Goal: Task Accomplishment & Management: Manage account settings

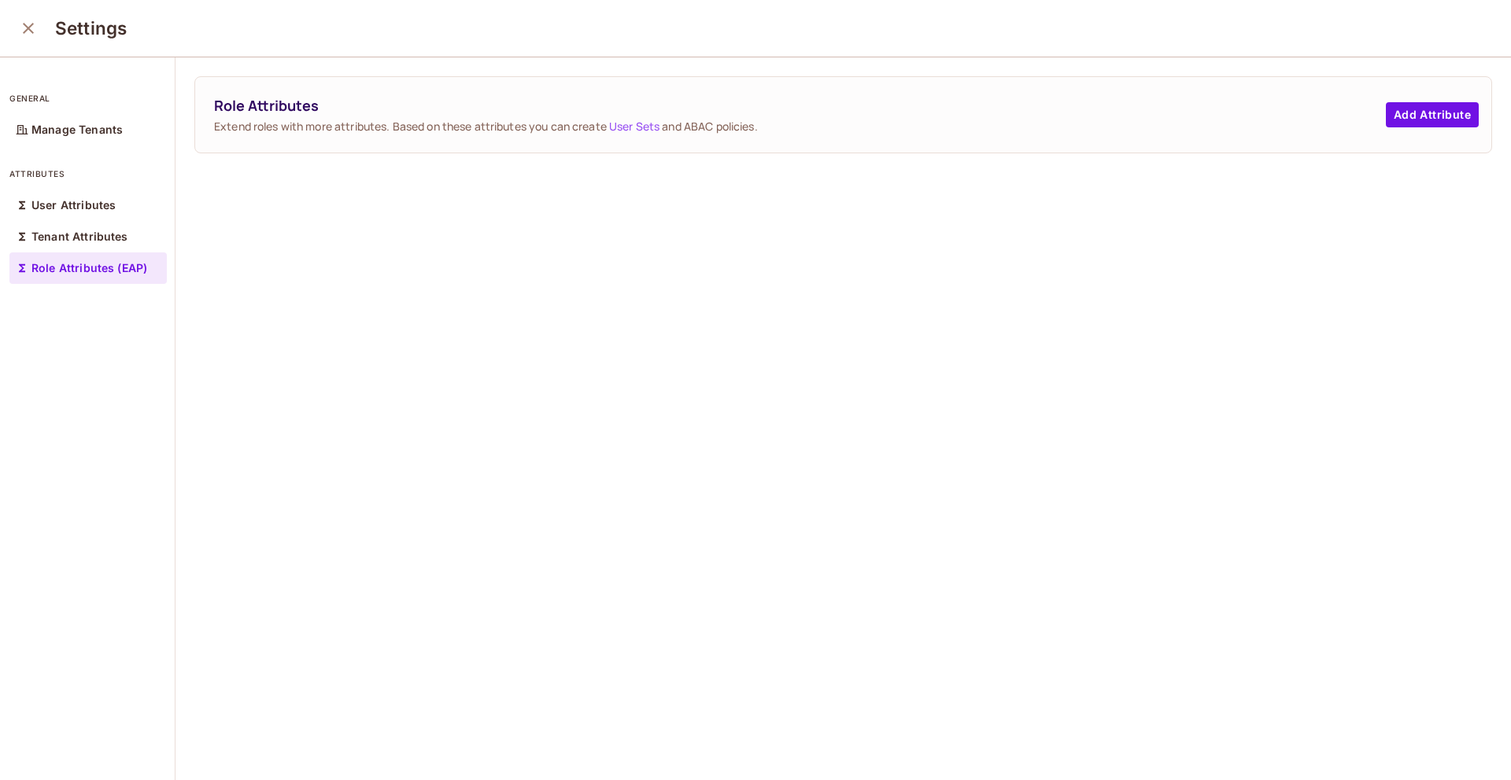
click at [1388, 145] on div "Role Attributes Extend roles with more attributes. Based on these attributes yo…" at bounding box center [843, 115] width 1296 height 76
click at [1411, 142] on div "Role Attributes Extend roles with more attributes. Based on these attributes yo…" at bounding box center [843, 115] width 1296 height 76
click at [1418, 108] on button "Add Attribute" at bounding box center [1431, 114] width 93 height 25
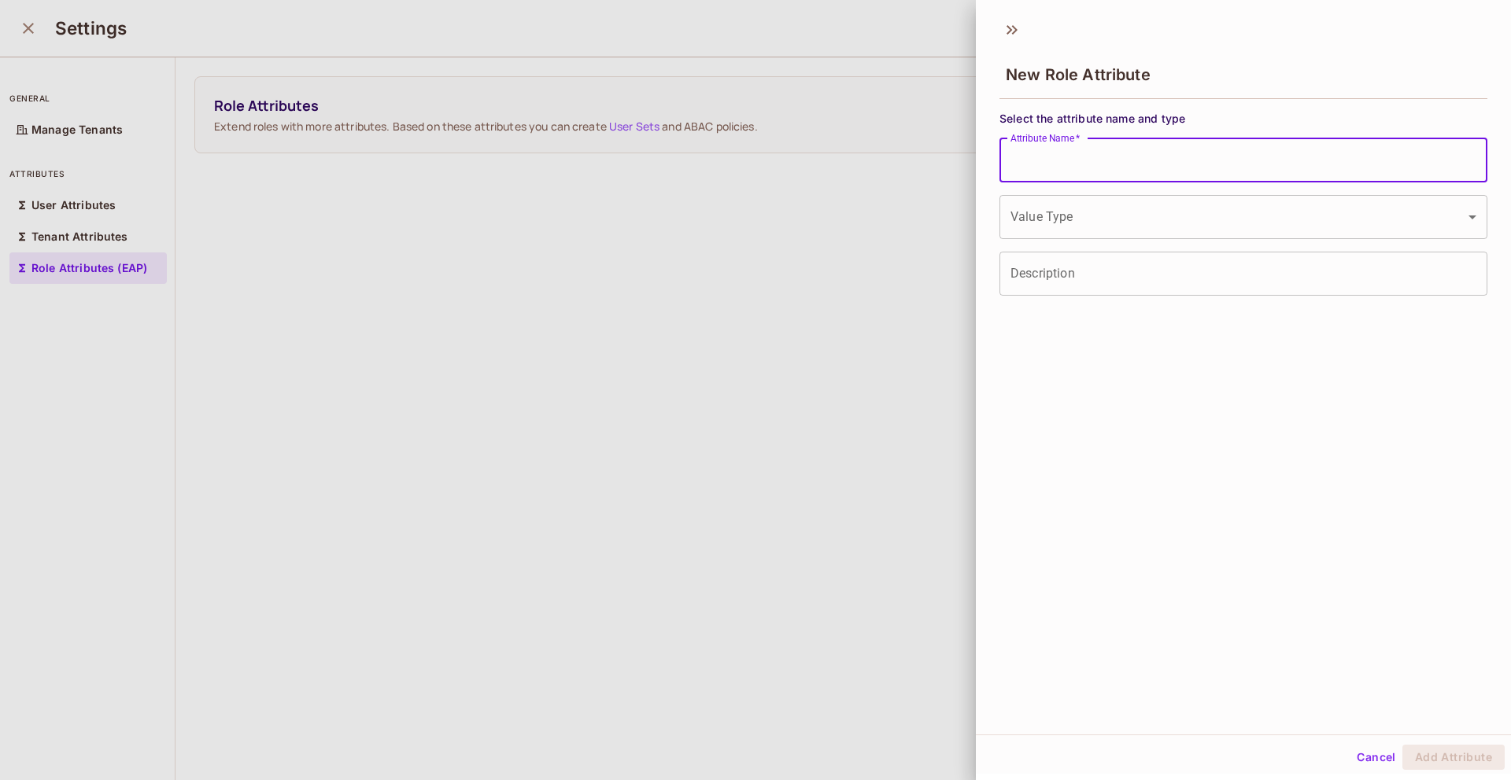
click at [1138, 158] on input "Attribute Name   *" at bounding box center [1243, 160] width 488 height 44
click at [1006, 157] on input "****" at bounding box center [1243, 160] width 488 height 44
type input "*********"
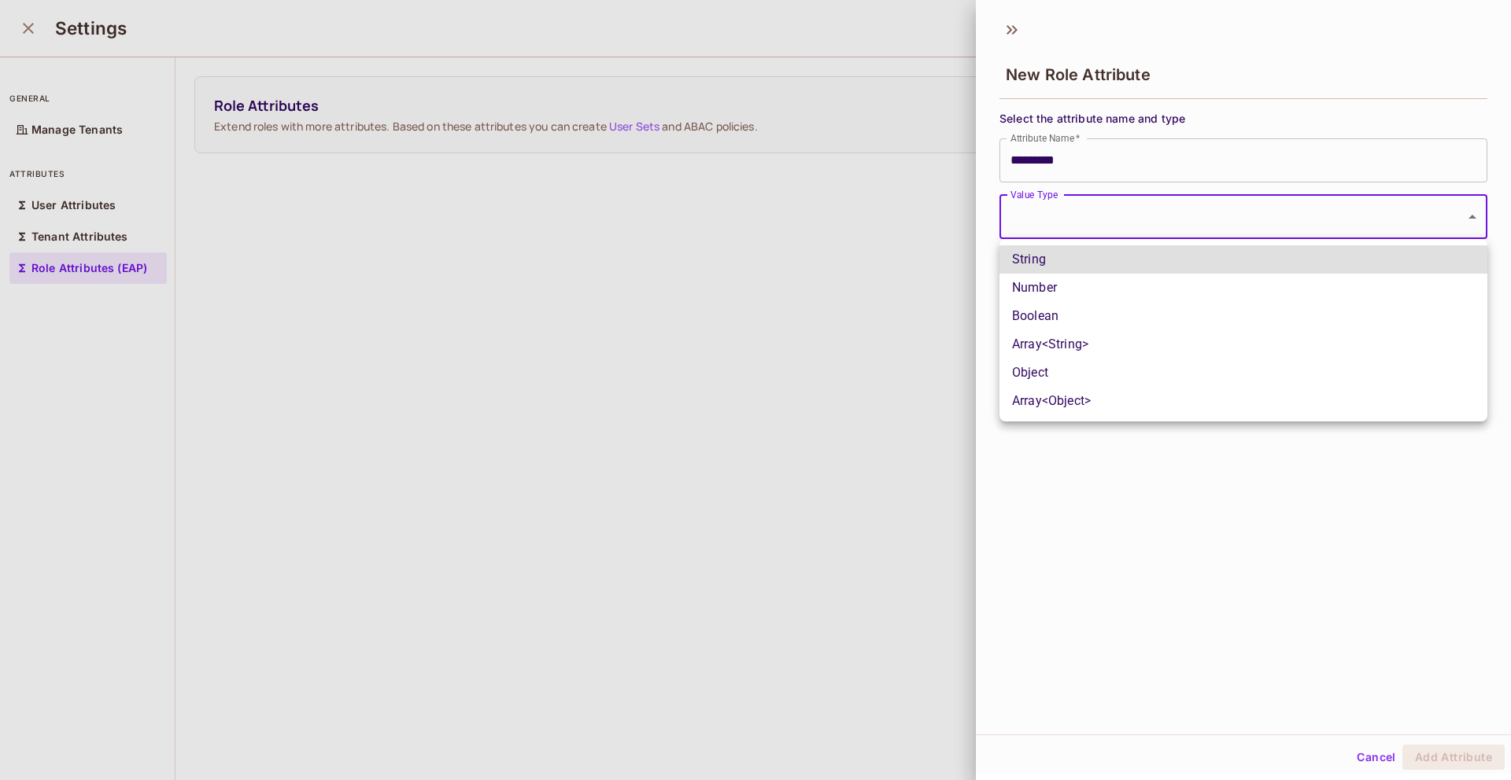
click at [1178, 198] on body "P permit.io Projects Monitoring Settings Default Project Development Home Polic…" at bounding box center [755, 390] width 1511 height 780
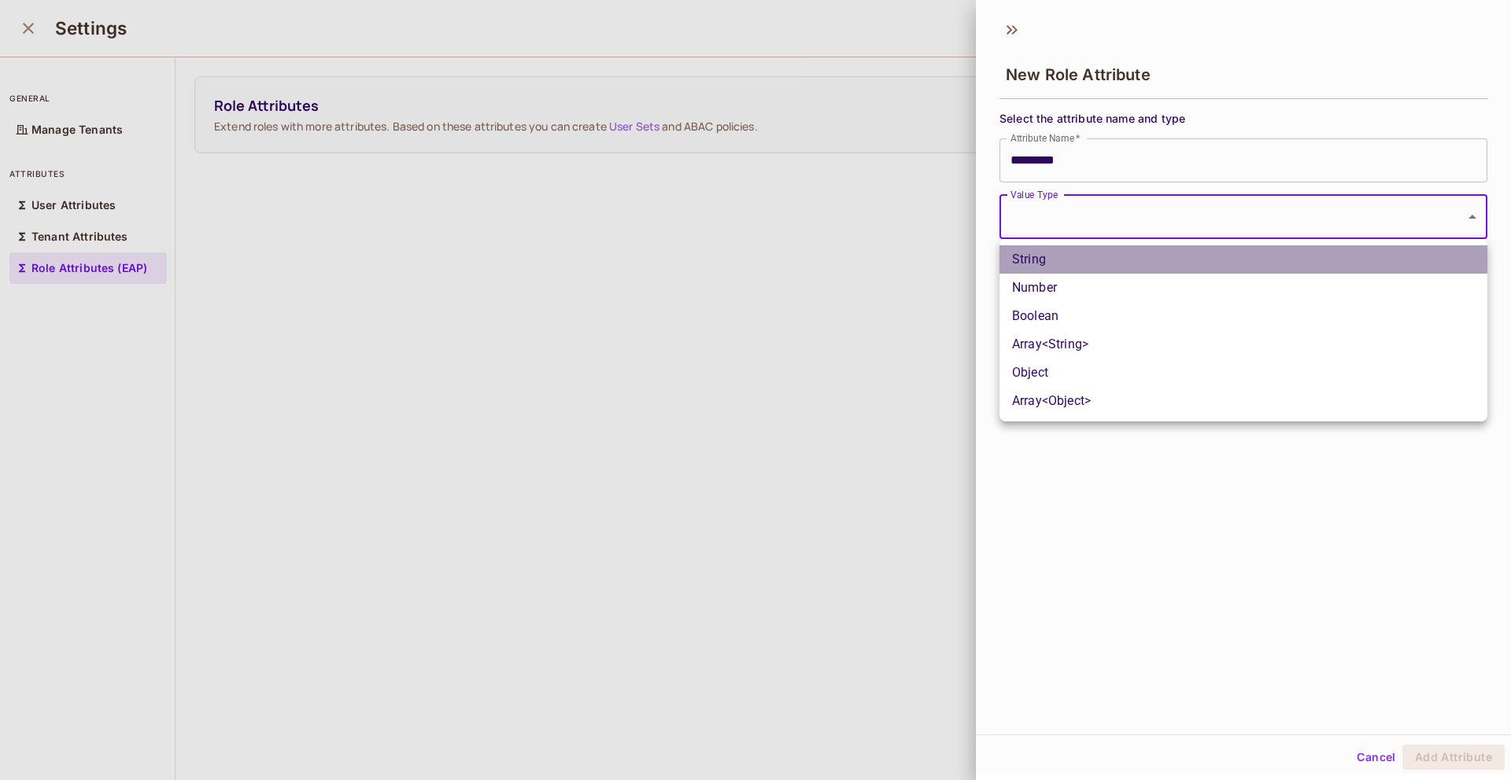
click at [1100, 256] on li "String" at bounding box center [1243, 259] width 488 height 28
type input "******"
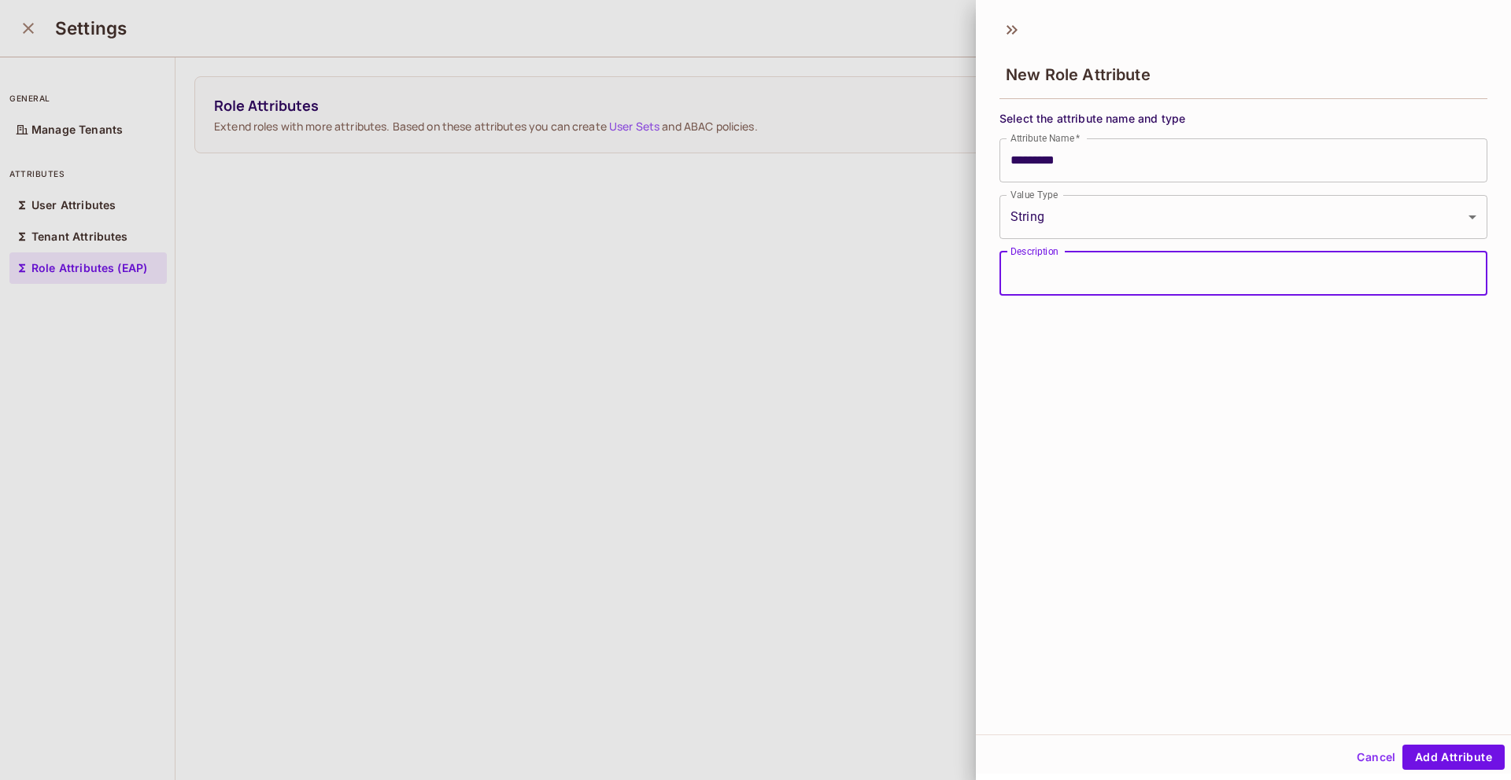
click at [1091, 259] on input "Description" at bounding box center [1243, 274] width 488 height 44
type input "****"
click at [1402, 745] on button "Add Attribute" at bounding box center [1453, 757] width 102 height 25
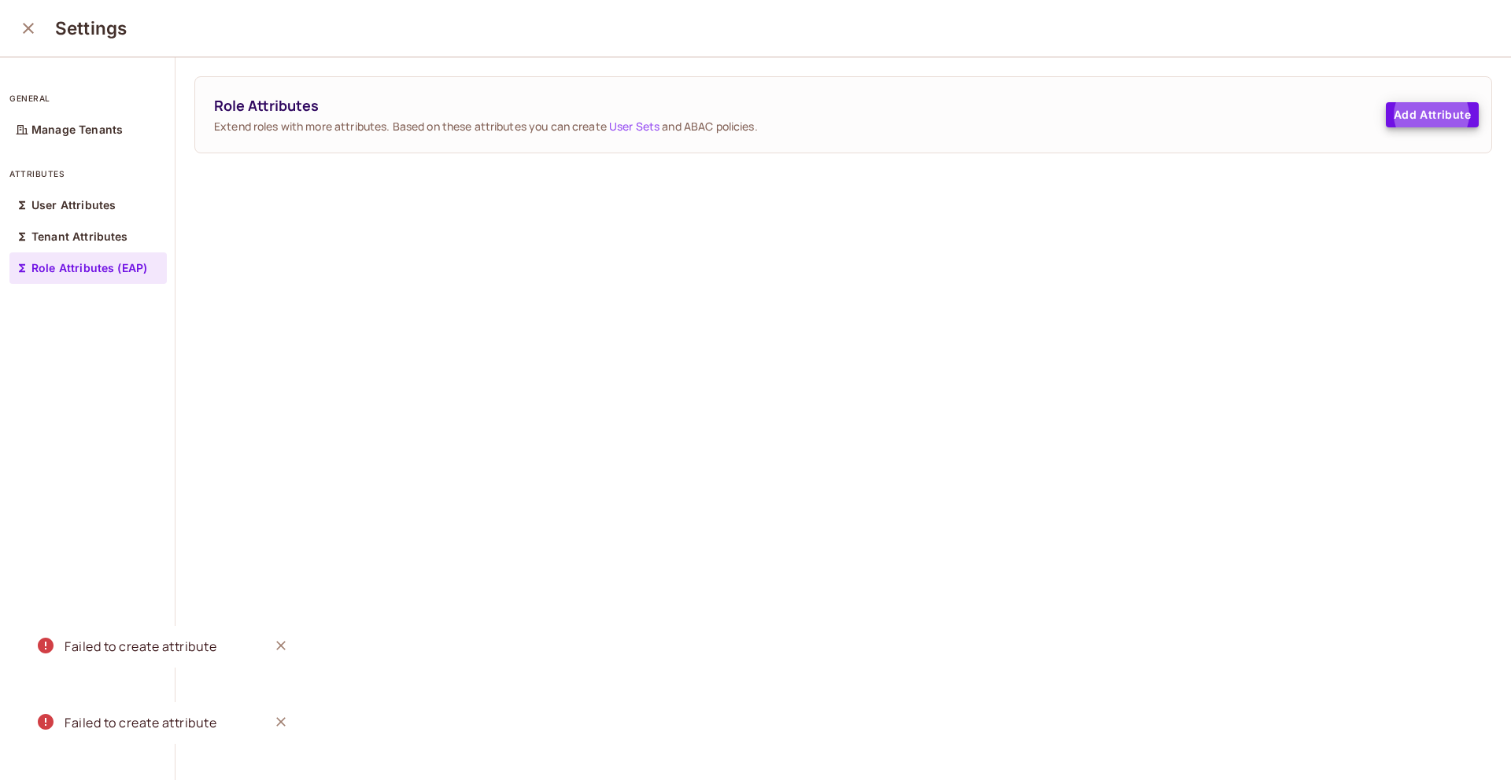
click at [679, 122] on span "Extend roles with more attributes. Based on these attributes you can create Use…" at bounding box center [799, 126] width 1171 height 15
click at [1428, 119] on button "Add Attribute" at bounding box center [1431, 114] width 93 height 25
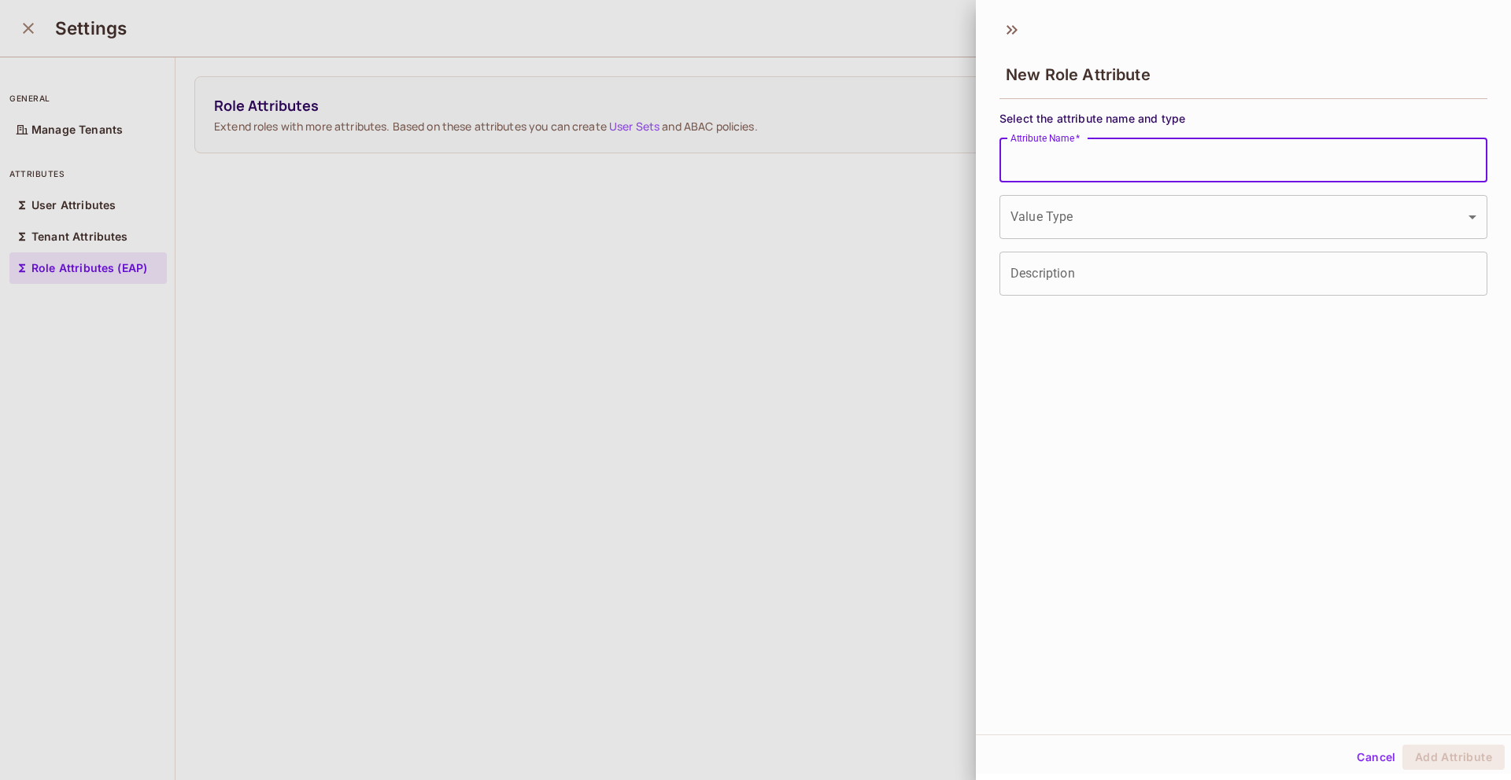
click at [1219, 144] on input "Attribute Name   *" at bounding box center [1243, 160] width 488 height 44
type input "*********"
click at [1109, 205] on body "P permit.io Projects Monitoring Settings Default Project Development Home Polic…" at bounding box center [755, 390] width 1511 height 780
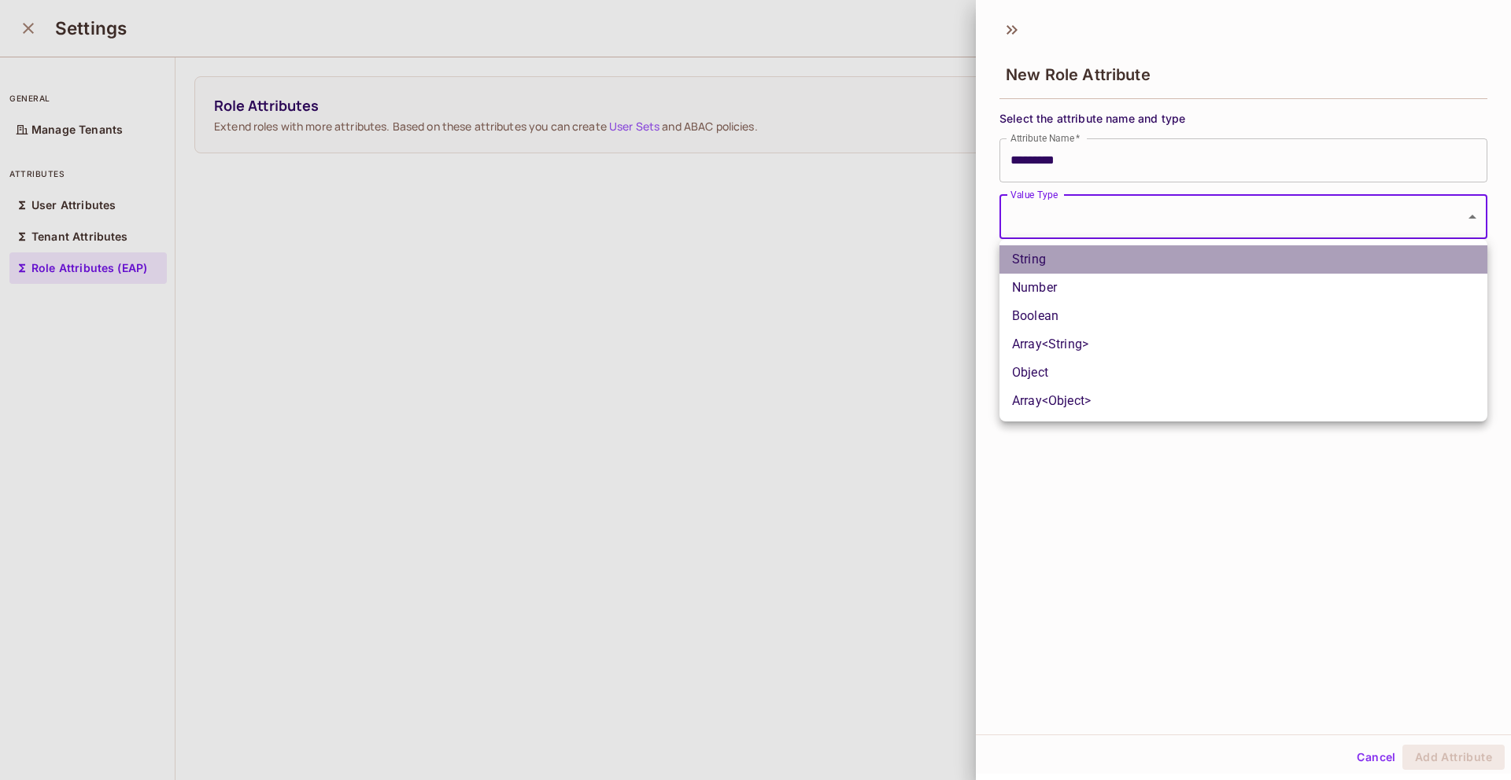
click at [1066, 260] on li "String" at bounding box center [1243, 259] width 488 height 28
type input "******"
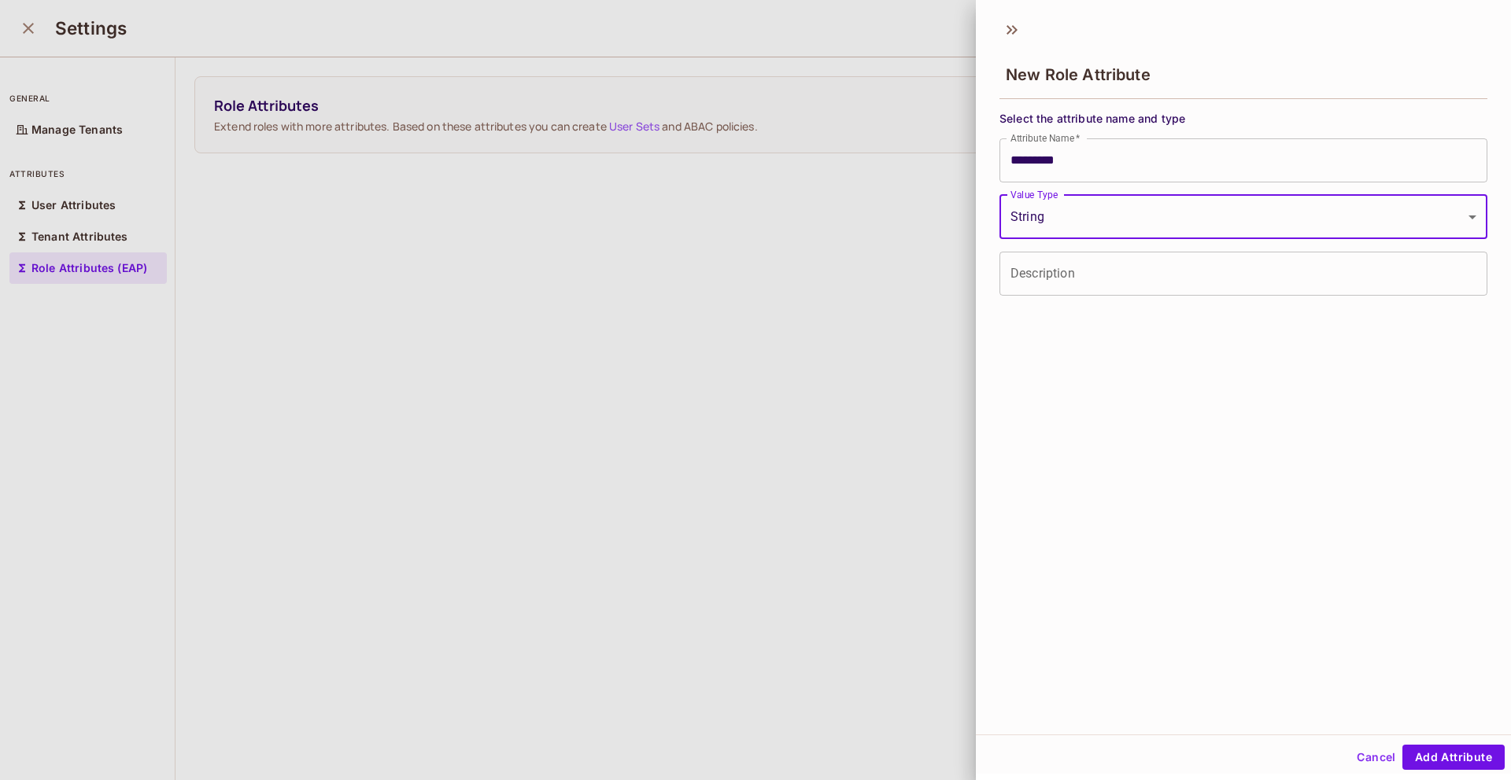
click at [1067, 262] on input "Description" at bounding box center [1243, 274] width 488 height 44
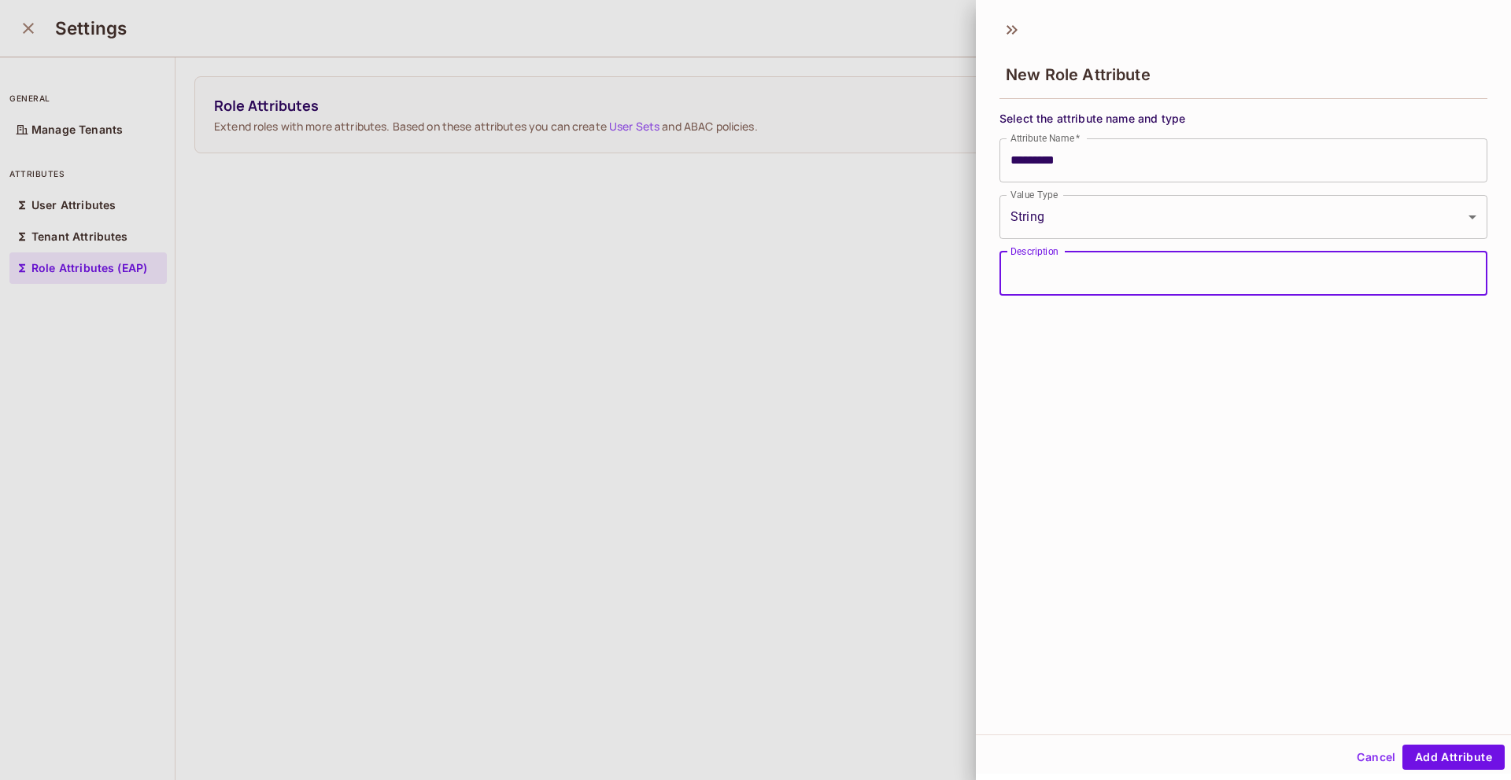
type input "****"
click at [1467, 758] on button "Add Attribute" at bounding box center [1453, 757] width 102 height 25
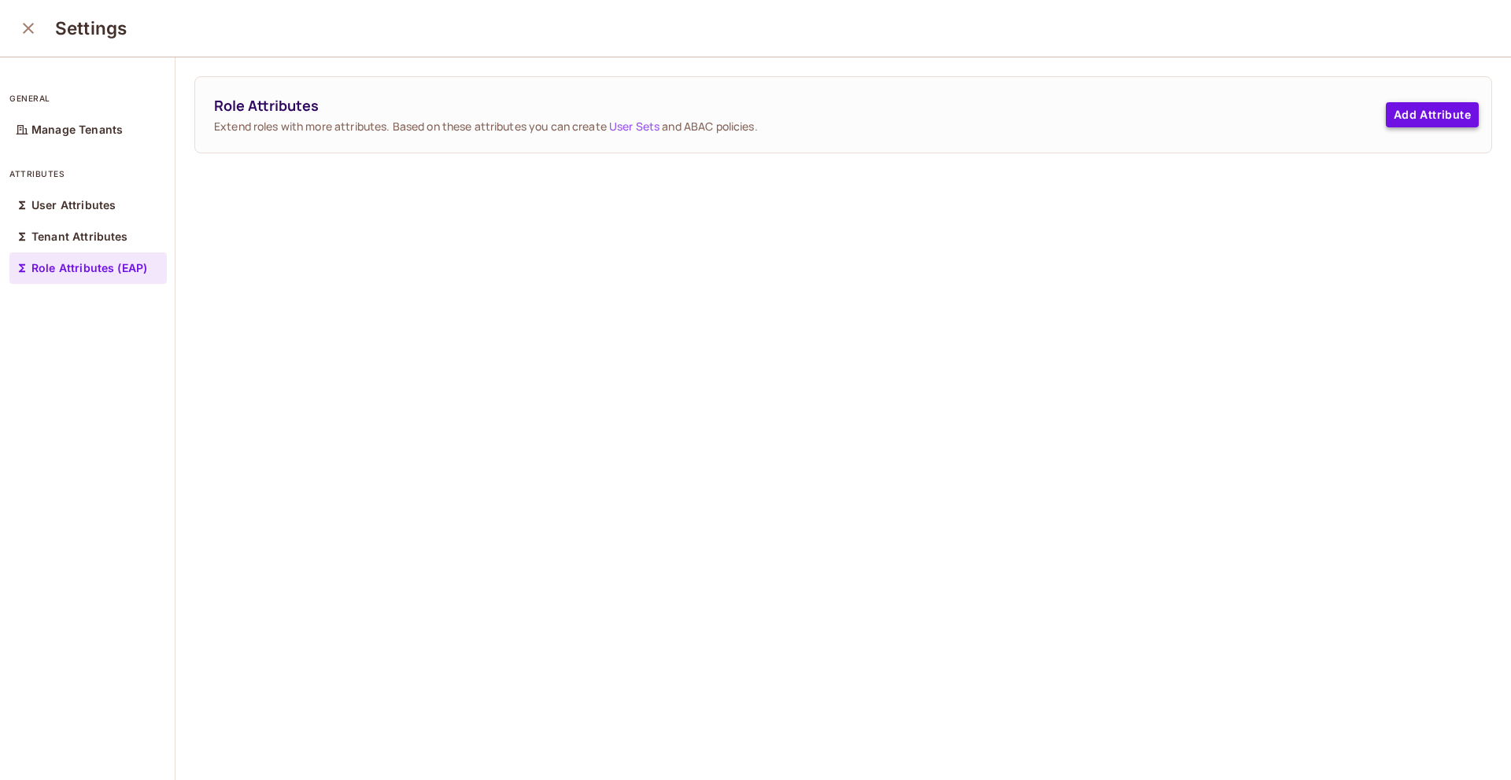
click at [1430, 127] on div "Role Attributes Extend roles with more attributes. Based on these attributes yo…" at bounding box center [843, 115] width 1296 height 76
click at [1432, 106] on button "Add Attribute" at bounding box center [1431, 114] width 93 height 25
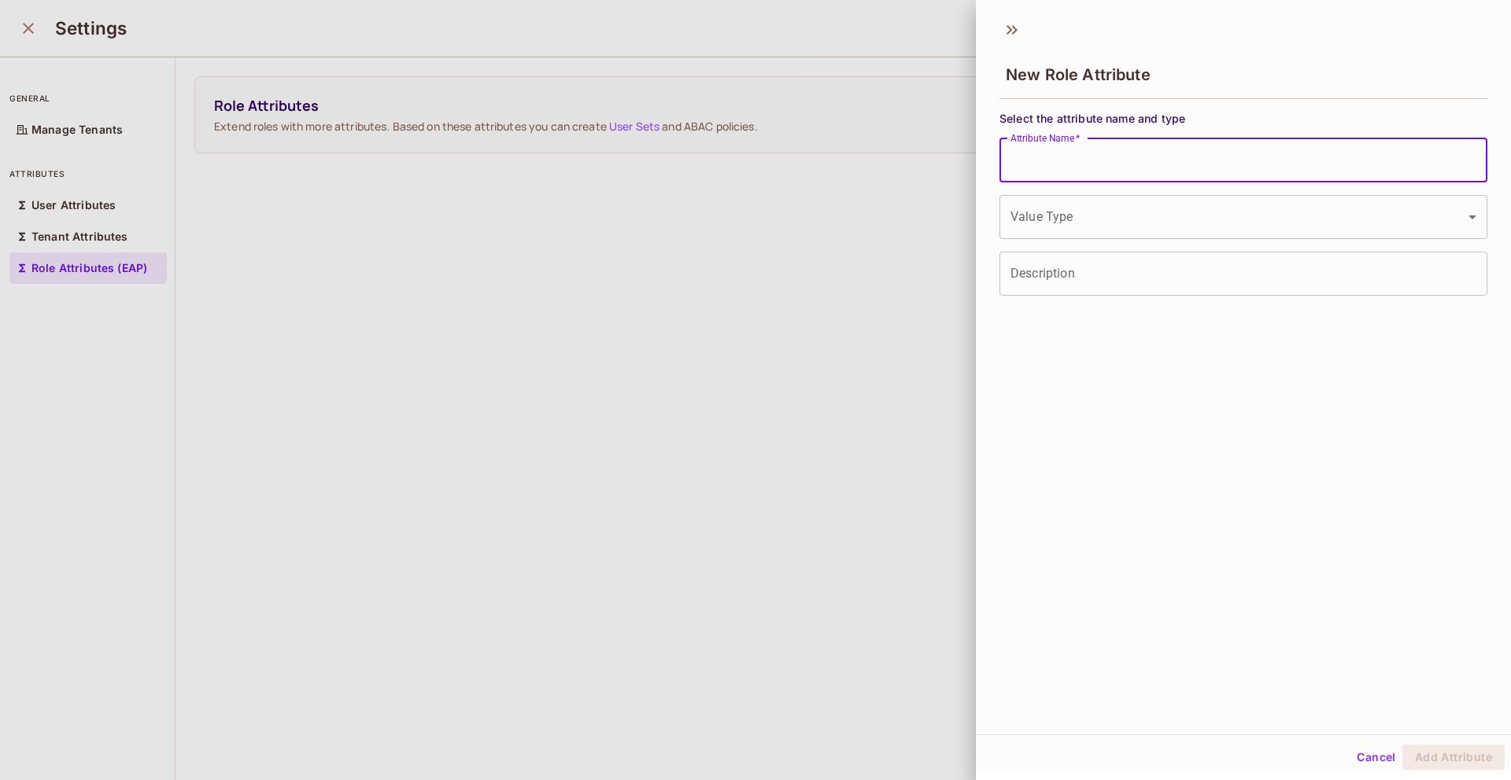
click at [1106, 161] on input "Attribute Name   *" at bounding box center [1243, 160] width 488 height 44
click at [1079, 164] on input "Attribute Name   *" at bounding box center [1243, 160] width 488 height 44
type input "*********"
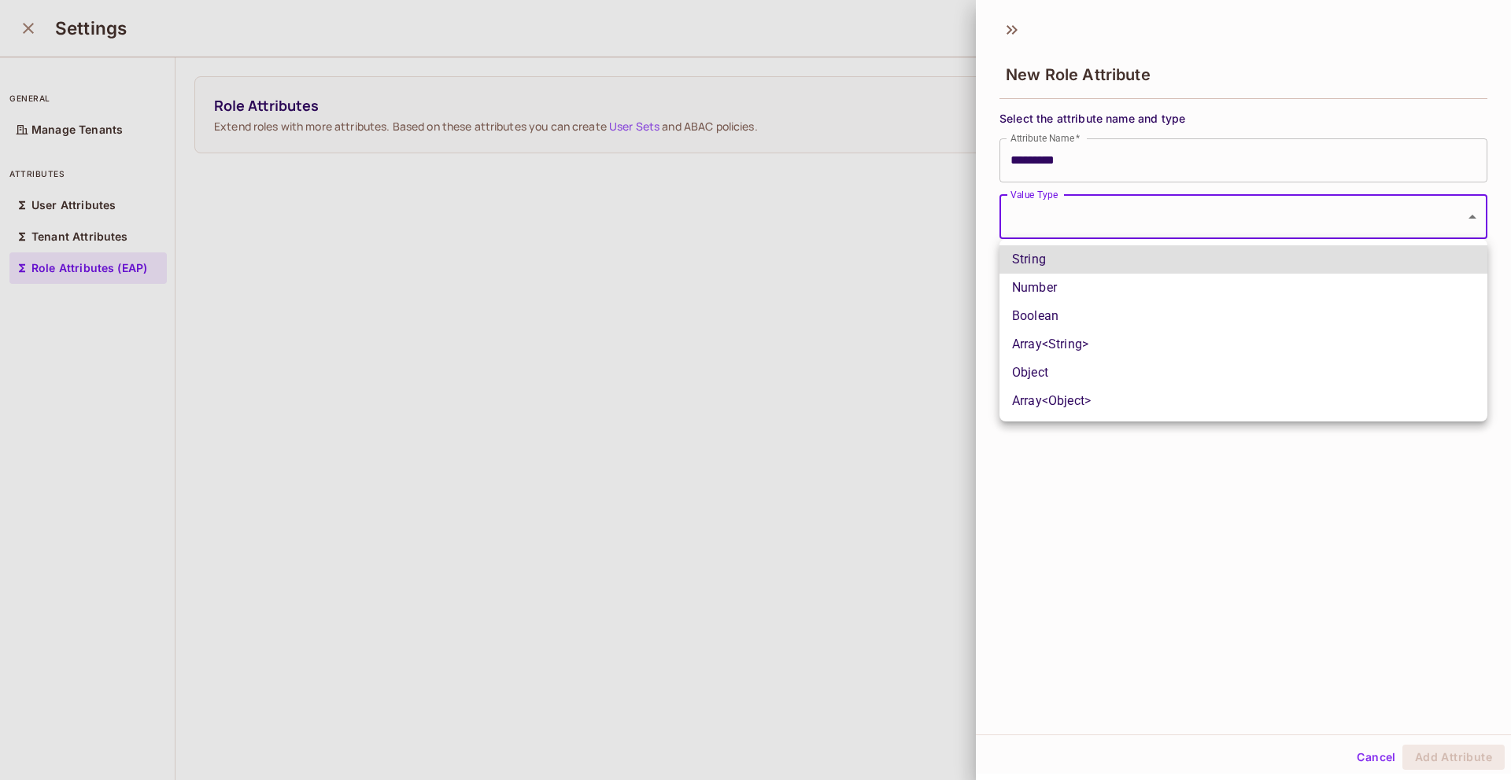
click at [1080, 217] on body "S sea.live Projects Monitoring Settings Default Project Development Home Policy…" at bounding box center [755, 390] width 1511 height 780
click at [1083, 266] on li "String" at bounding box center [1243, 259] width 488 height 28
type input "******"
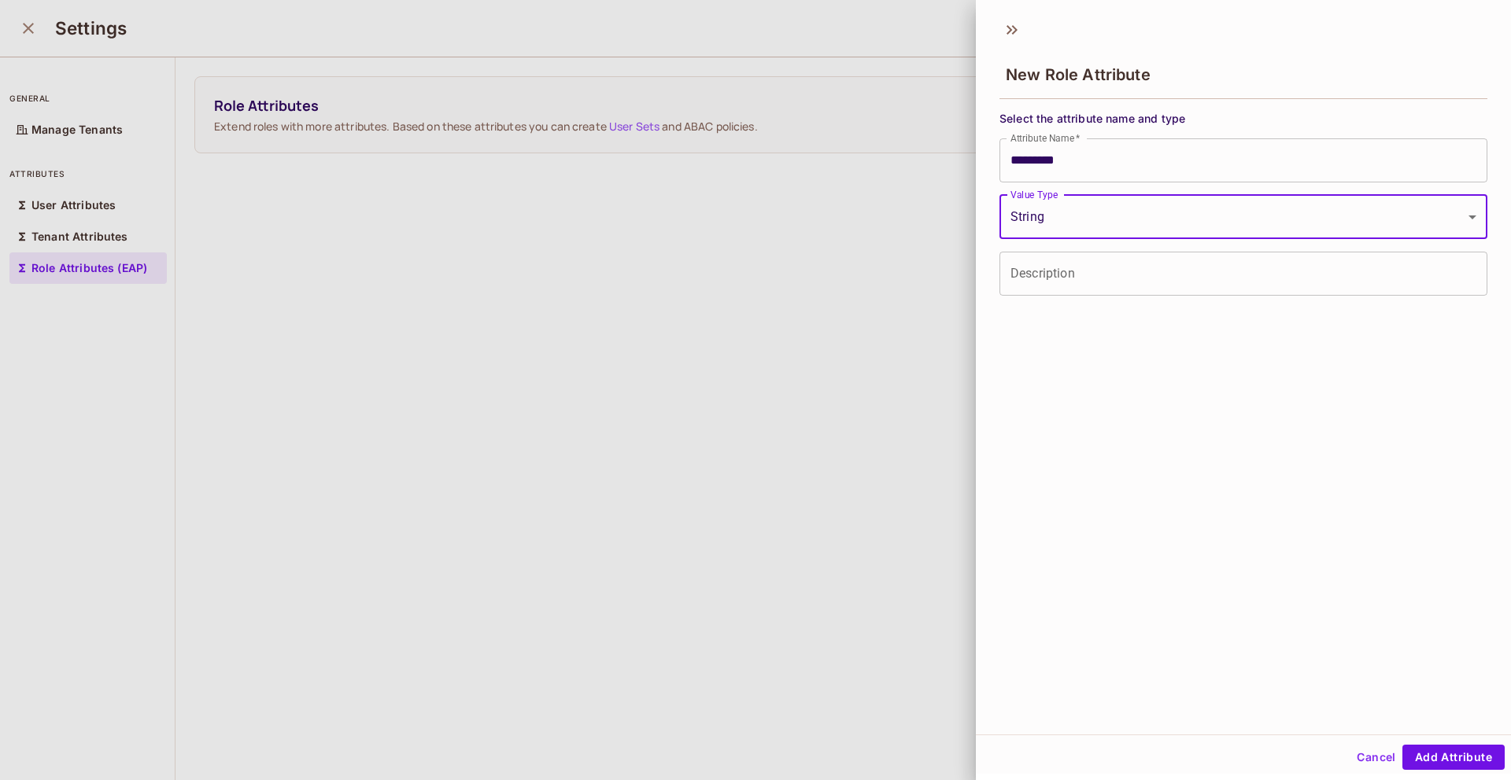
click at [1103, 266] on input "Description" at bounding box center [1243, 274] width 488 height 44
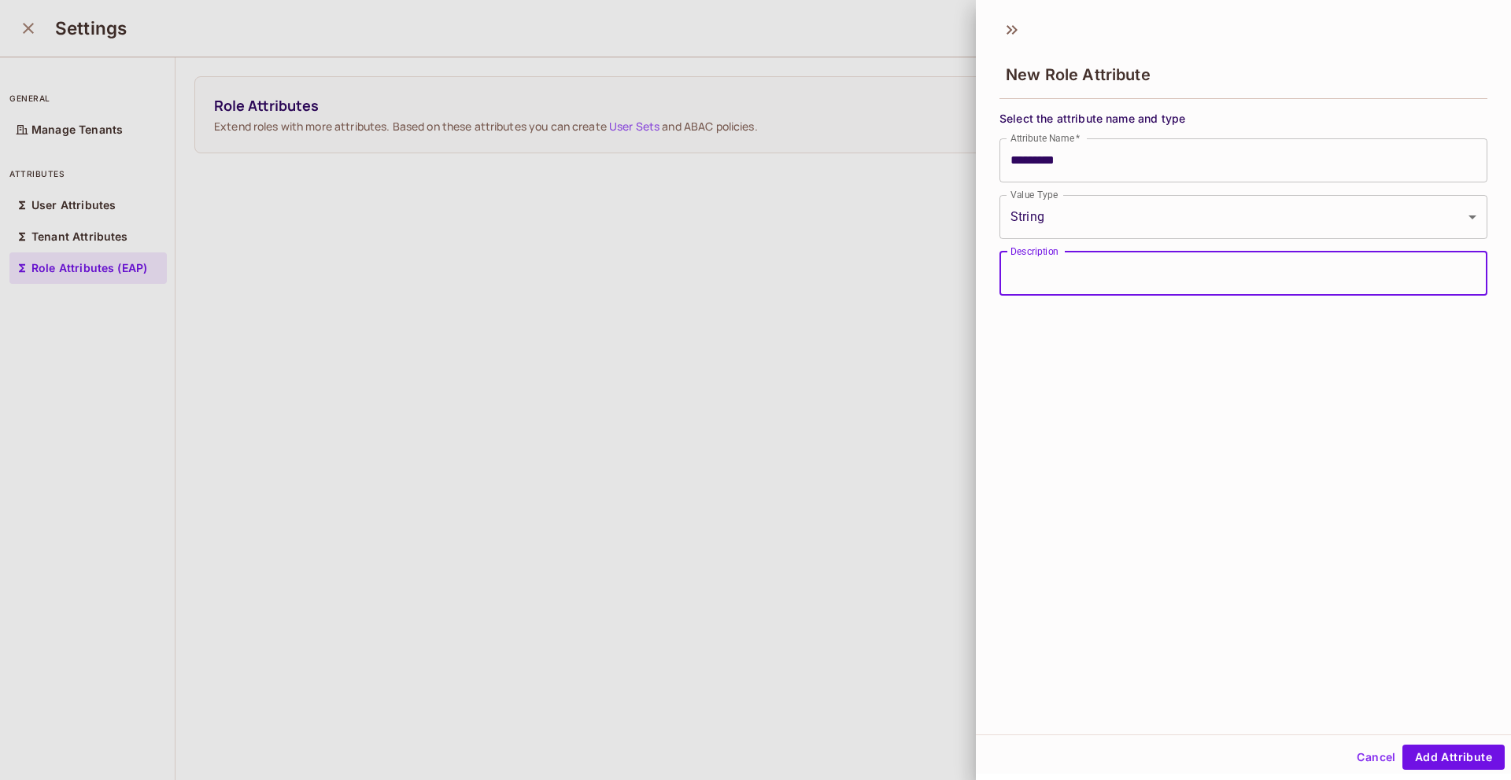
type input "****"
click at [1434, 751] on button "Add Attribute" at bounding box center [1453, 757] width 102 height 25
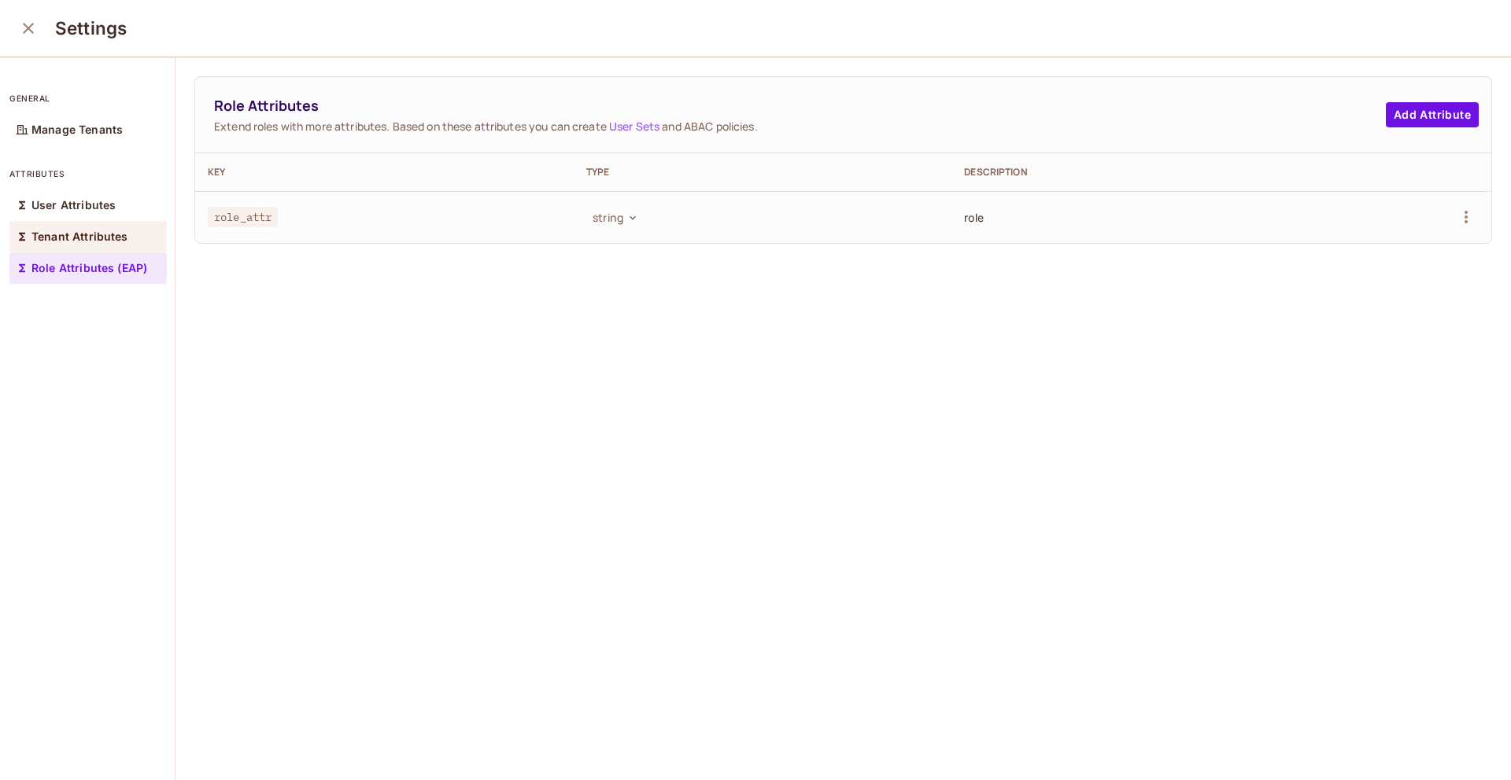
click at [87, 221] on div "Tenant Attributes" at bounding box center [87, 236] width 157 height 31
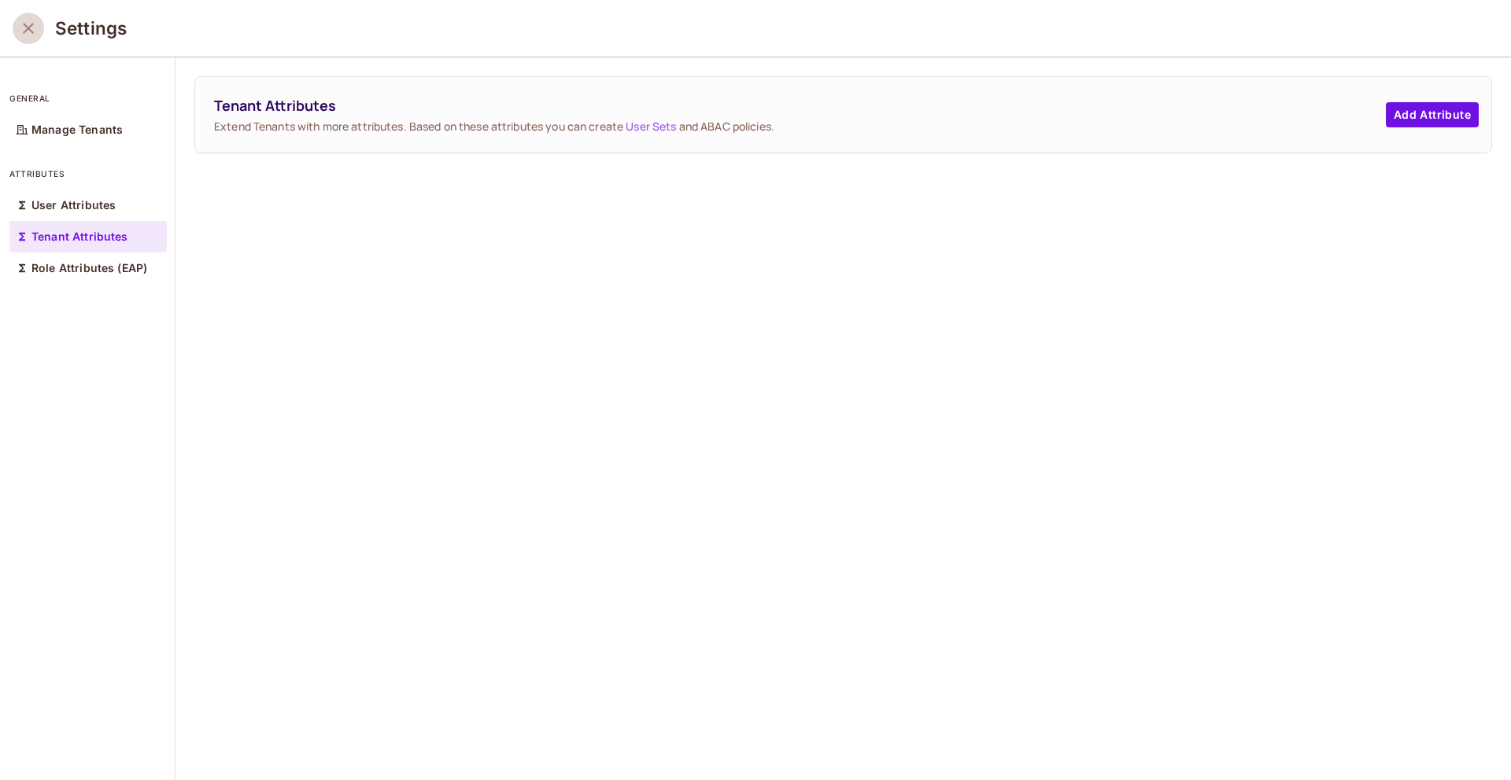
click at [29, 23] on icon "close" at bounding box center [28, 28] width 19 height 19
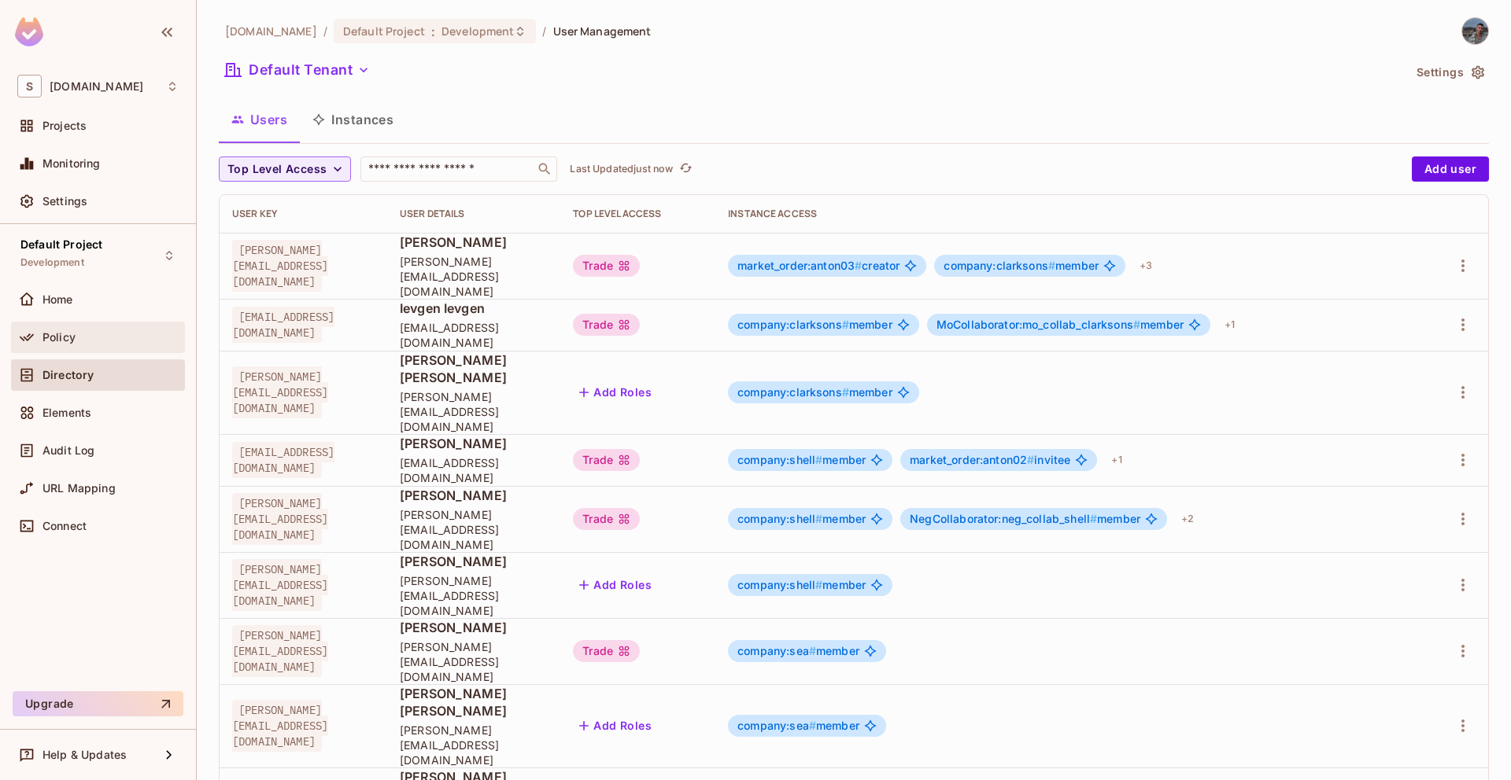
click at [105, 346] on div "Policy" at bounding box center [98, 337] width 174 height 31
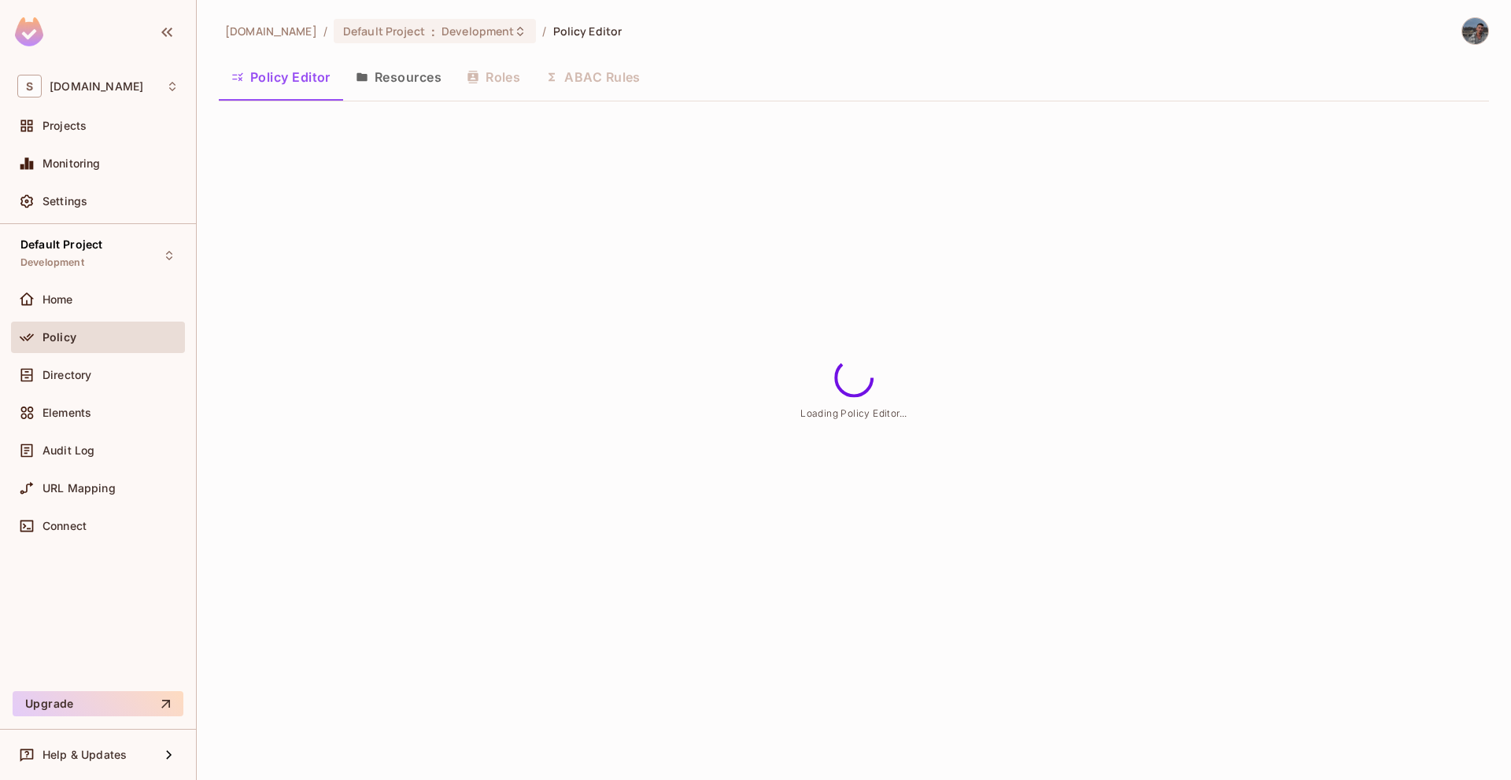
click at [633, 89] on div "Policy Editor Resources Roles ABAC Rules" at bounding box center [854, 76] width 1270 height 39
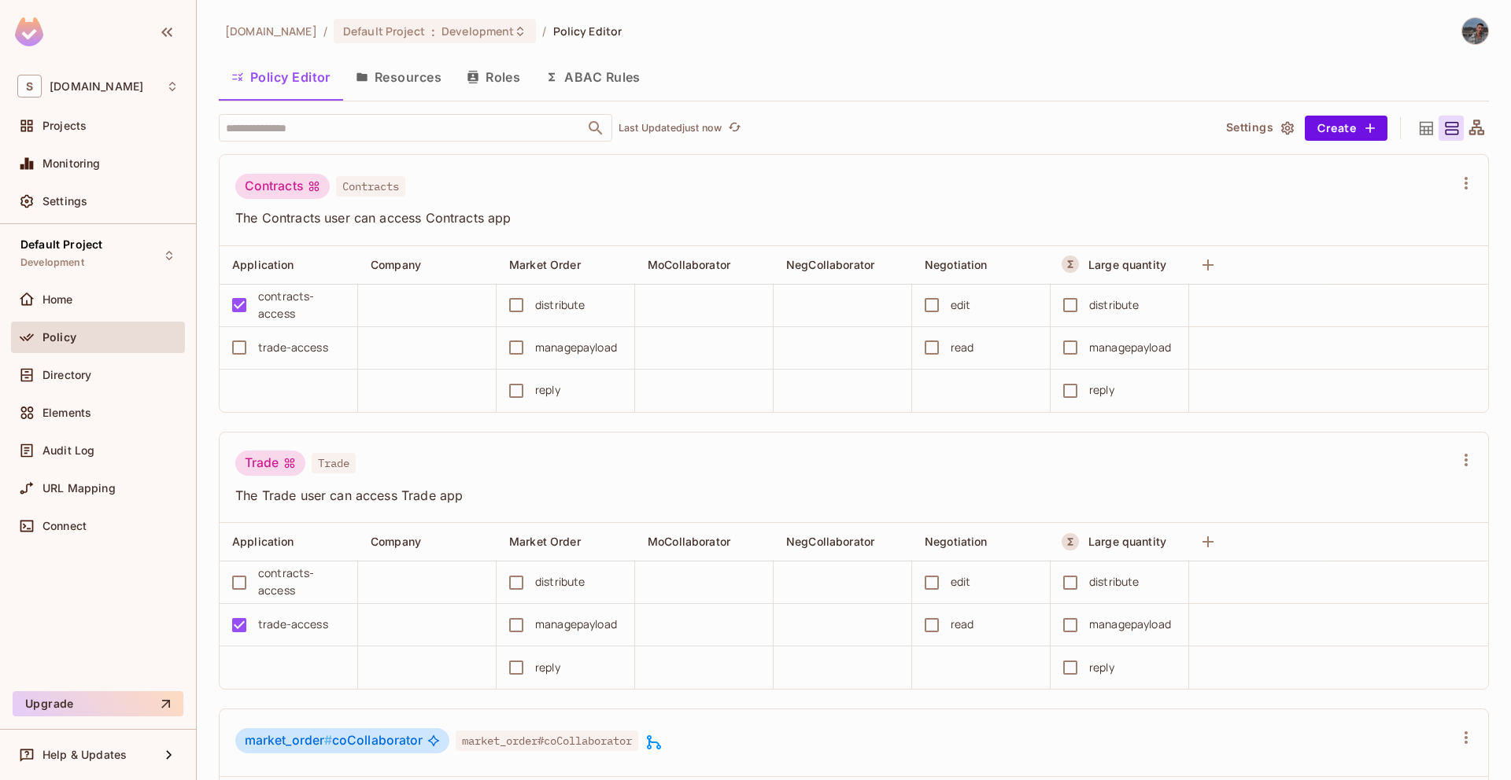
click at [633, 89] on button "ABAC Rules" at bounding box center [593, 76] width 120 height 39
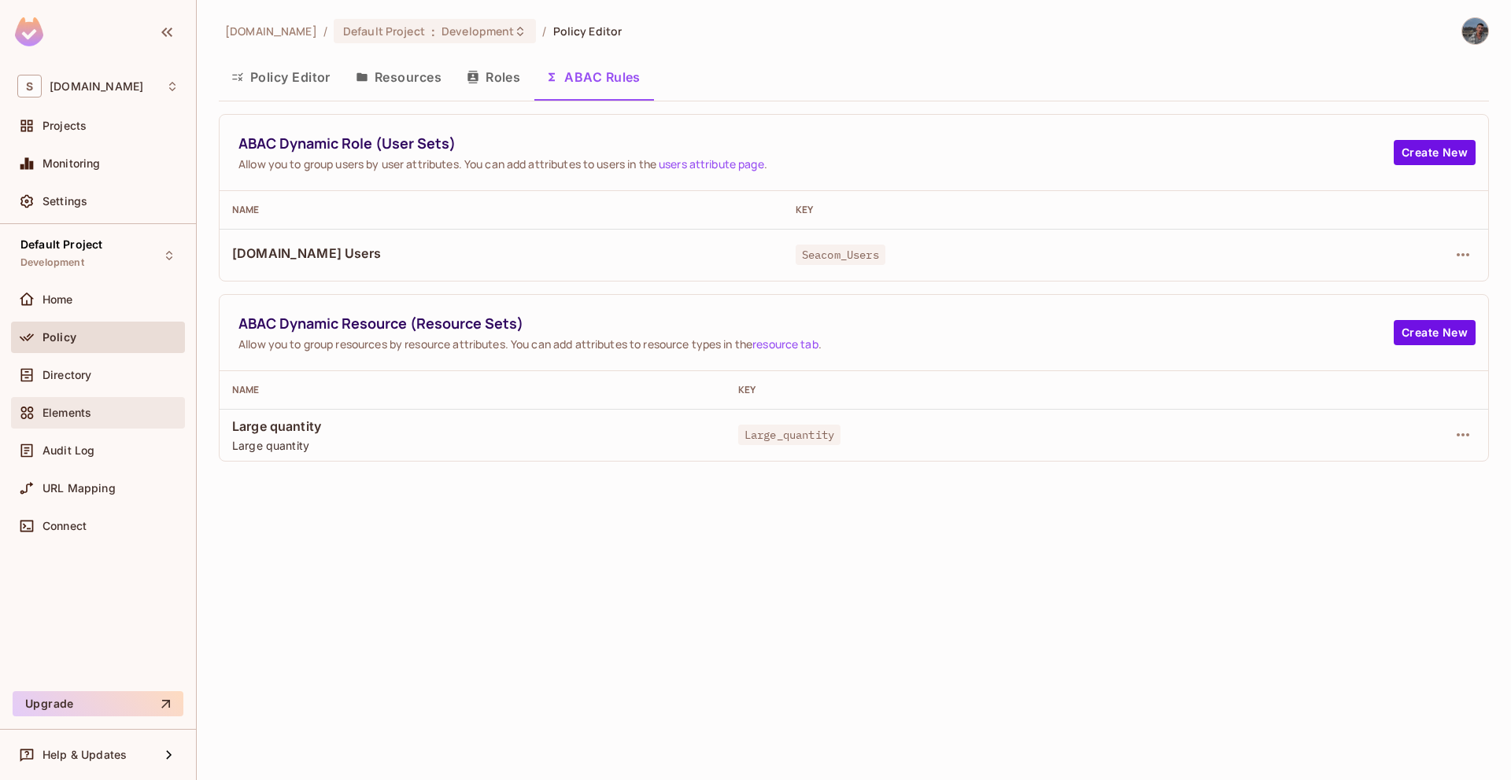
click at [54, 415] on span "Elements" at bounding box center [66, 413] width 49 height 13
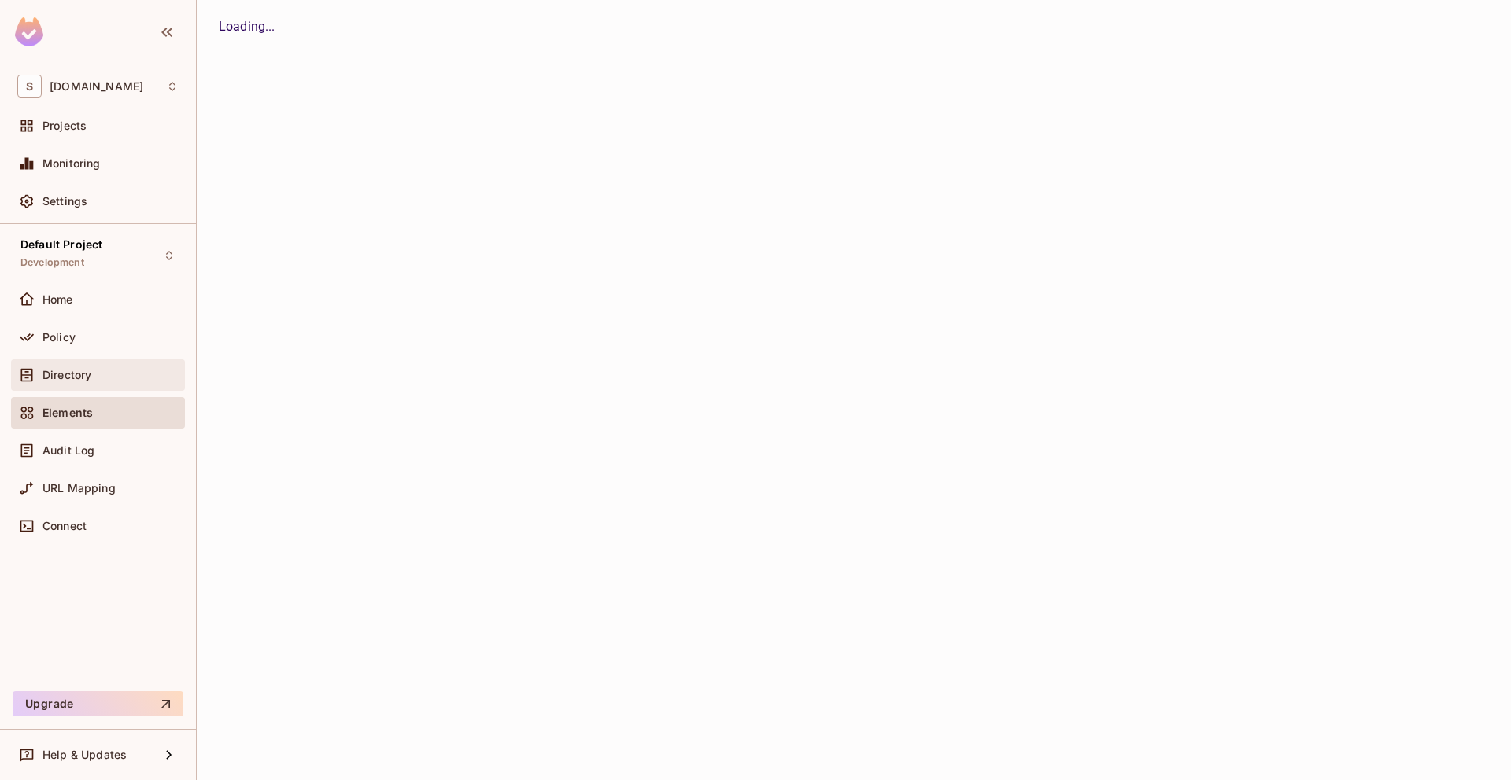
click at [65, 360] on div "Directory" at bounding box center [98, 375] width 174 height 31
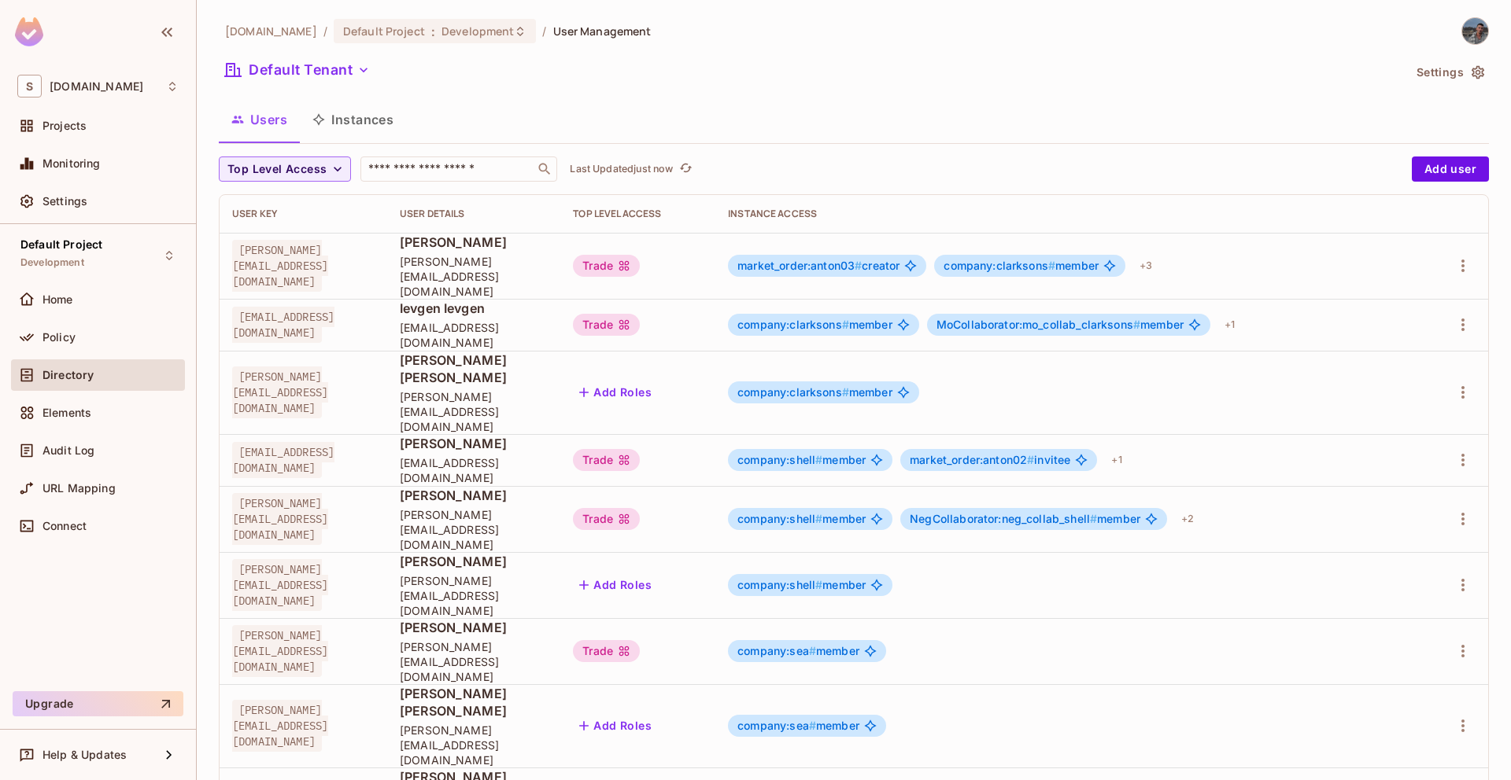
click at [1430, 69] on button "Settings" at bounding box center [1449, 72] width 79 height 25
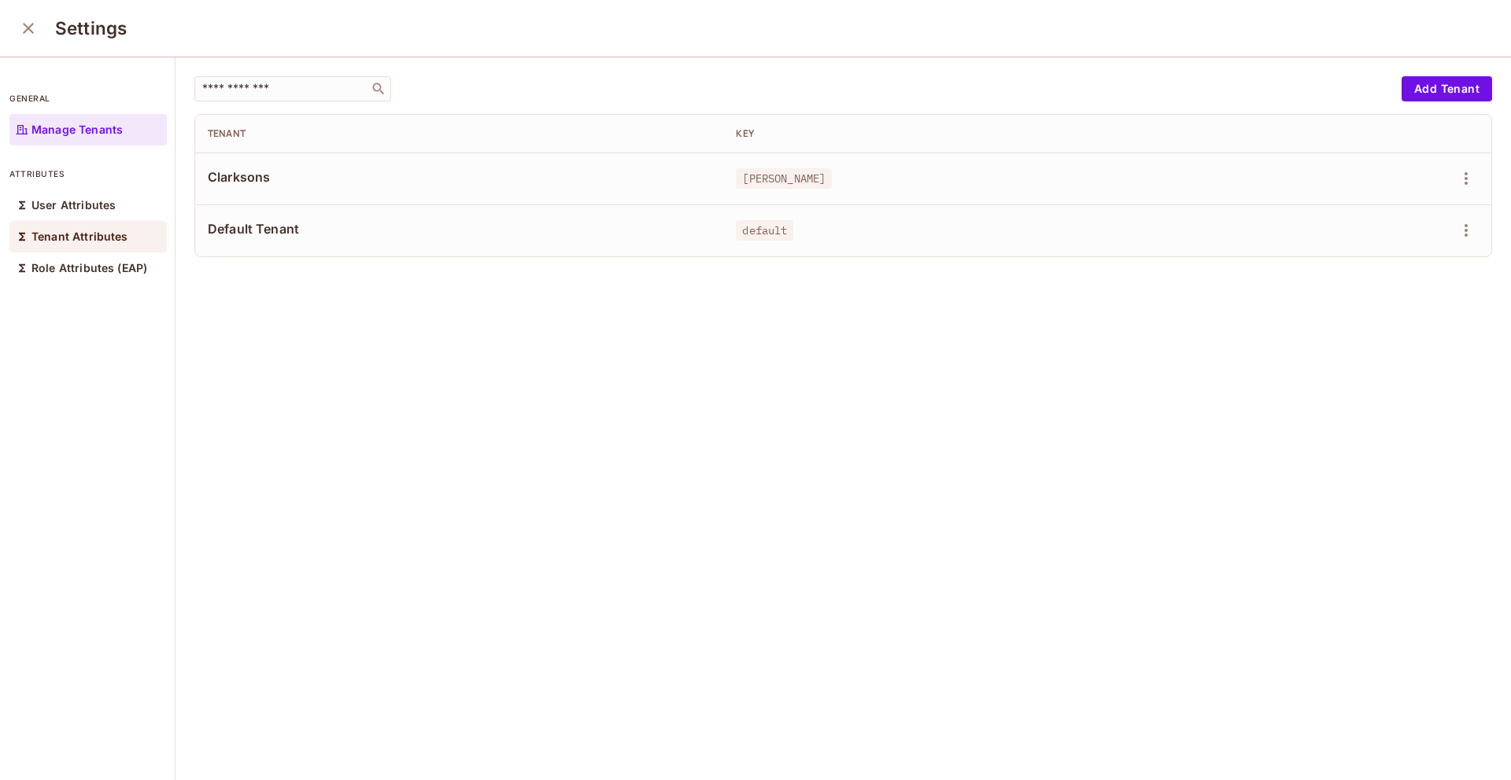
click at [70, 250] on div "Tenant Attributes" at bounding box center [87, 236] width 157 height 31
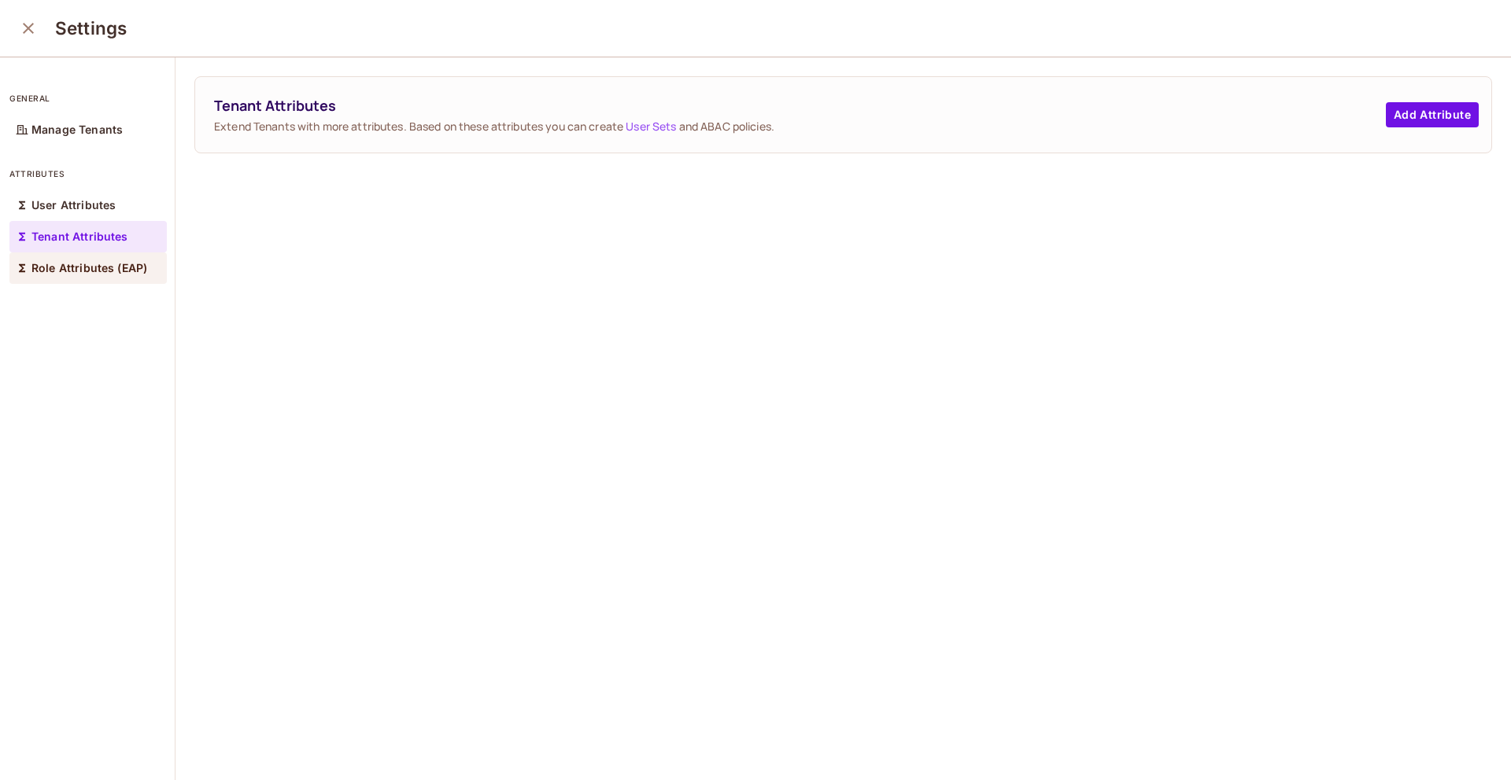
click at [74, 279] on div "Role Attributes (EAP)" at bounding box center [87, 268] width 157 height 31
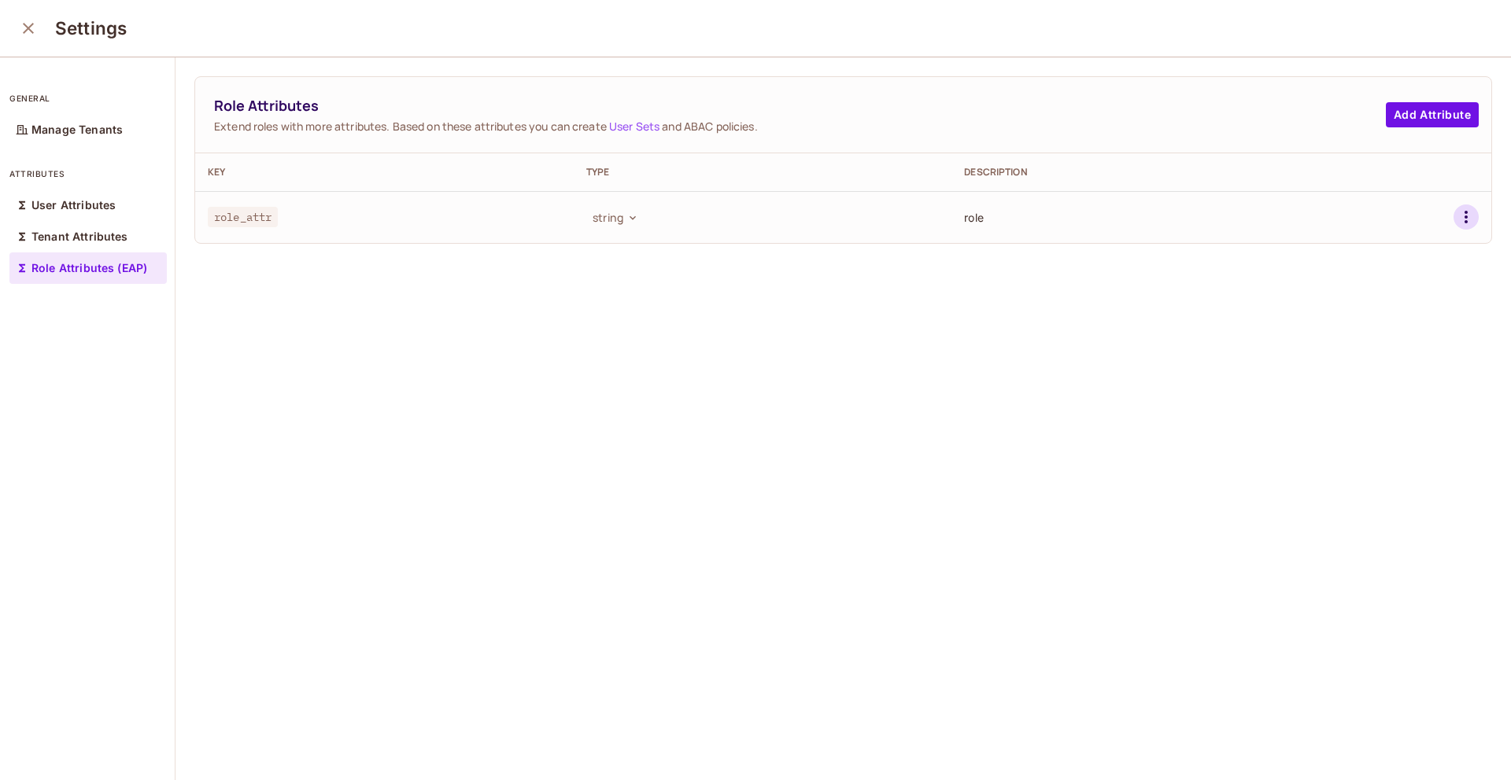
click at [1470, 226] on icon "button" at bounding box center [1465, 217] width 19 height 19
click at [1394, 283] on div "Delete Attribute" at bounding box center [1406, 288] width 85 height 16
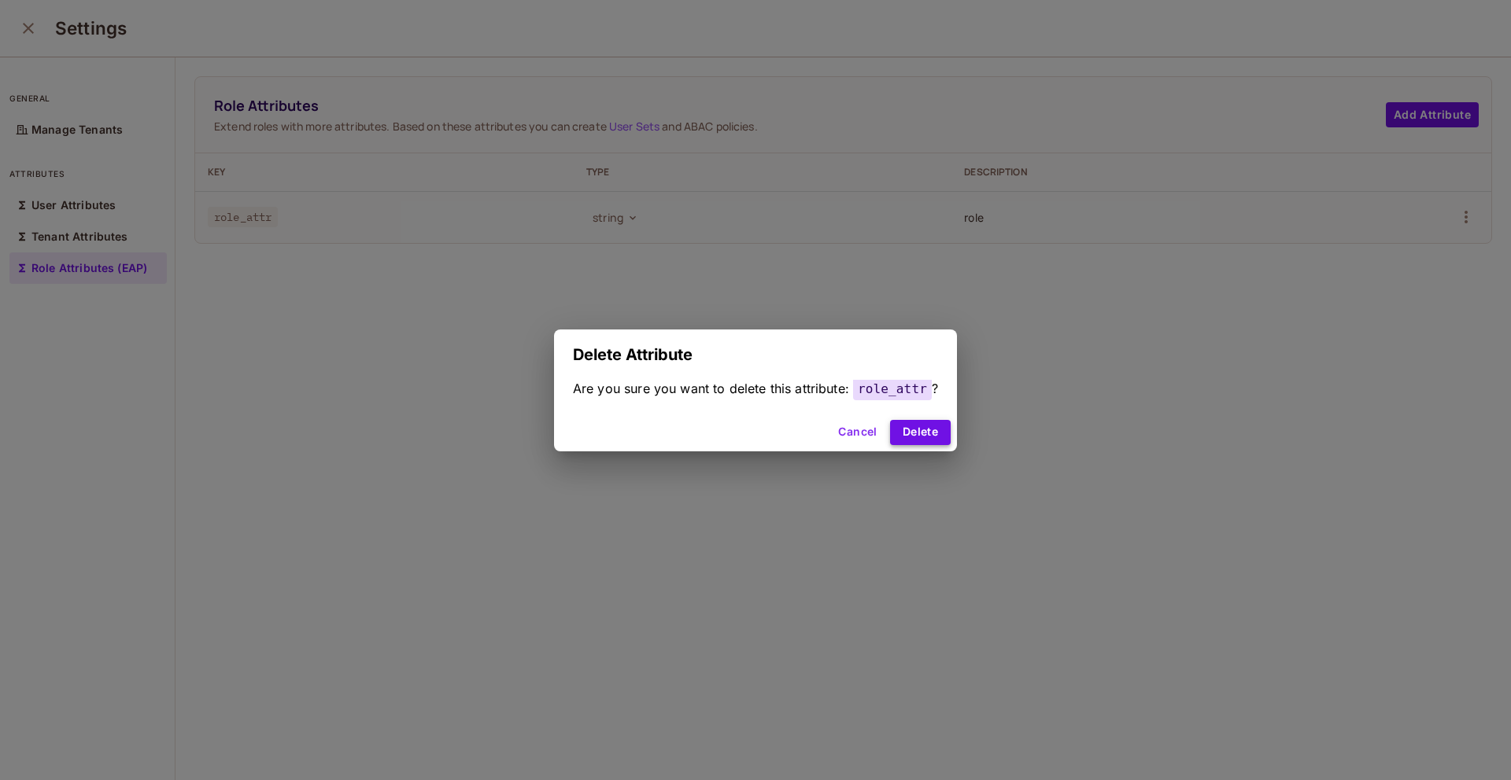
click at [913, 422] on button "Delete" at bounding box center [920, 432] width 61 height 25
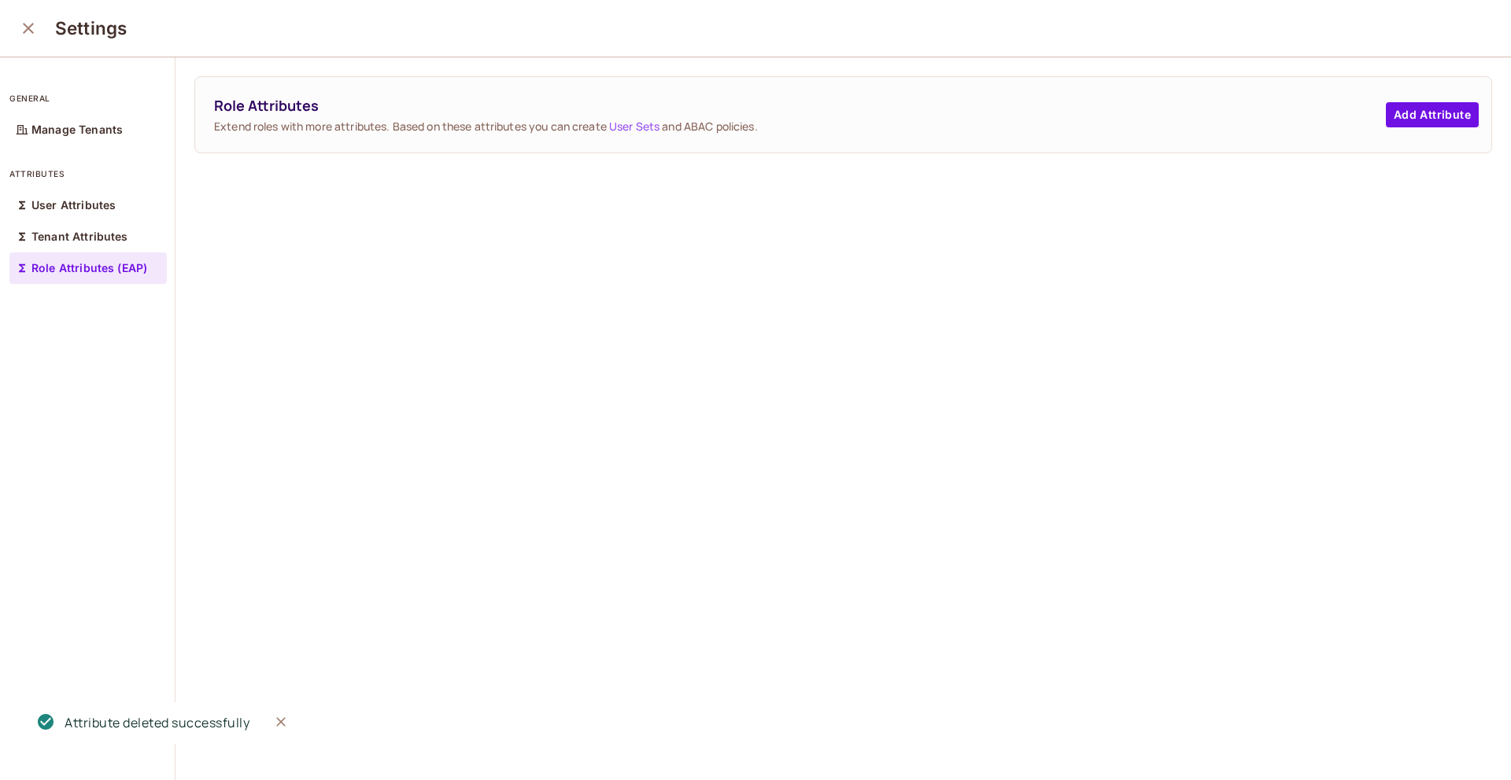
click at [24, 32] on icon "close" at bounding box center [28, 28] width 19 height 19
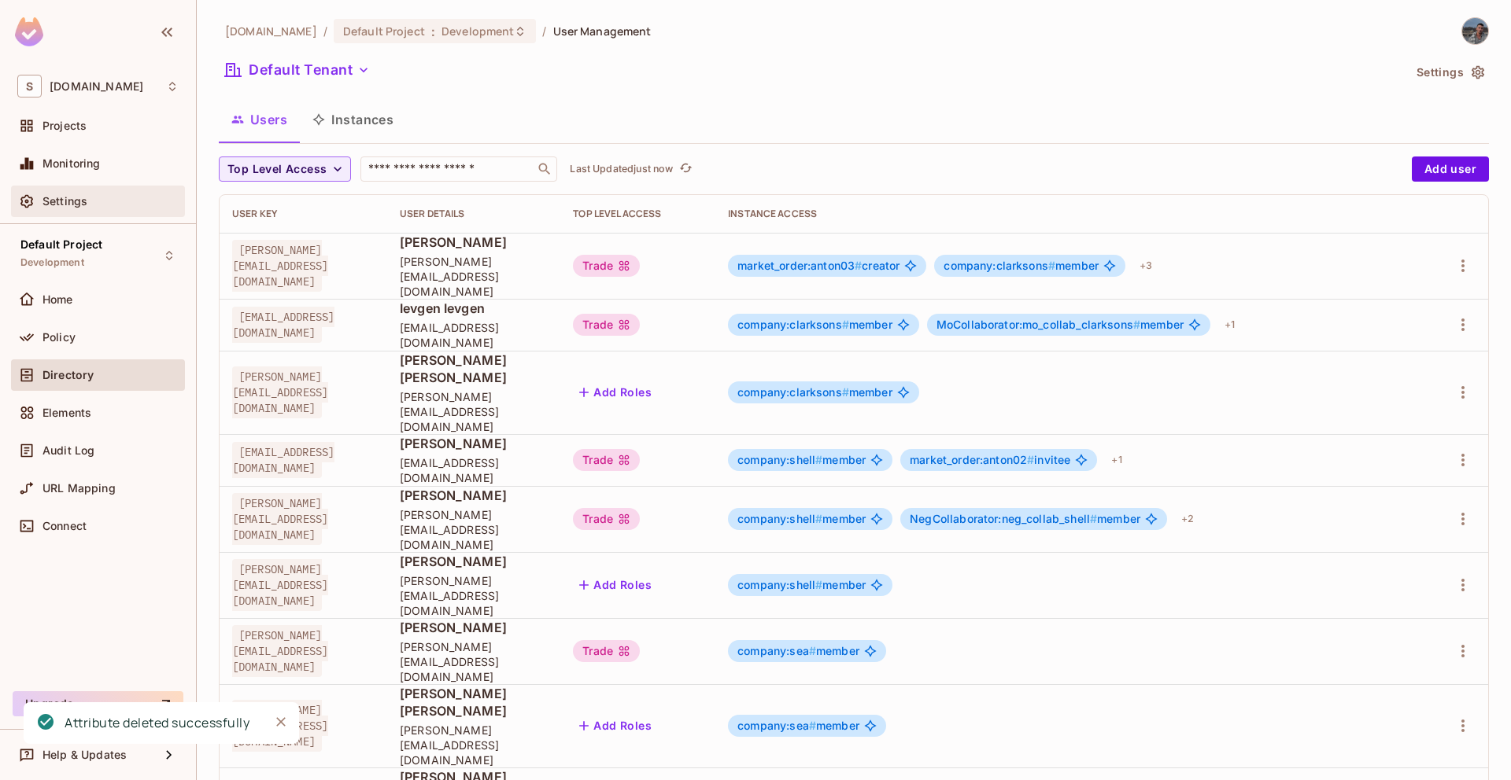
click at [83, 212] on div "Settings" at bounding box center [98, 201] width 174 height 31
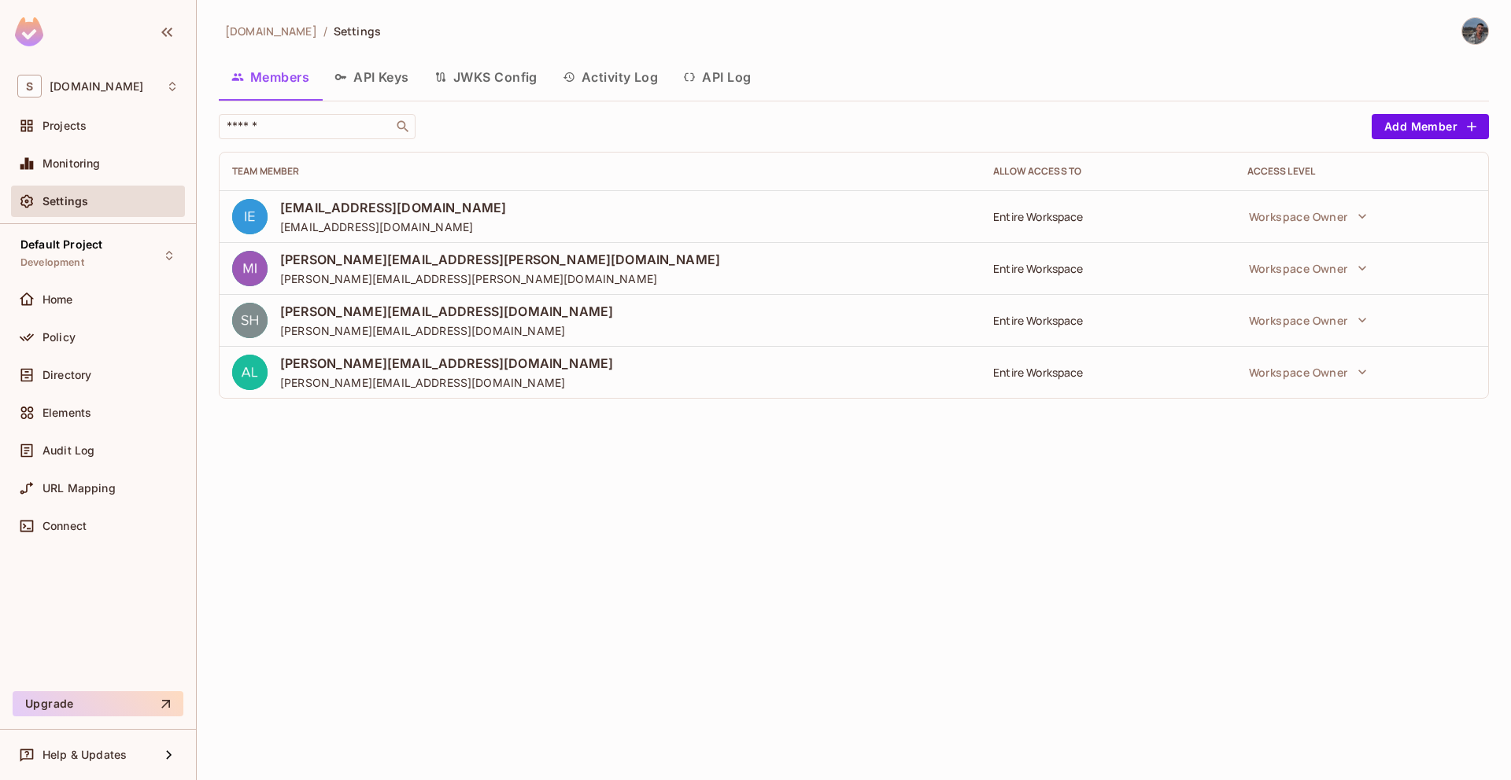
click at [622, 90] on button "Activity Log" at bounding box center [610, 76] width 121 height 39
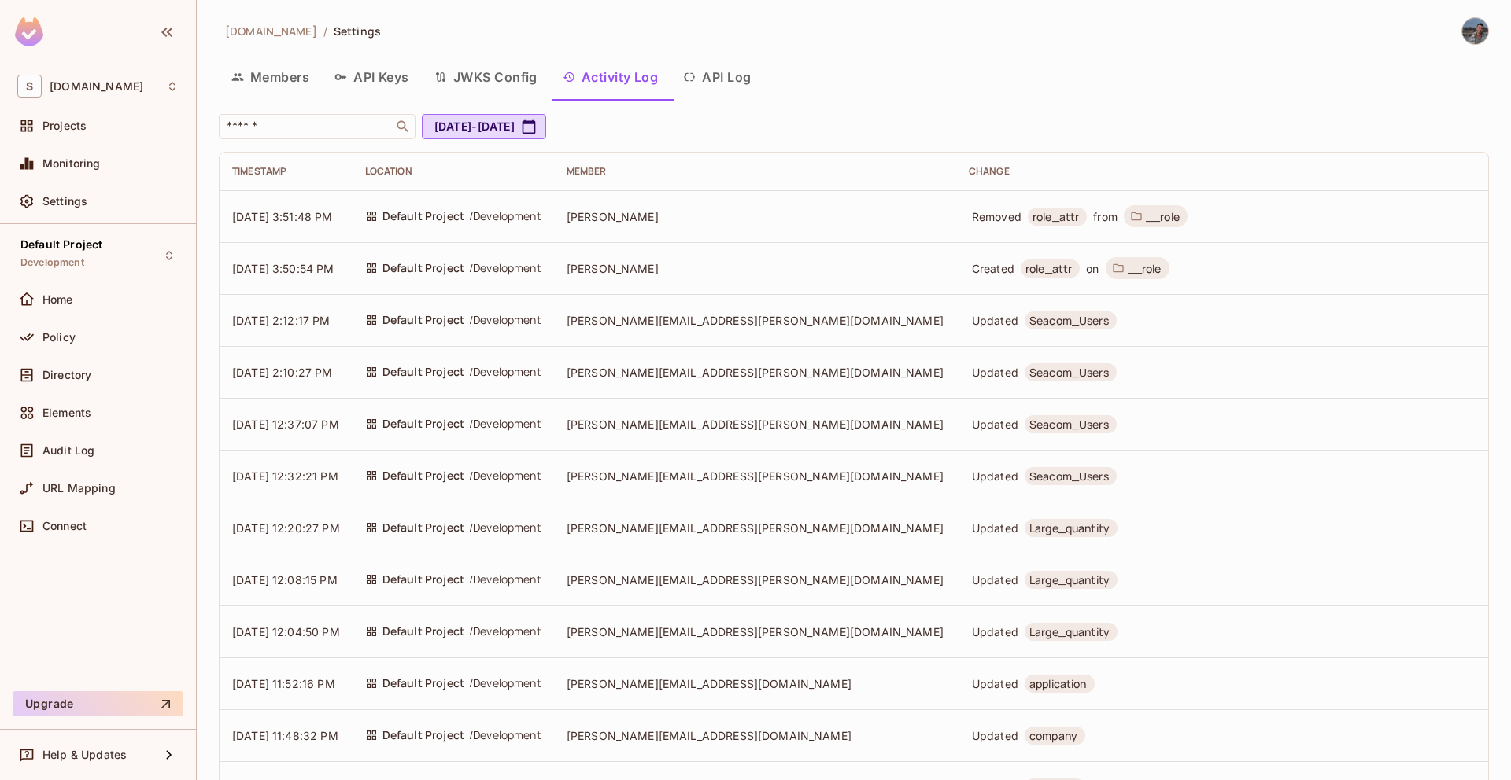
click at [956, 238] on td "Removed role_attr from __role" at bounding box center [1222, 216] width 532 height 52
click at [646, 217] on span "Alon Boshi" at bounding box center [612, 216] width 92 height 13
click at [81, 87] on span "sea.live" at bounding box center [97, 86] width 94 height 13
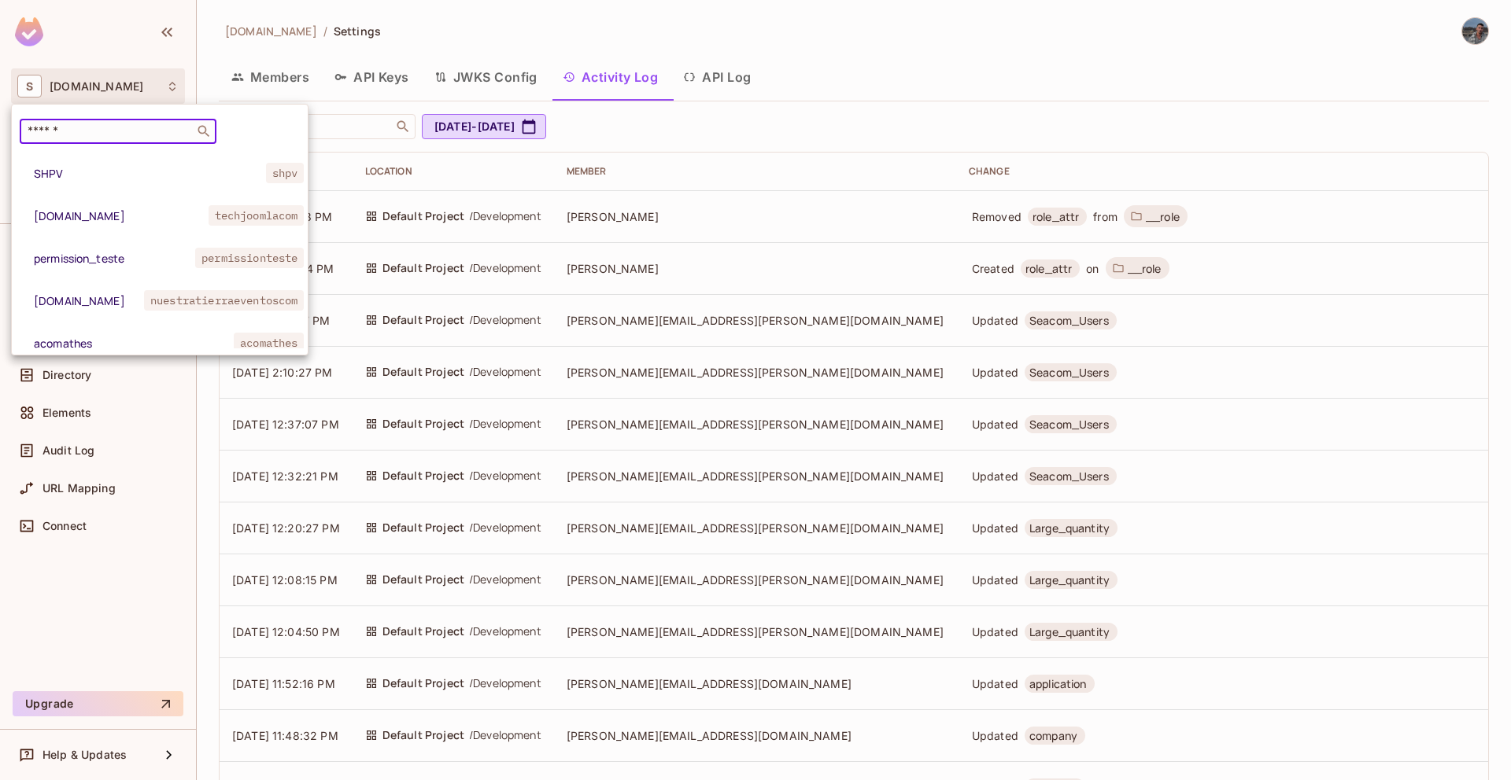
click at [90, 128] on input "text" at bounding box center [106, 132] width 165 height 16
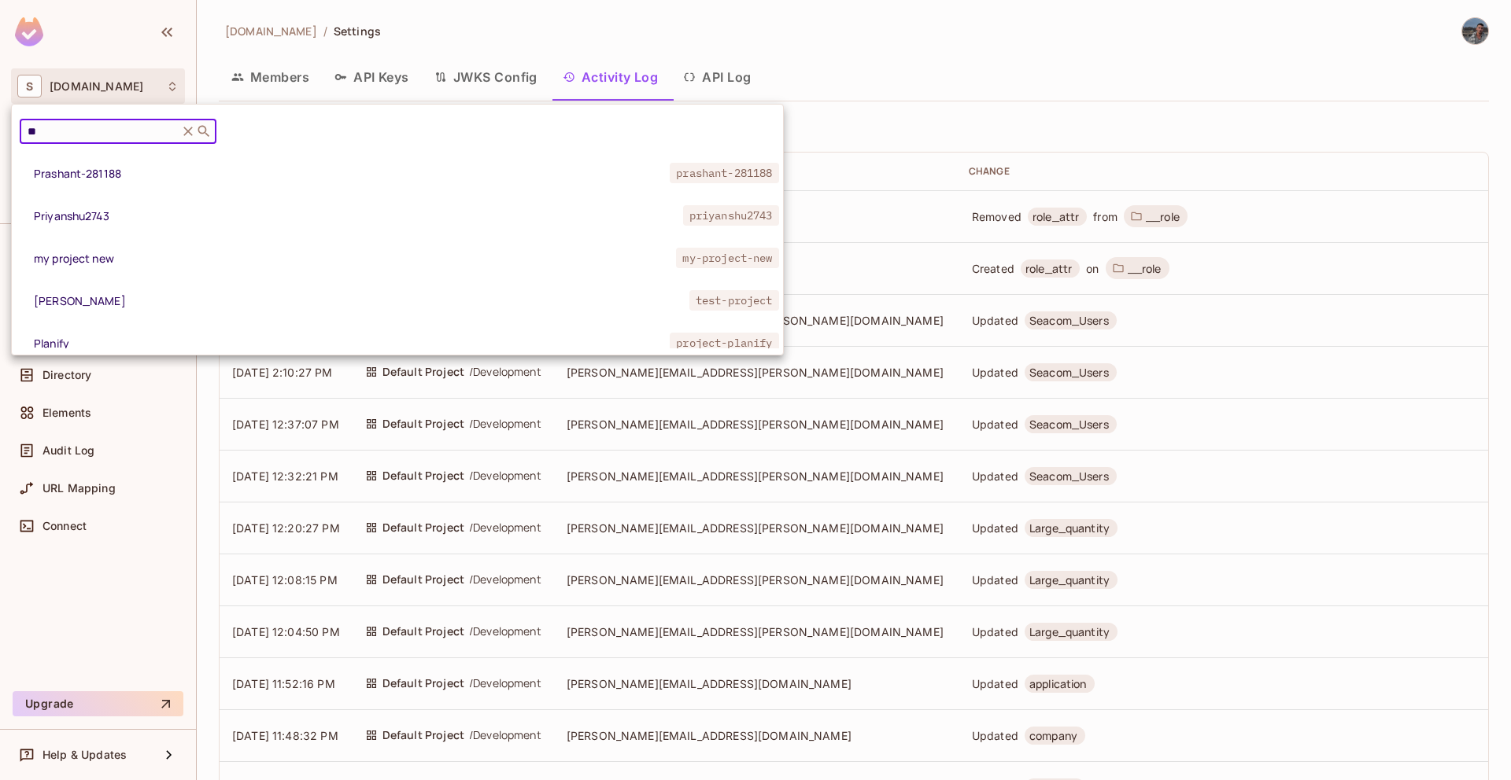
type input "*"
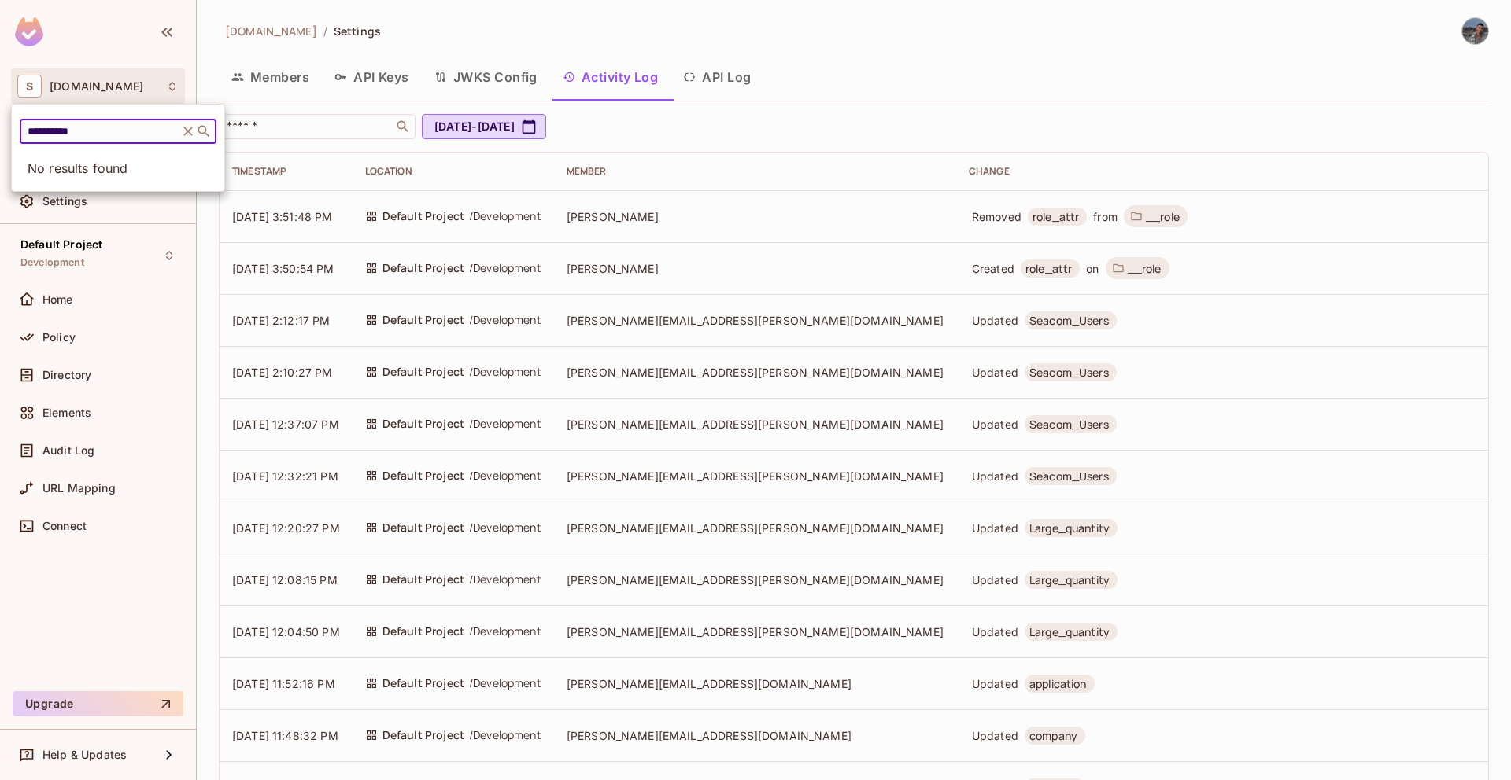
click at [72, 131] on input "**********" at bounding box center [98, 132] width 149 height 16
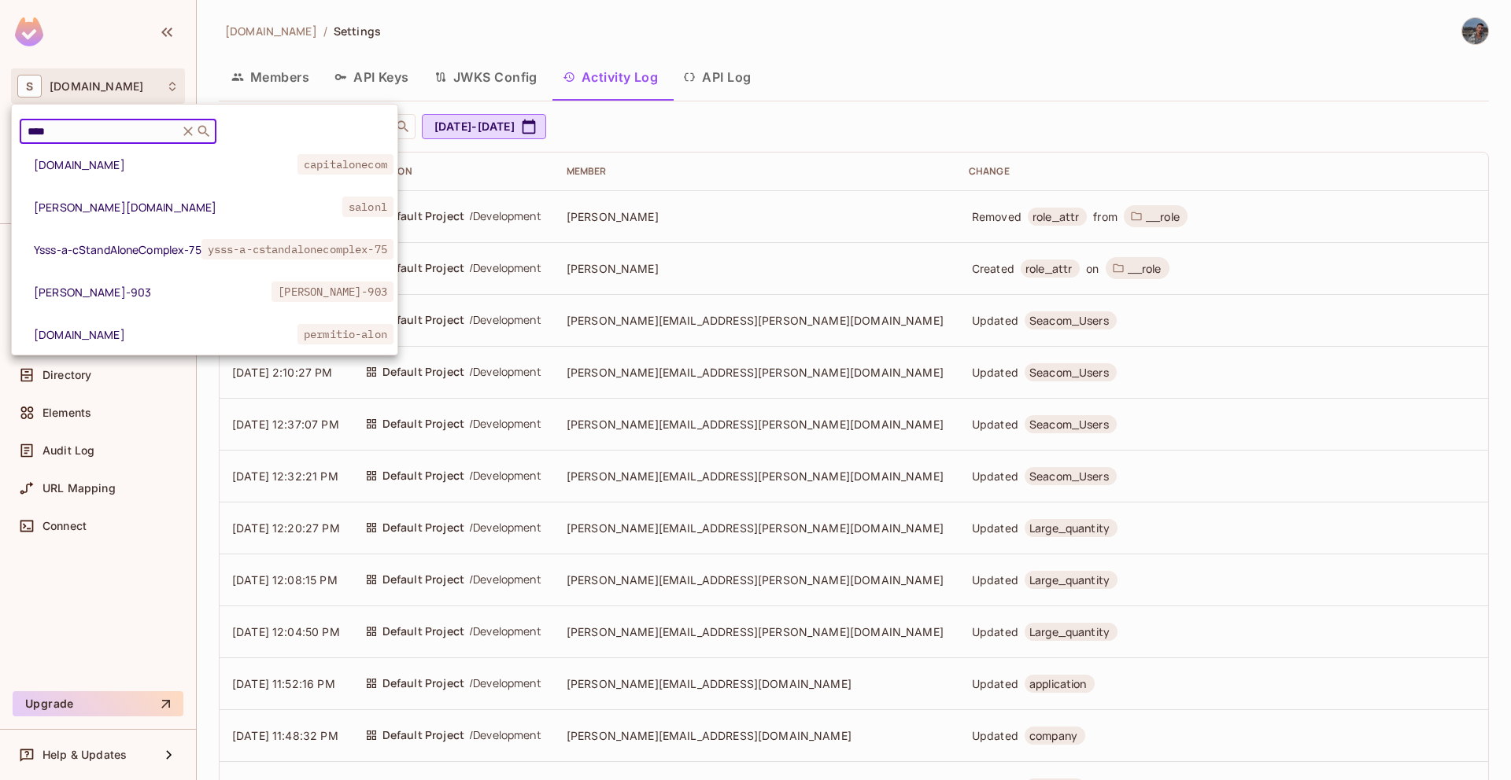
scroll to position [284, 0]
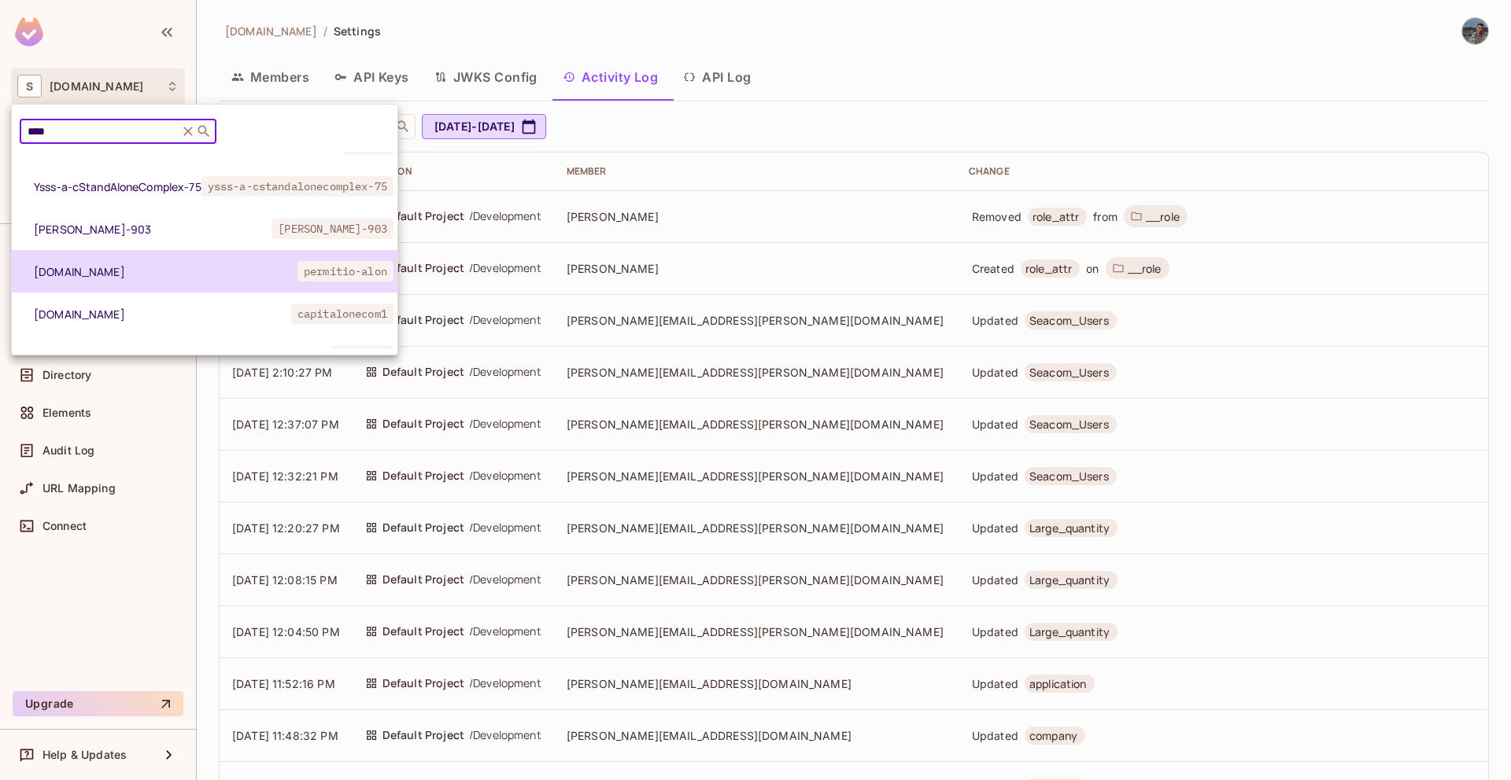
type input "****"
click at [138, 276] on span "[DOMAIN_NAME]" at bounding box center [166, 271] width 264 height 15
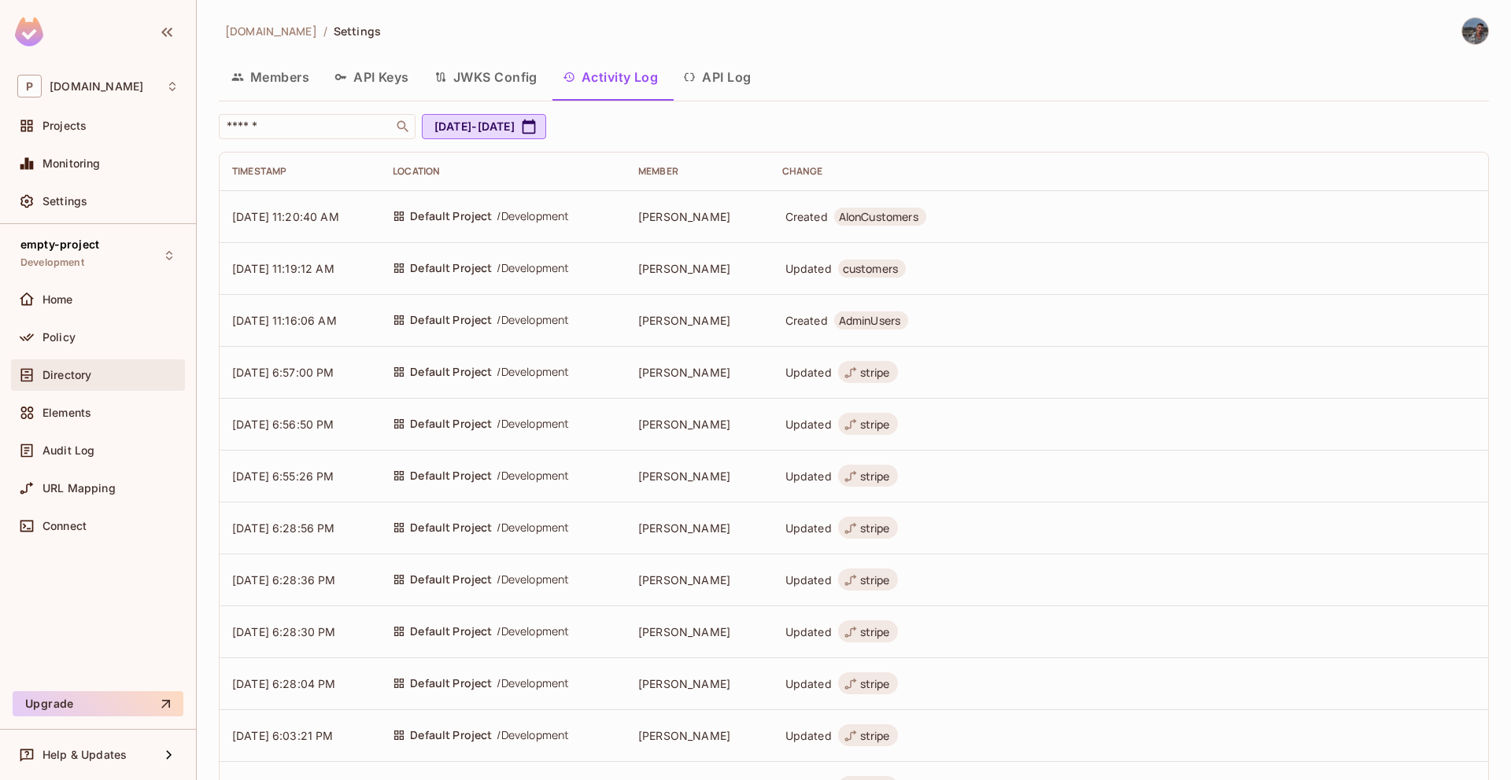
click at [67, 363] on div "Directory" at bounding box center [98, 375] width 174 height 31
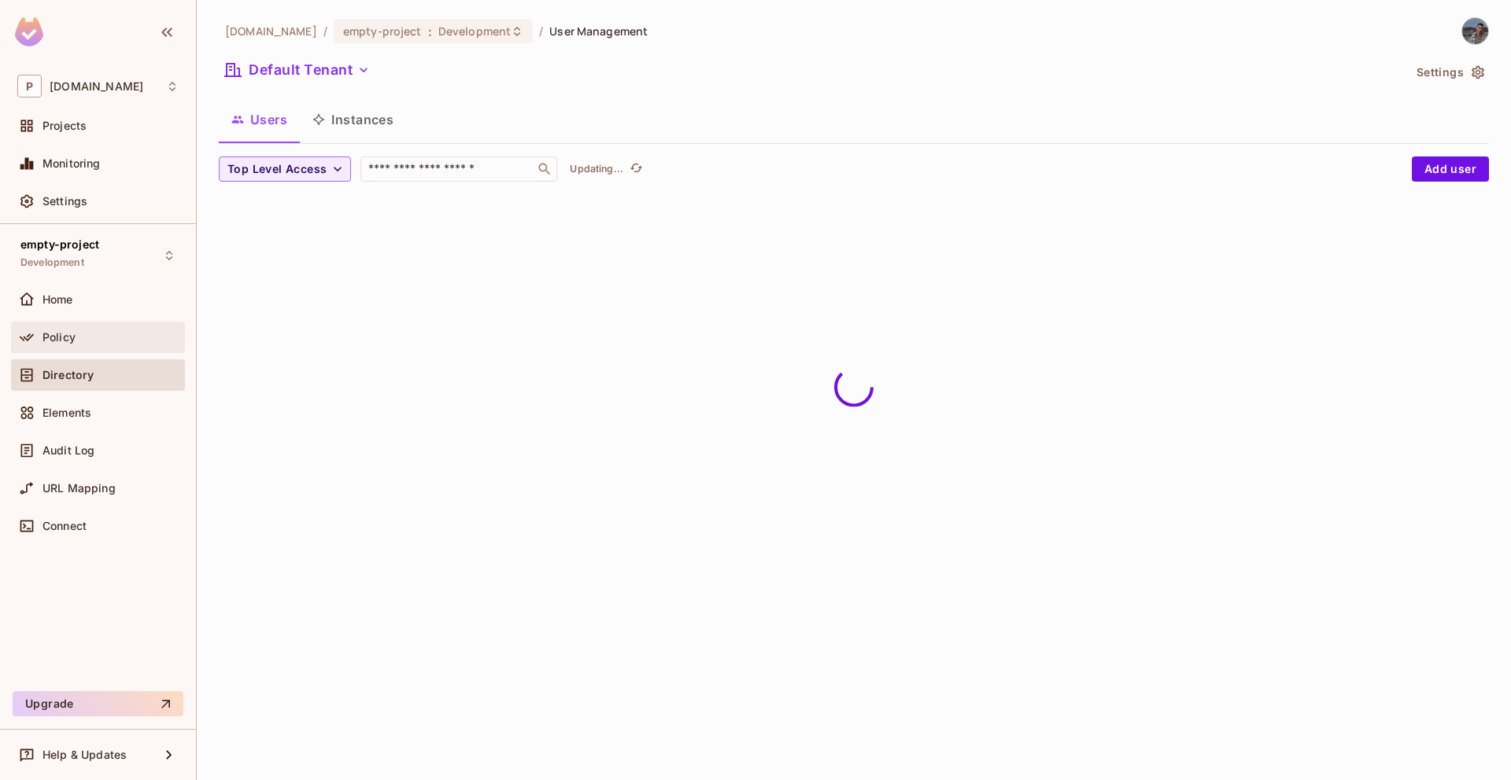
click at [66, 346] on div "Policy" at bounding box center [98, 337] width 174 height 31
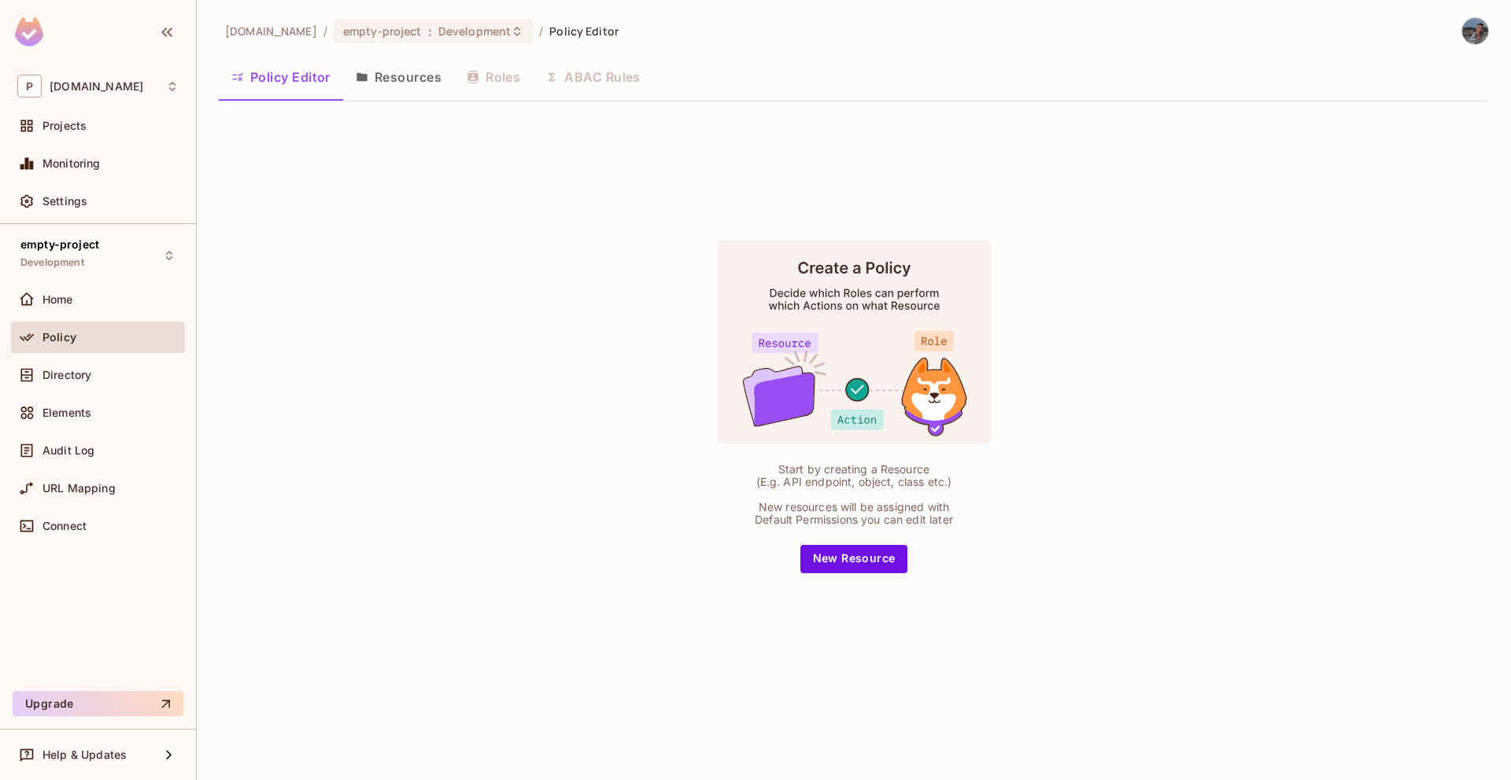
click at [36, 354] on div "Policy" at bounding box center [98, 341] width 174 height 38
click at [46, 375] on span "Directory" at bounding box center [66, 375] width 49 height 13
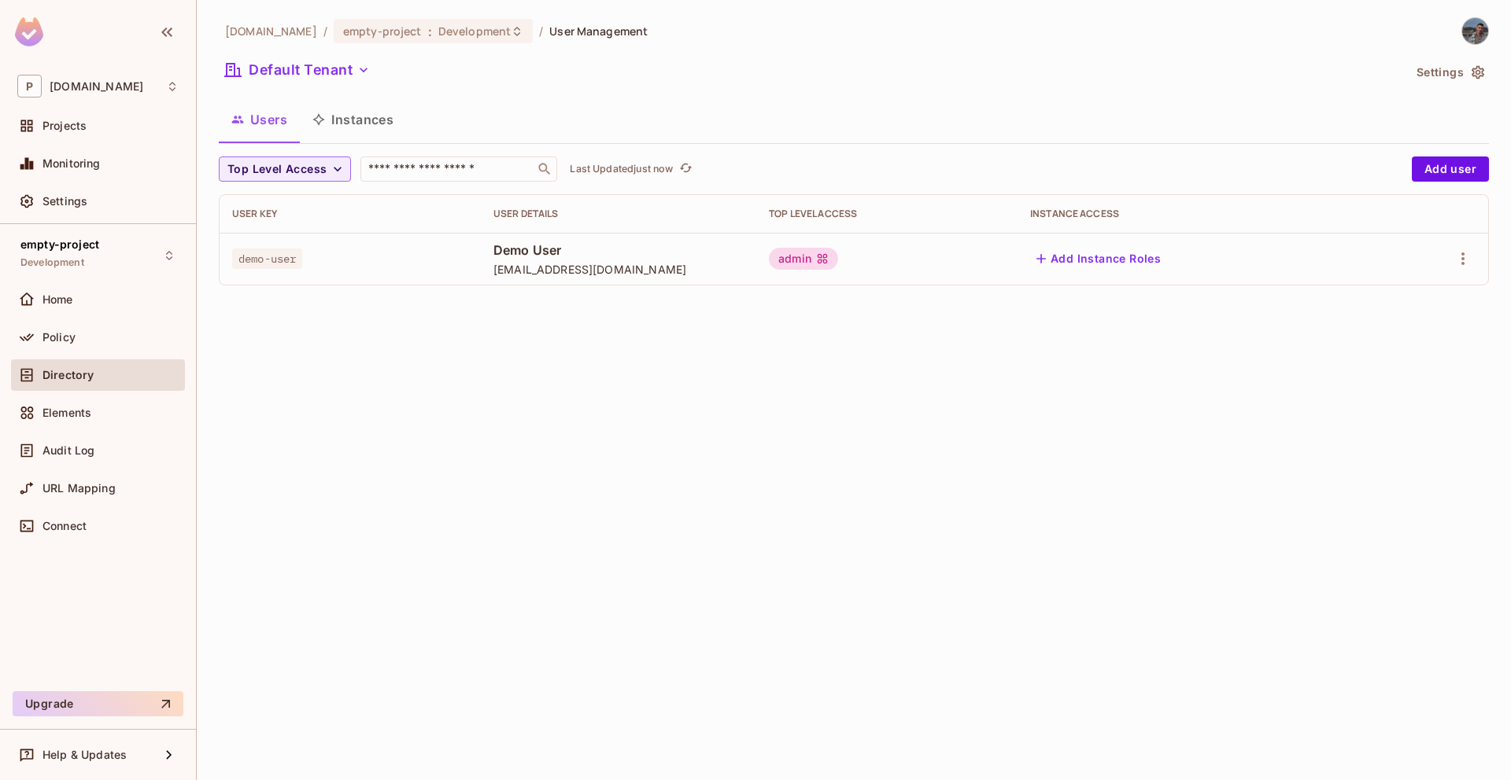
click at [1448, 72] on button "Settings" at bounding box center [1449, 72] width 79 height 25
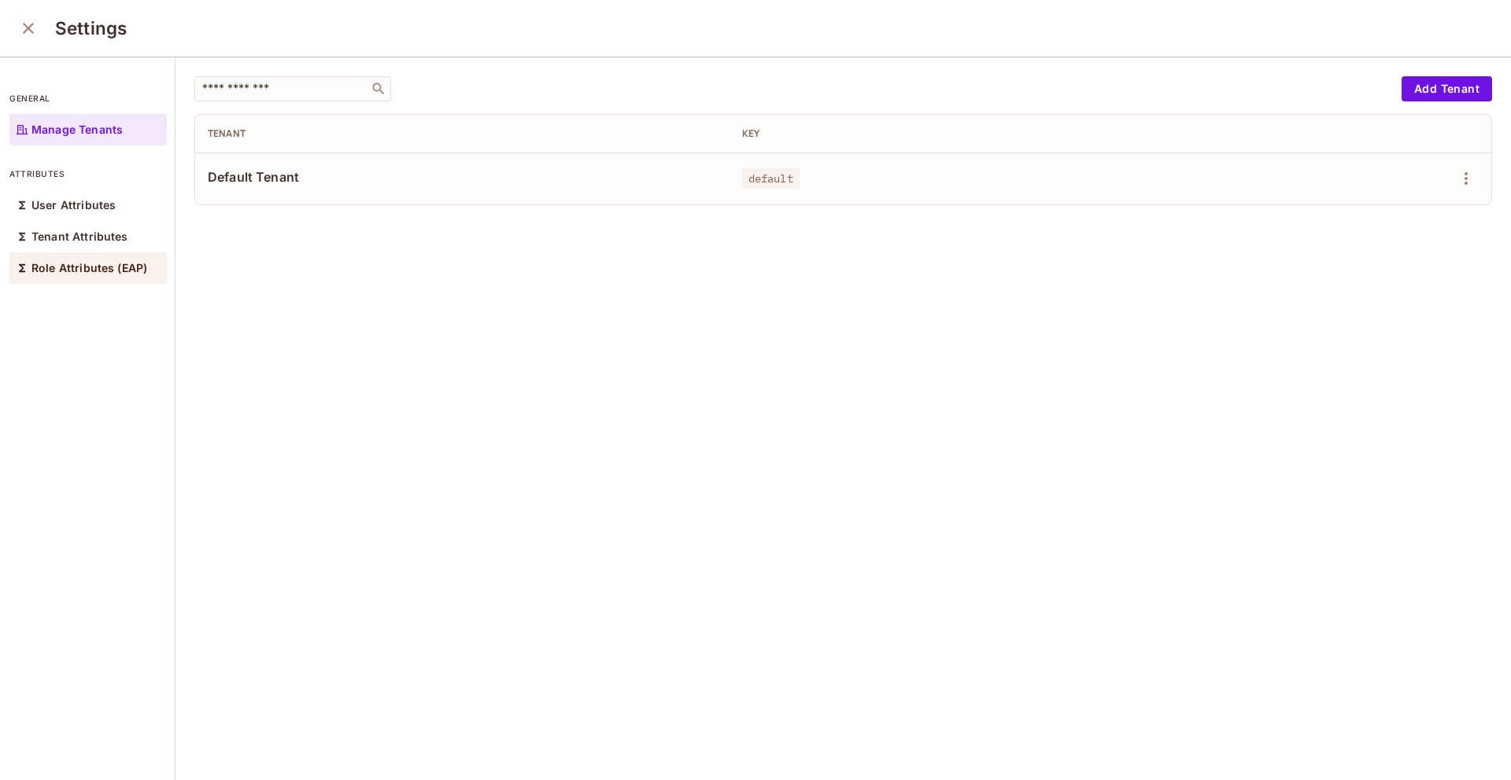
click at [87, 270] on p "Role Attributes (EAP)" at bounding box center [89, 268] width 116 height 13
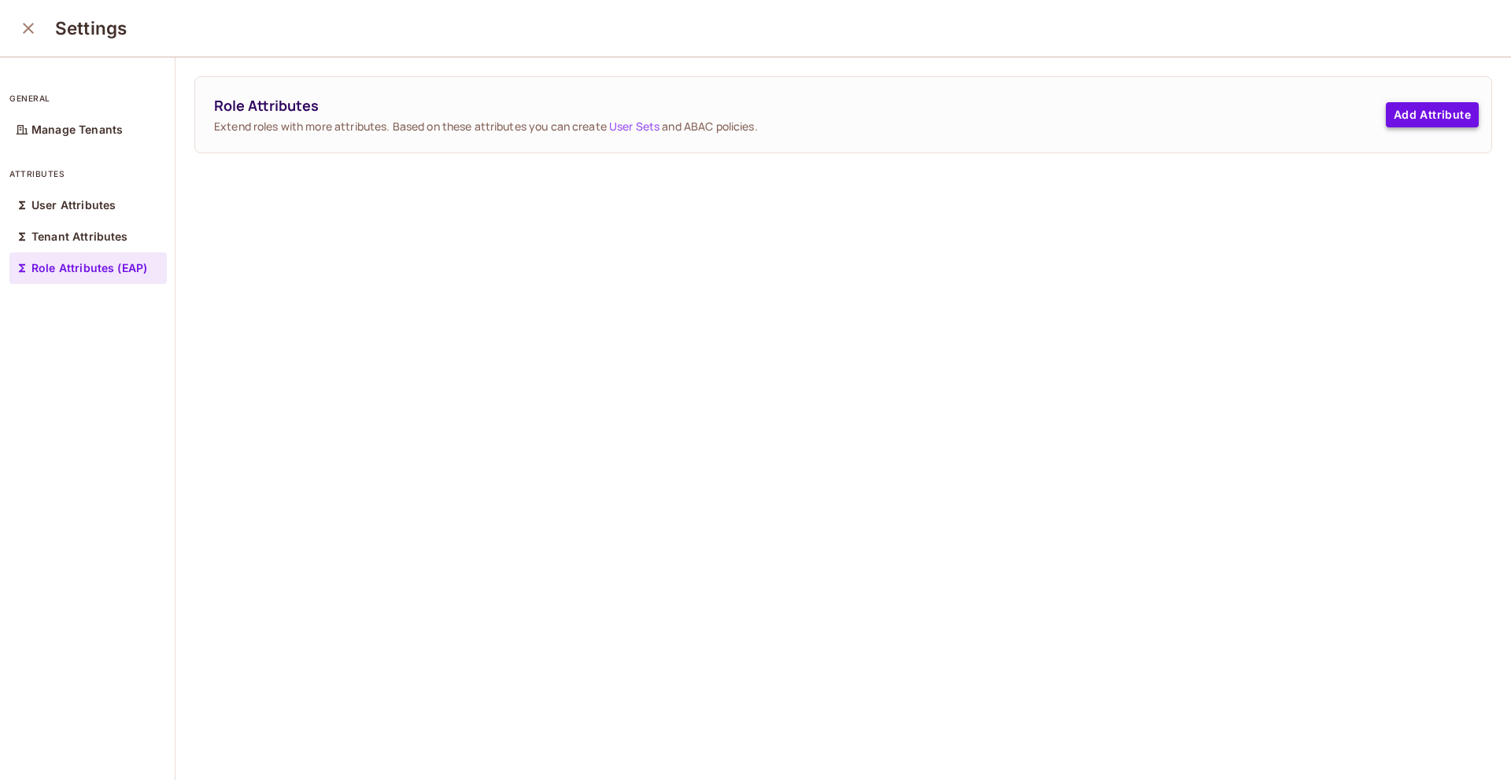
click at [1434, 109] on button "Add Attribute" at bounding box center [1431, 114] width 93 height 25
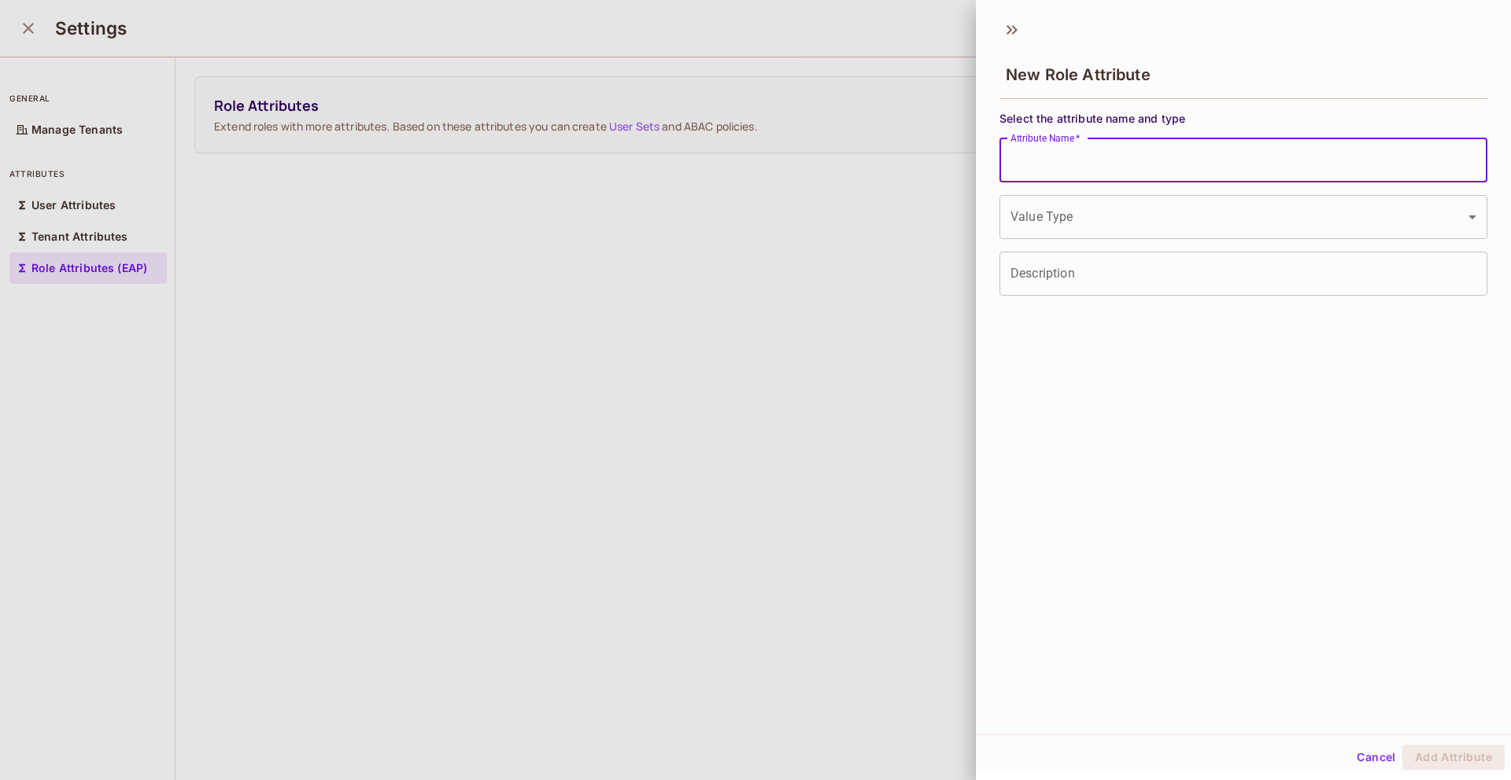
click at [1199, 151] on input "Attribute Name   *" at bounding box center [1243, 160] width 488 height 44
type input "*********"
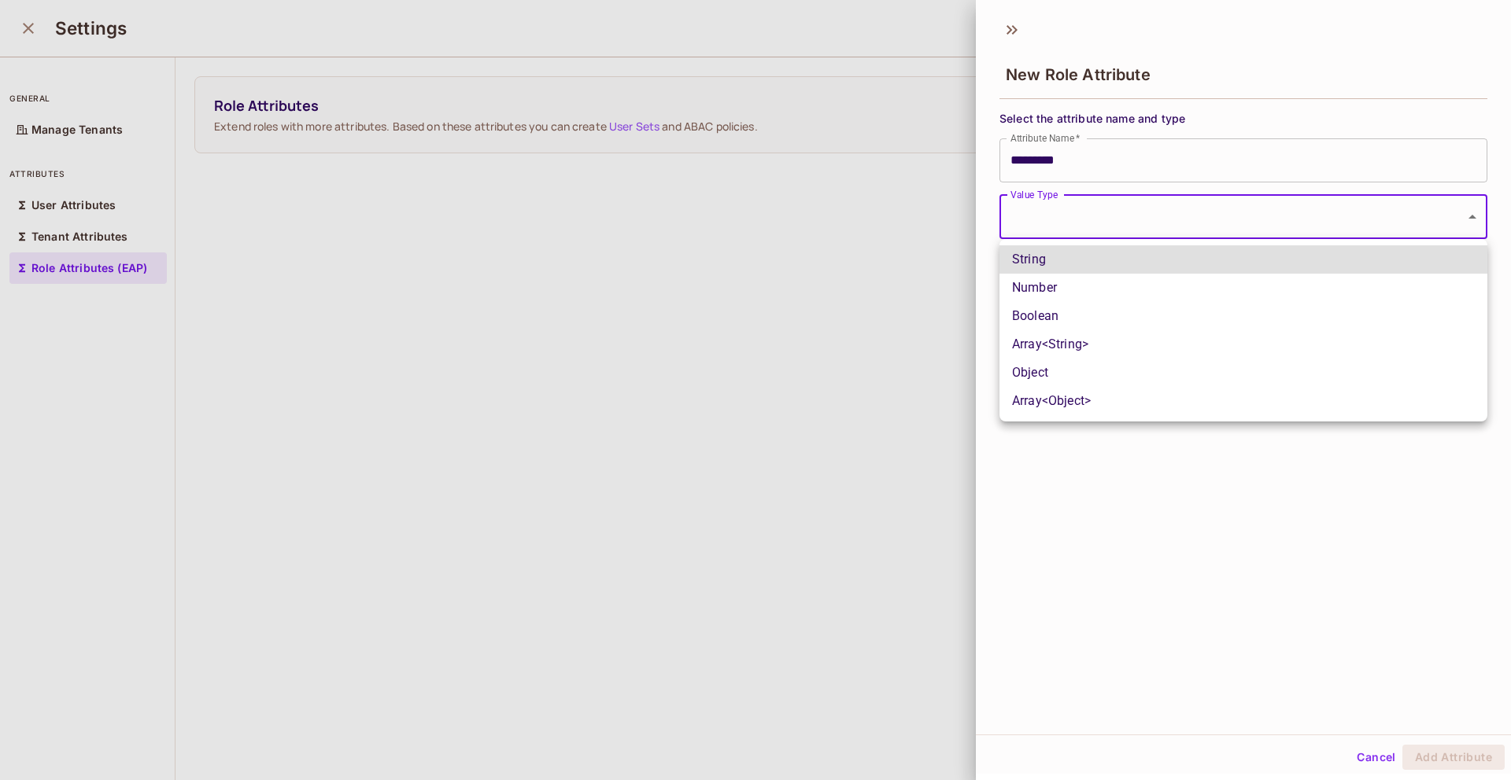
click at [1182, 220] on body "P permit.io Projects Monitoring Settings empty-project Development Home Policy …" at bounding box center [755, 390] width 1511 height 780
click at [1158, 256] on li "String" at bounding box center [1243, 259] width 488 height 28
type input "******"
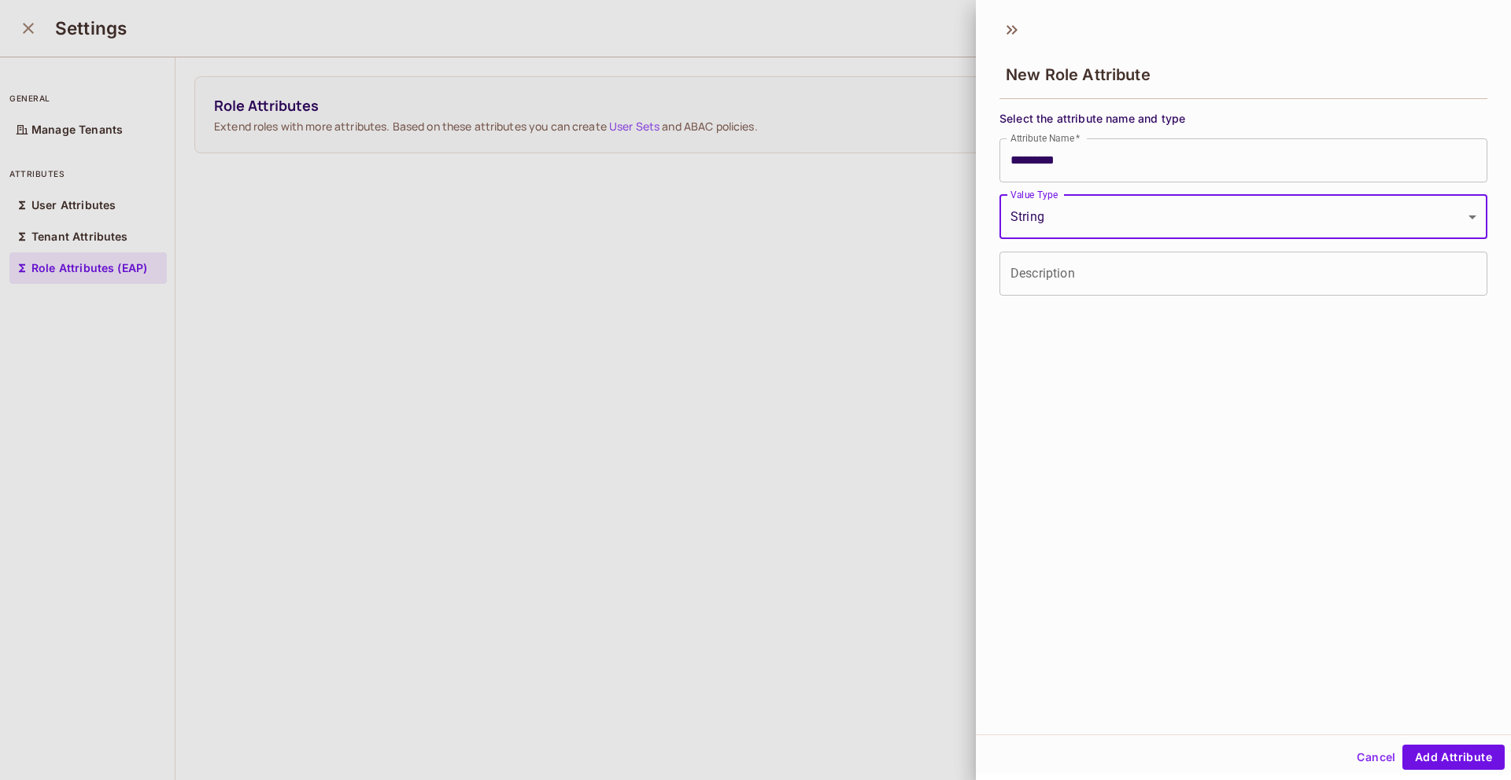
click at [1149, 273] on input "Description" at bounding box center [1243, 274] width 488 height 44
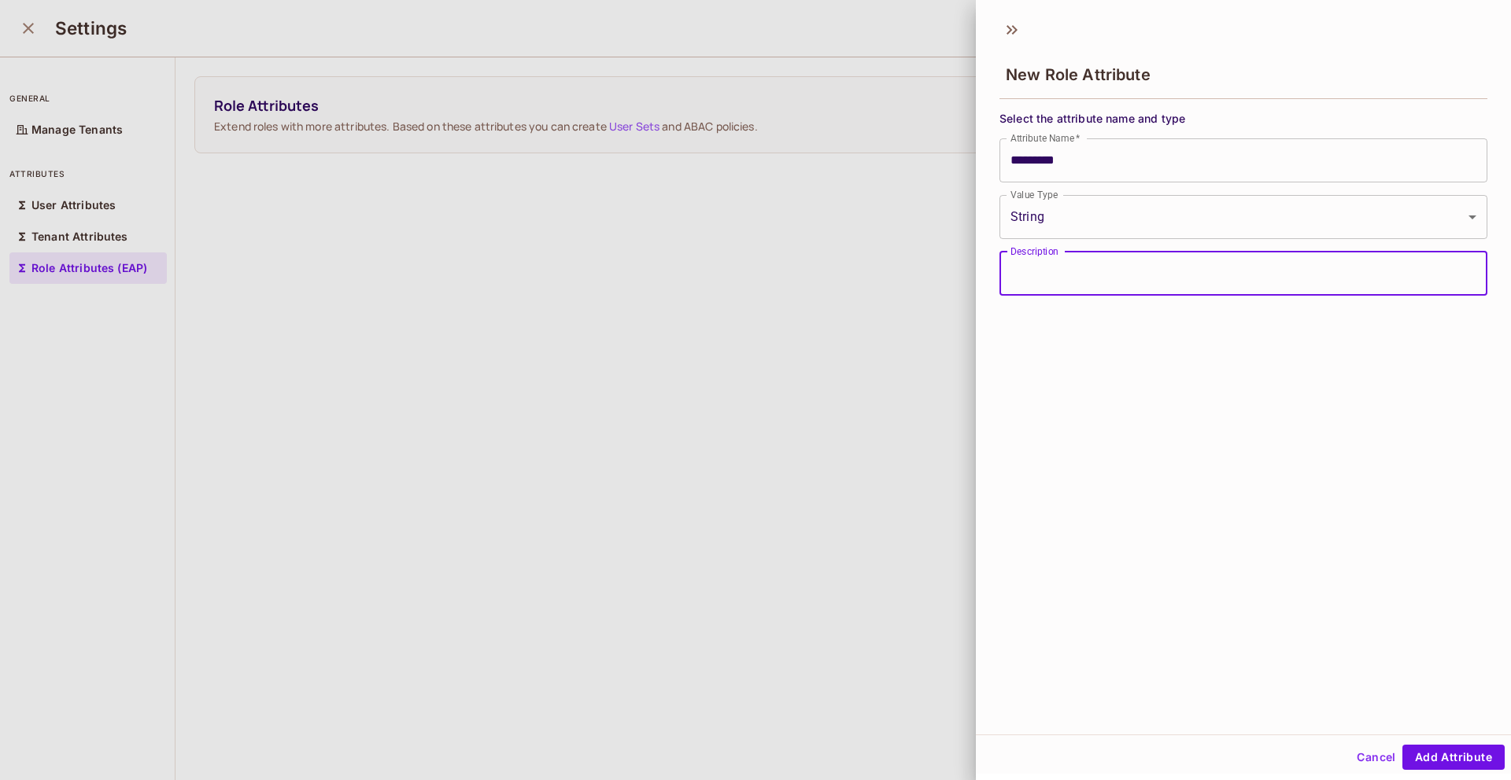
type input "****"
click at [1154, 143] on input "*********" at bounding box center [1243, 160] width 488 height 44
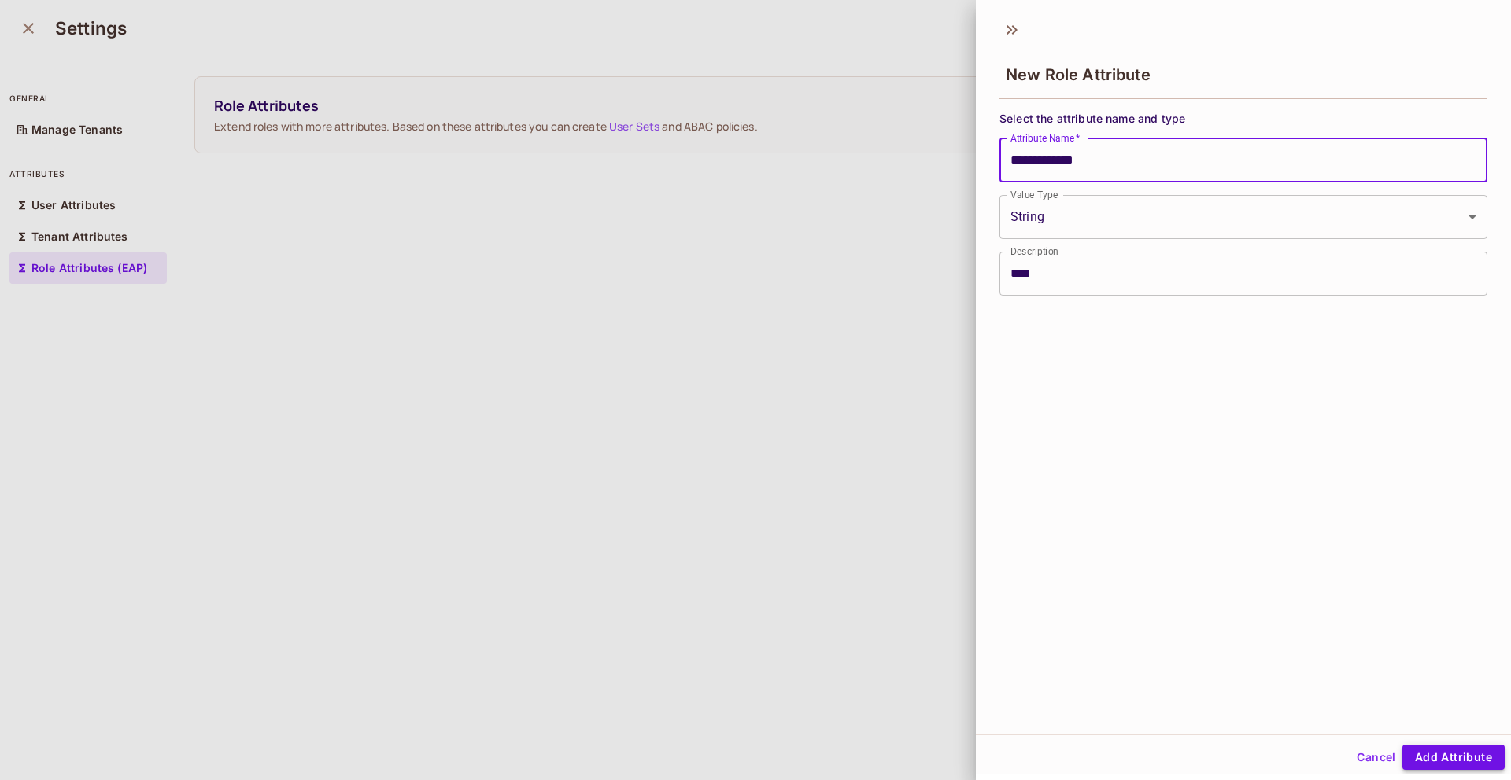
type input "**********"
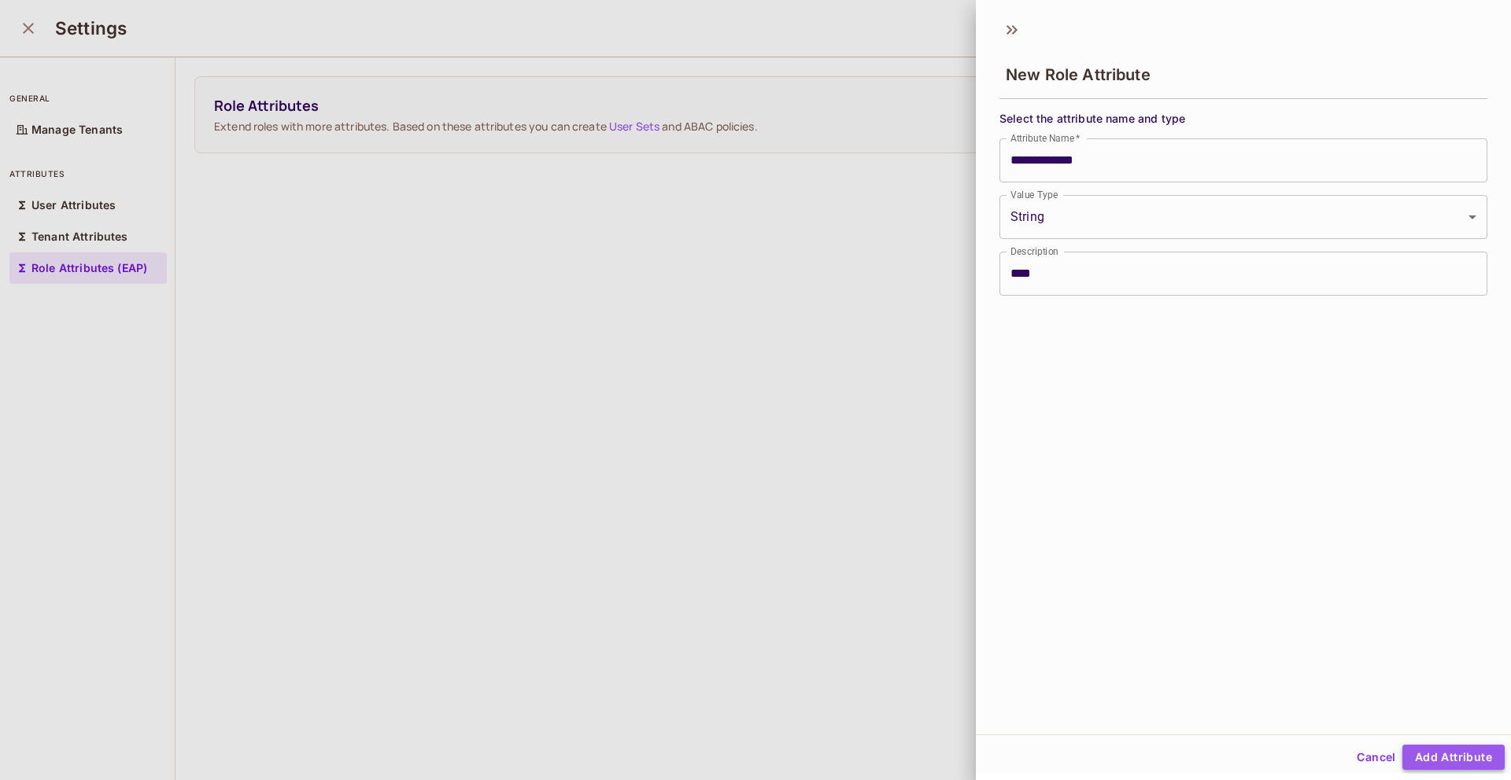
click at [1492, 767] on button "Add Attribute" at bounding box center [1453, 757] width 102 height 25
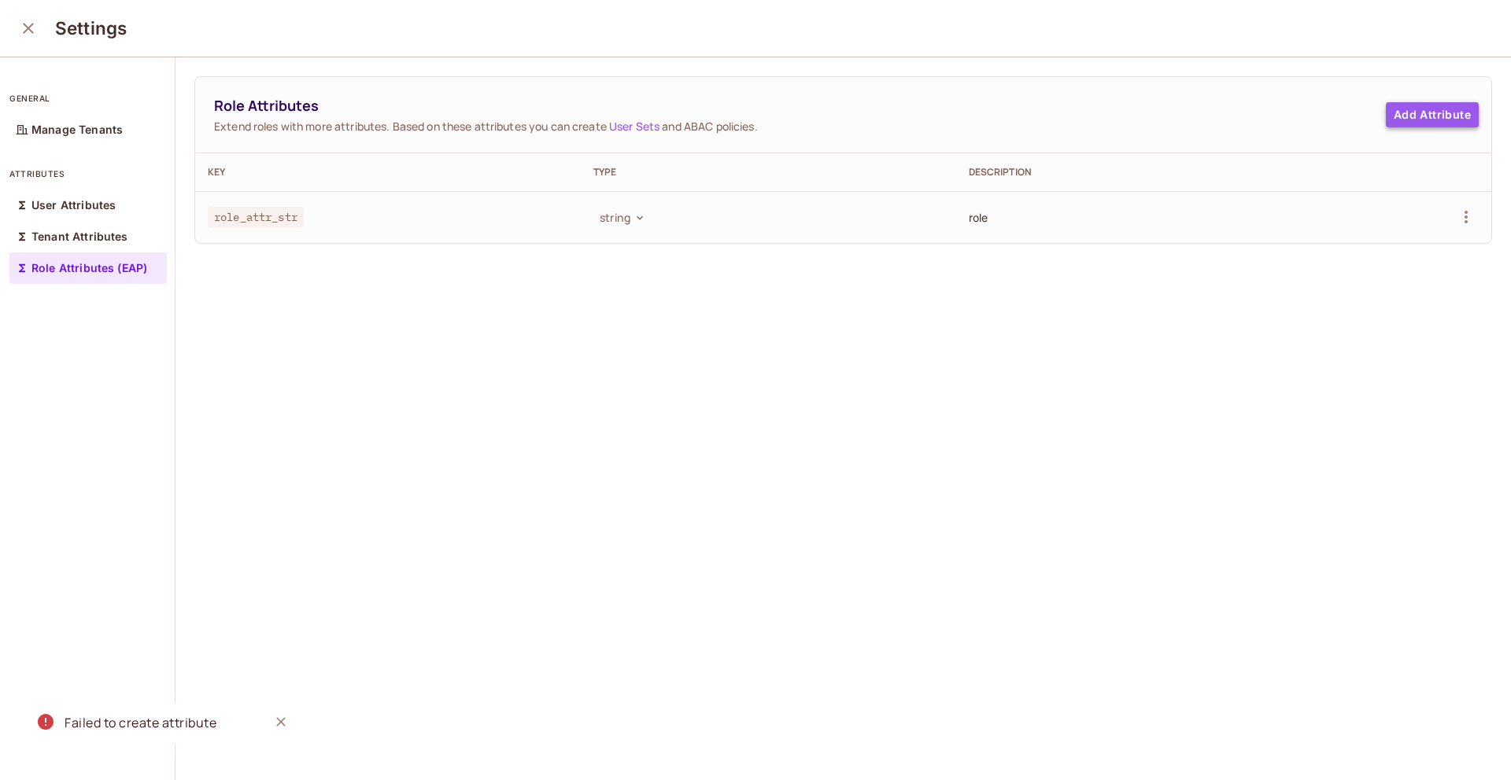
click at [1418, 102] on button "Add Attribute" at bounding box center [1431, 114] width 93 height 25
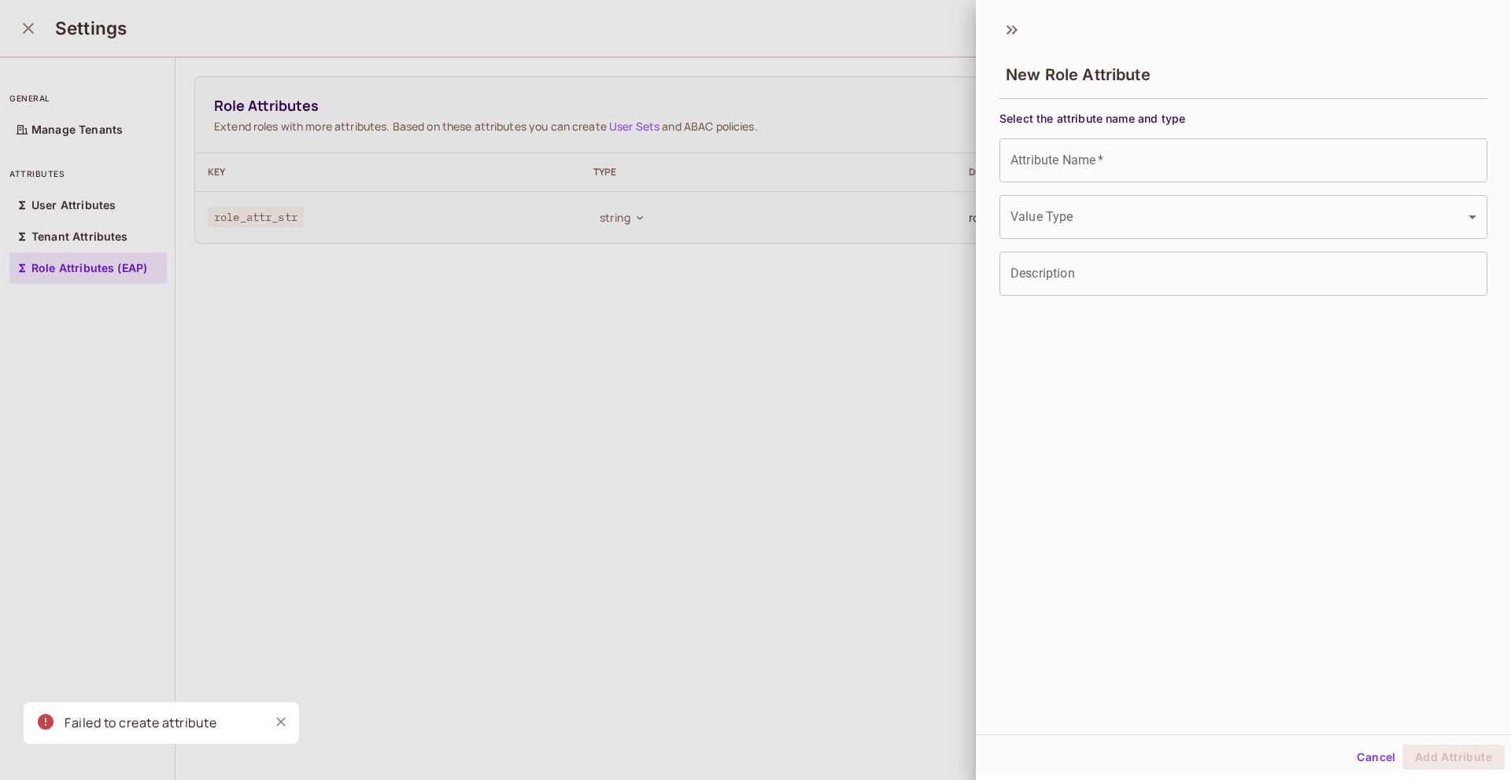
click at [1301, 146] on input "Attribute Name   *" at bounding box center [1243, 160] width 488 height 44
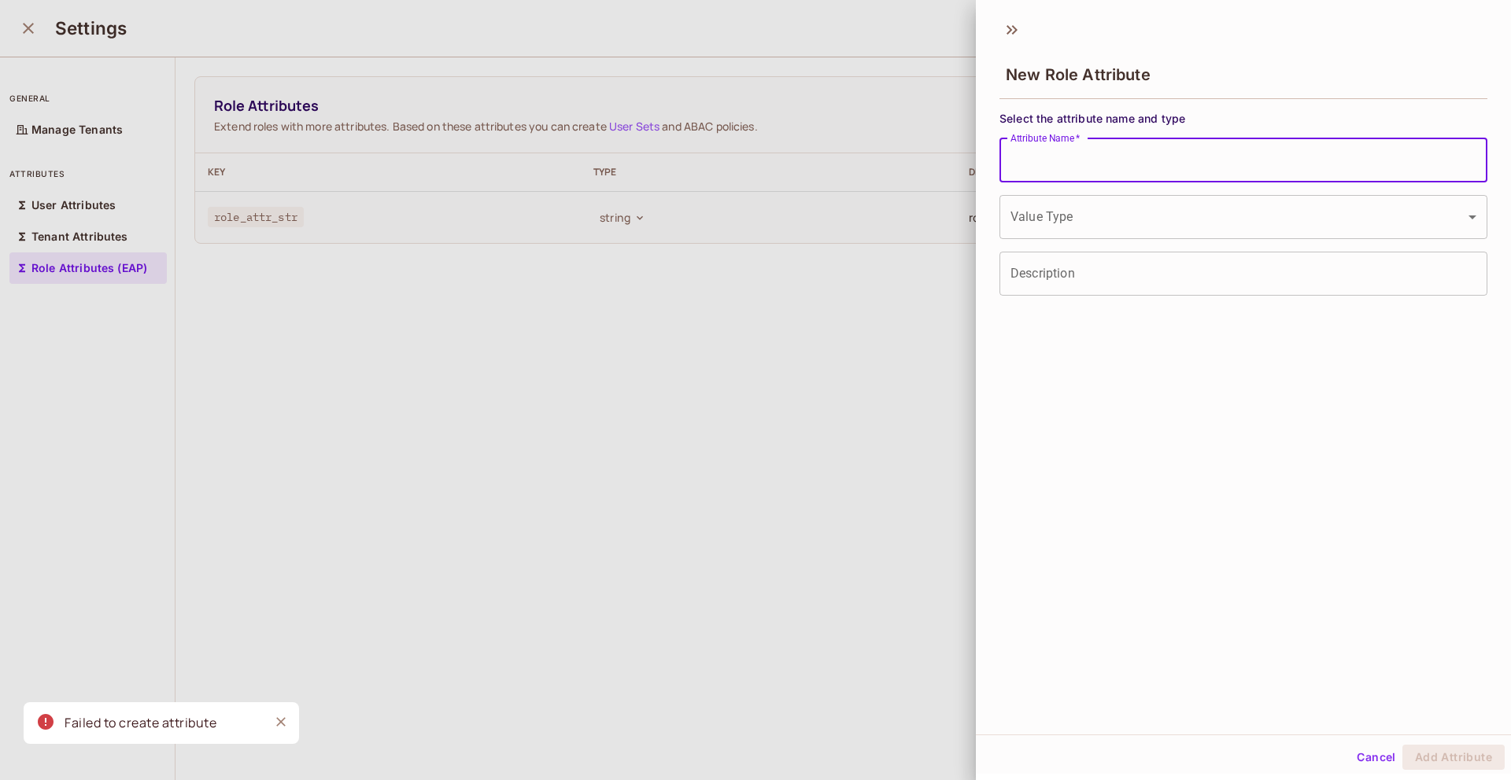
paste input "*********"
click at [1182, 174] on input "**********" at bounding box center [1243, 160] width 488 height 44
type input "**********"
click at [1148, 230] on body "**********" at bounding box center [755, 390] width 1511 height 780
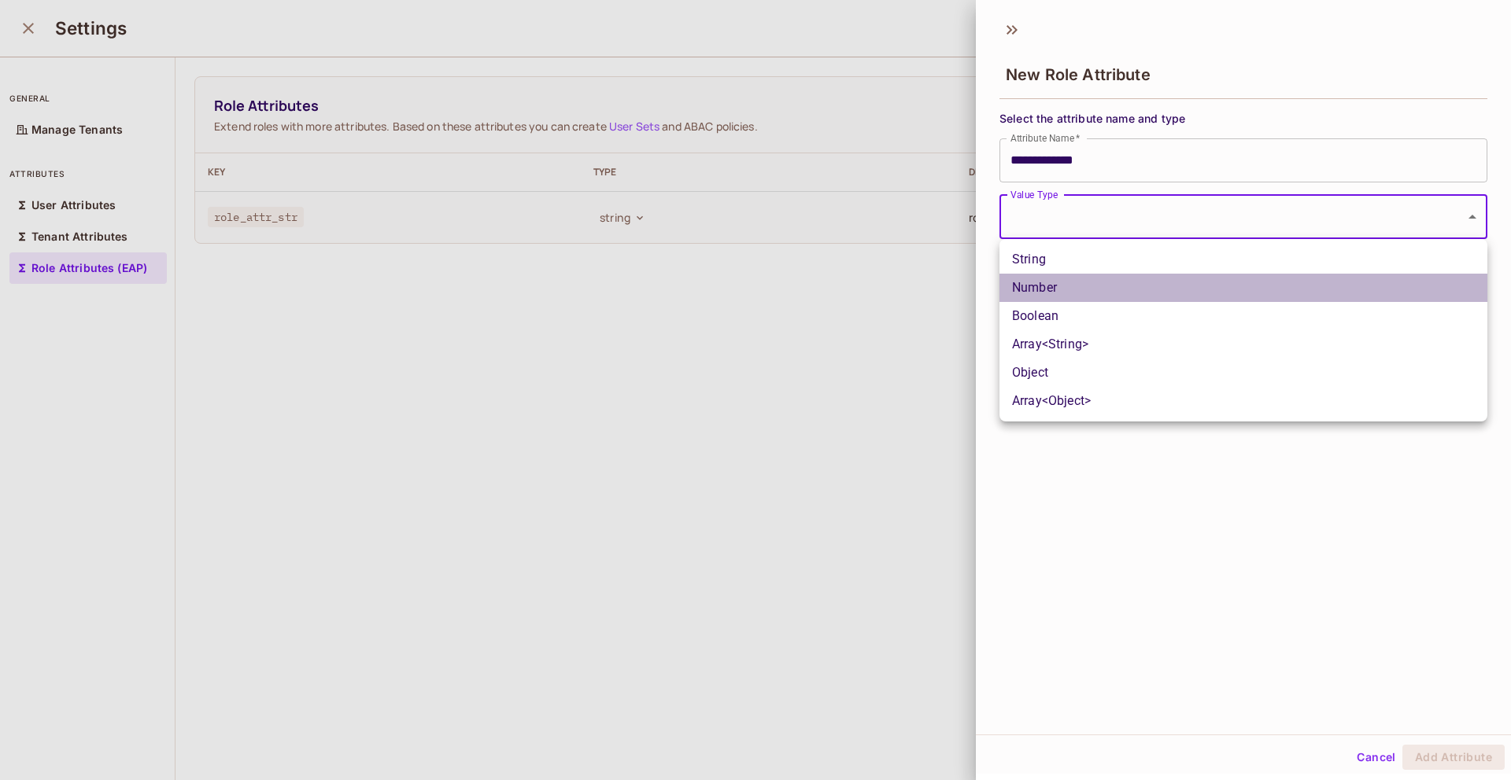
click at [1112, 283] on li "Number" at bounding box center [1243, 288] width 488 height 28
type input "******"
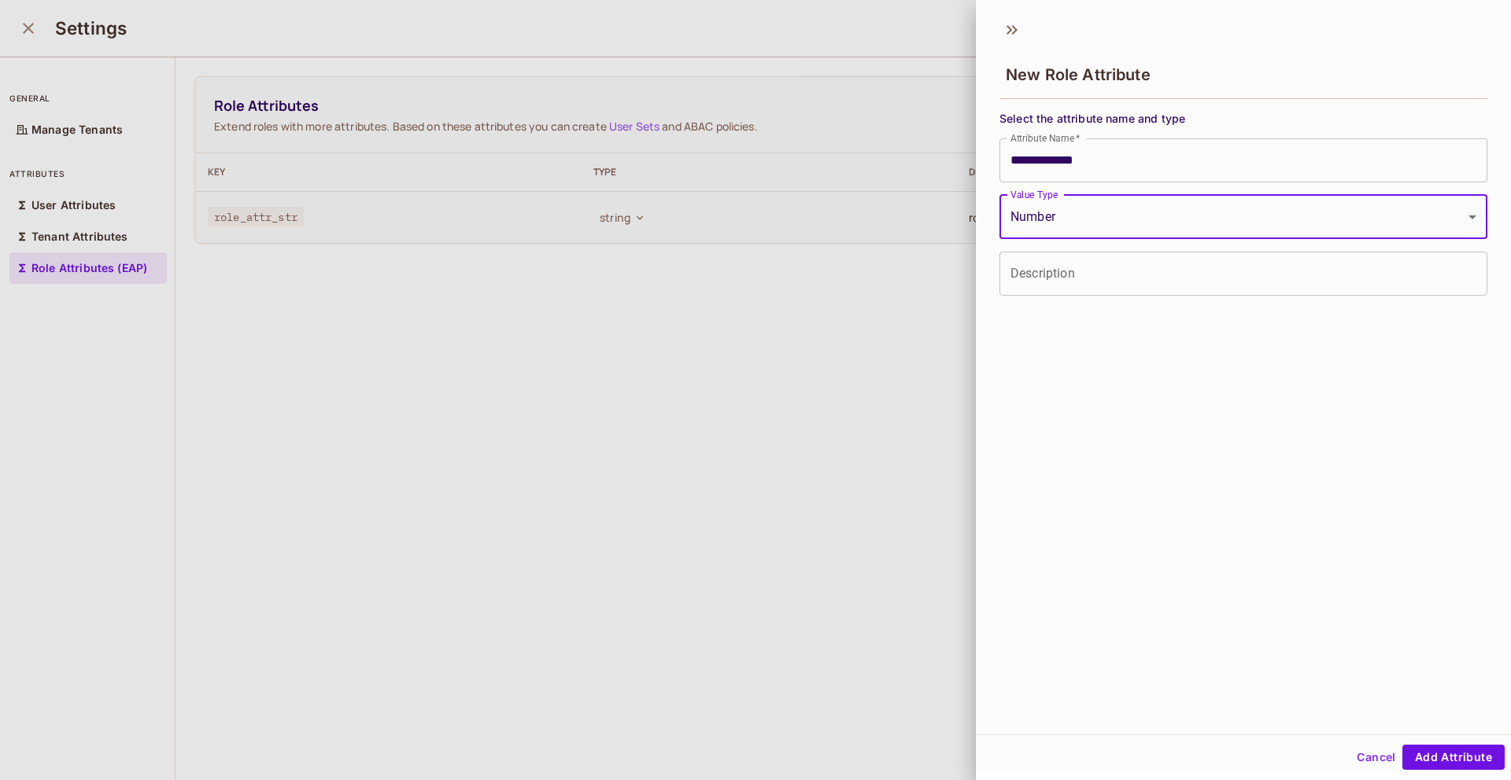
click at [1112, 283] on input "Description" at bounding box center [1243, 274] width 488 height 44
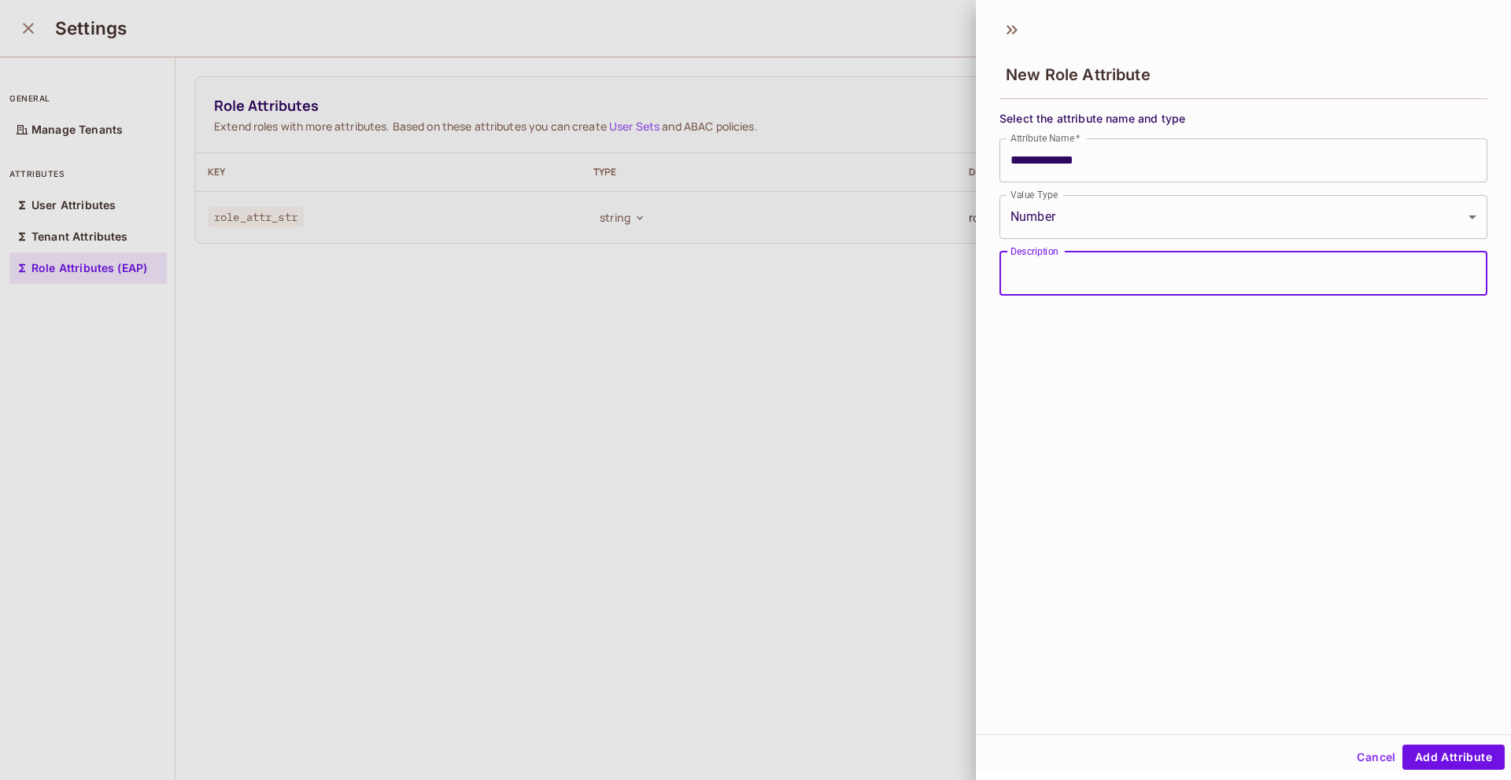
type input "****"
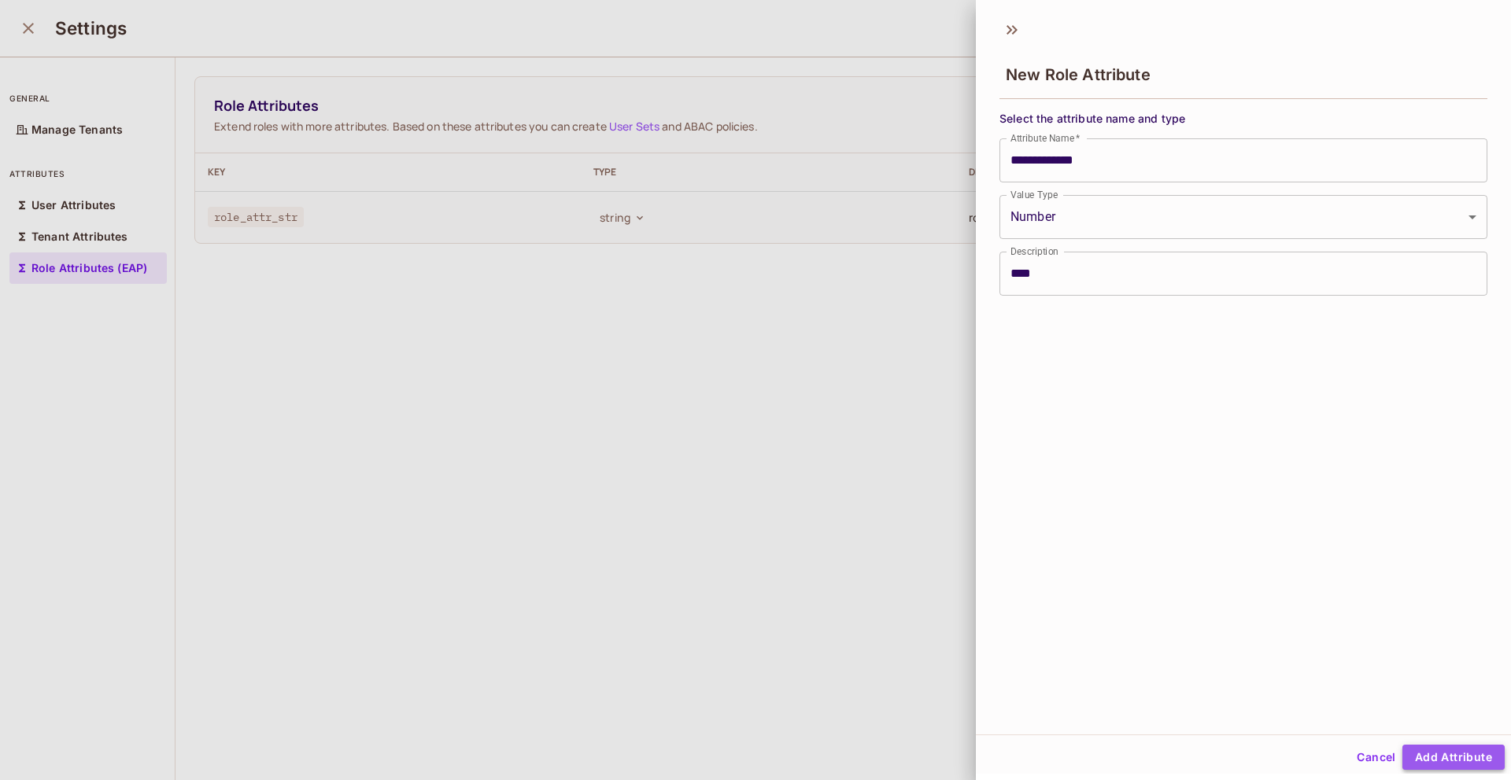
click at [1457, 762] on button "Add Attribute" at bounding box center [1453, 757] width 102 height 25
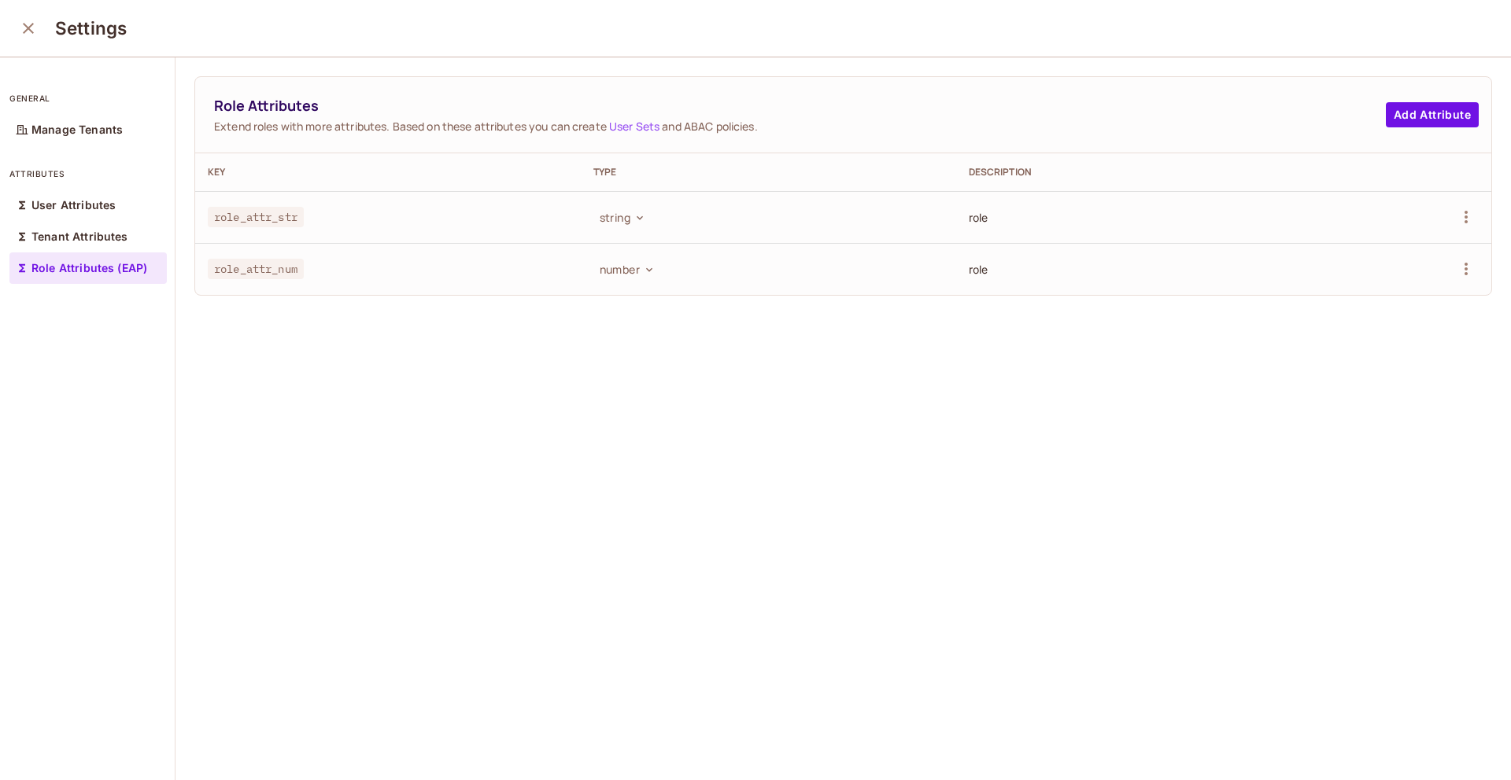
click at [27, 19] on icon "close" at bounding box center [28, 28] width 19 height 19
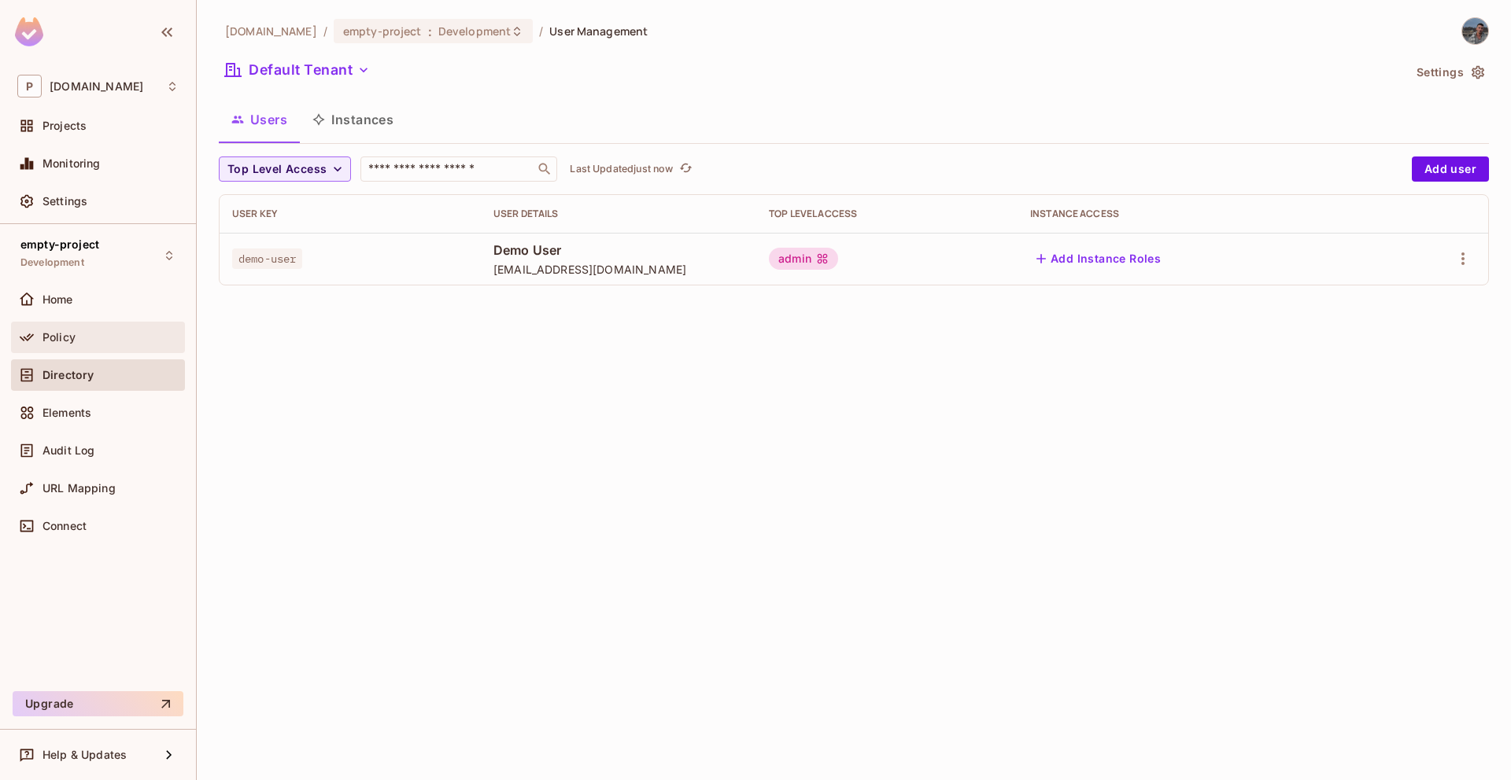
click at [51, 336] on span "Policy" at bounding box center [58, 337] width 33 height 13
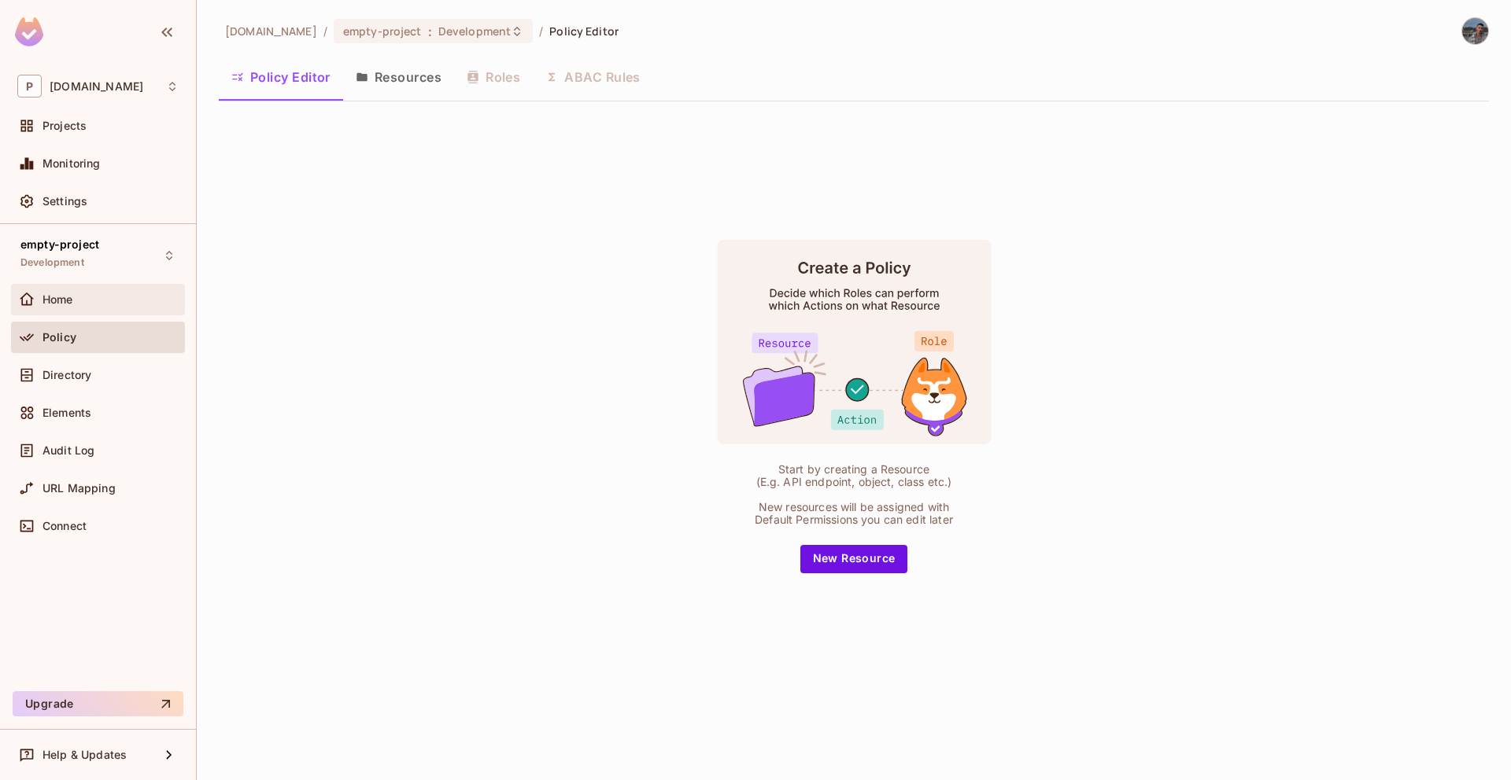
click at [137, 293] on div "Home" at bounding box center [110, 299] width 136 height 13
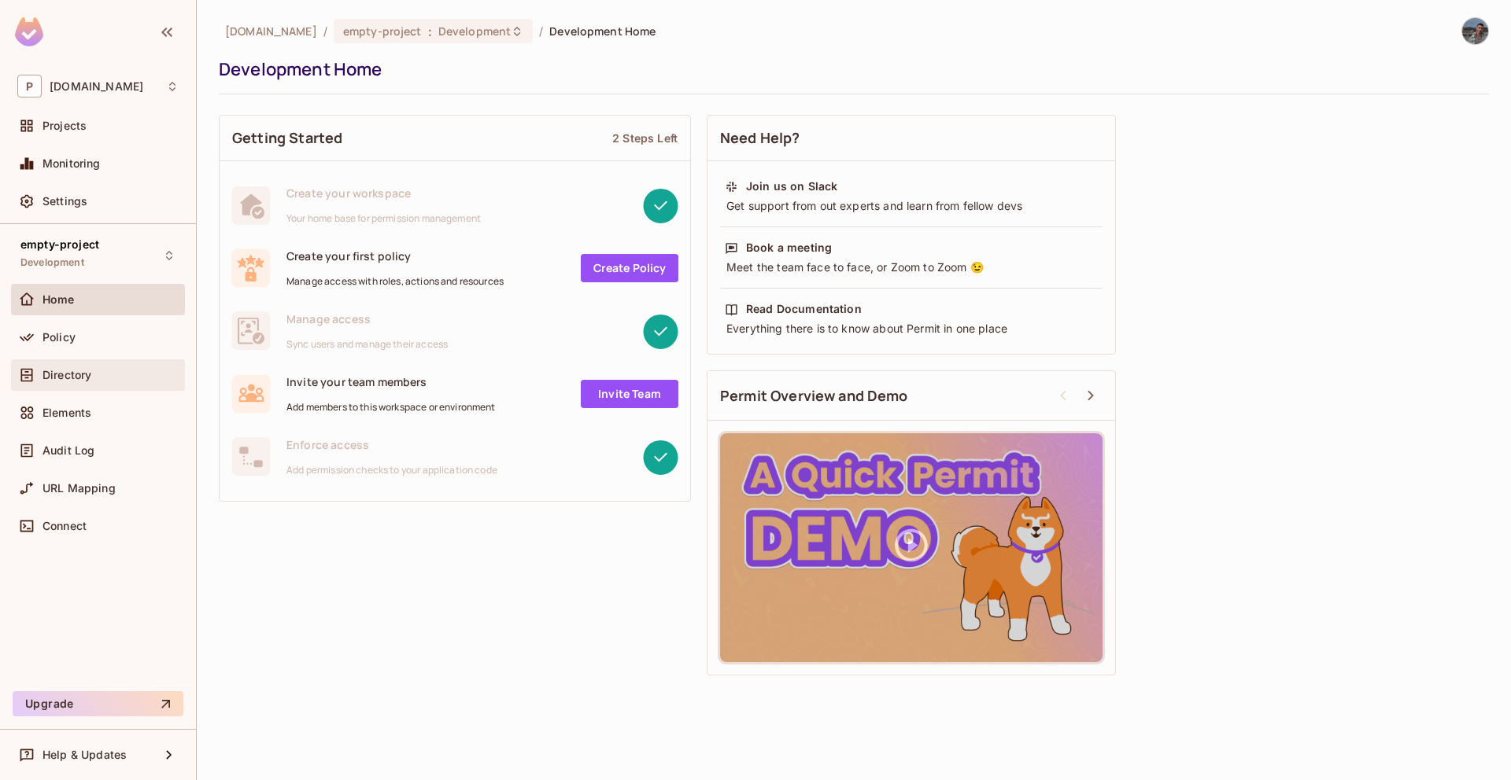
click at [67, 371] on span "Directory" at bounding box center [66, 375] width 49 height 13
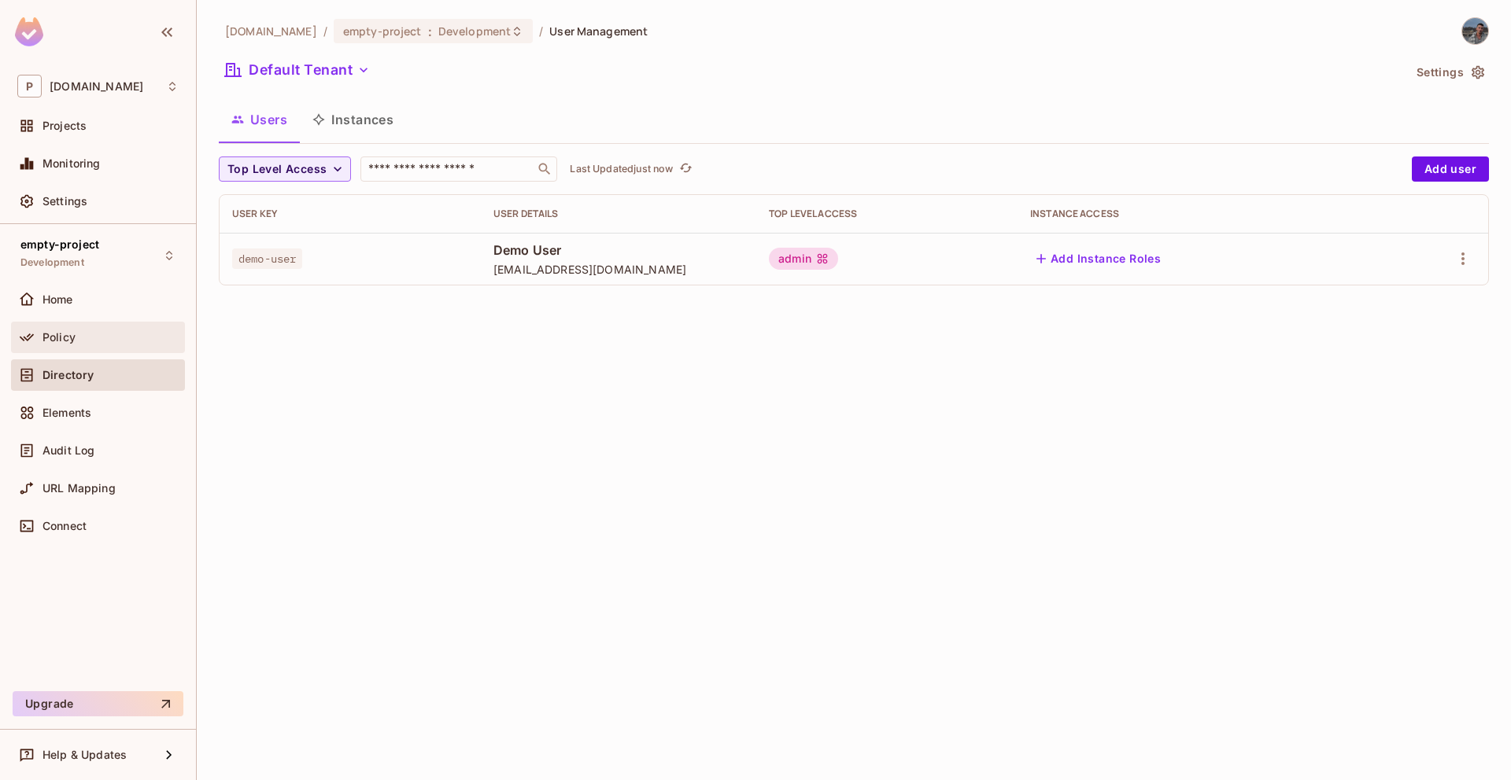
click at [84, 334] on div "Policy" at bounding box center [110, 337] width 136 height 13
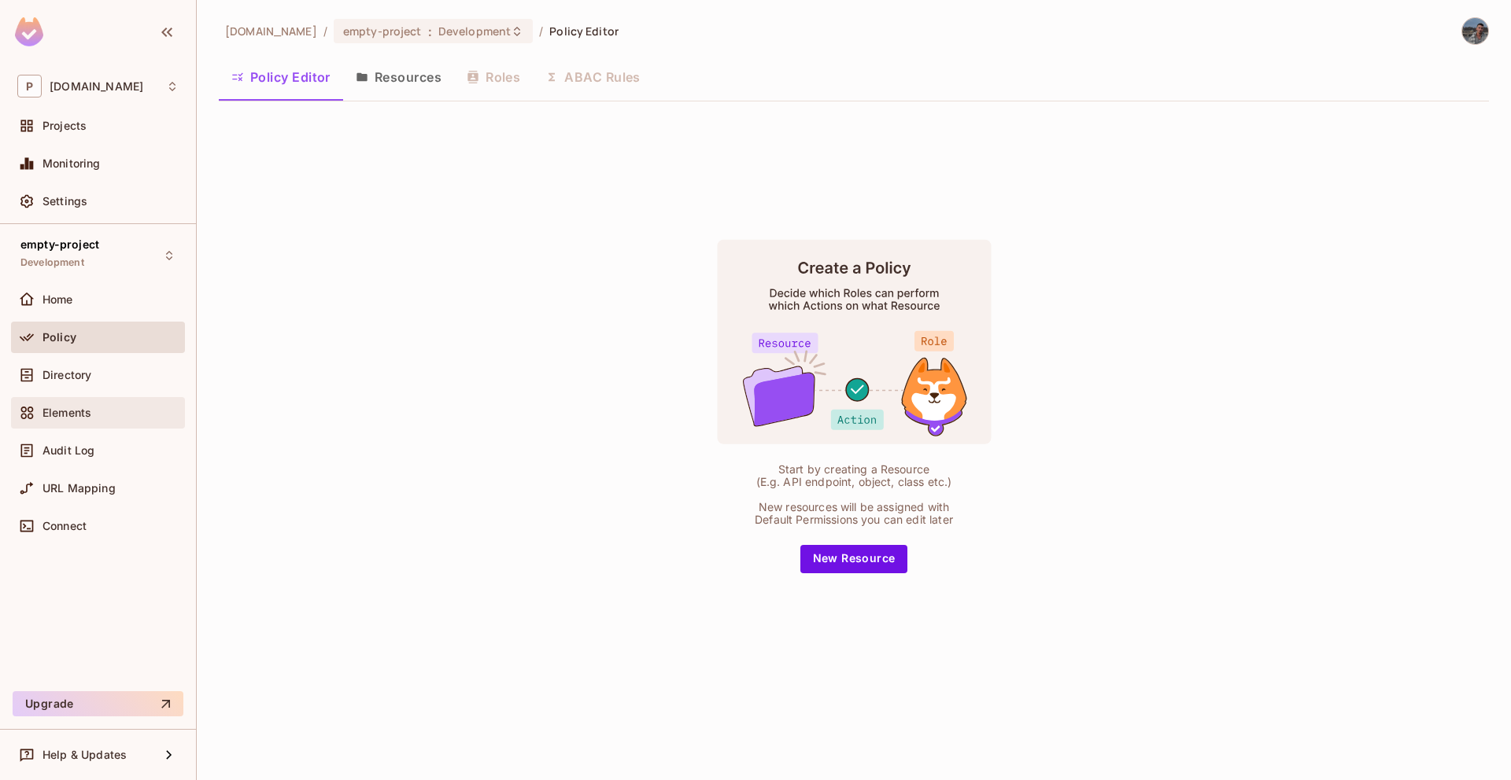
click at [83, 414] on span "Elements" at bounding box center [66, 413] width 49 height 13
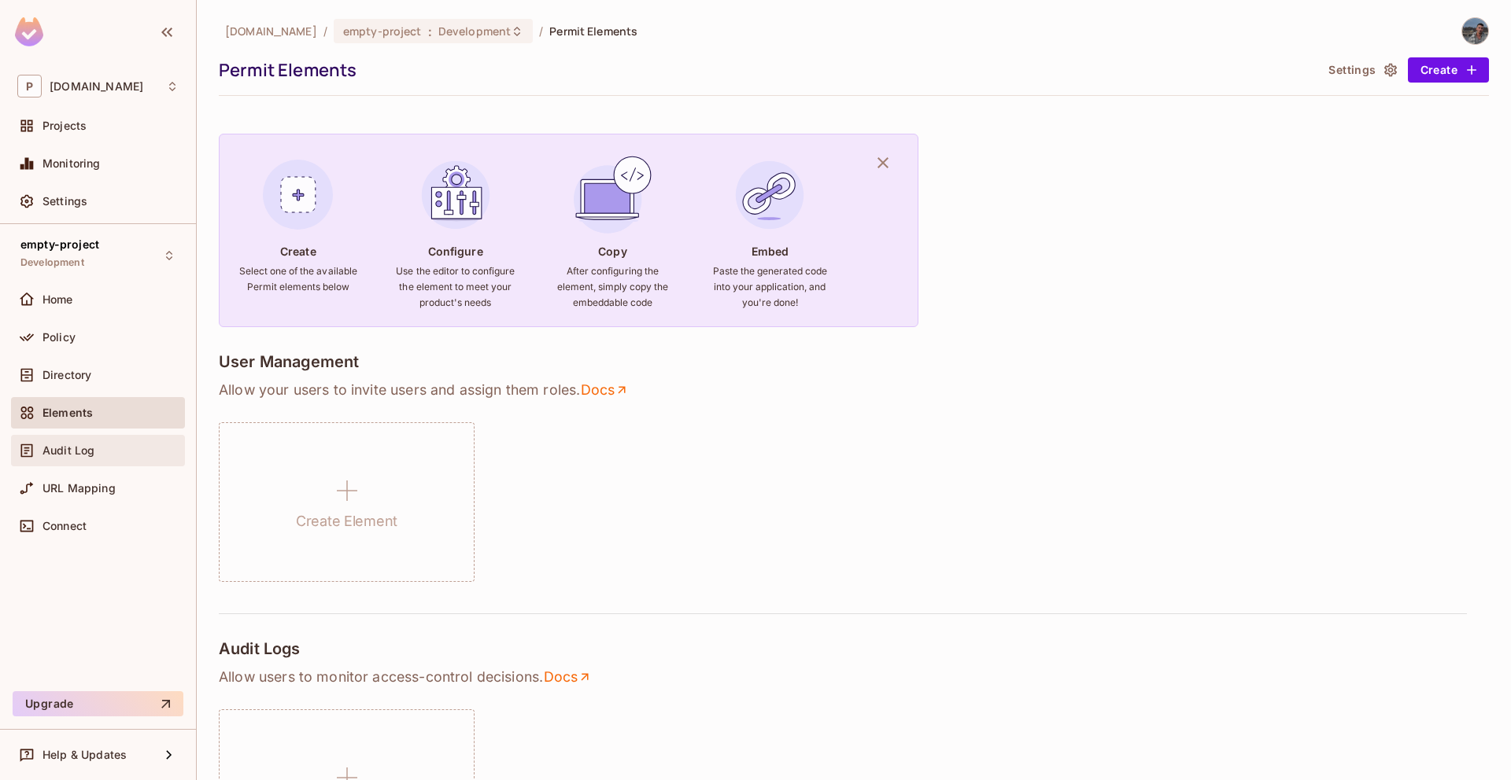
click at [82, 466] on div "Audit Log" at bounding box center [98, 450] width 174 height 31
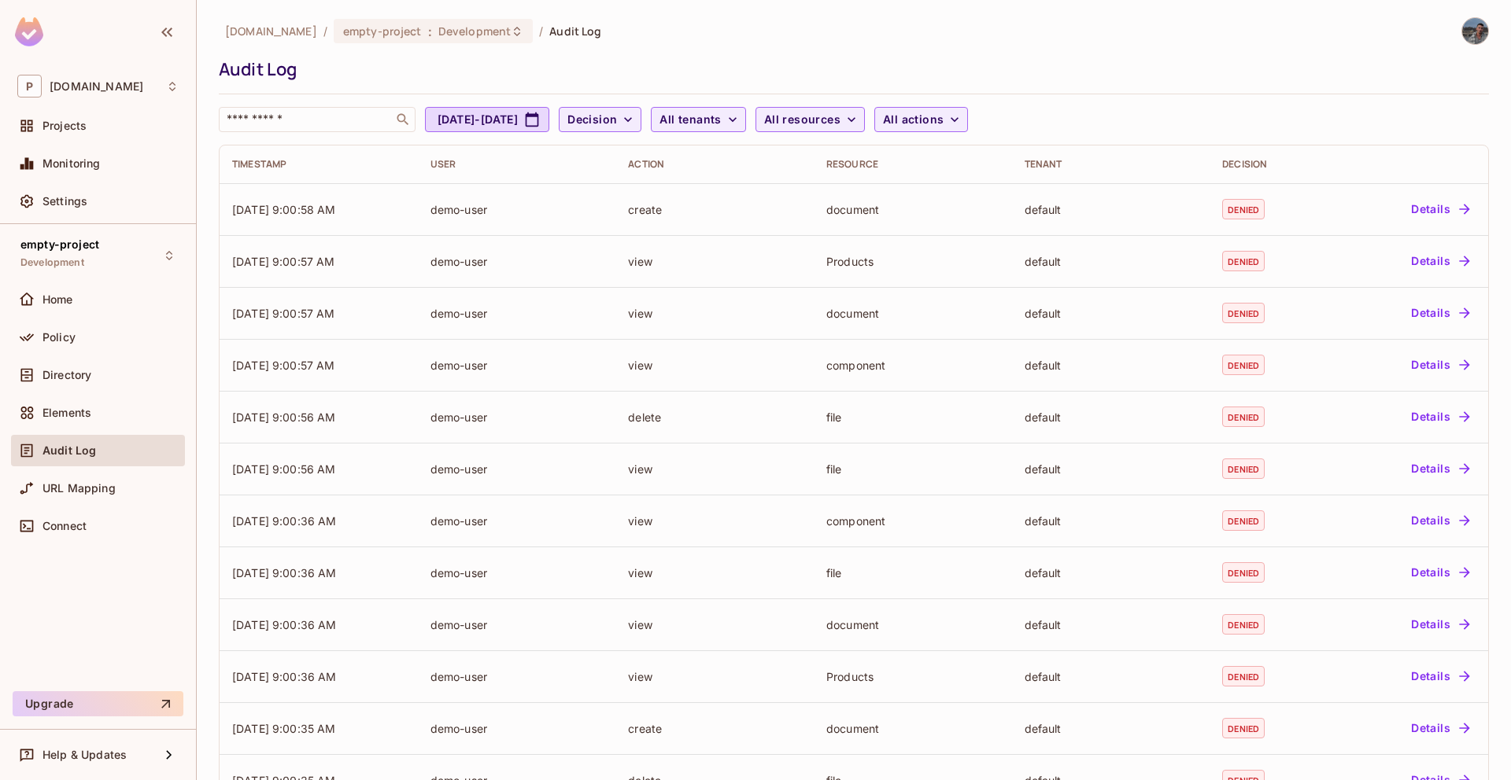
click at [74, 432] on div "Elements" at bounding box center [98, 416] width 174 height 38
click at [81, 416] on span "Elements" at bounding box center [66, 413] width 49 height 13
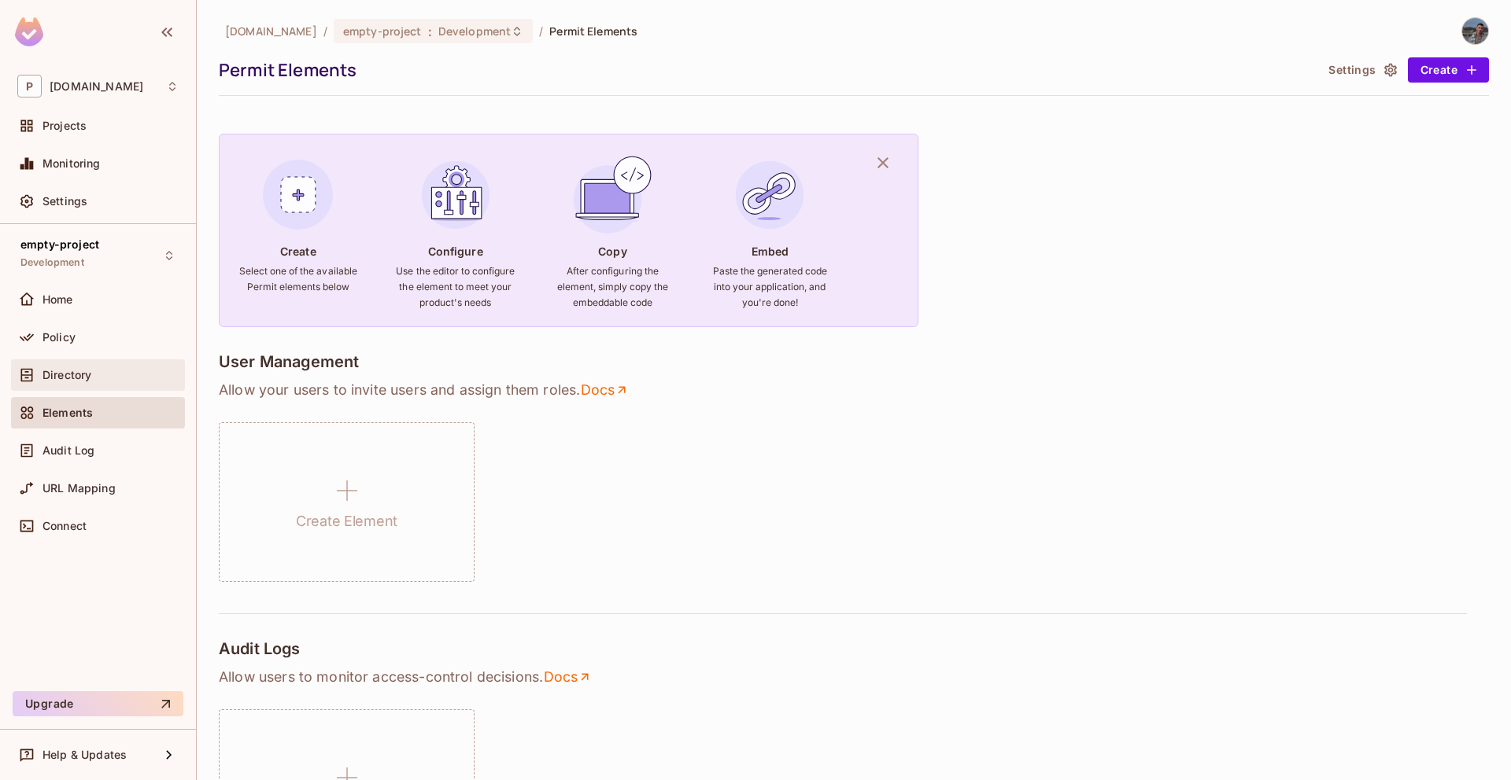
click at [83, 378] on span "Directory" at bounding box center [66, 375] width 49 height 13
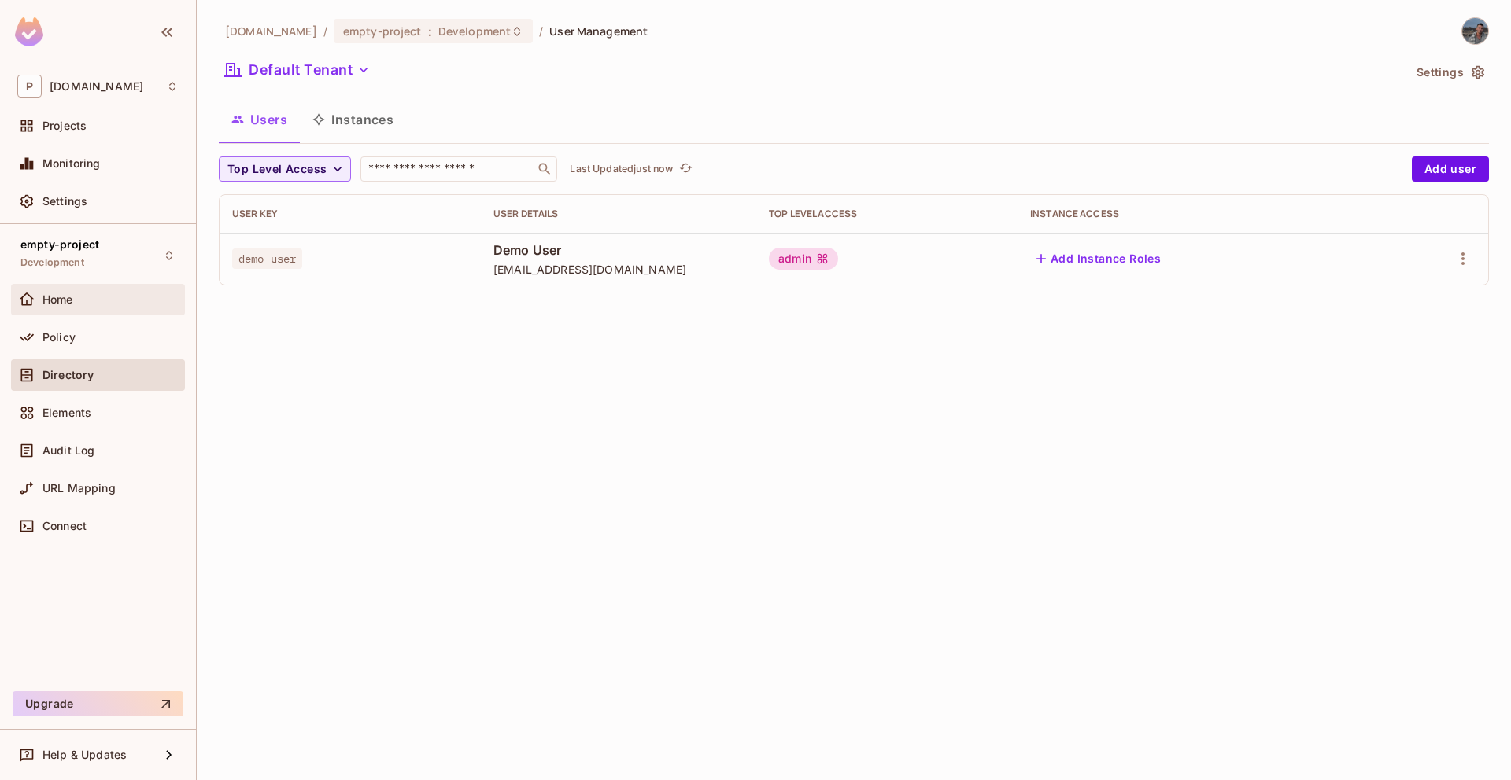
click at [95, 290] on div "Home" at bounding box center [97, 299] width 161 height 19
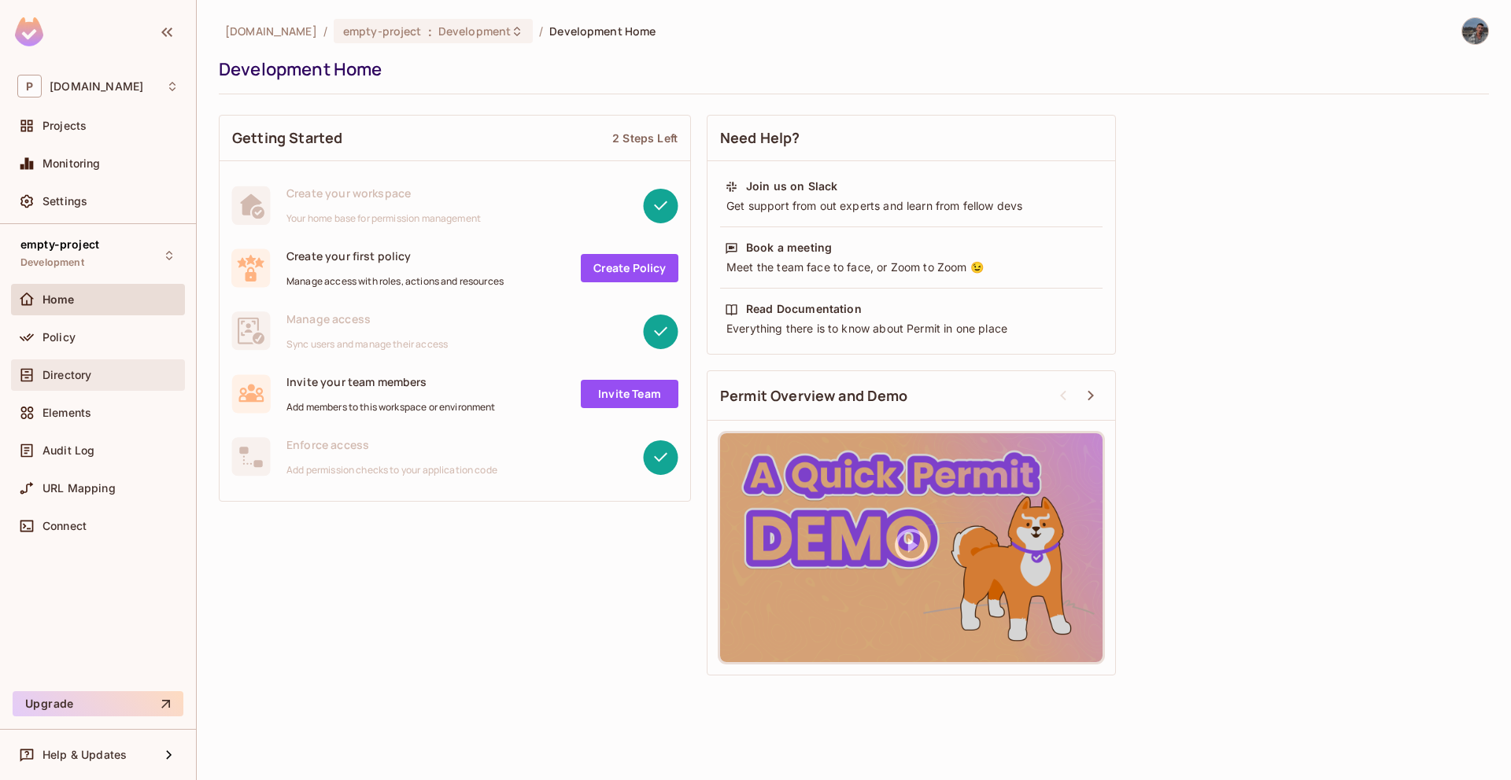
click at [91, 378] on span "Directory" at bounding box center [66, 375] width 49 height 13
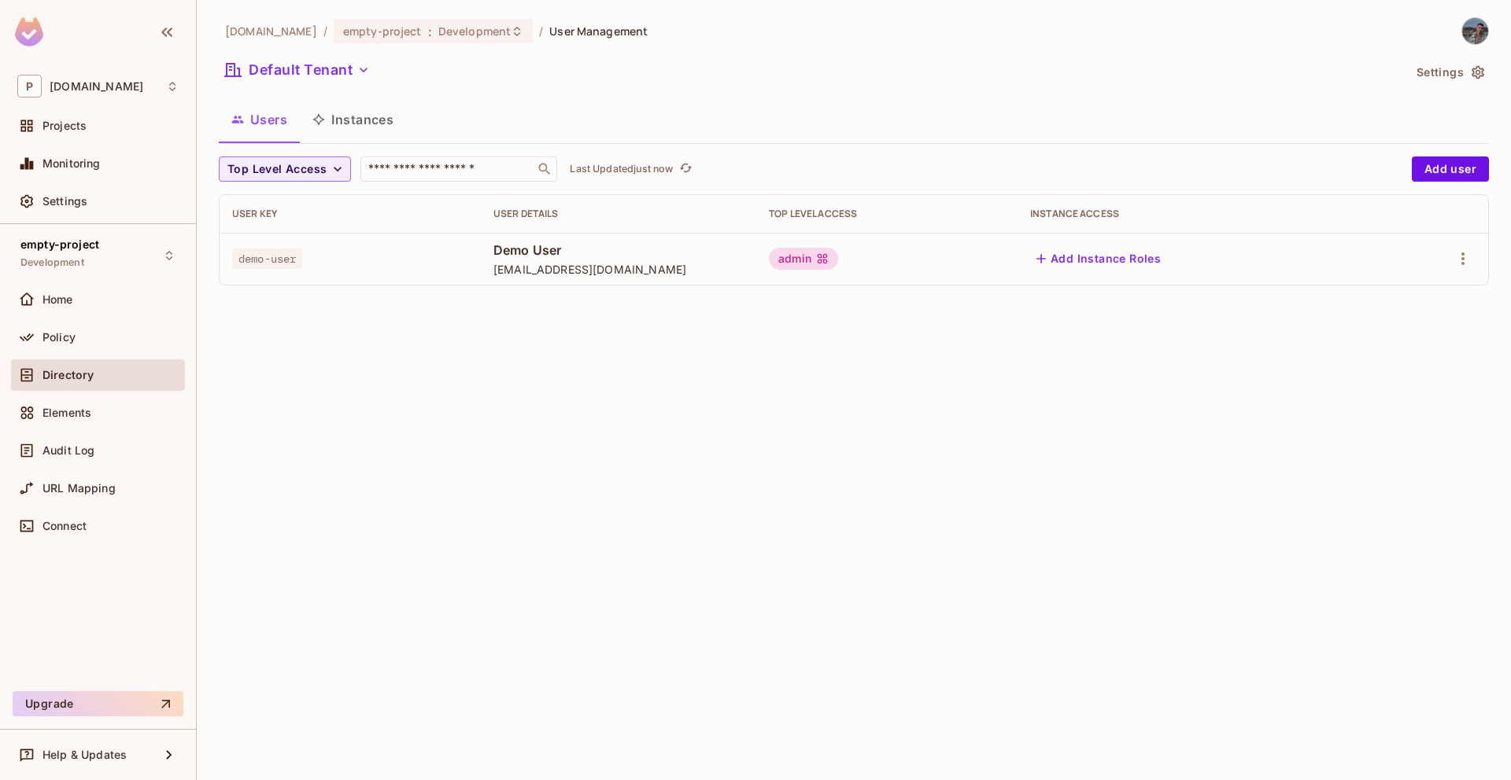
click at [321, 131] on button "Instances" at bounding box center [353, 119] width 106 height 39
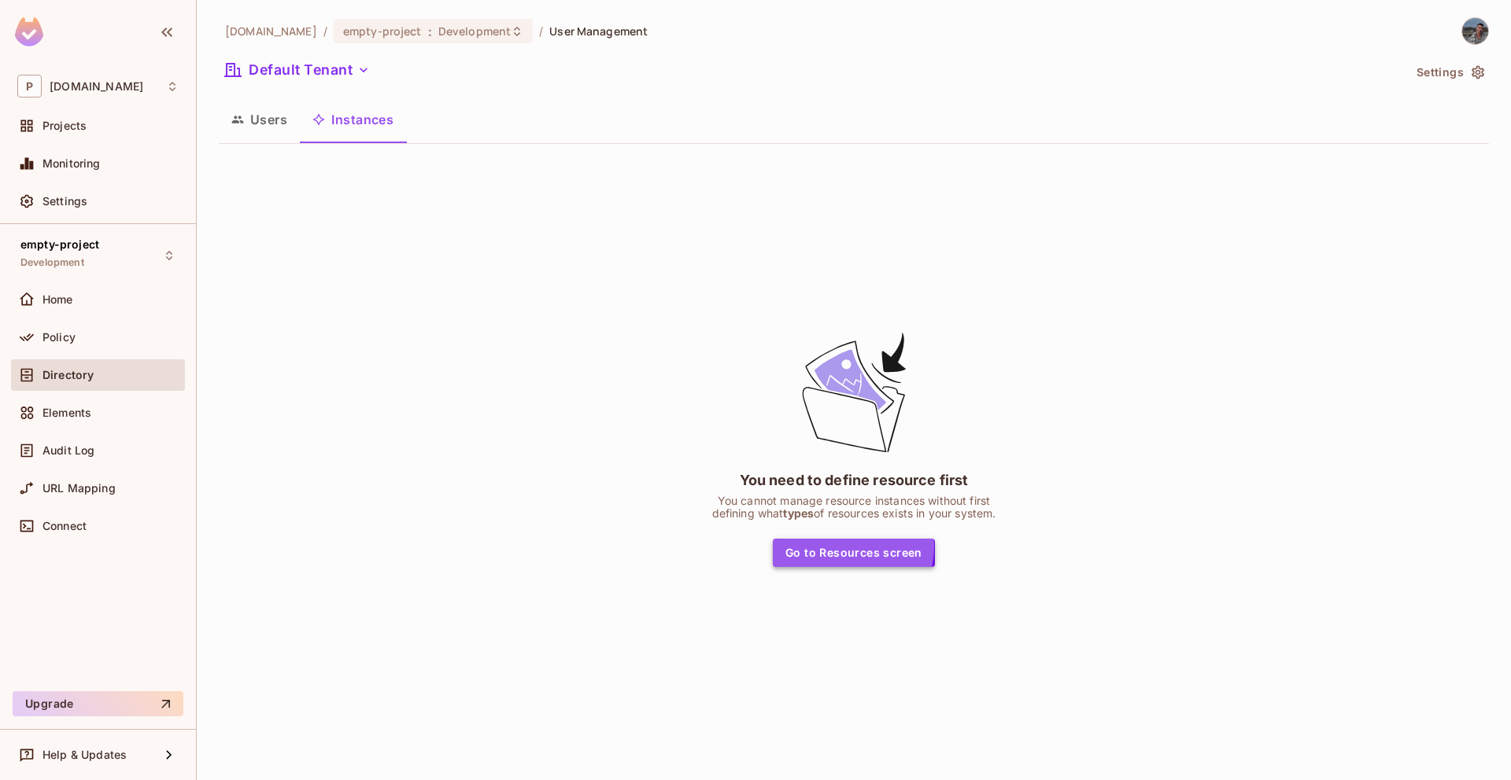
click at [840, 546] on button "Go to Resources screen" at bounding box center [854, 553] width 162 height 28
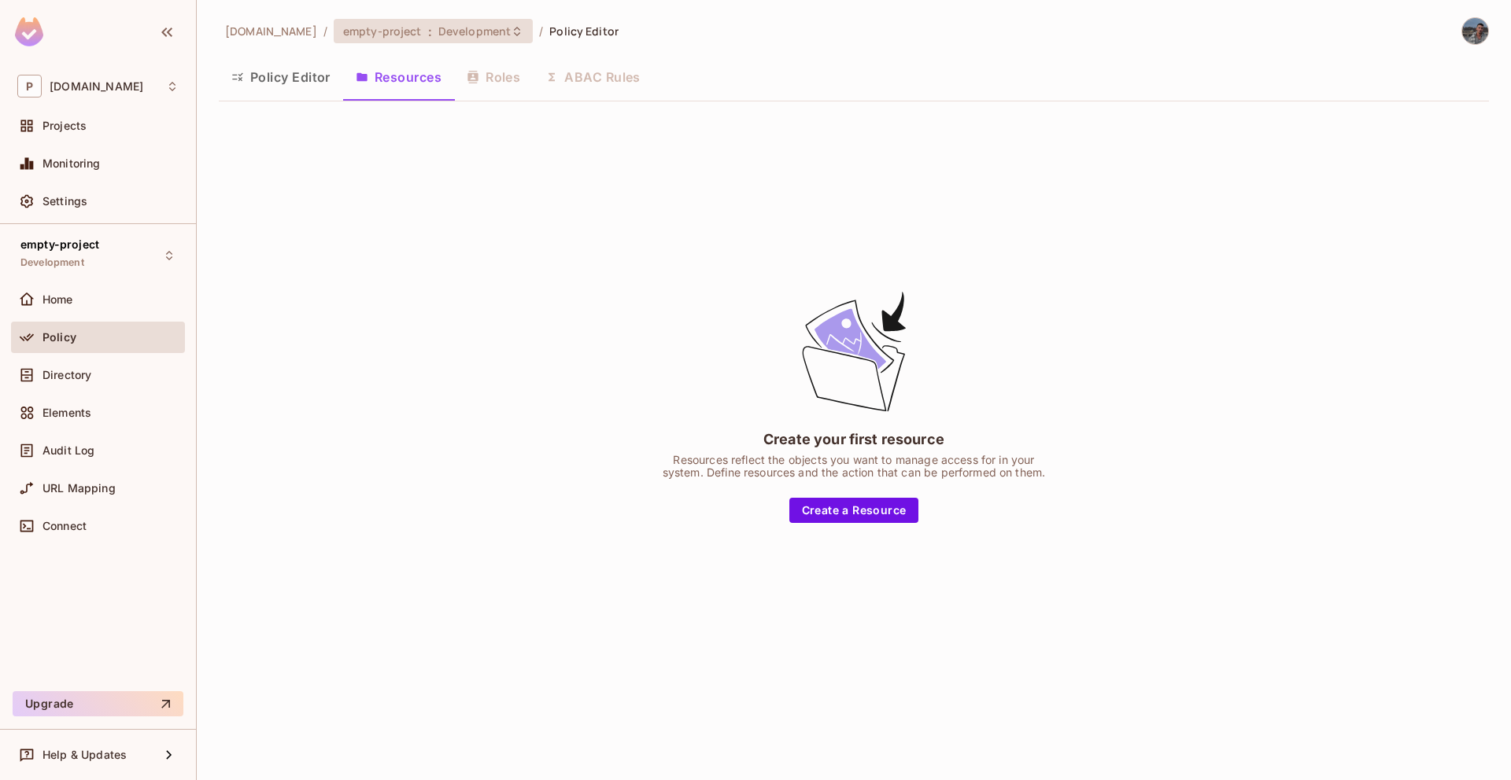
click at [438, 35] on span "Development" at bounding box center [474, 31] width 72 height 15
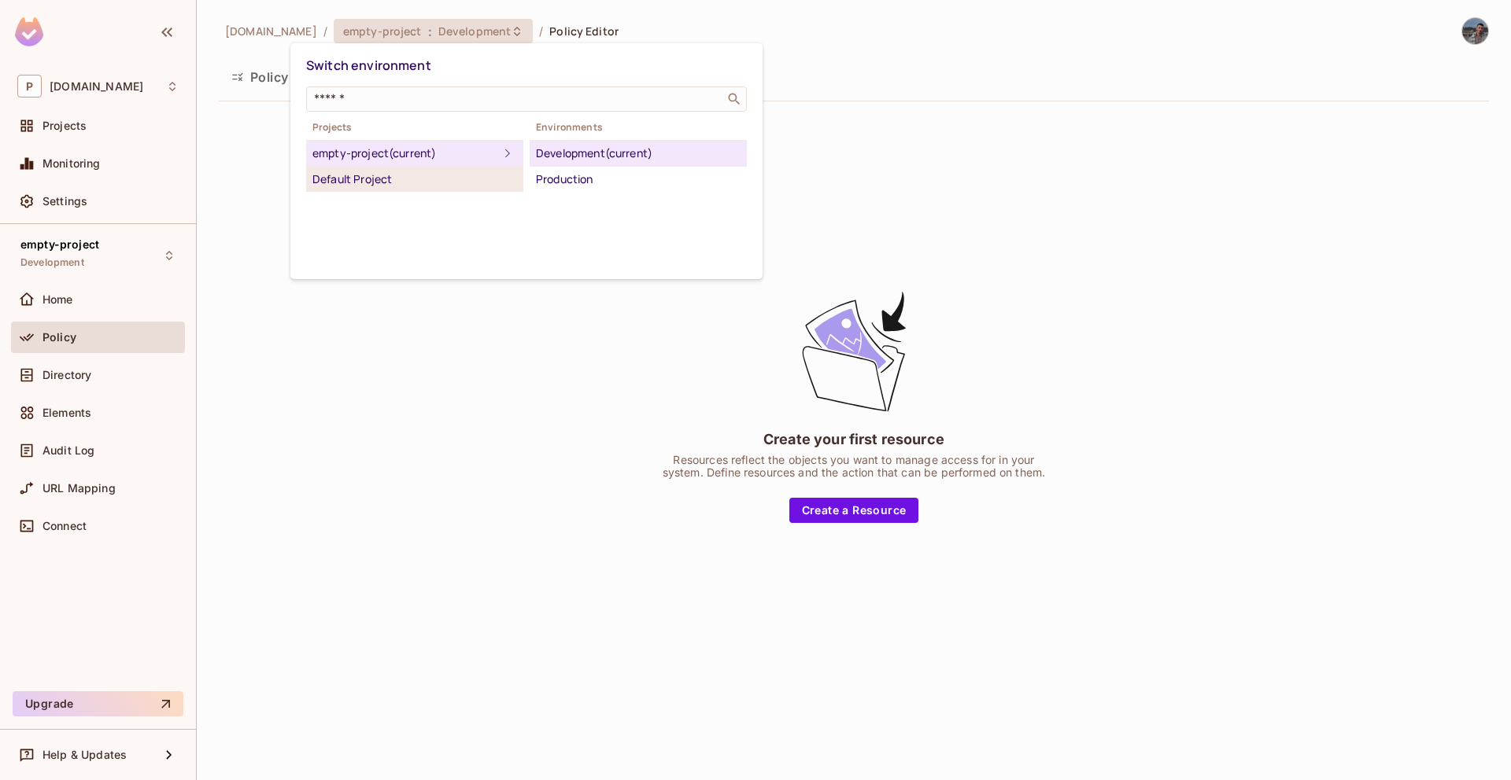
click at [377, 180] on div "Default Project" at bounding box center [414, 179] width 205 height 19
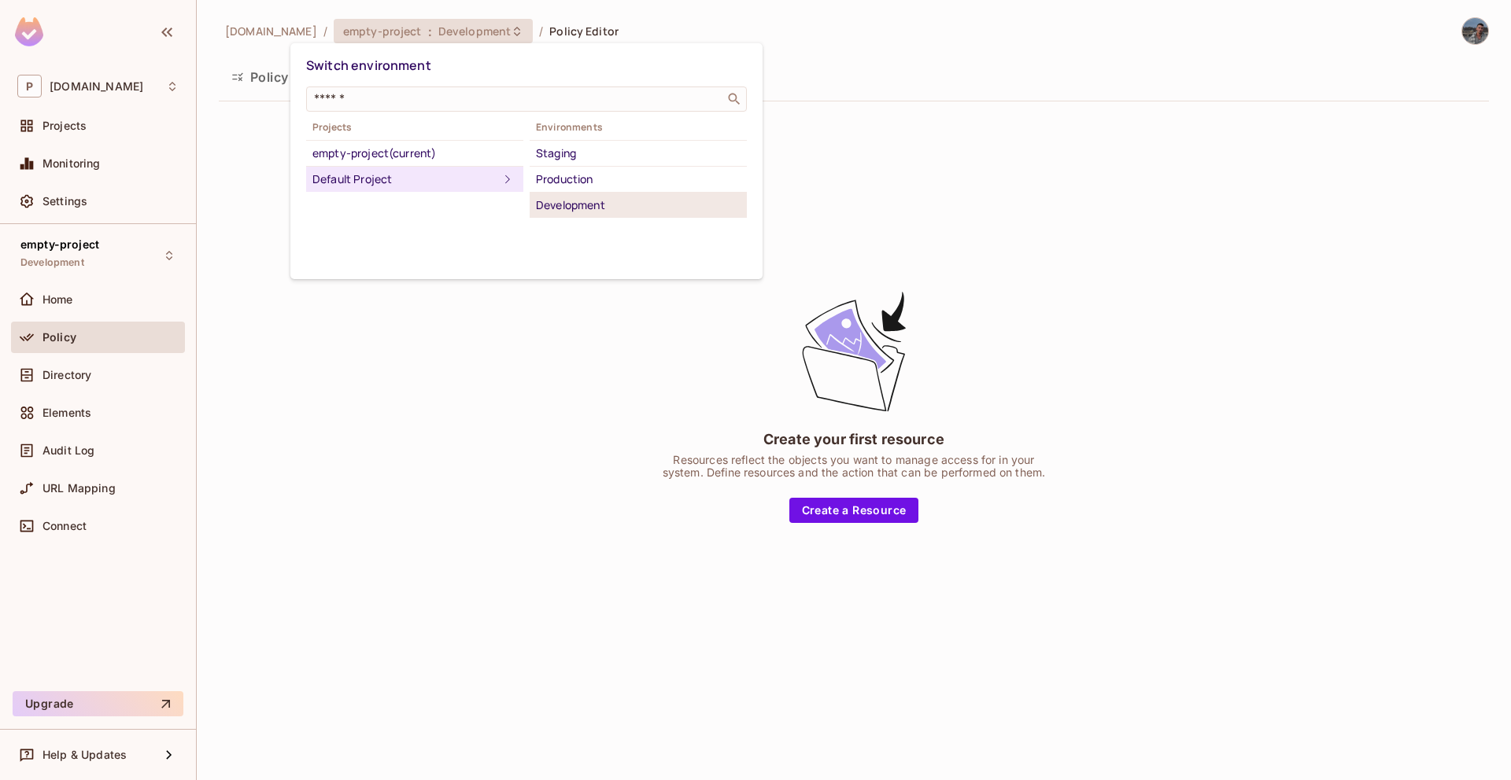
click at [568, 196] on div "Development" at bounding box center [638, 205] width 205 height 19
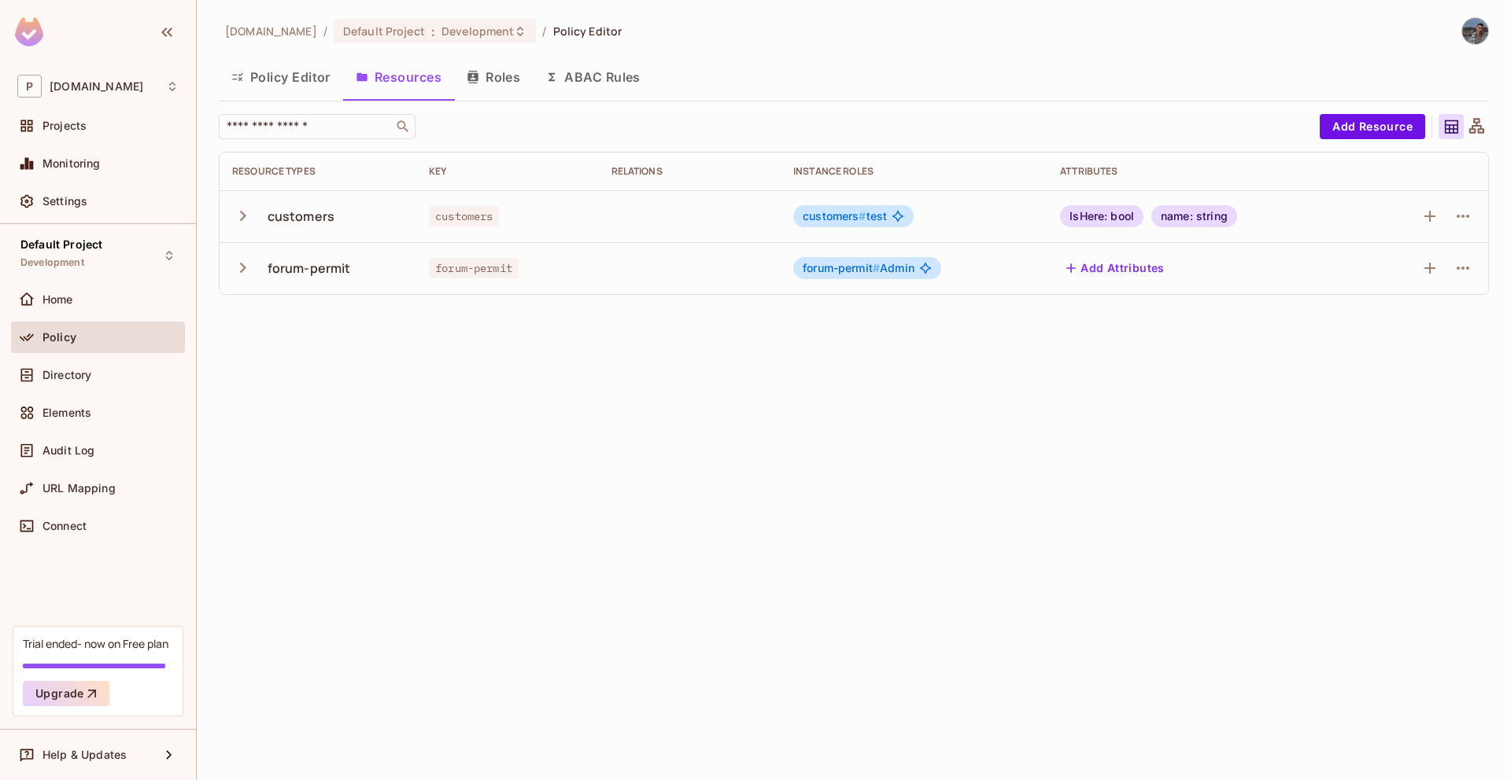
click at [71, 393] on div "Directory" at bounding box center [98, 379] width 174 height 38
click at [79, 375] on span "Directory" at bounding box center [66, 375] width 49 height 13
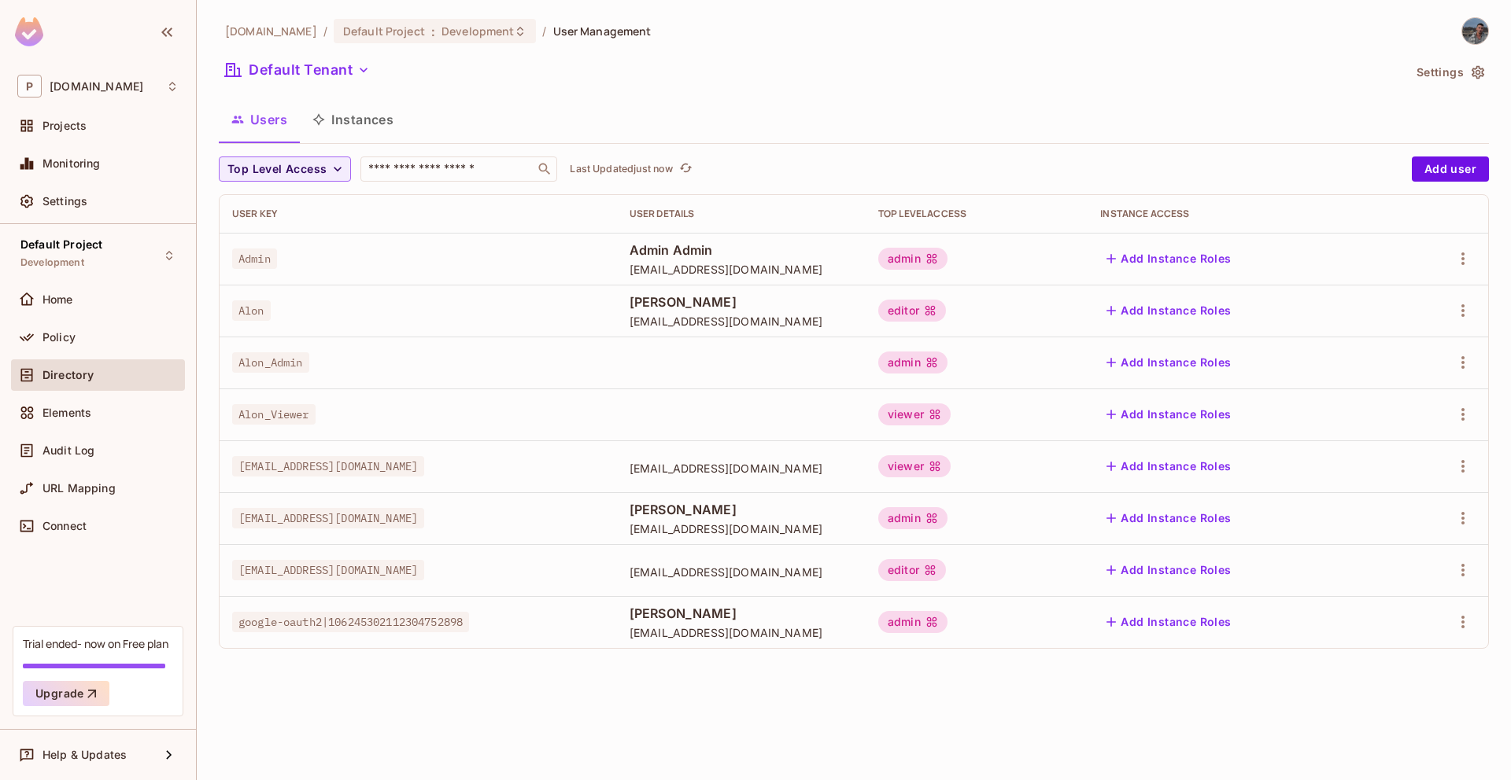
click at [1407, 68] on div "Default Tenant Settings" at bounding box center [854, 72] width 1270 height 30
click at [1427, 72] on button "Settings" at bounding box center [1449, 72] width 79 height 25
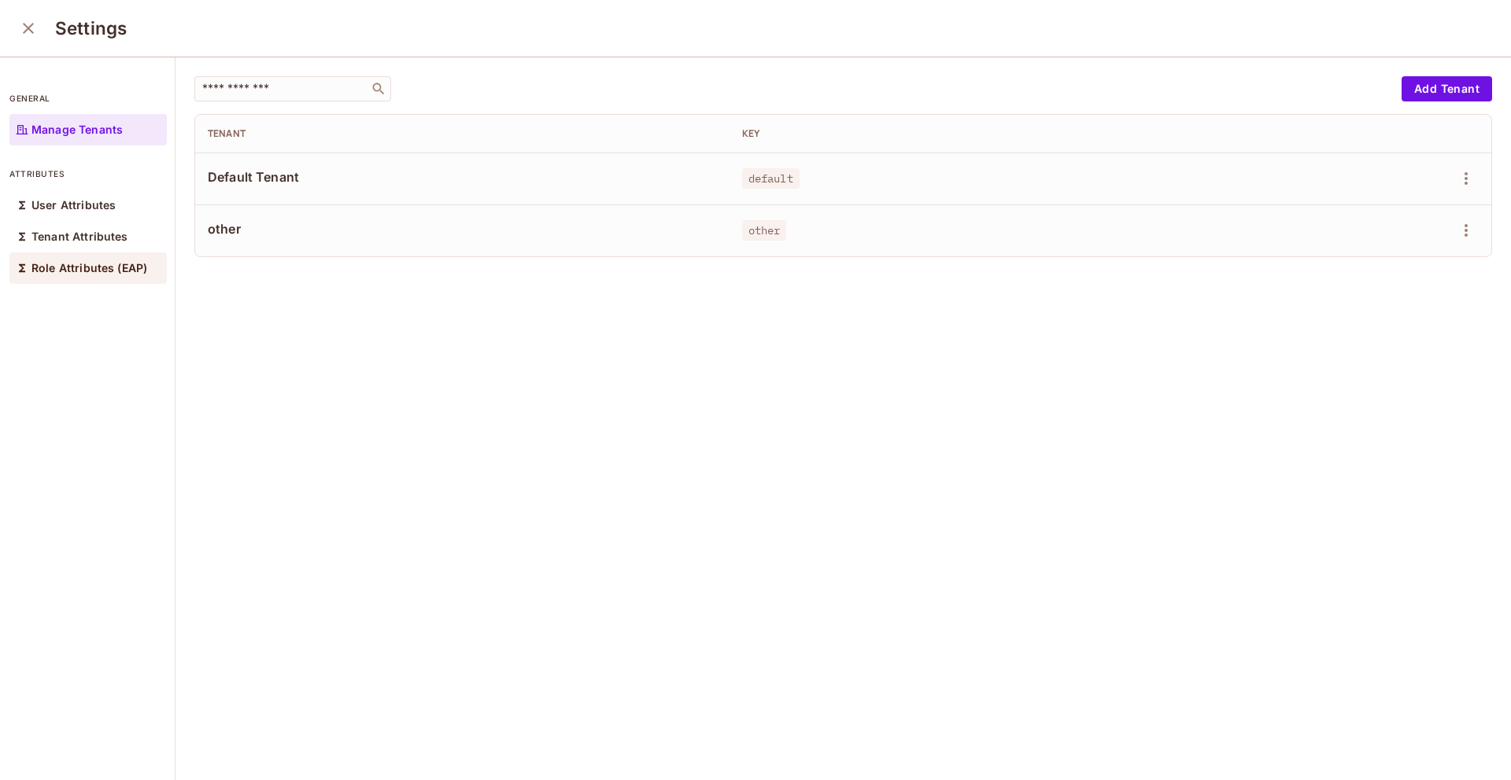
click at [50, 265] on p "Role Attributes (EAP)" at bounding box center [89, 268] width 116 height 13
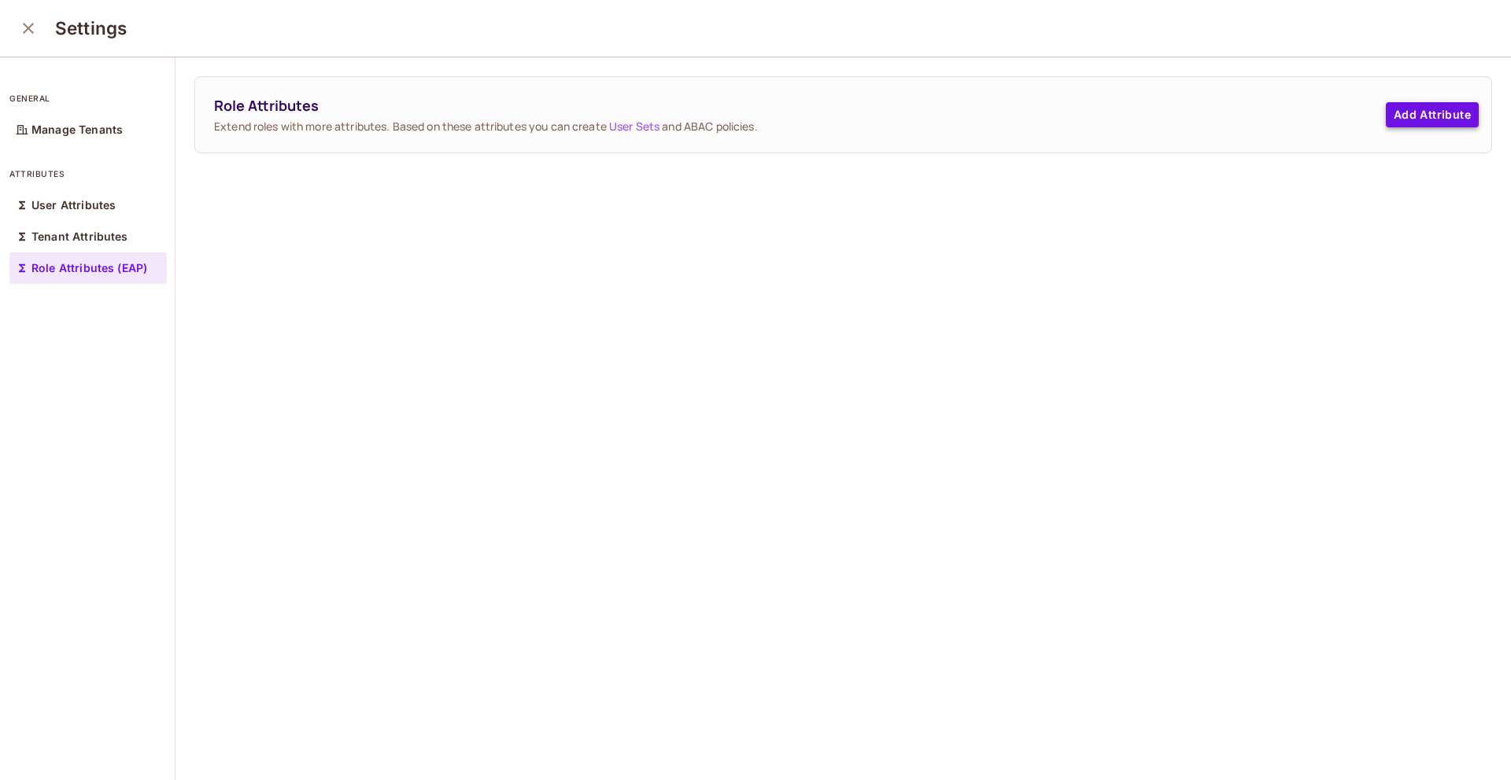
click at [1427, 106] on button "Add Attribute" at bounding box center [1431, 114] width 93 height 25
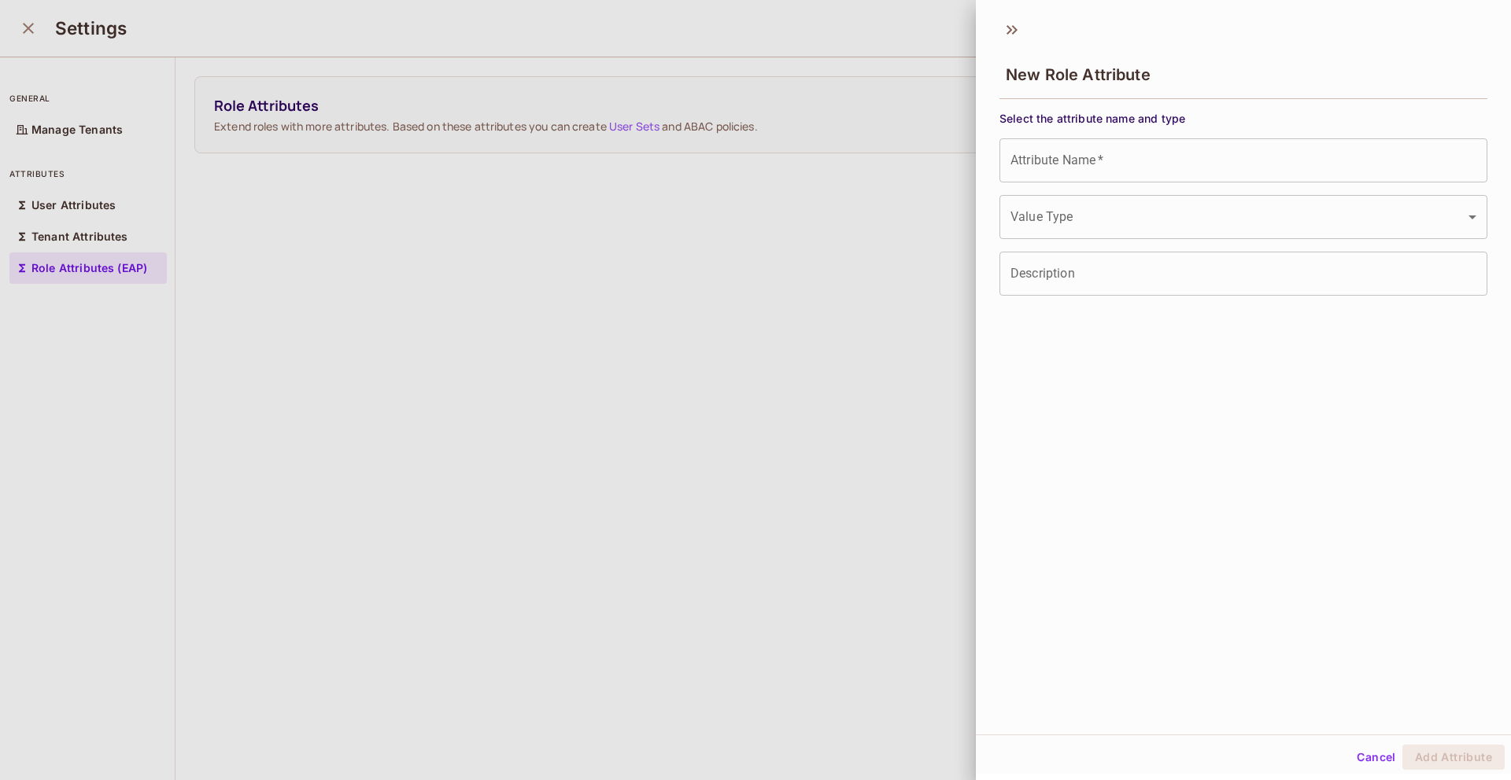
click at [1166, 121] on span "Select the attribute name and type" at bounding box center [1243, 118] width 488 height 15
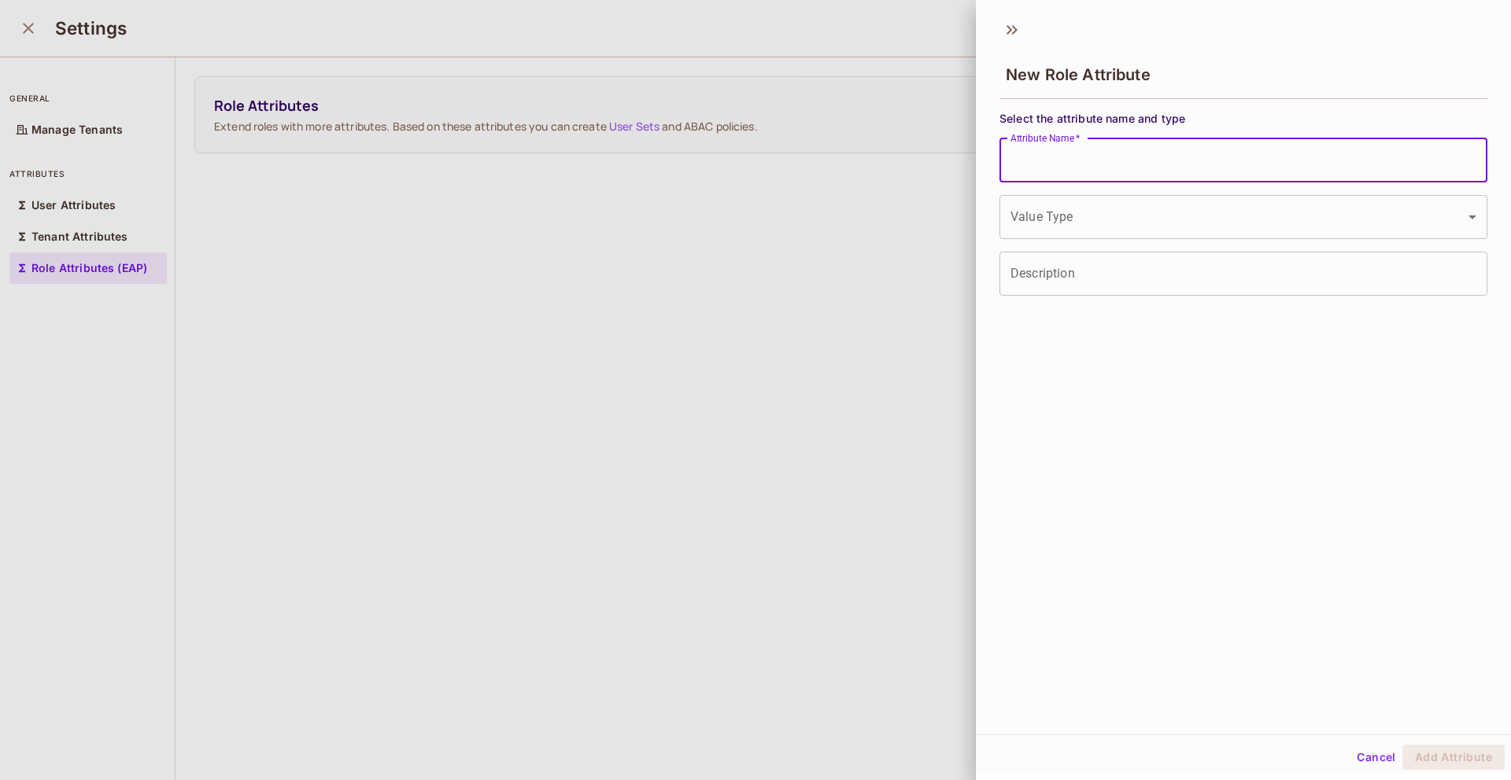
click at [1150, 165] on input "Attribute Name   *" at bounding box center [1243, 160] width 488 height 44
type input "****"
click at [1117, 216] on body "P permit.io Projects Monitoring Settings Default Project Development Home Polic…" at bounding box center [755, 390] width 1511 height 780
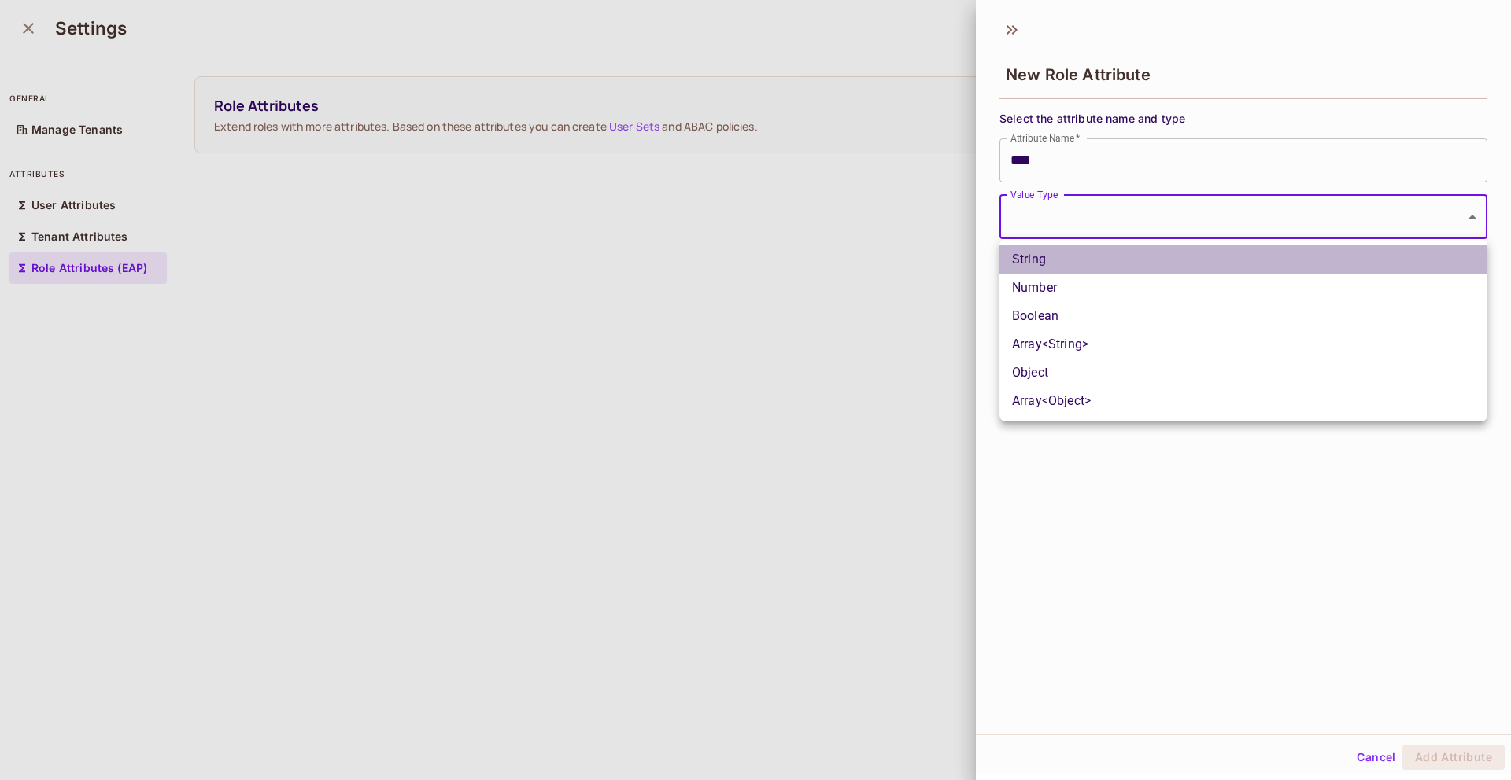
click at [1098, 263] on li "String" at bounding box center [1243, 259] width 488 height 28
type input "******"
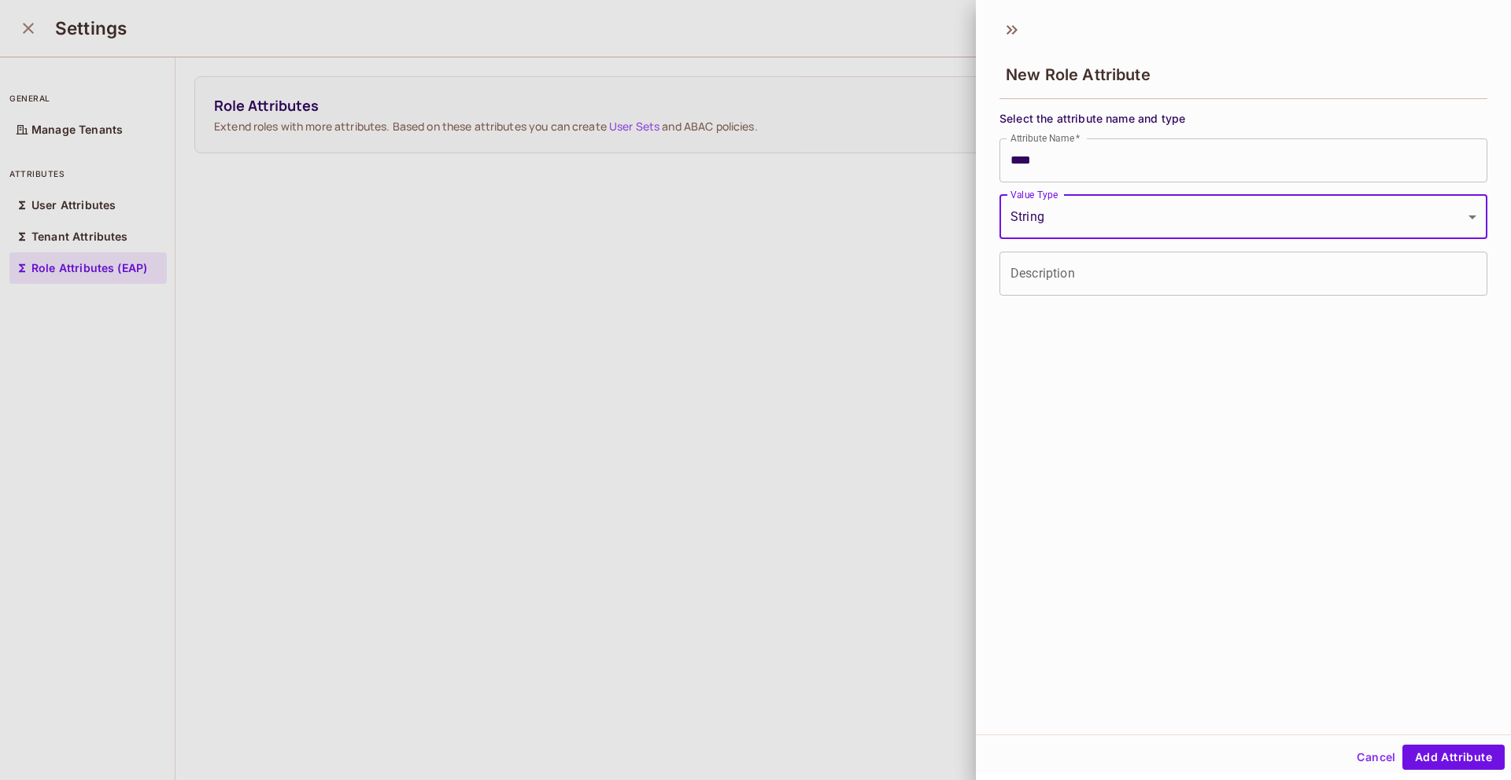
click at [1106, 274] on input "Description" at bounding box center [1243, 274] width 488 height 44
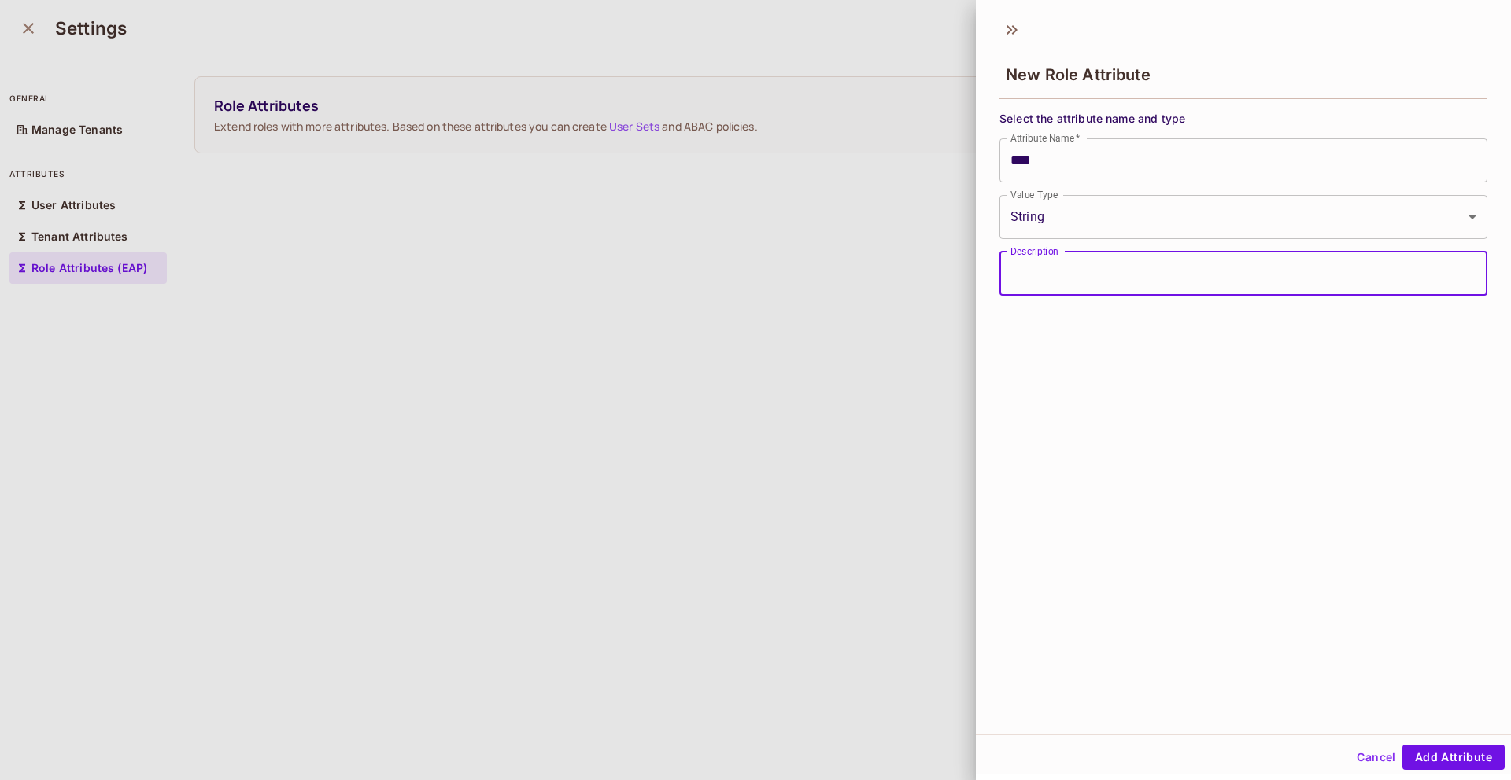
type input "****"
click at [1415, 756] on button "Add Attribute" at bounding box center [1453, 757] width 102 height 25
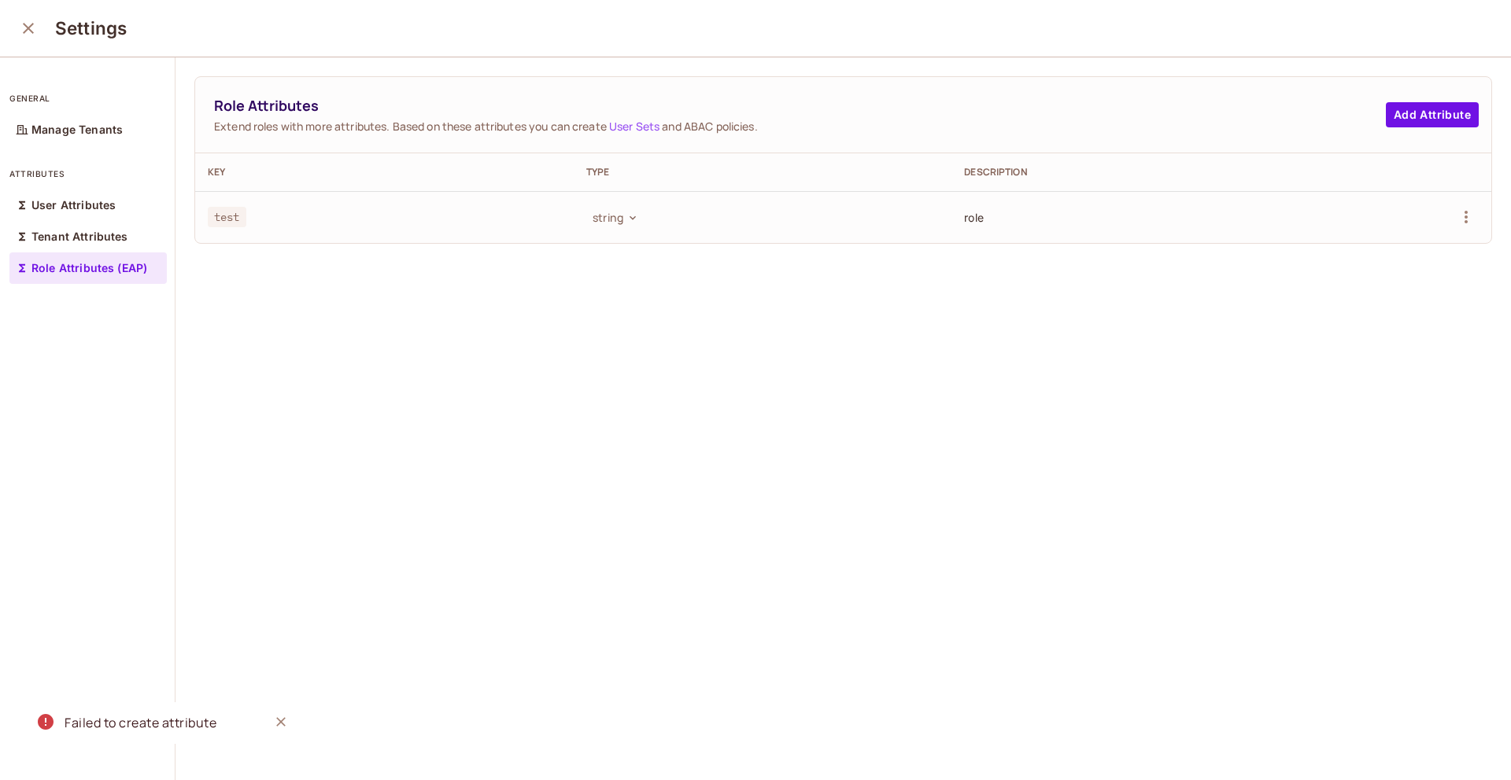
click at [31, 29] on icon "close" at bounding box center [28, 28] width 19 height 19
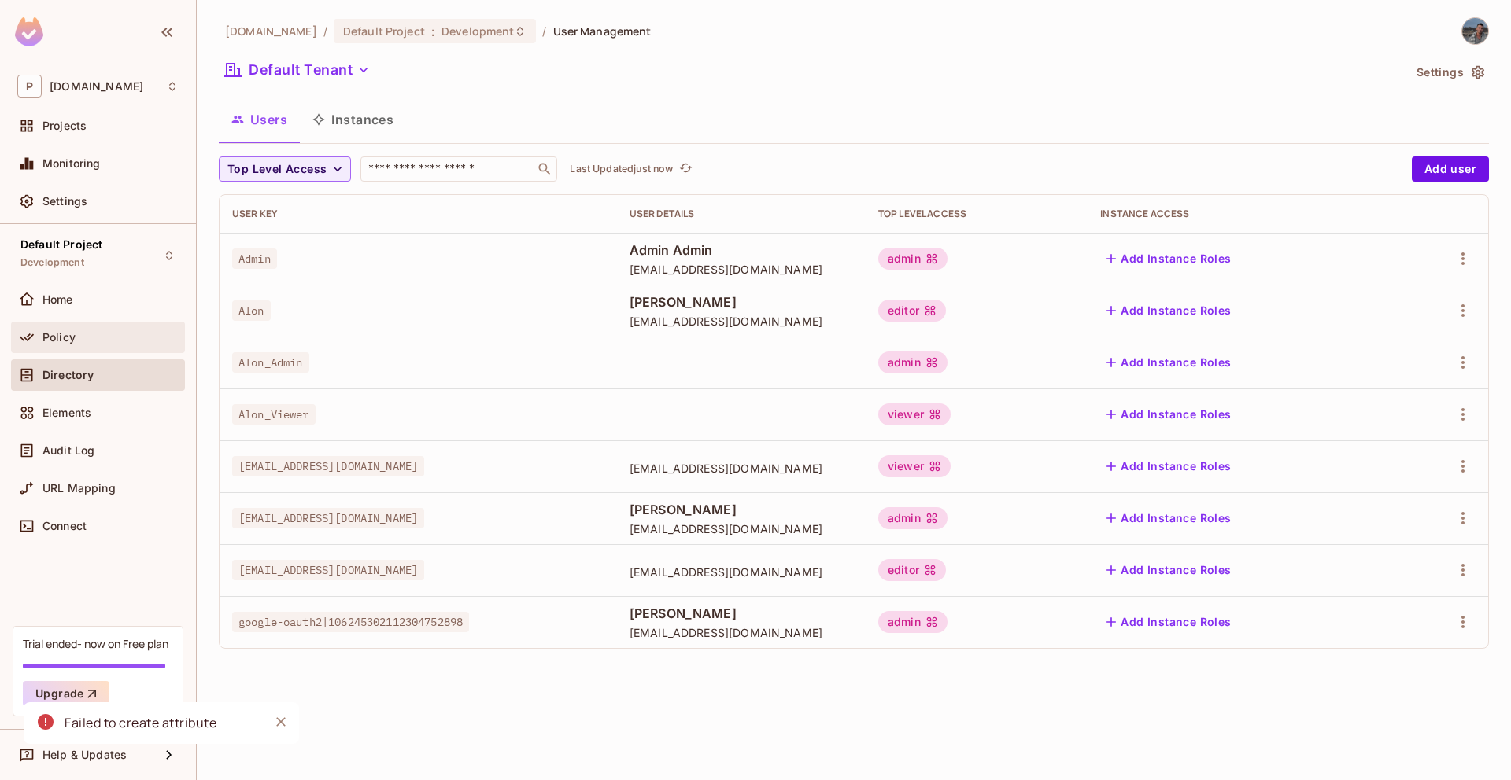
click at [87, 338] on div "Policy" at bounding box center [110, 337] width 136 height 13
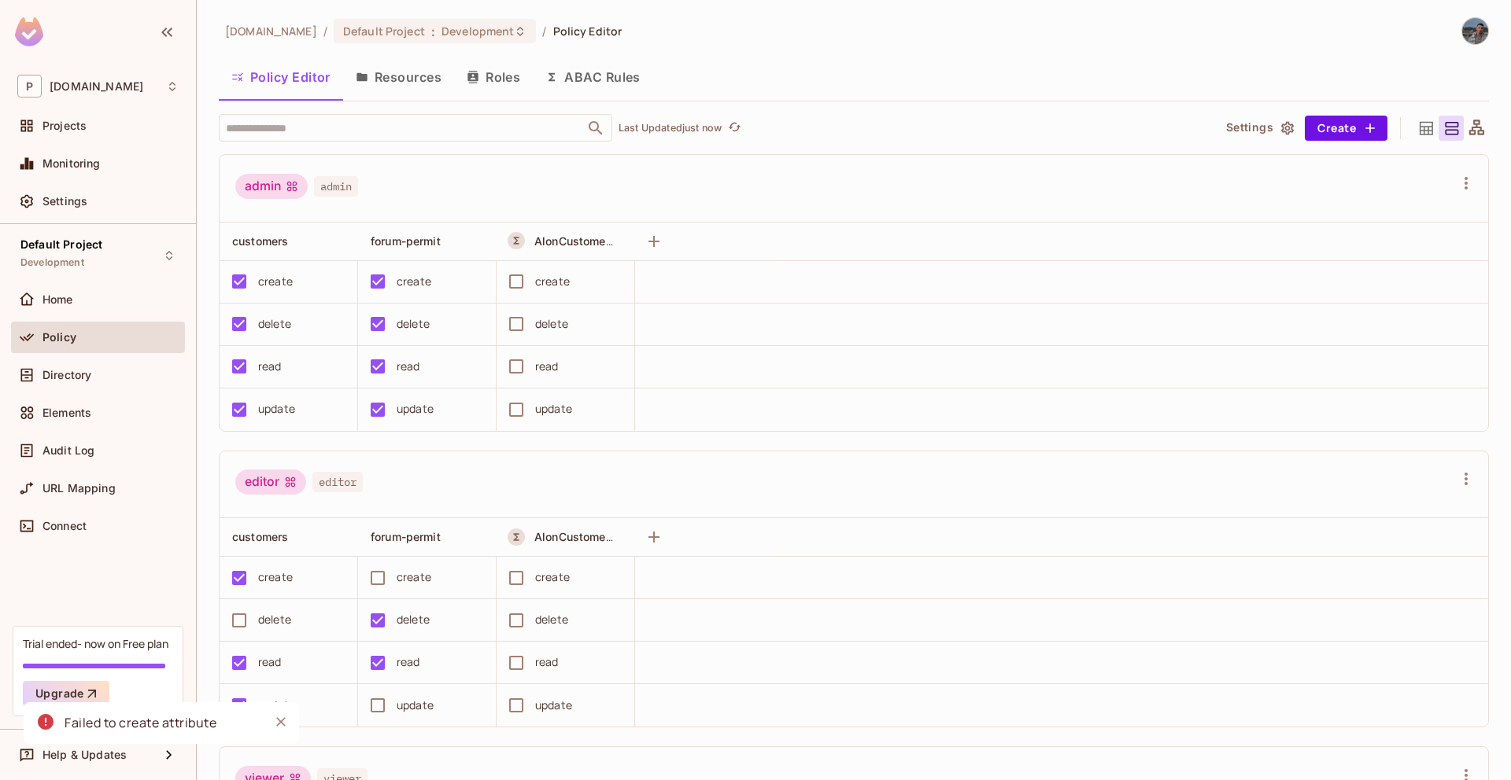
click at [622, 88] on button "ABAC Rules" at bounding box center [593, 76] width 120 height 39
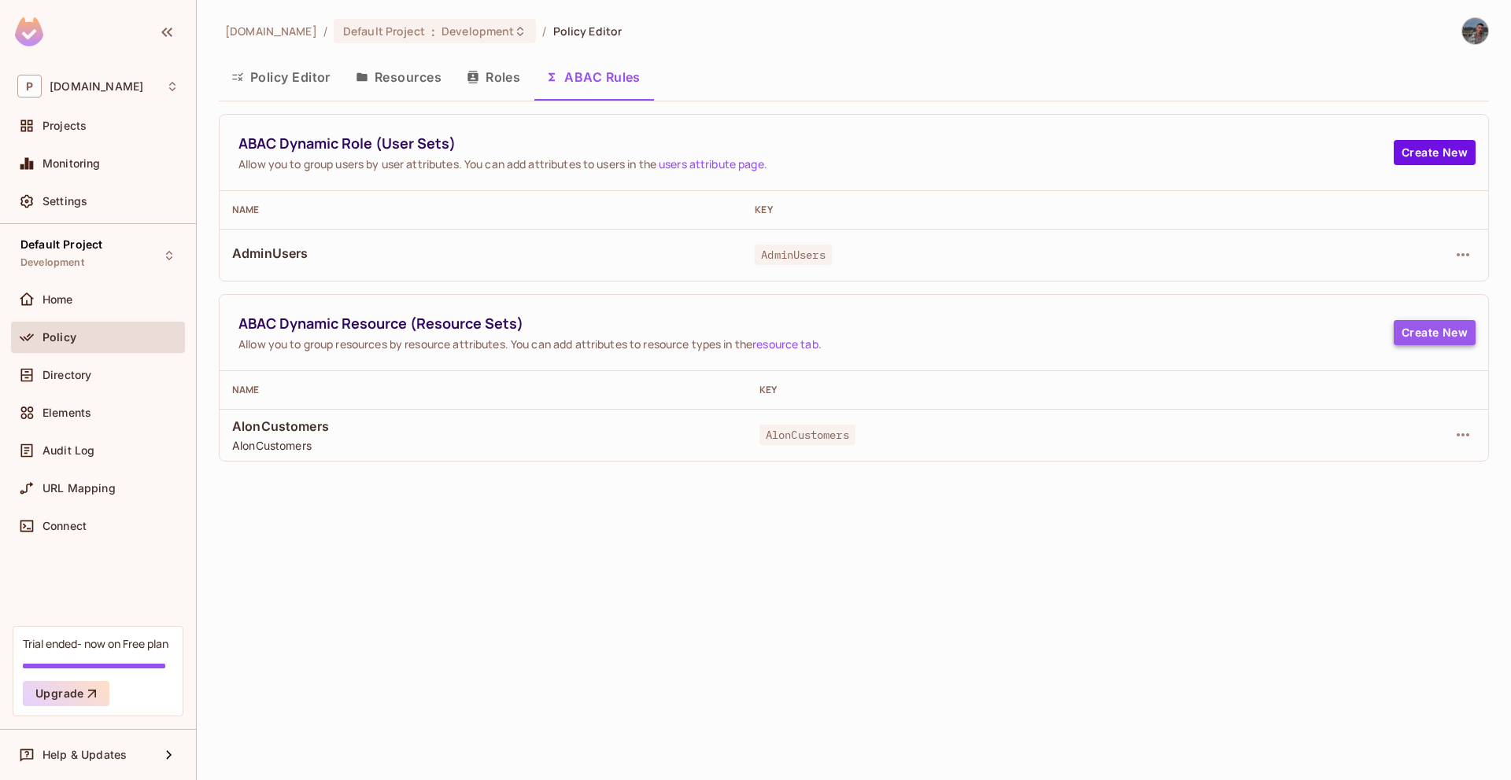
click at [1431, 341] on button "Create New" at bounding box center [1434, 332] width 82 height 25
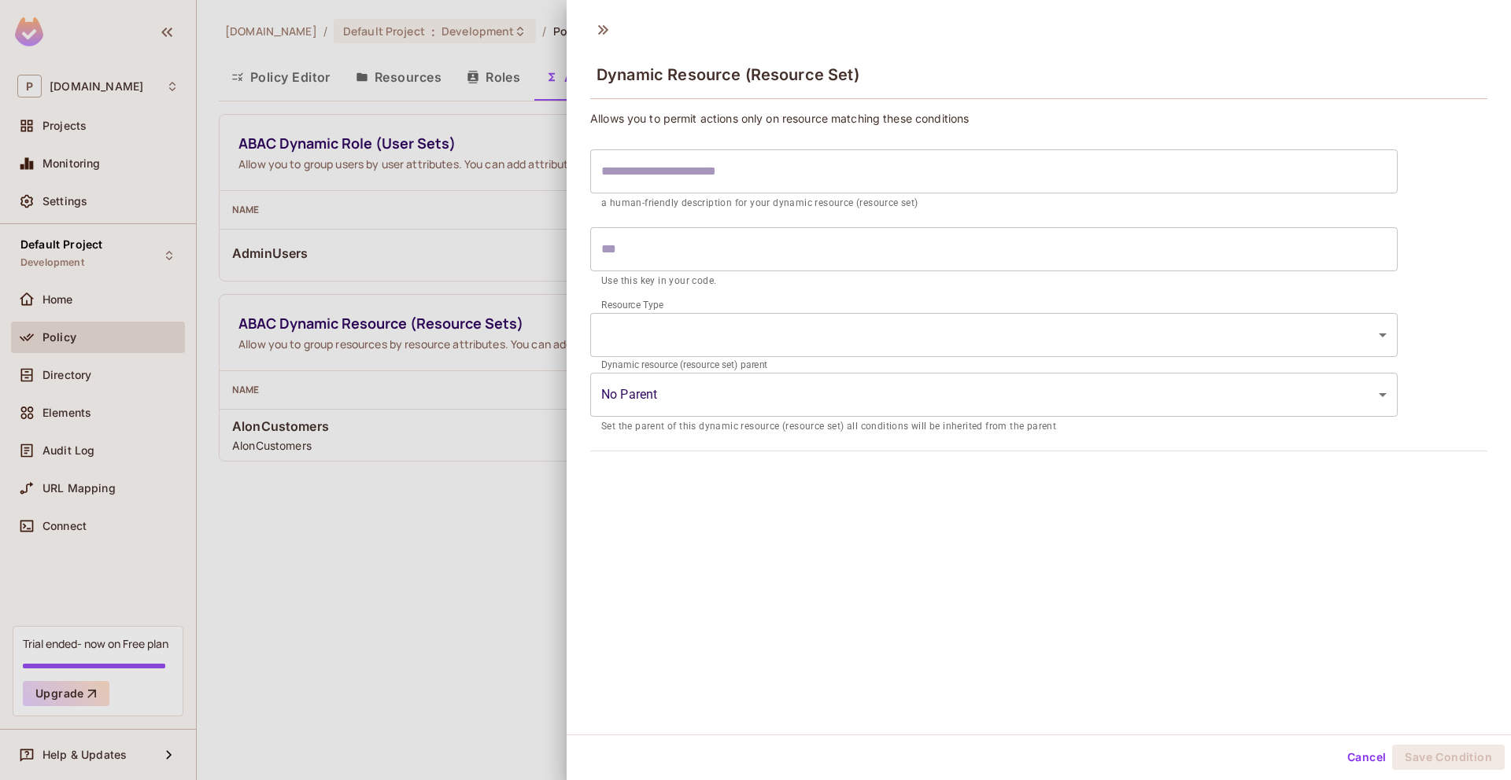
click at [657, 315] on body "P permit.io Projects Monitoring Settings Default Project Development Home Polic…" at bounding box center [755, 390] width 1511 height 780
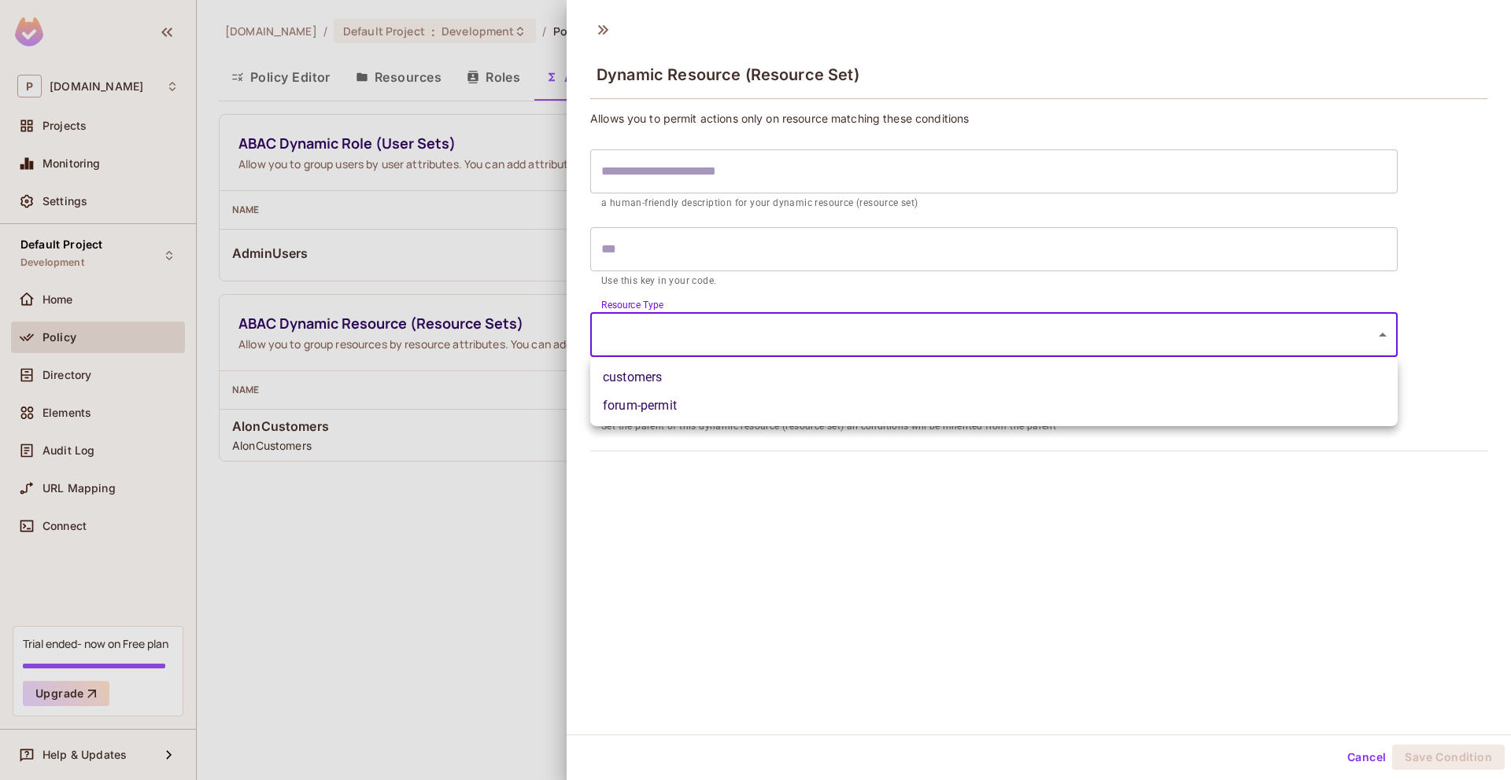
click at [738, 157] on div at bounding box center [755, 390] width 1511 height 780
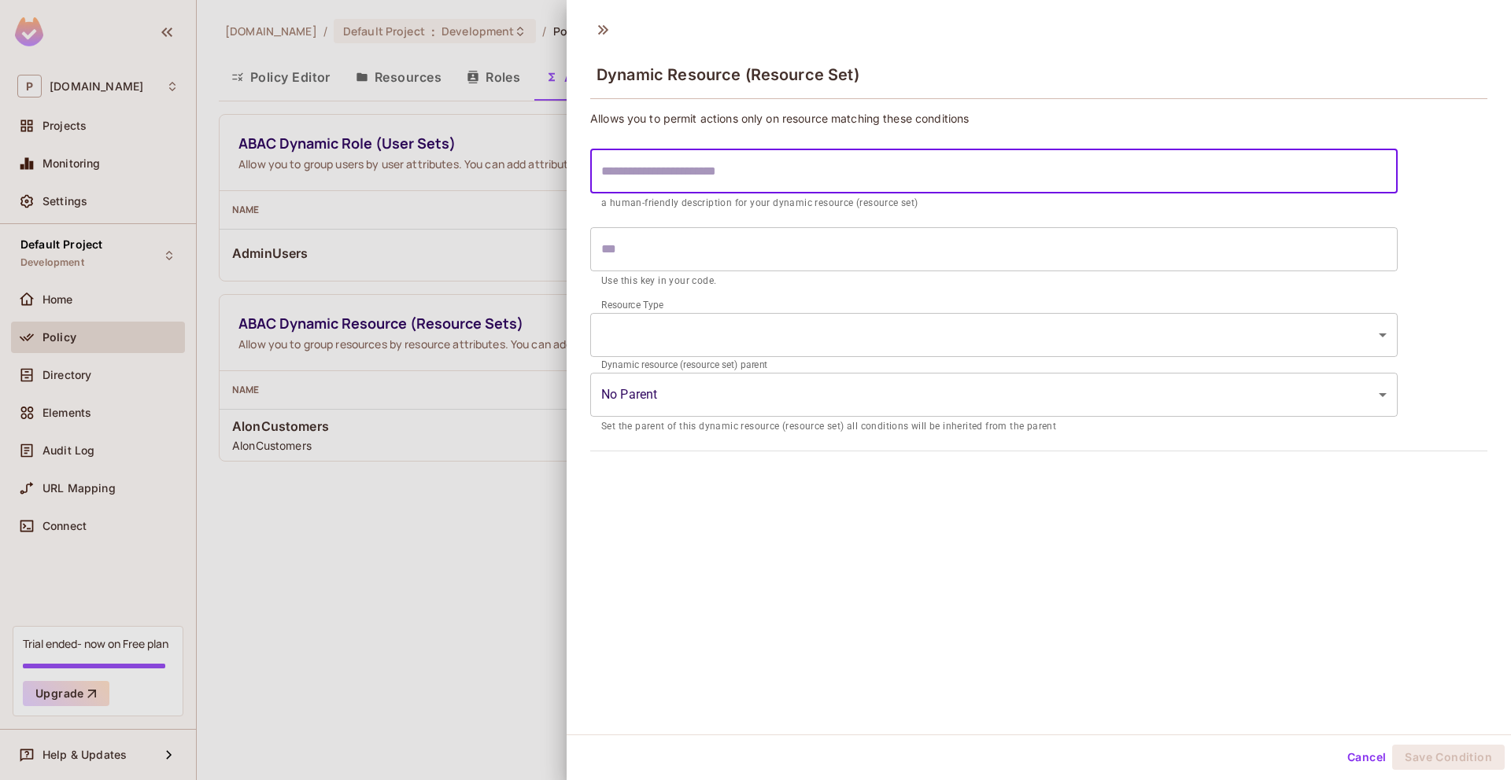
click at [738, 157] on input "text" at bounding box center [993, 171] width 807 height 44
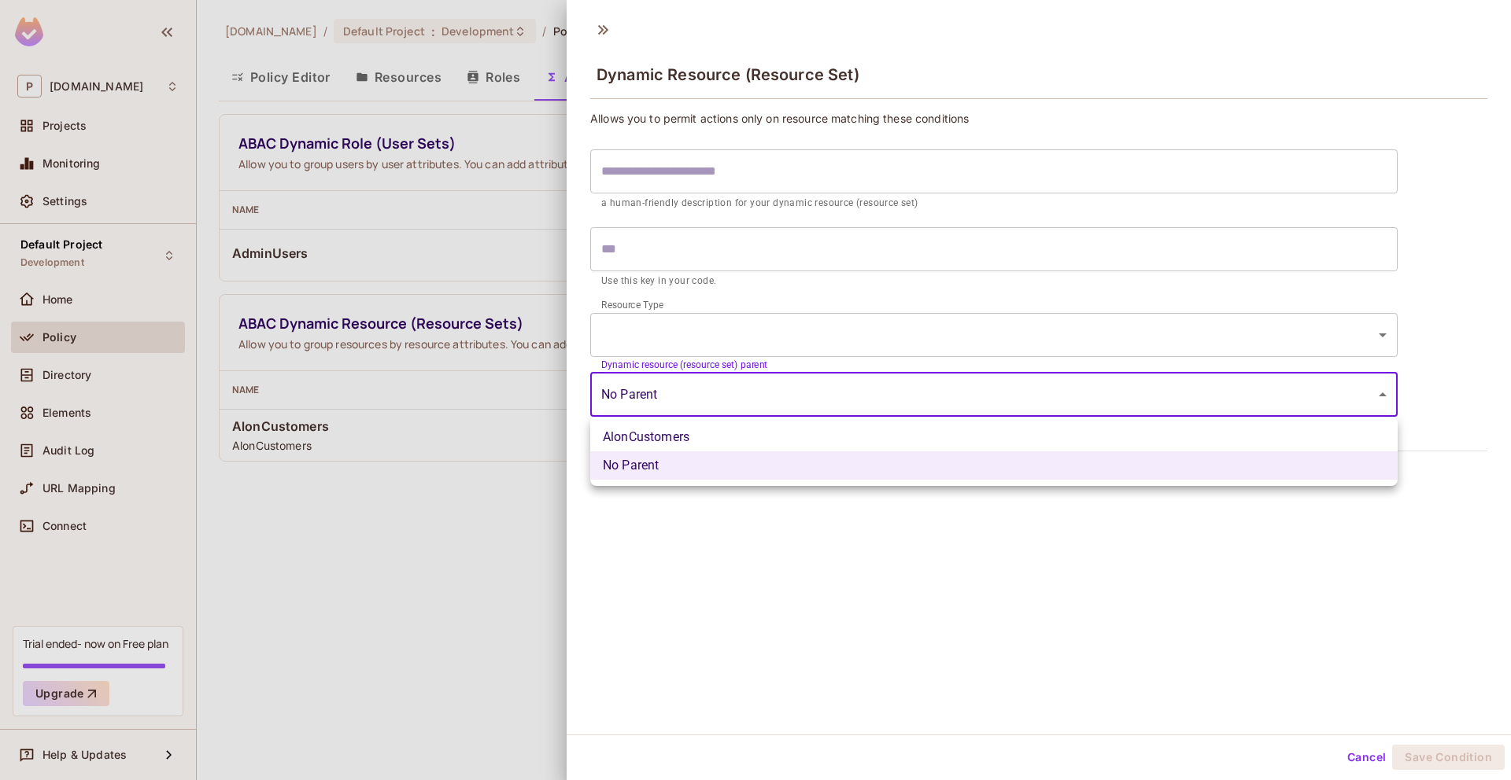
click at [671, 395] on body "P permit.io Projects Monitoring Settings Default Project Development Home Polic…" at bounding box center [755, 390] width 1511 height 780
click at [671, 395] on div at bounding box center [755, 390] width 1511 height 780
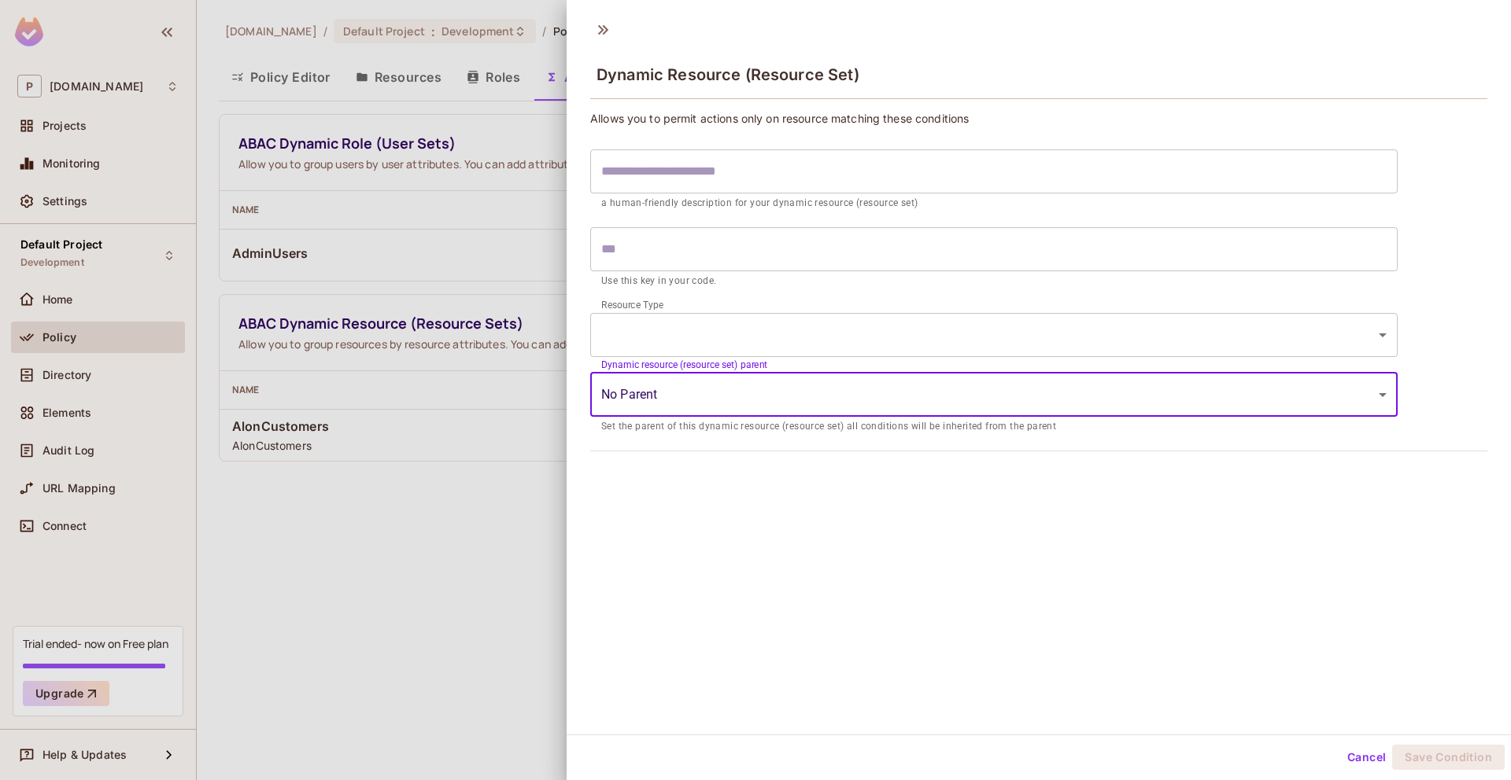
click at [653, 338] on body "P permit.io Projects Monitoring Settings Default Project Development Home Polic…" at bounding box center [755, 390] width 1511 height 780
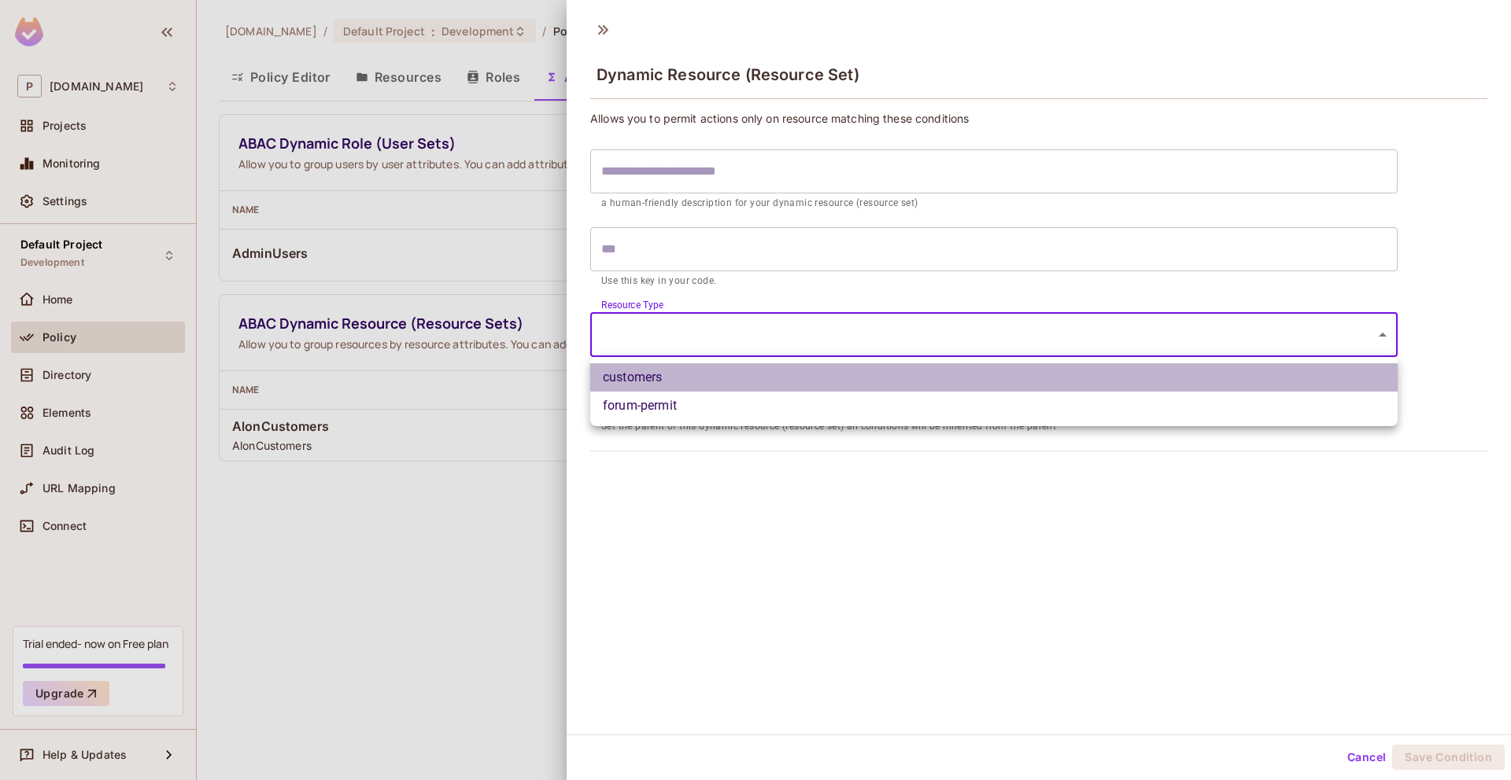
click at [637, 378] on li "customers" at bounding box center [993, 377] width 807 height 28
type input "*********"
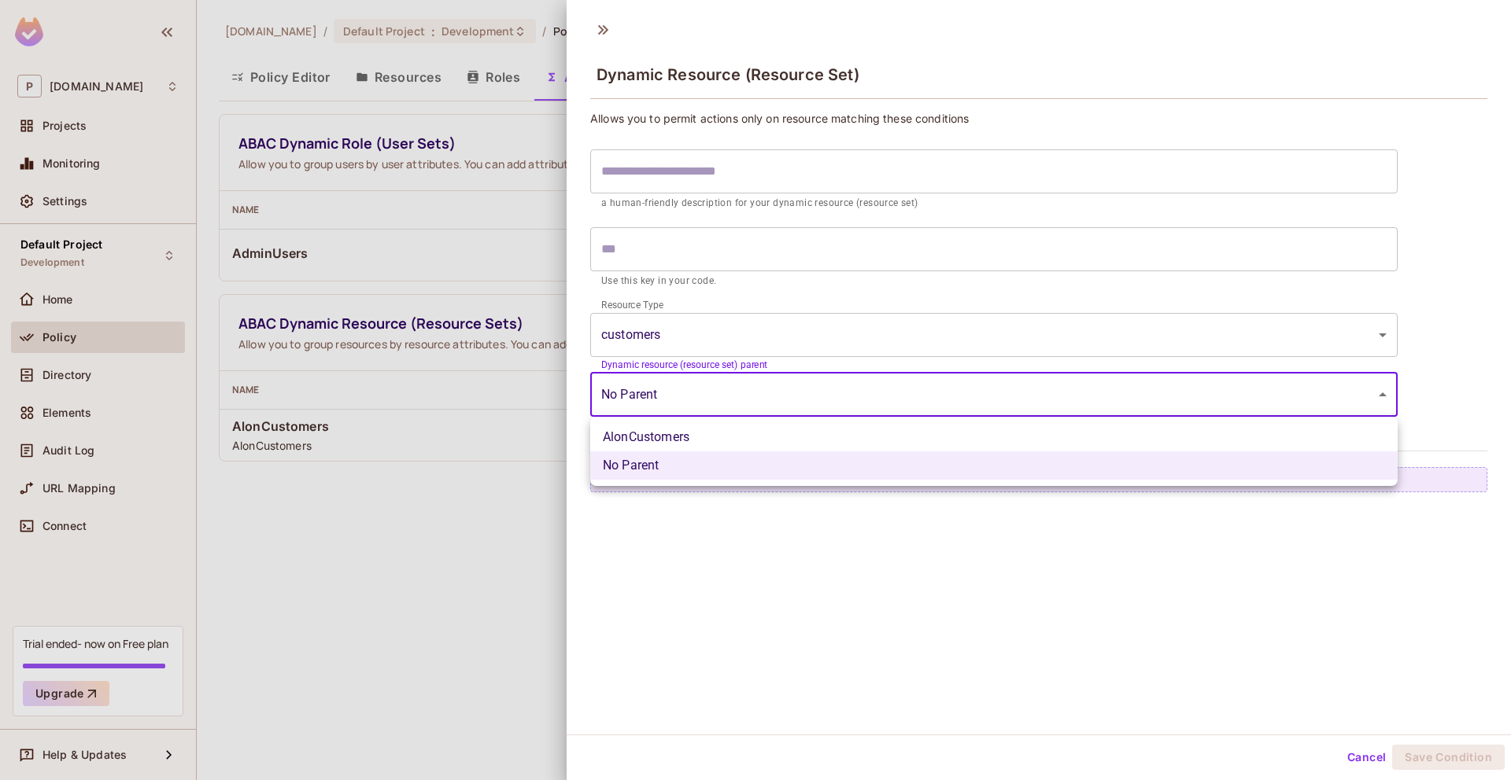
click at [637, 378] on body "P permit.io Projects Monitoring Settings Default Project Development Home Polic…" at bounding box center [755, 390] width 1511 height 780
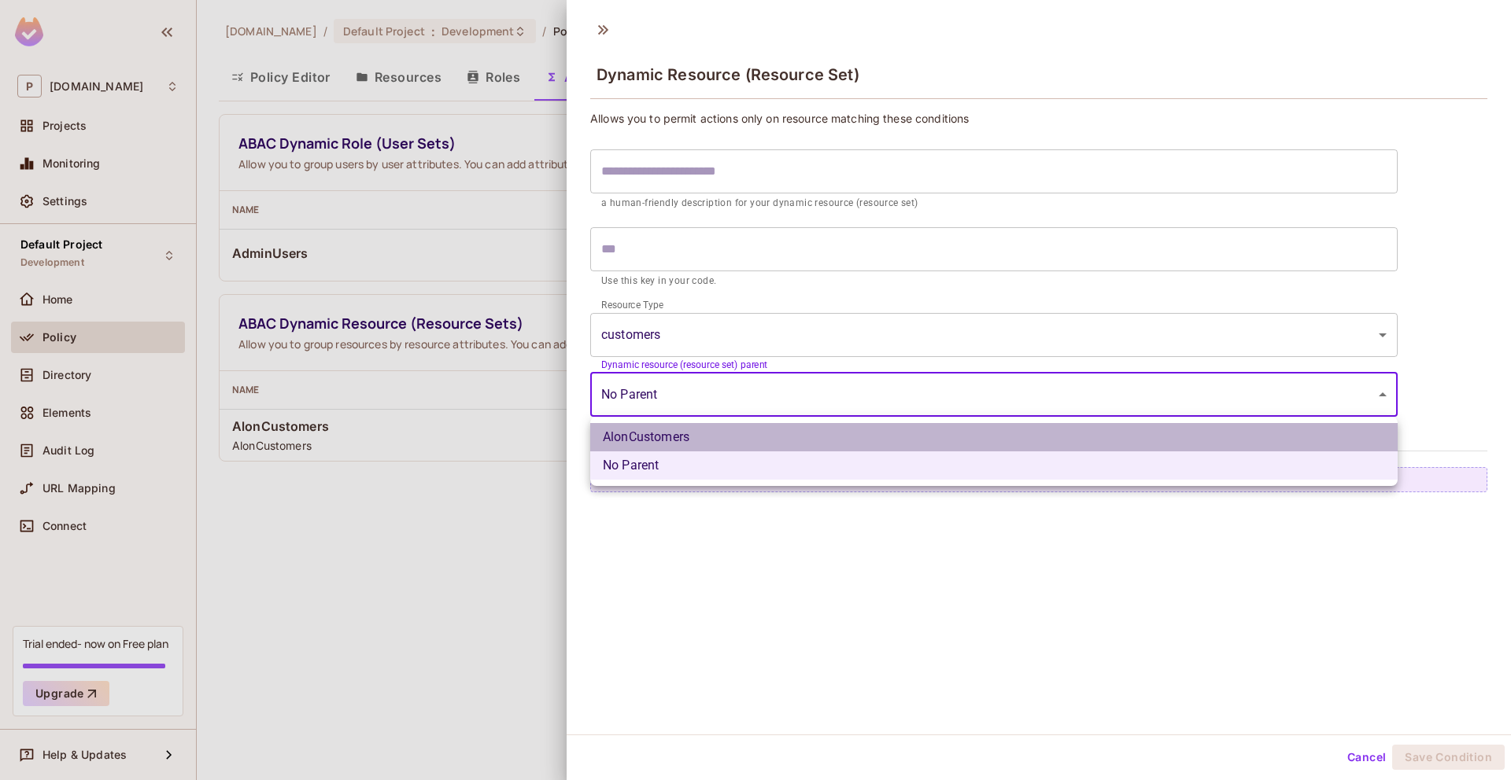
click at [684, 448] on li "AlonCustomers" at bounding box center [993, 437] width 807 height 28
type input "**********"
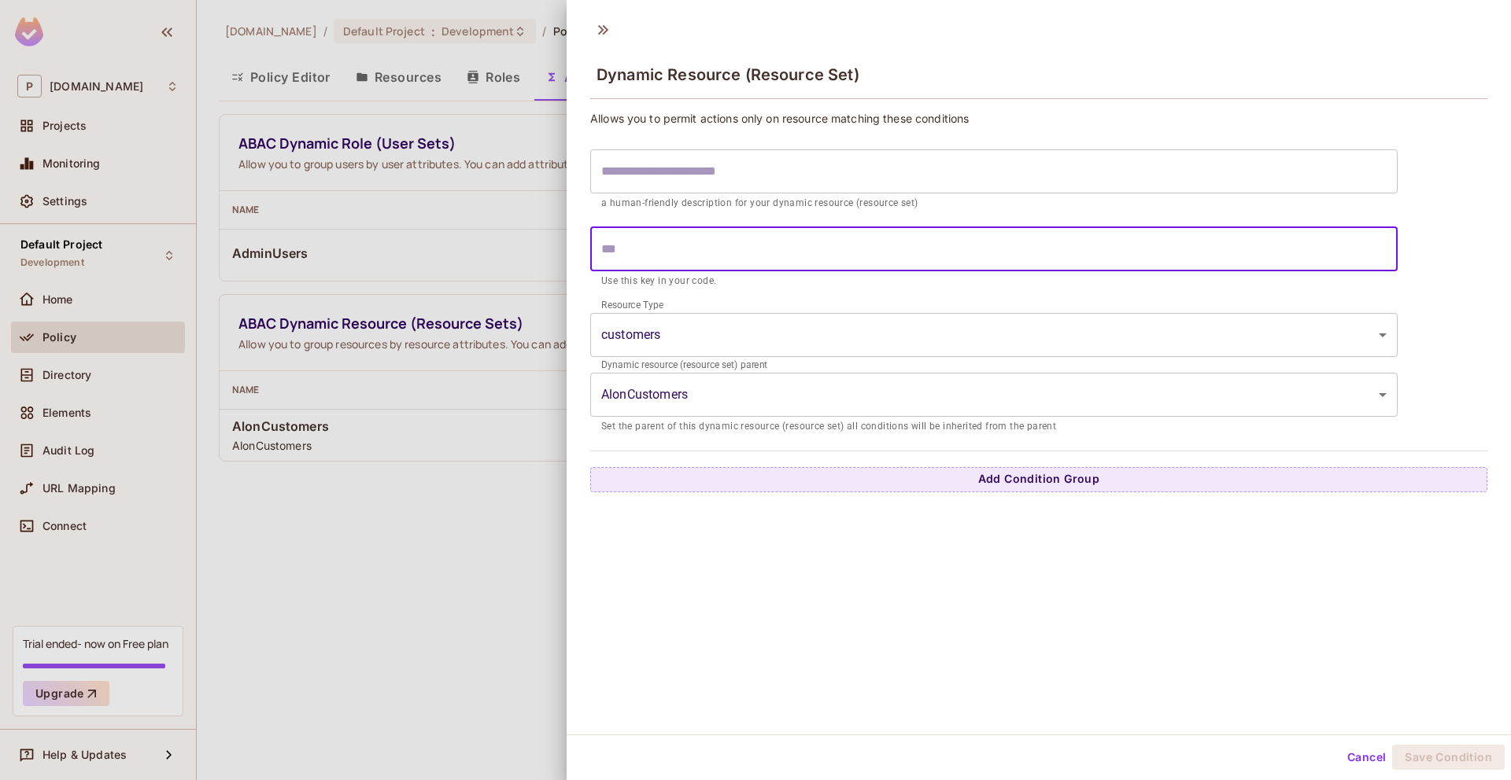
click at [730, 249] on input "text" at bounding box center [993, 249] width 807 height 44
click at [536, 272] on div at bounding box center [755, 390] width 1511 height 780
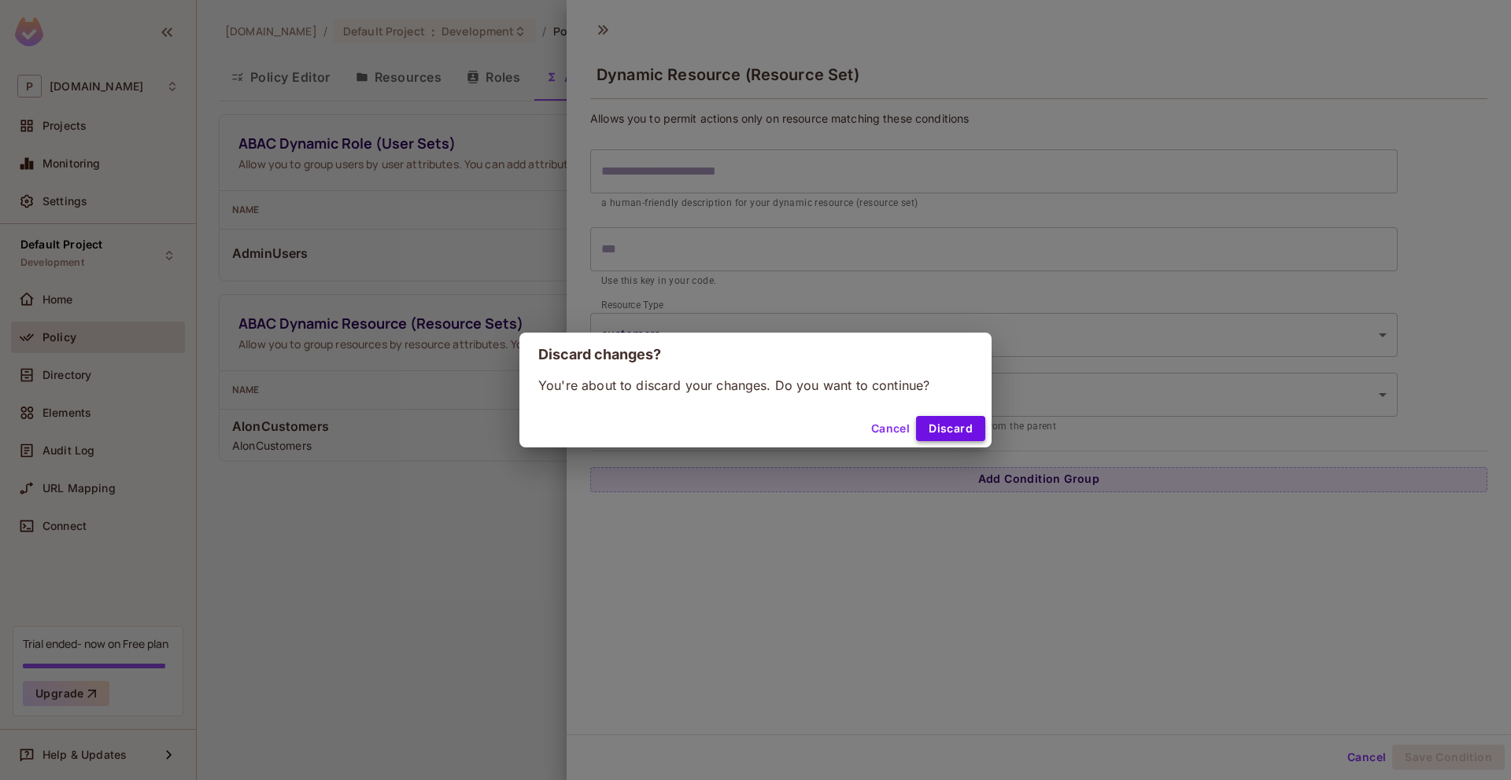
click at [961, 423] on button "Discard" at bounding box center [950, 428] width 69 height 25
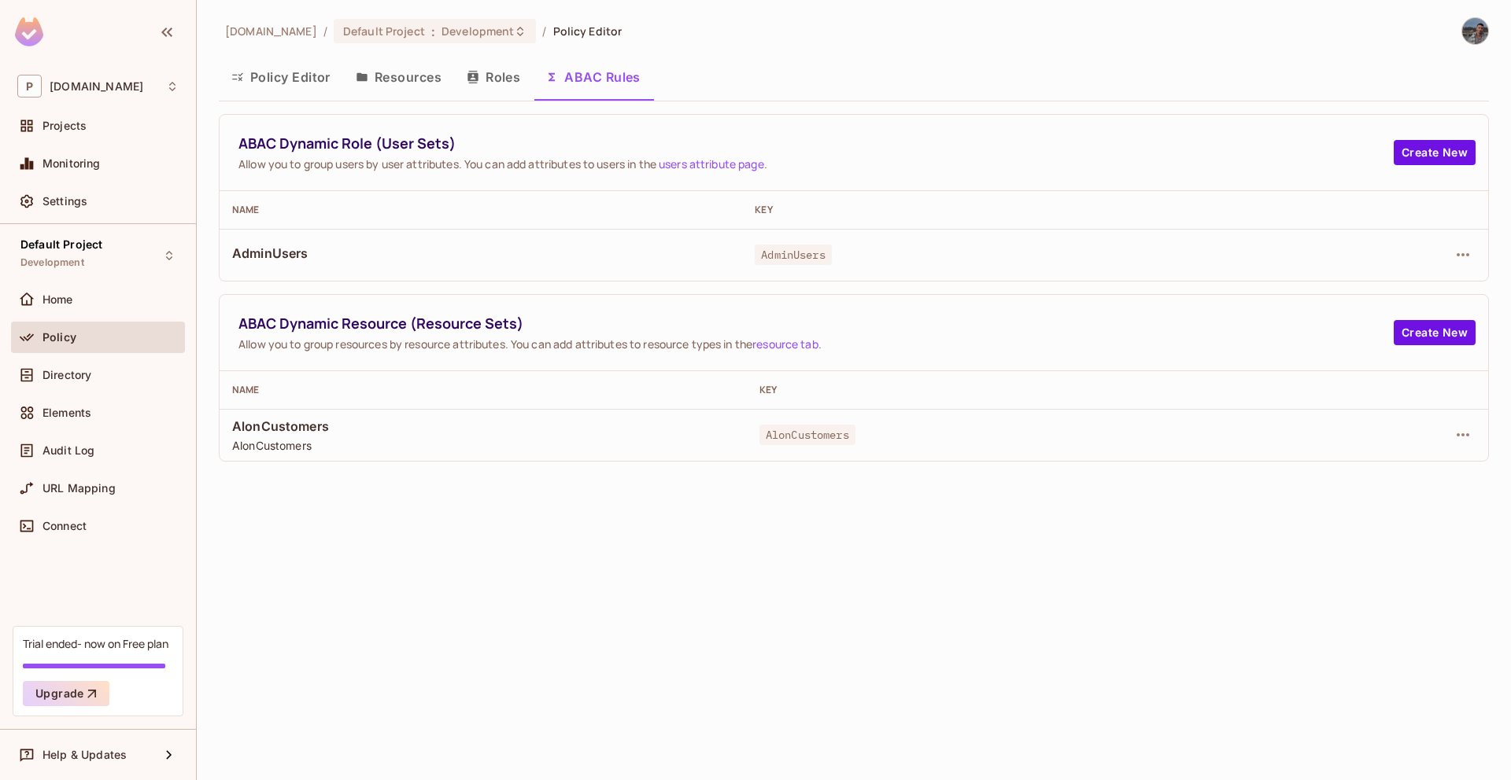
click at [488, 105] on div "permit.io / Default Project : Development / Policy Editor Policy Editor Resourc…" at bounding box center [854, 239] width 1270 height 445
click at [488, 81] on button "Roles" at bounding box center [493, 76] width 79 height 39
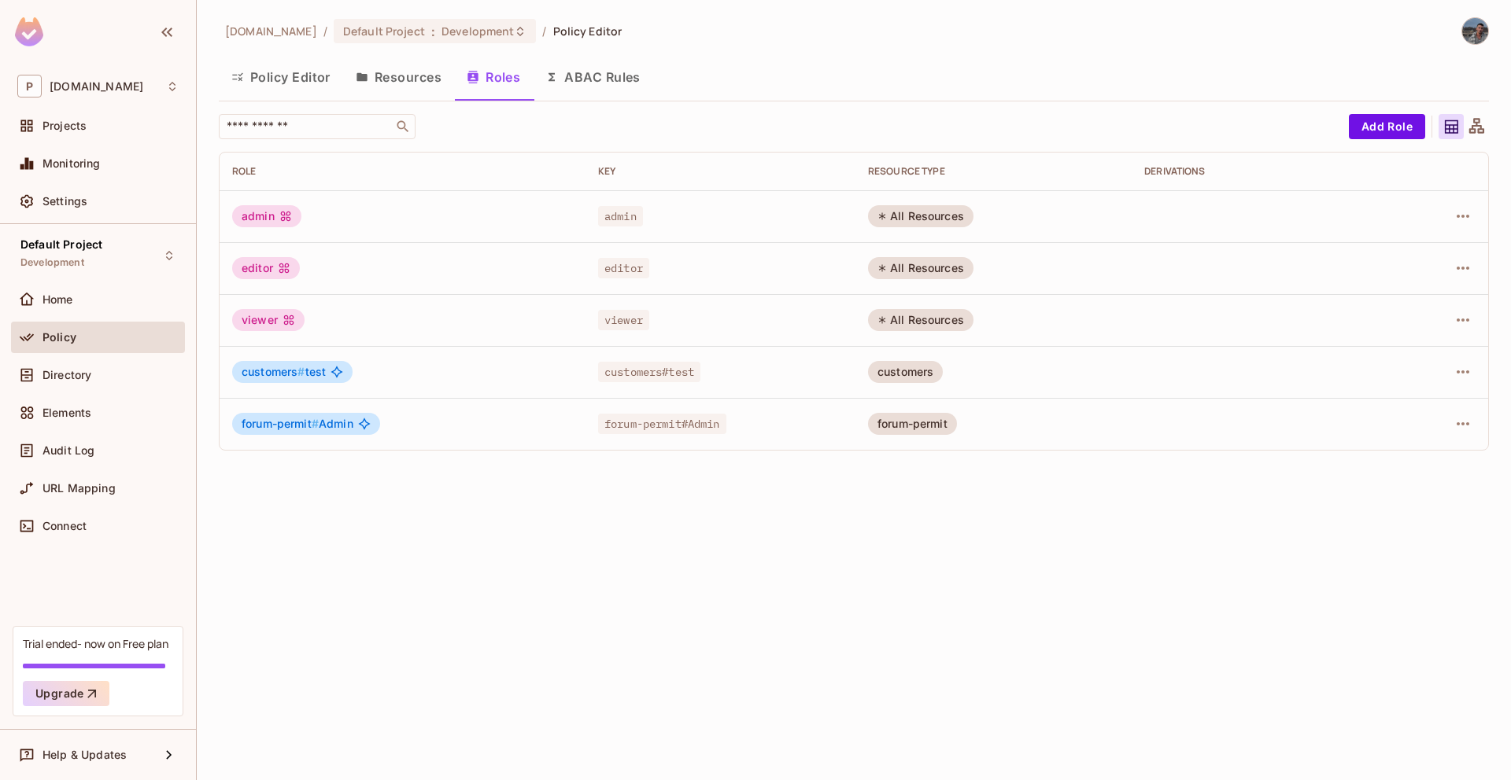
click at [391, 91] on button "Resources" at bounding box center [398, 76] width 111 height 39
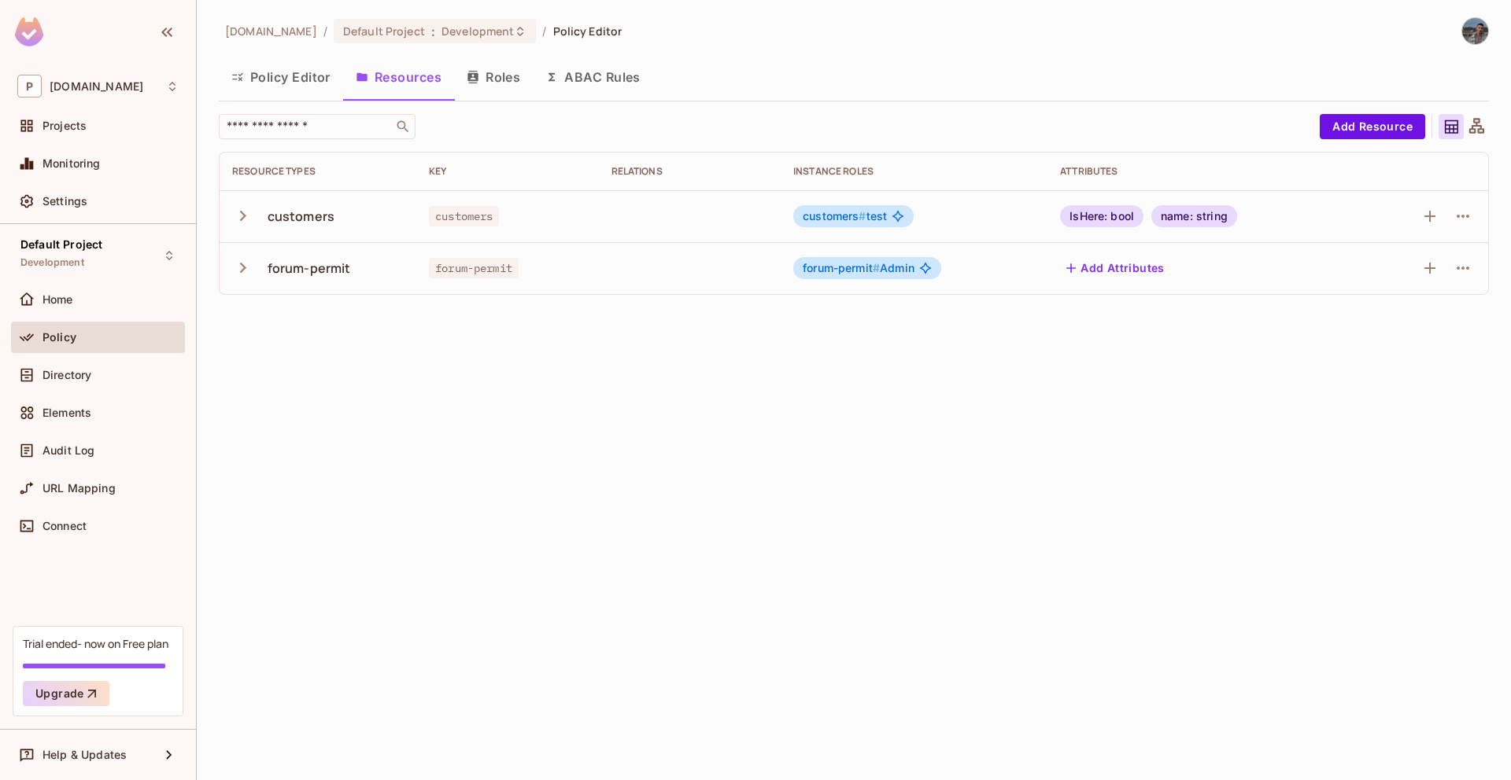
click at [253, 212] on button "button" at bounding box center [246, 216] width 28 height 34
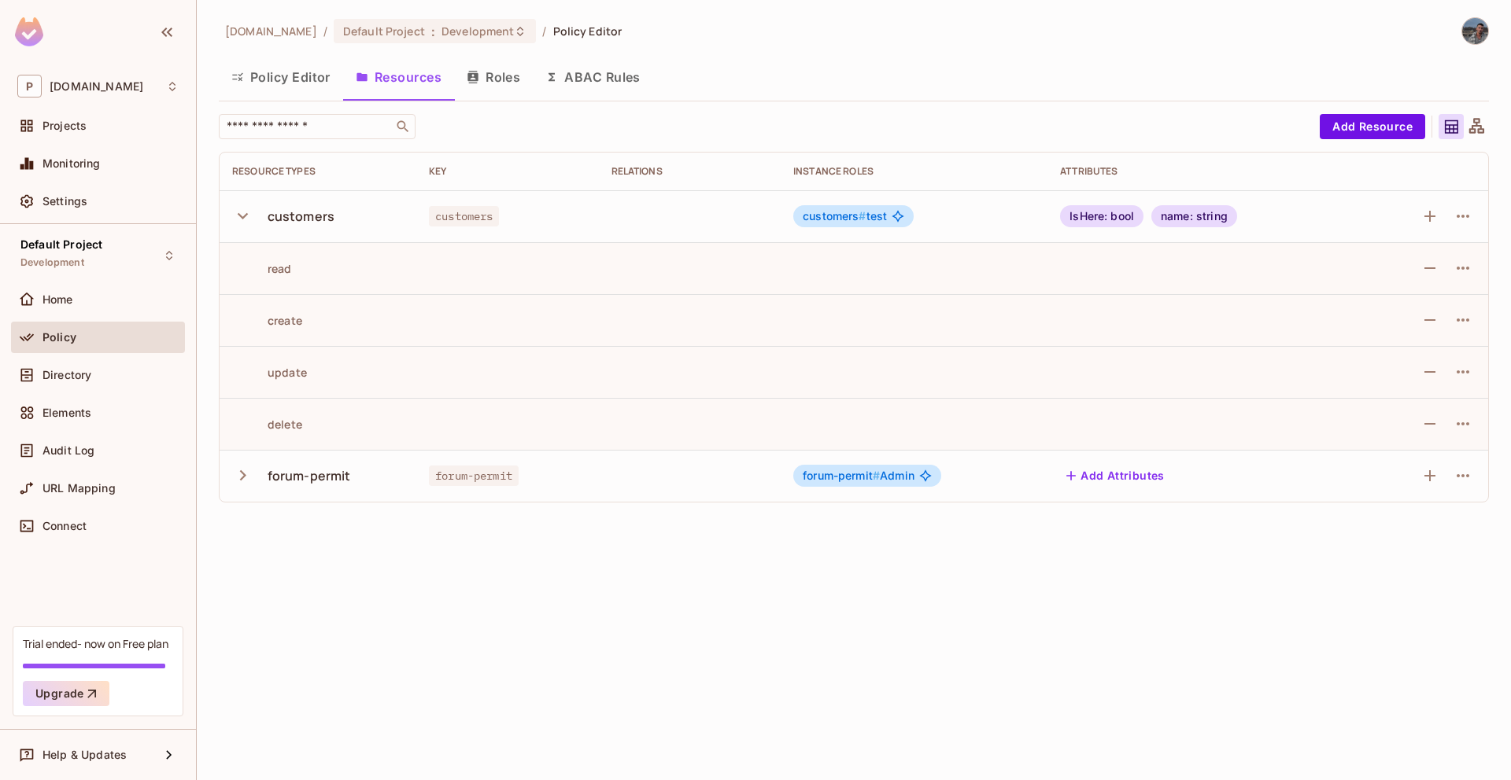
click at [1146, 500] on td "Add Attributes" at bounding box center [1203, 476] width 312 height 52
click at [1146, 481] on button "Add Attributes" at bounding box center [1115, 475] width 111 height 25
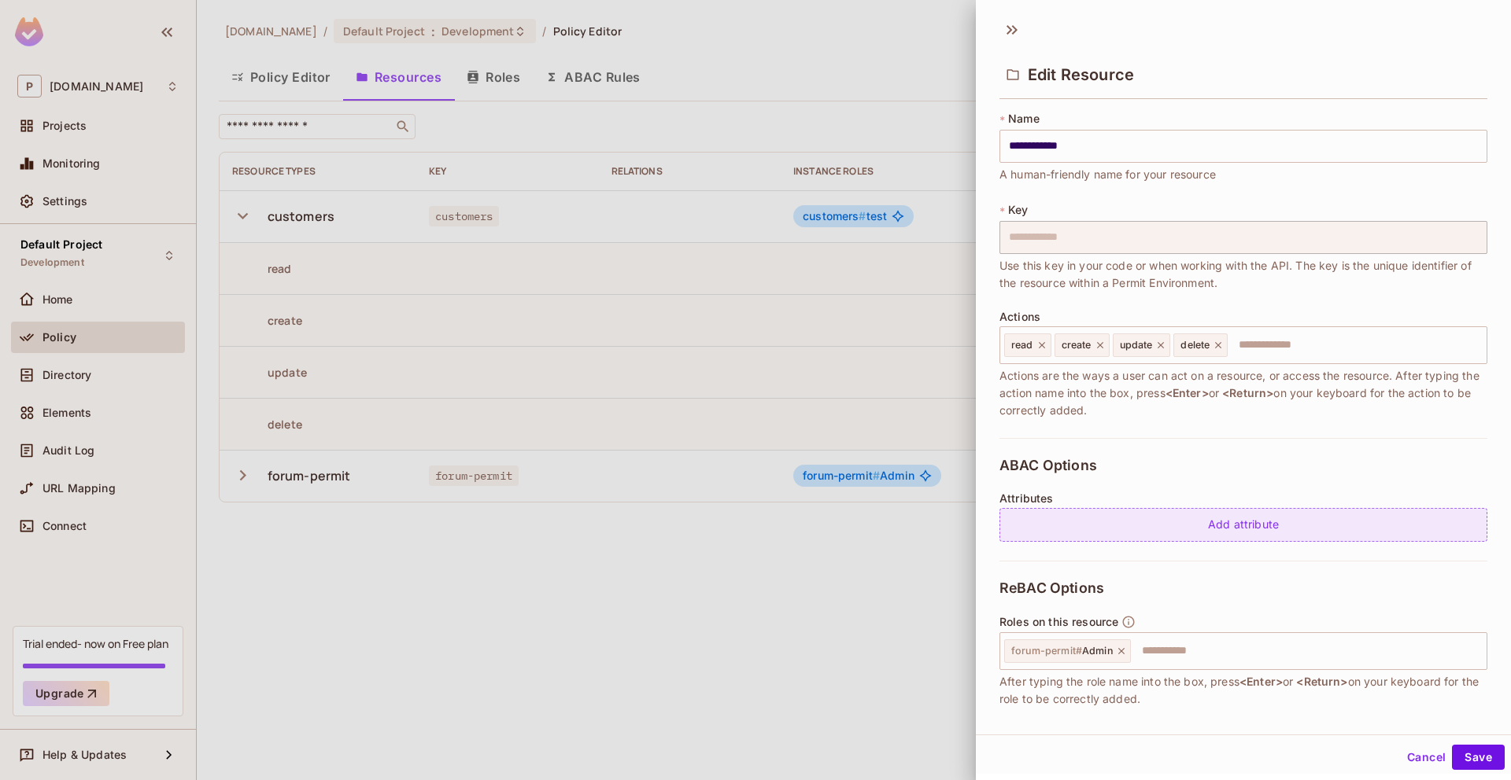
click at [1107, 512] on div "Add attribute" at bounding box center [1243, 525] width 488 height 34
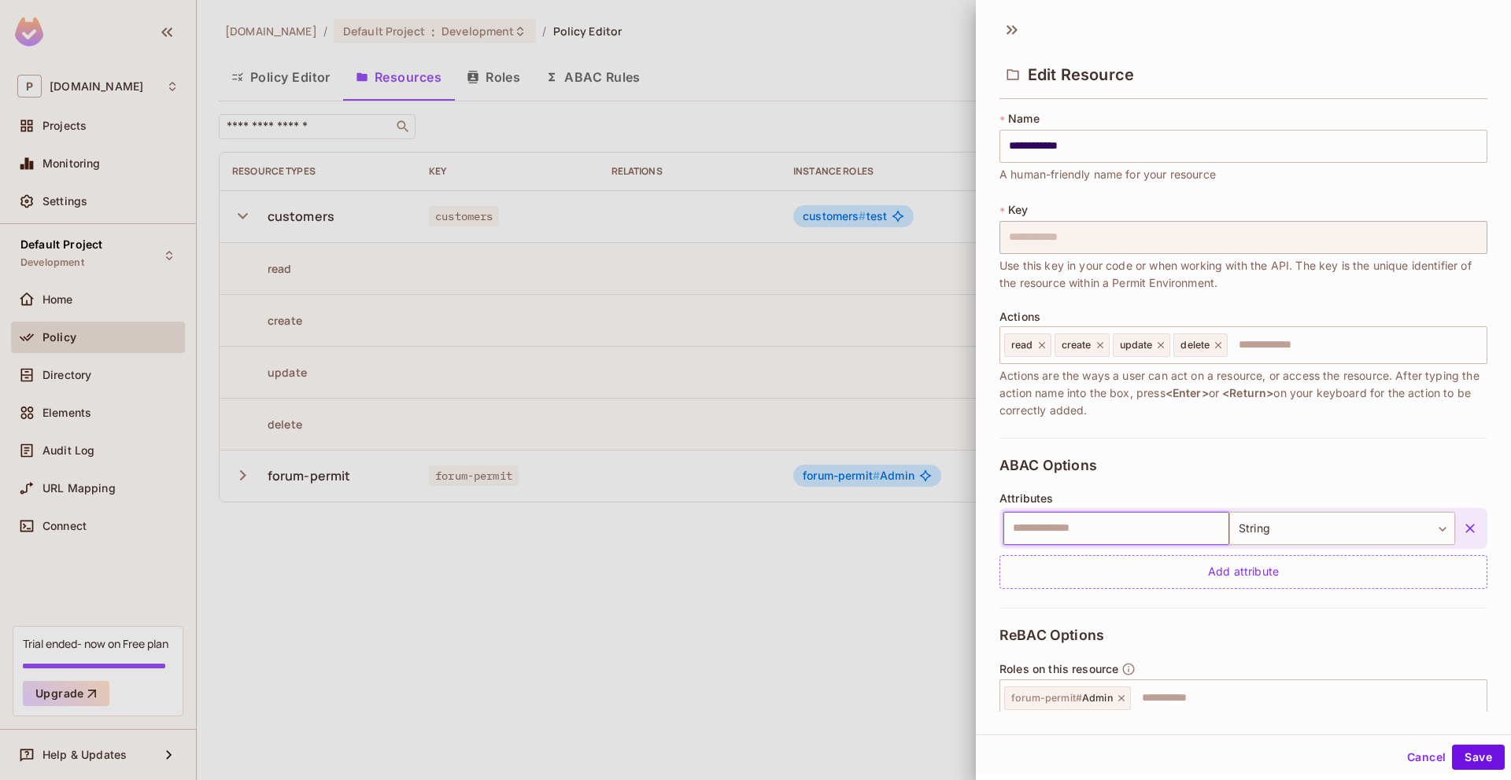
click at [1467, 524] on icon "button" at bounding box center [1470, 529] width 16 height 16
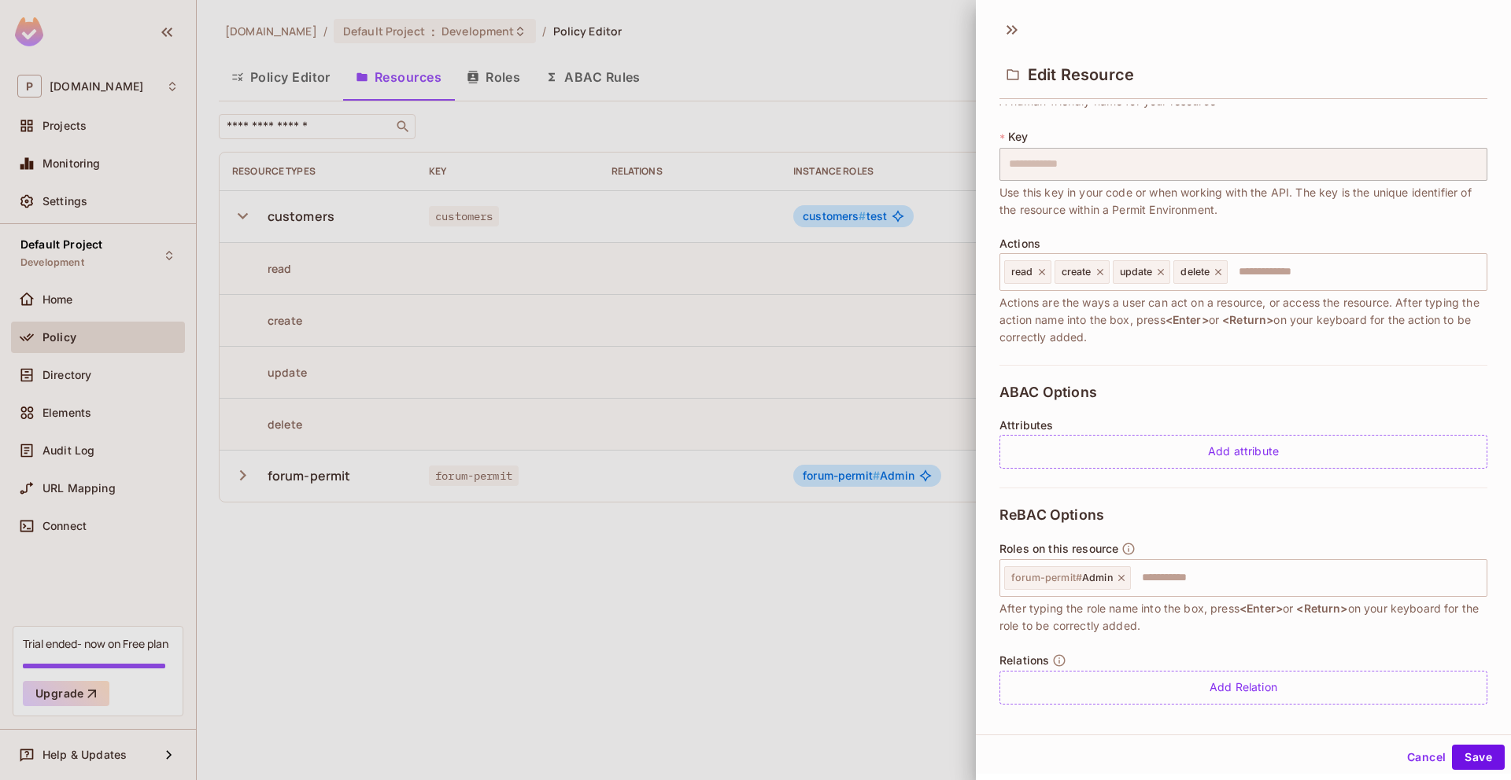
scroll to position [85, 0]
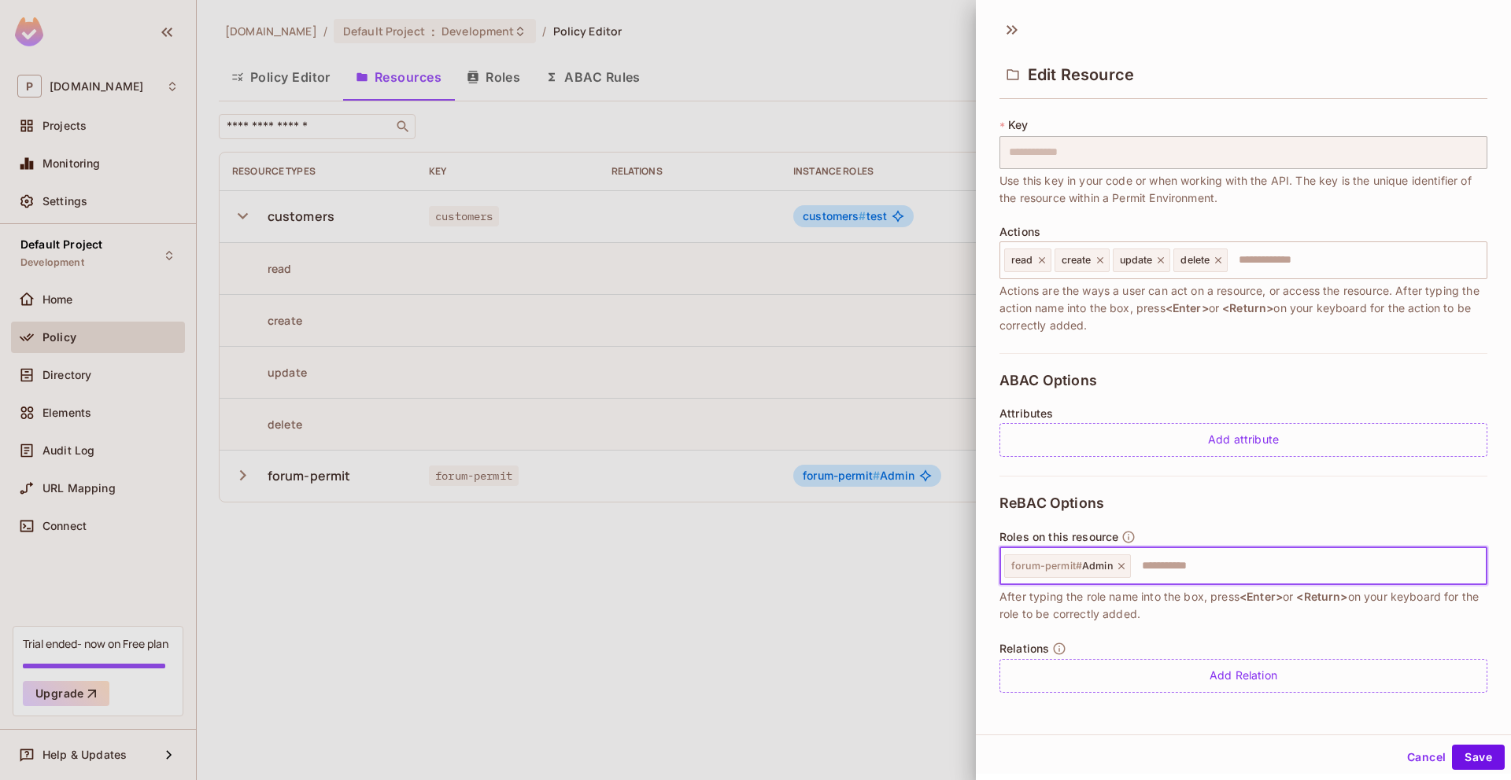
click at [1175, 561] on input "text" at bounding box center [1306, 566] width 348 height 31
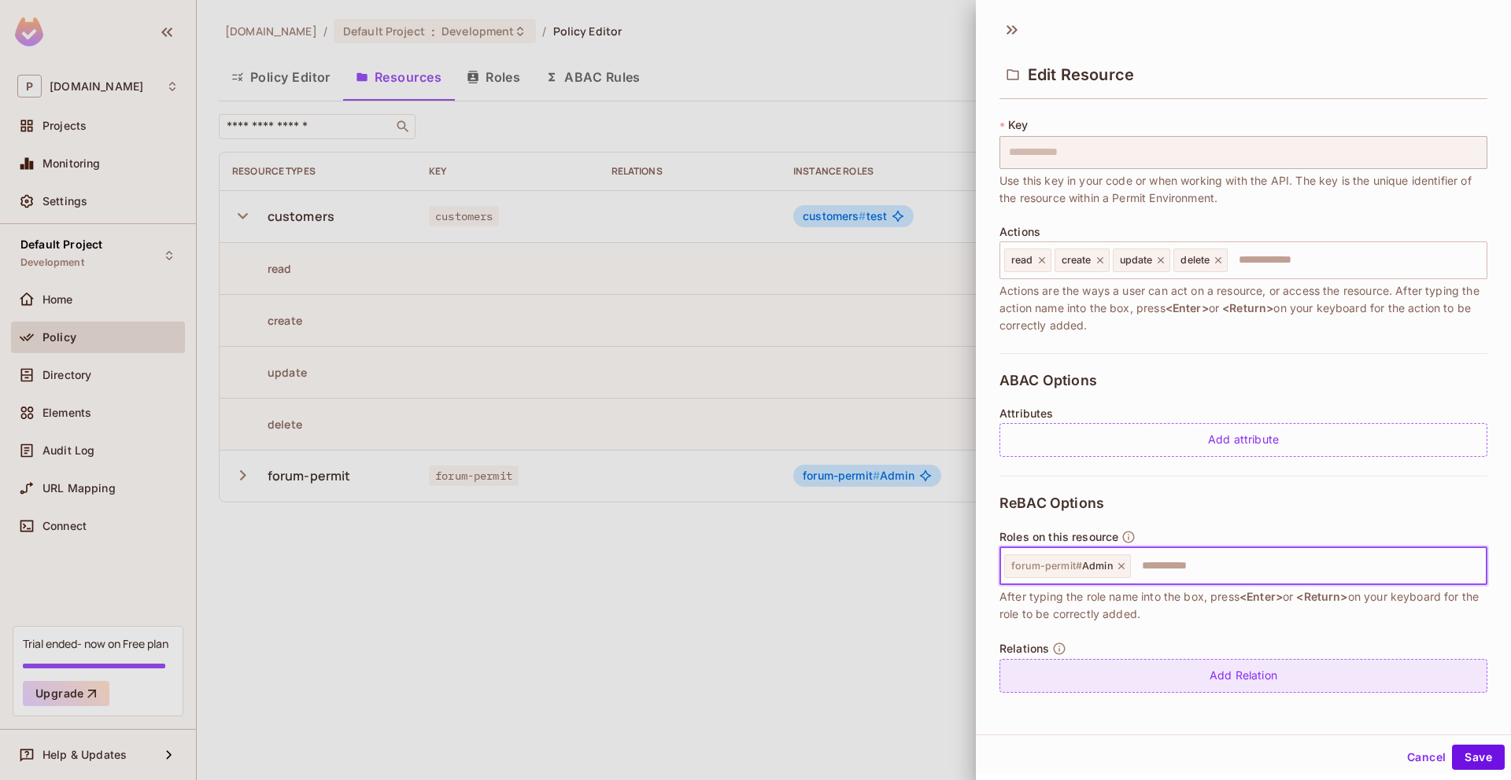
click at [1180, 671] on div "Add Relation" at bounding box center [1243, 676] width 488 height 34
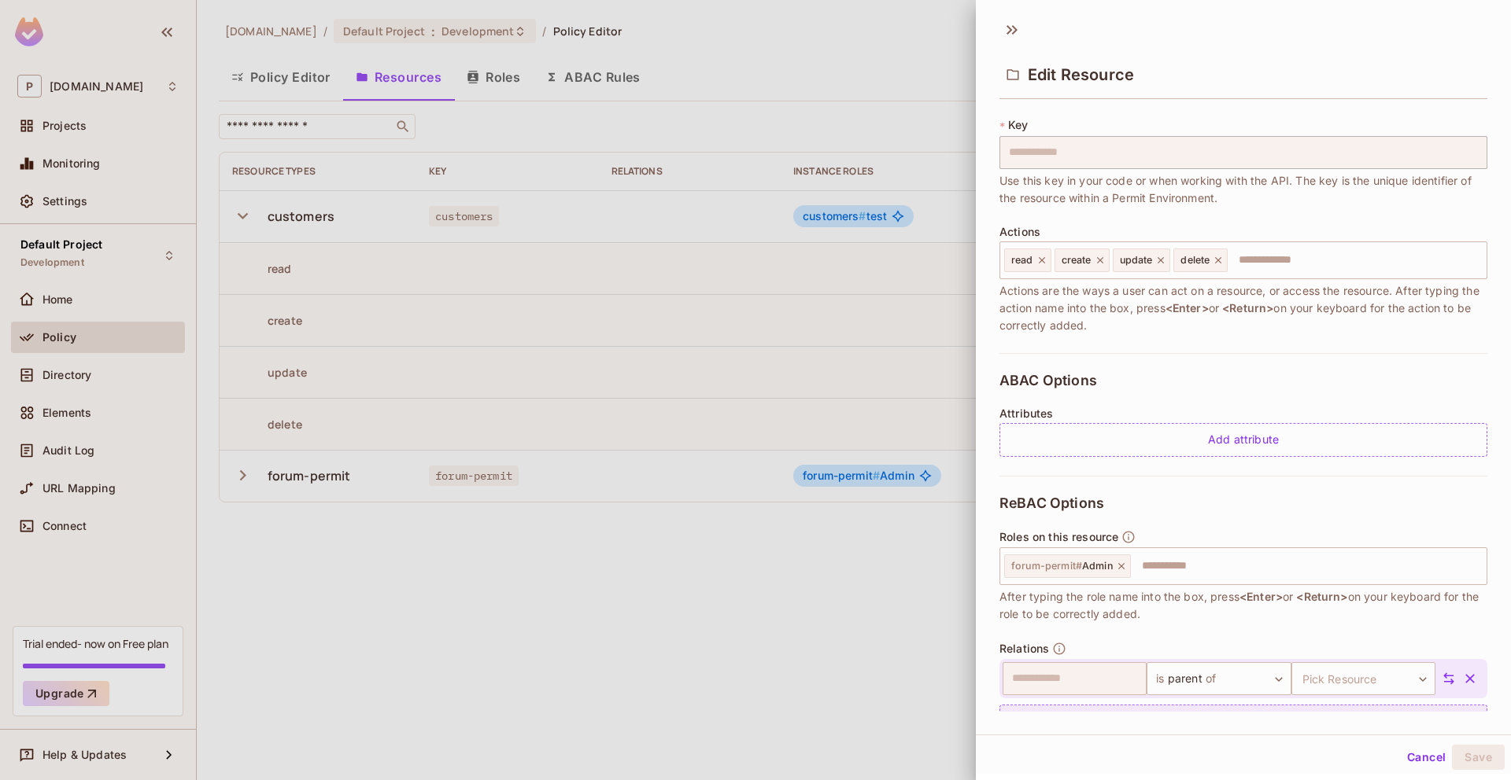
scroll to position [131, 0]
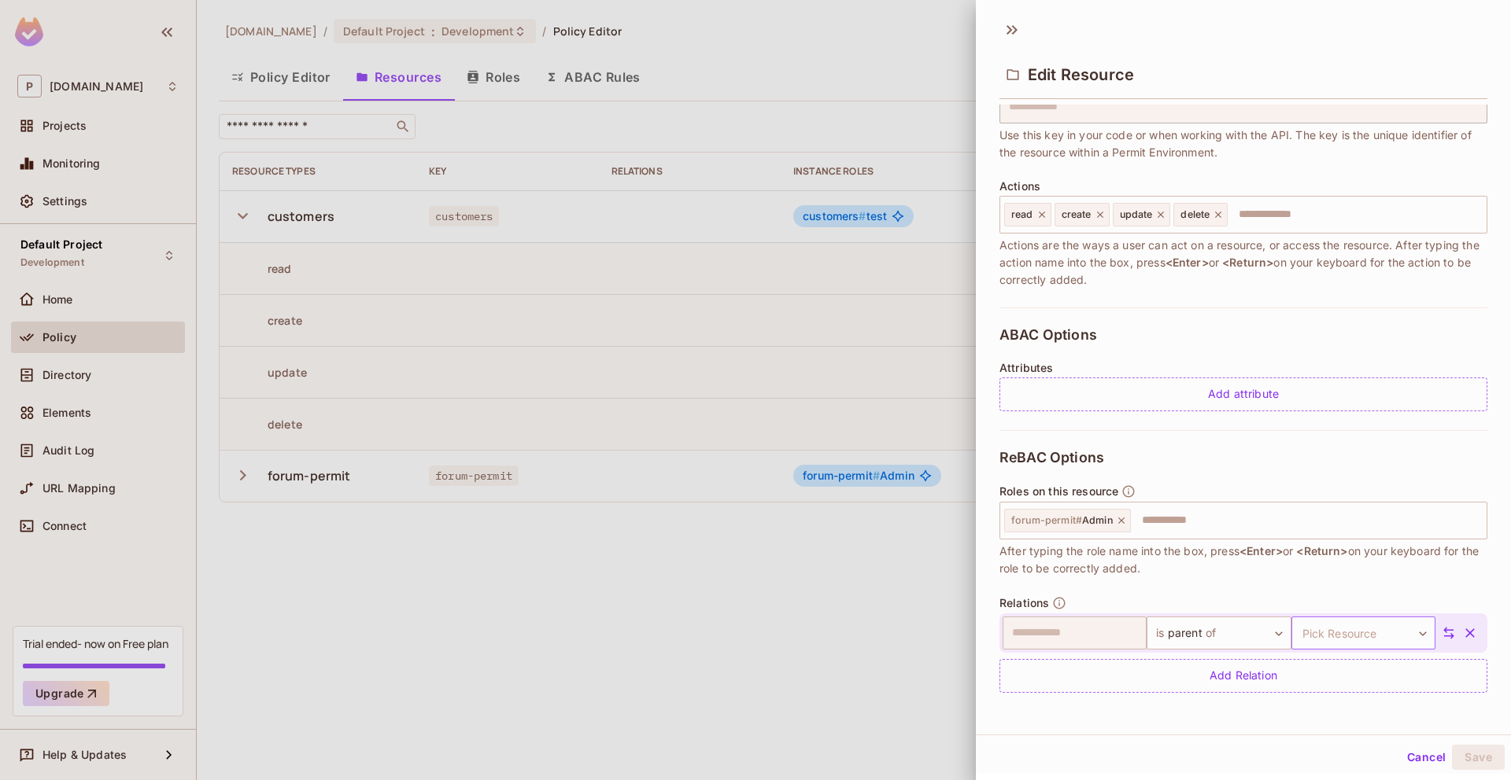
click at [1313, 626] on body "**********" at bounding box center [755, 390] width 1511 height 780
click at [1043, 625] on div at bounding box center [755, 390] width 1511 height 780
click at [1338, 640] on body "**********" at bounding box center [755, 390] width 1511 height 780
click at [1325, 730] on div at bounding box center [755, 390] width 1511 height 780
click at [1327, 714] on div "**********" at bounding box center [1243, 373] width 535 height 724
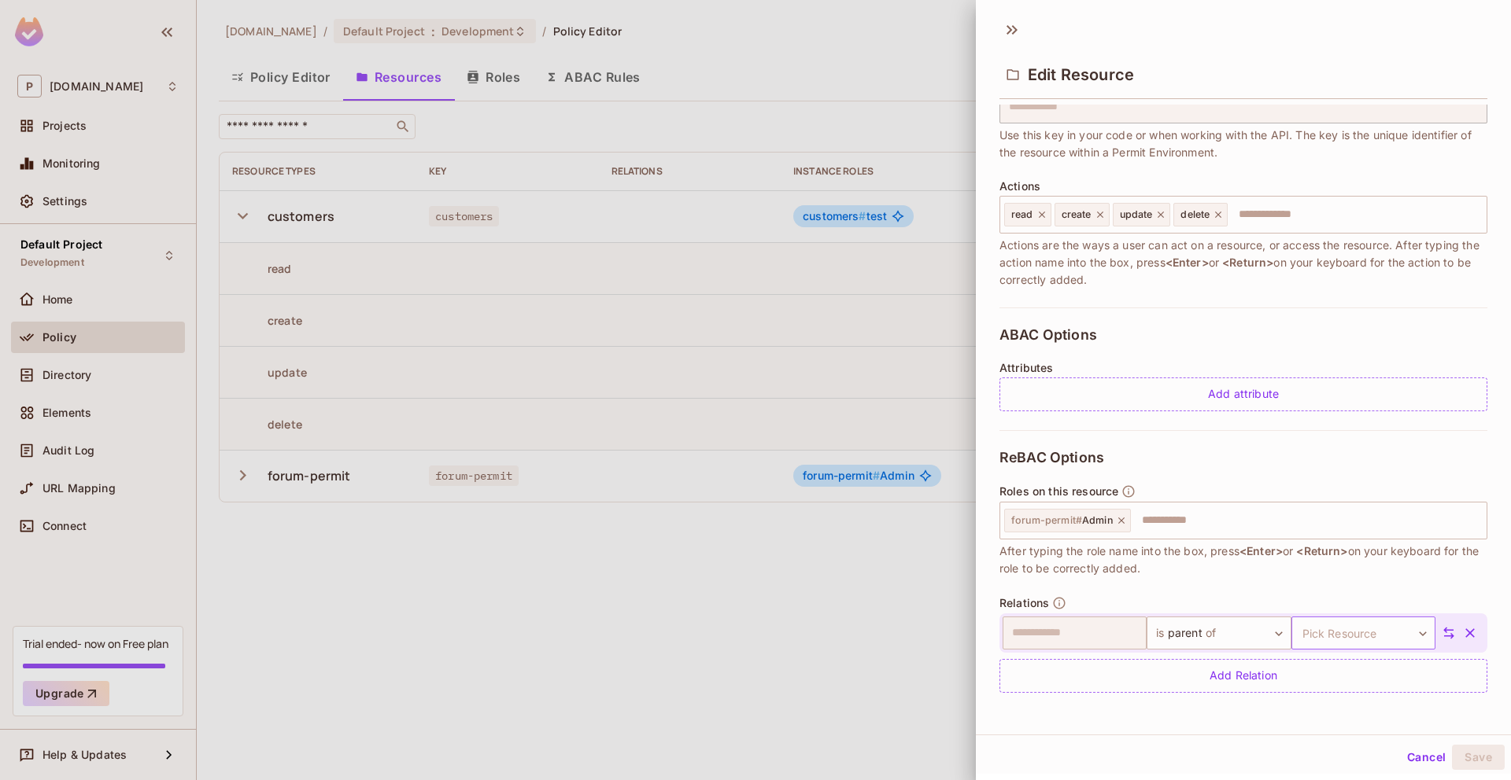
click at [1337, 631] on body "**********" at bounding box center [755, 390] width 1511 height 780
click at [1325, 718] on li "customers" at bounding box center [1360, 708] width 145 height 28
click at [1496, 765] on button "Save" at bounding box center [1478, 757] width 53 height 25
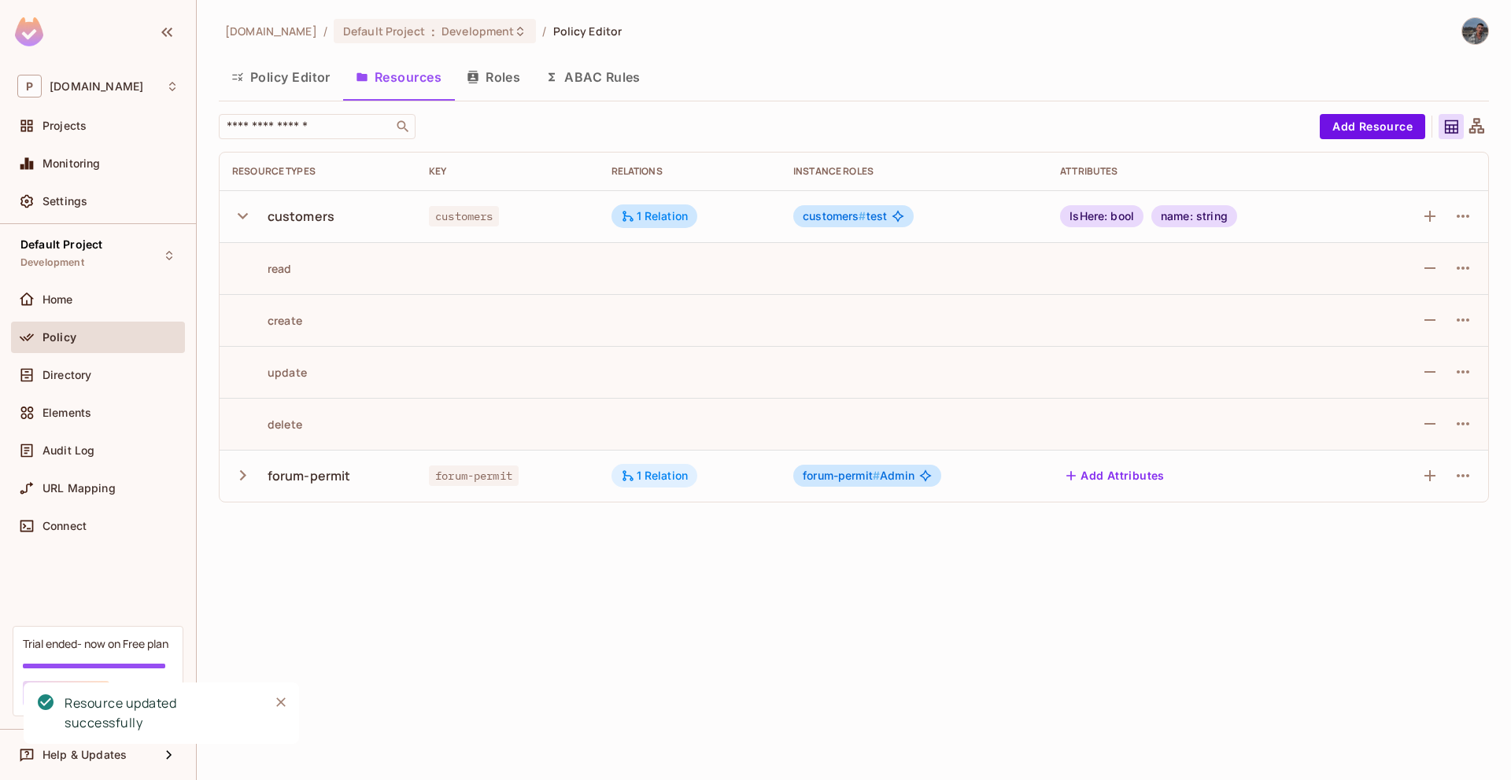
click at [655, 470] on div "1 Relation" at bounding box center [655, 476] width 68 height 14
click at [652, 220] on div at bounding box center [755, 390] width 1511 height 780
click at [653, 220] on div "1 Relation" at bounding box center [655, 216] width 68 height 14
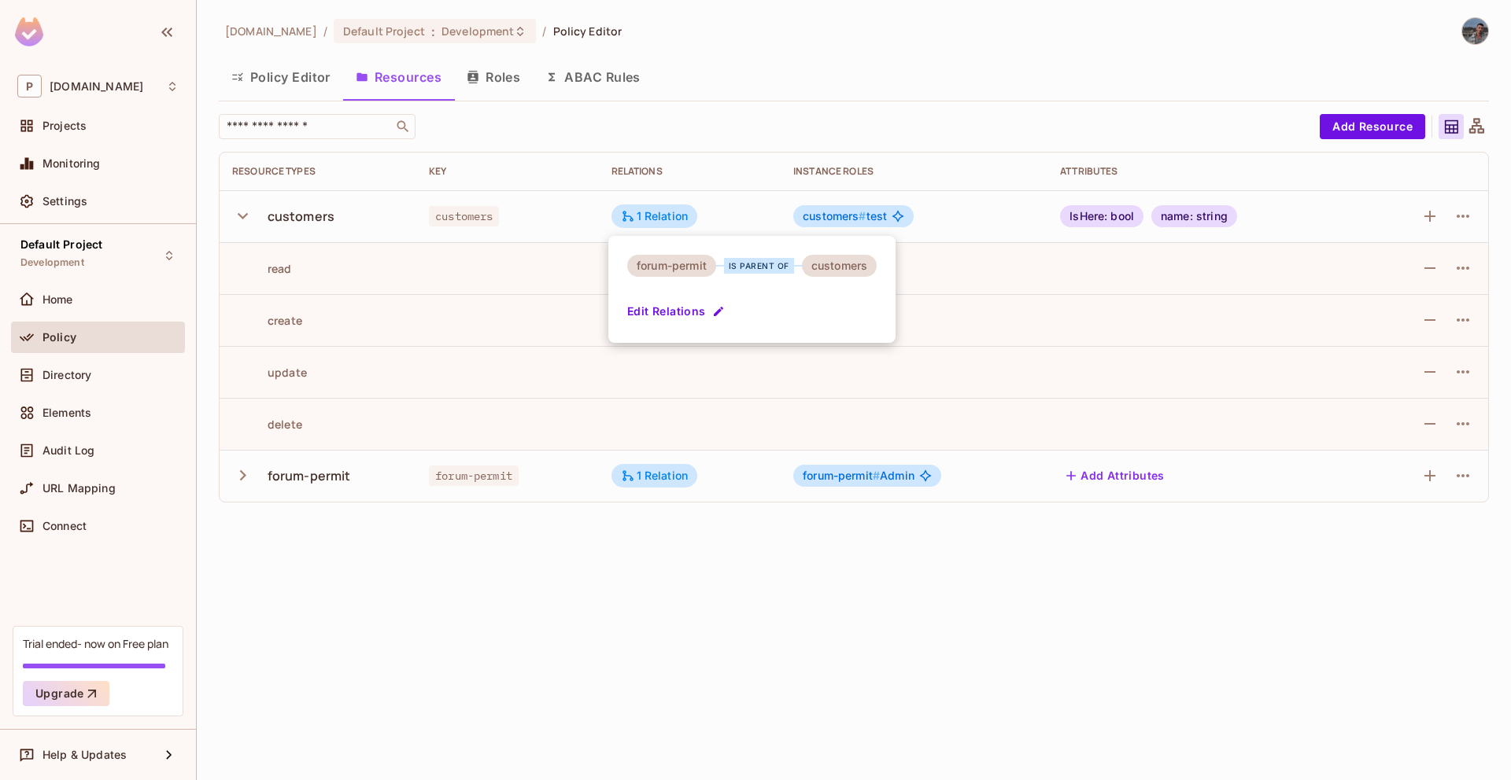
click at [822, 168] on div at bounding box center [755, 390] width 1511 height 780
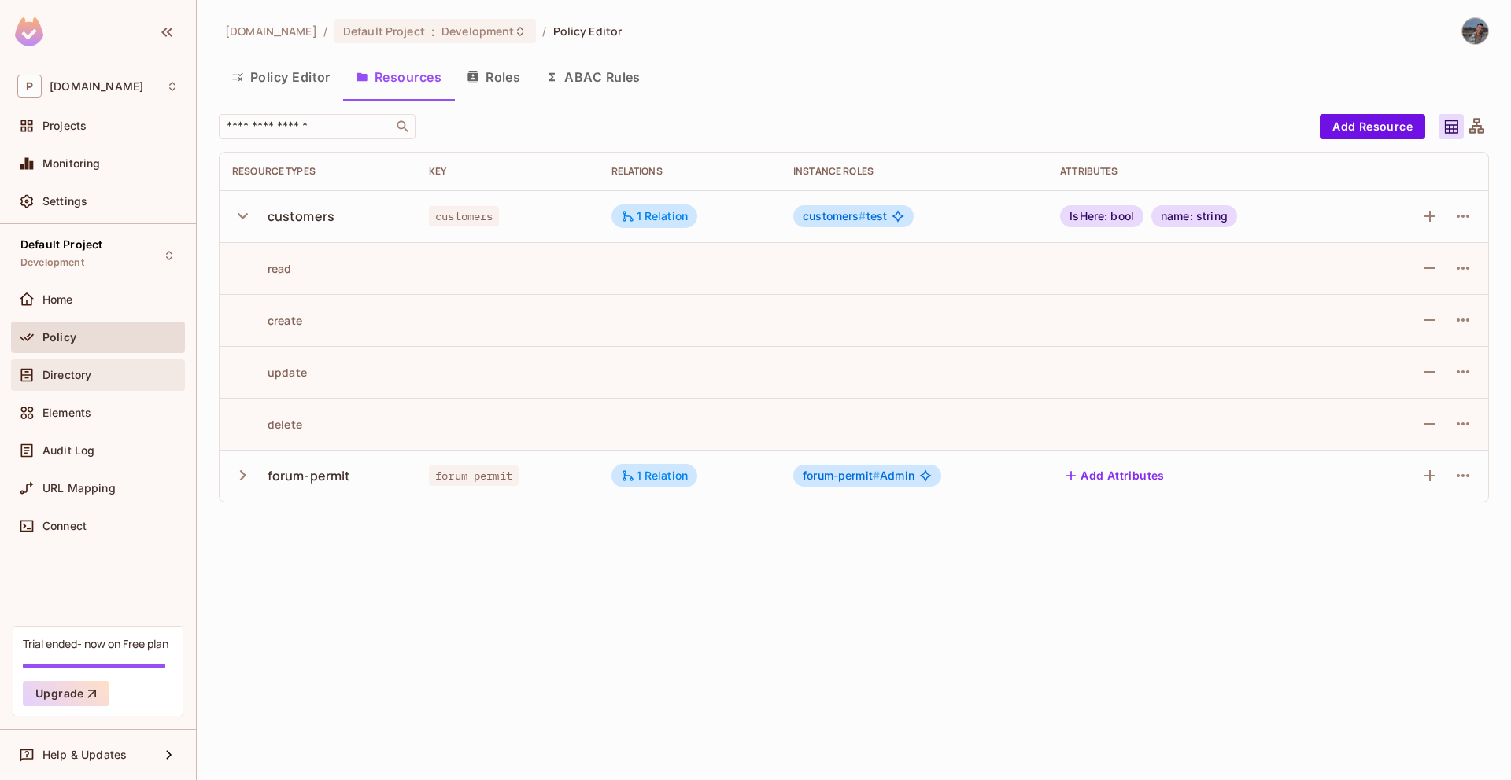
click at [58, 369] on span "Directory" at bounding box center [66, 375] width 49 height 13
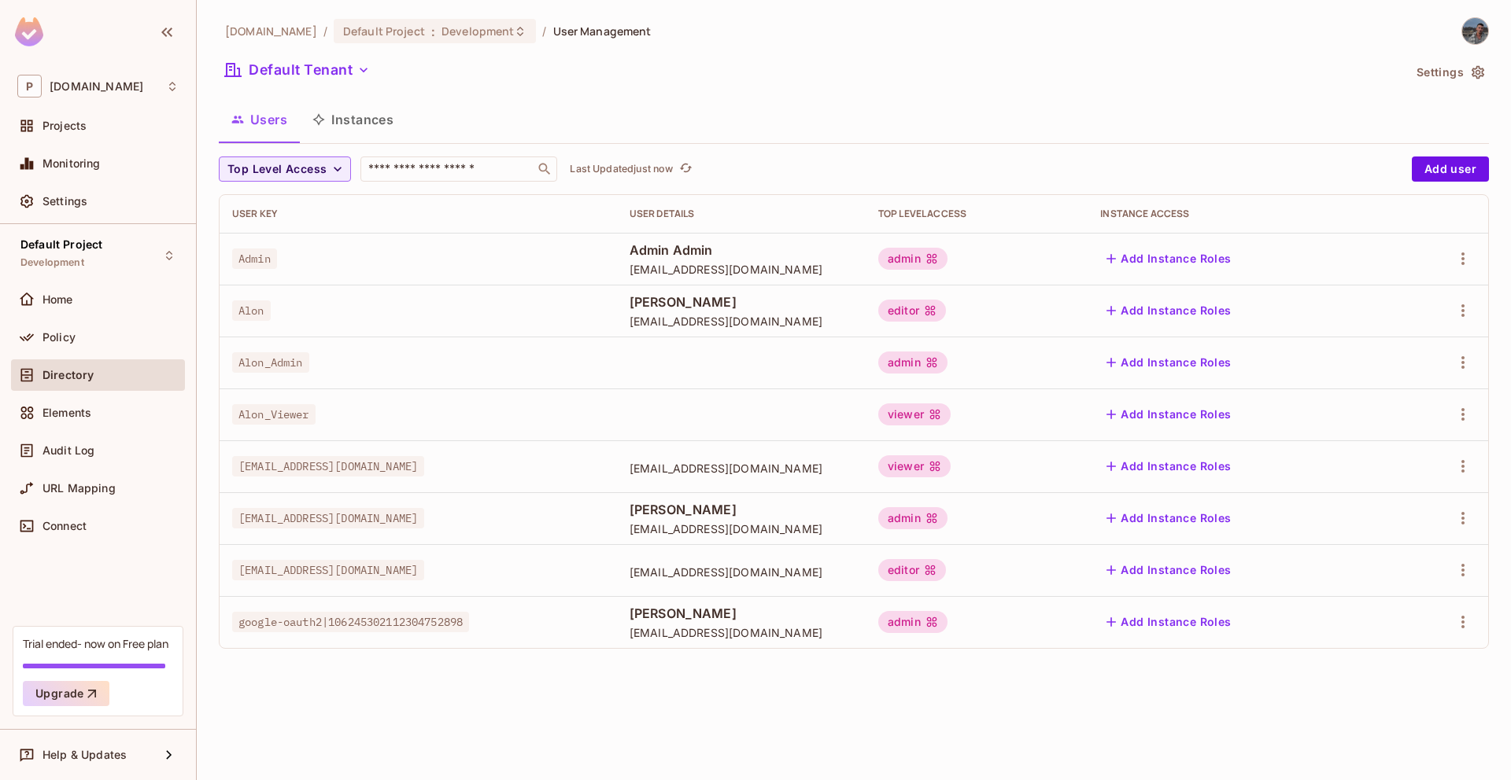
click at [1442, 76] on button "Settings" at bounding box center [1449, 72] width 79 height 25
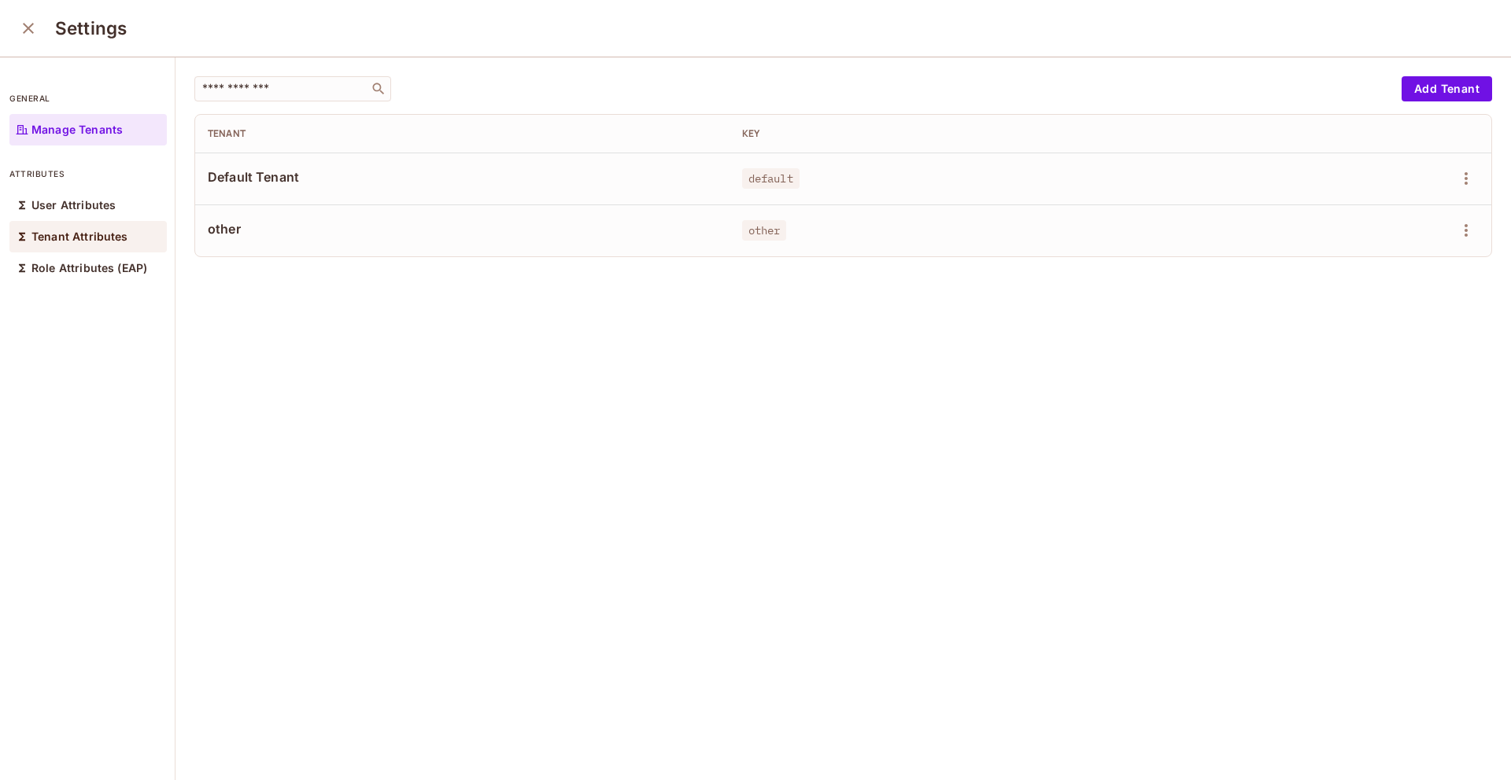
click at [37, 224] on div "Tenant Attributes" at bounding box center [87, 236] width 157 height 31
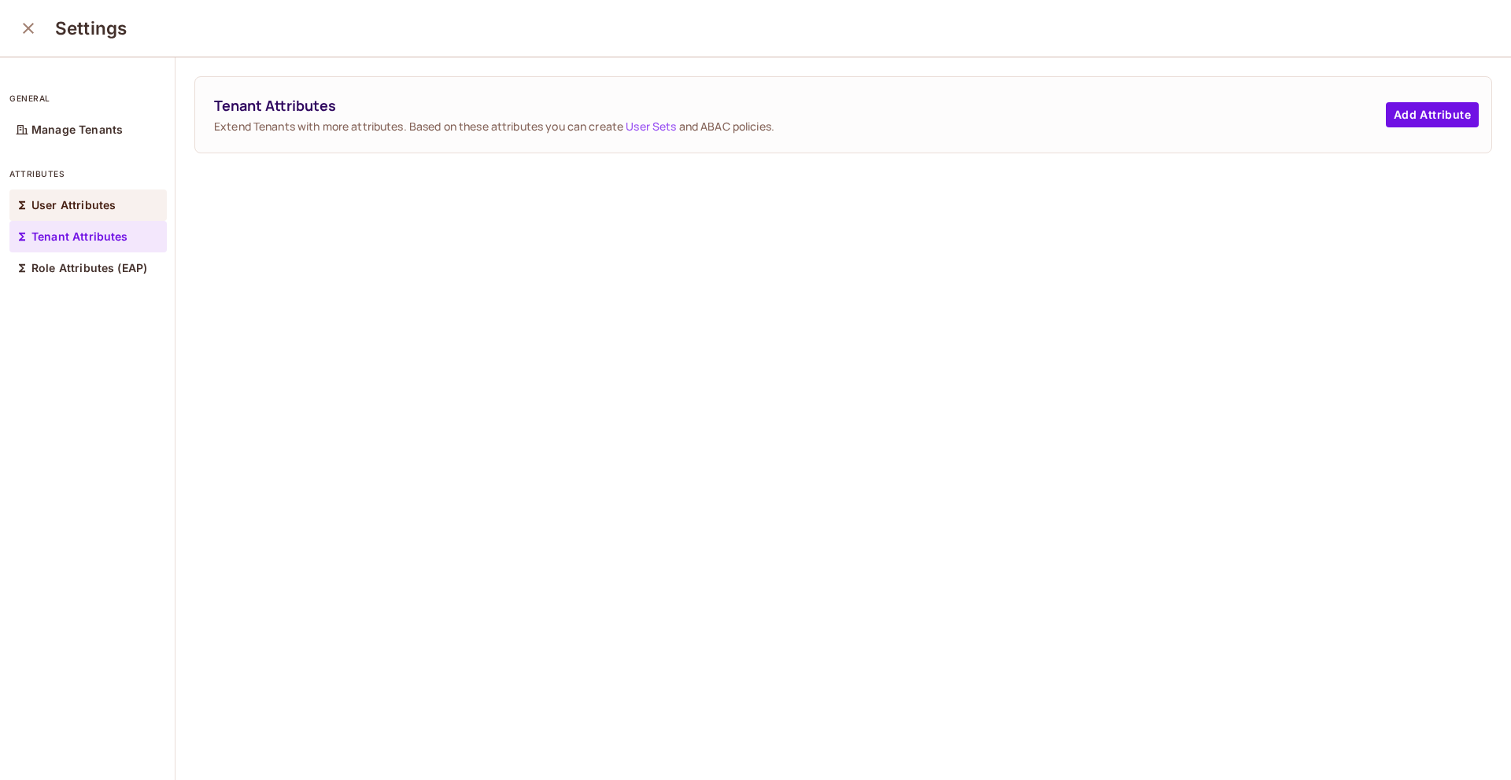
click at [45, 207] on p "User Attributes" at bounding box center [73, 205] width 84 height 13
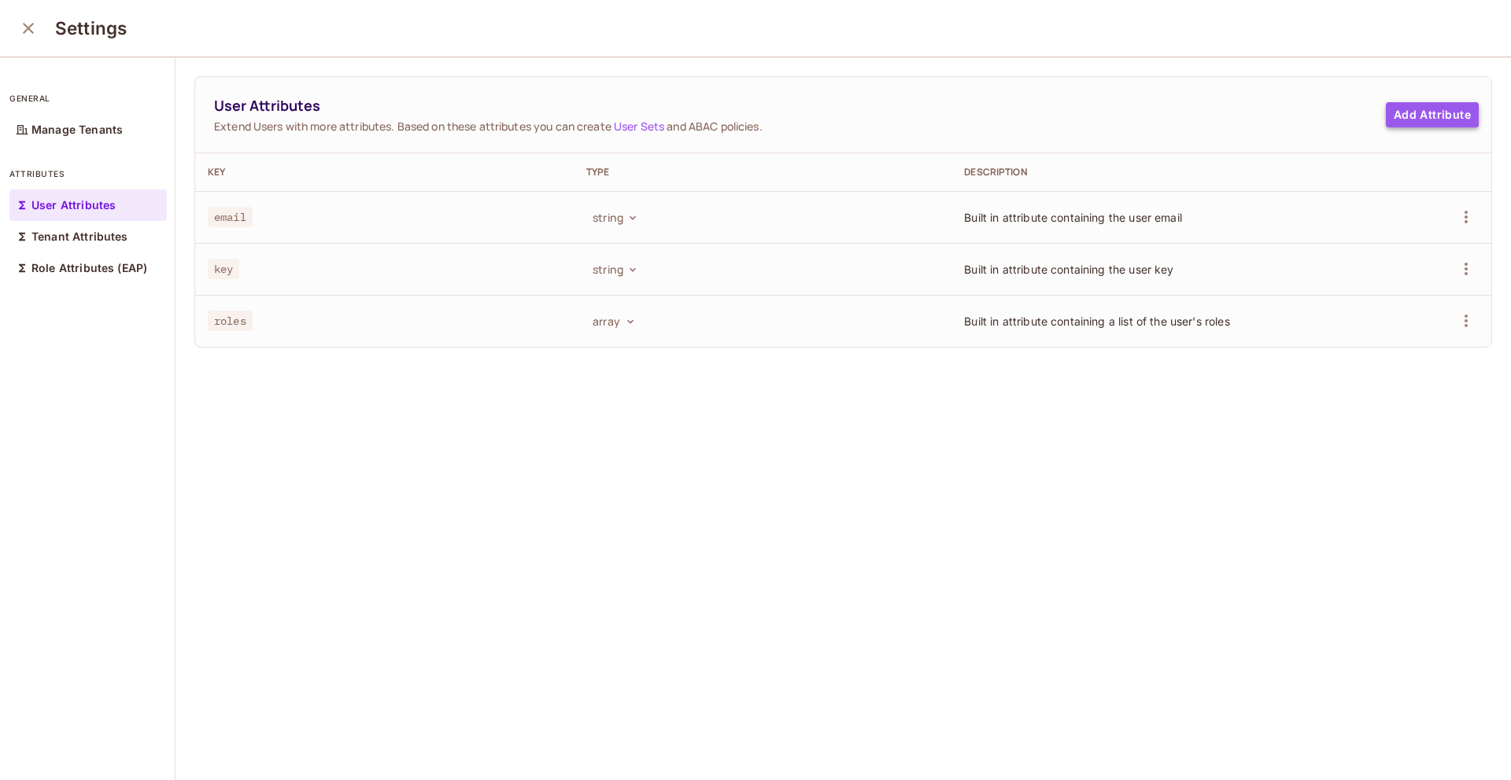
click at [1432, 111] on button "Add Attribute" at bounding box center [1431, 114] width 93 height 25
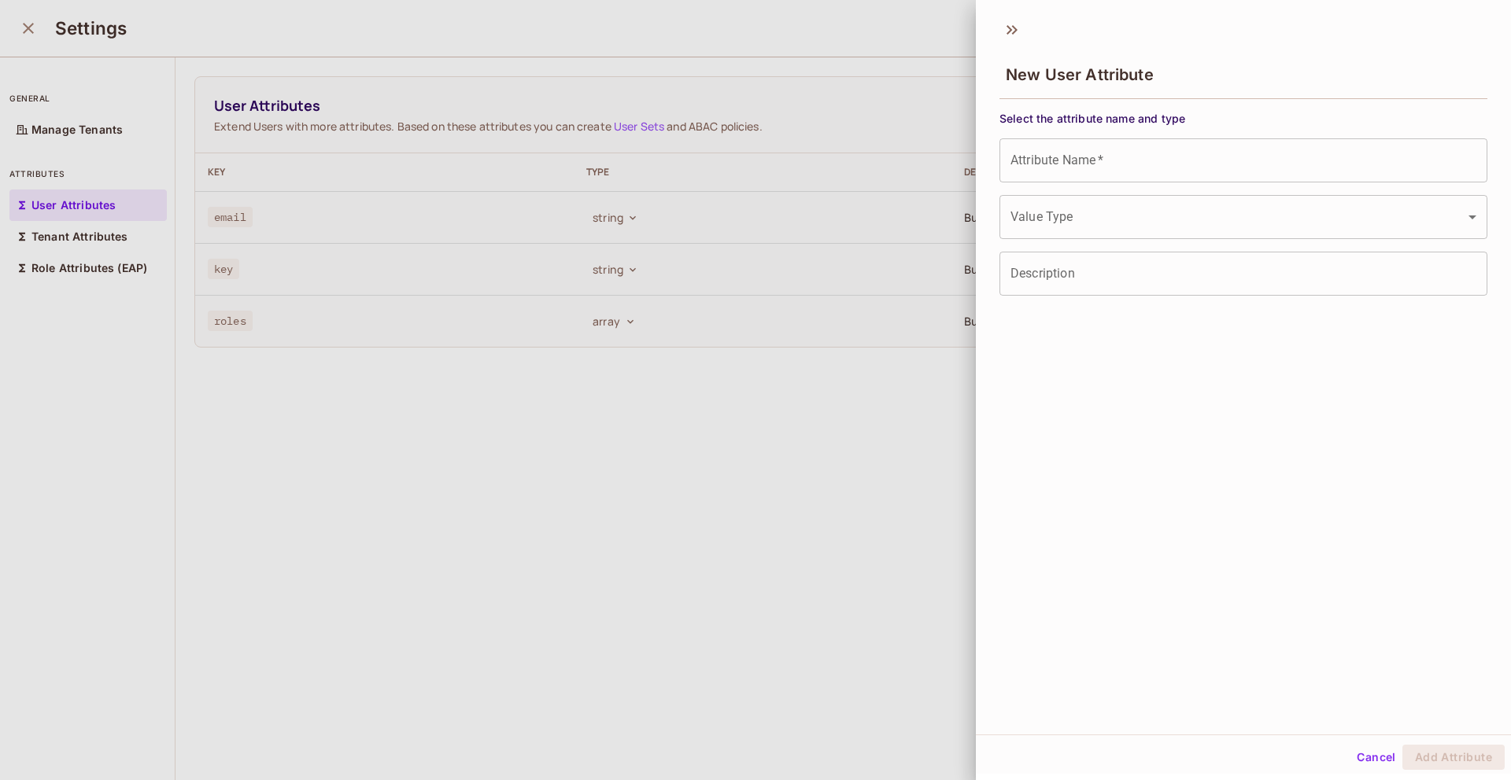
click at [1092, 176] on input "Attribute Name   *" at bounding box center [1243, 160] width 488 height 44
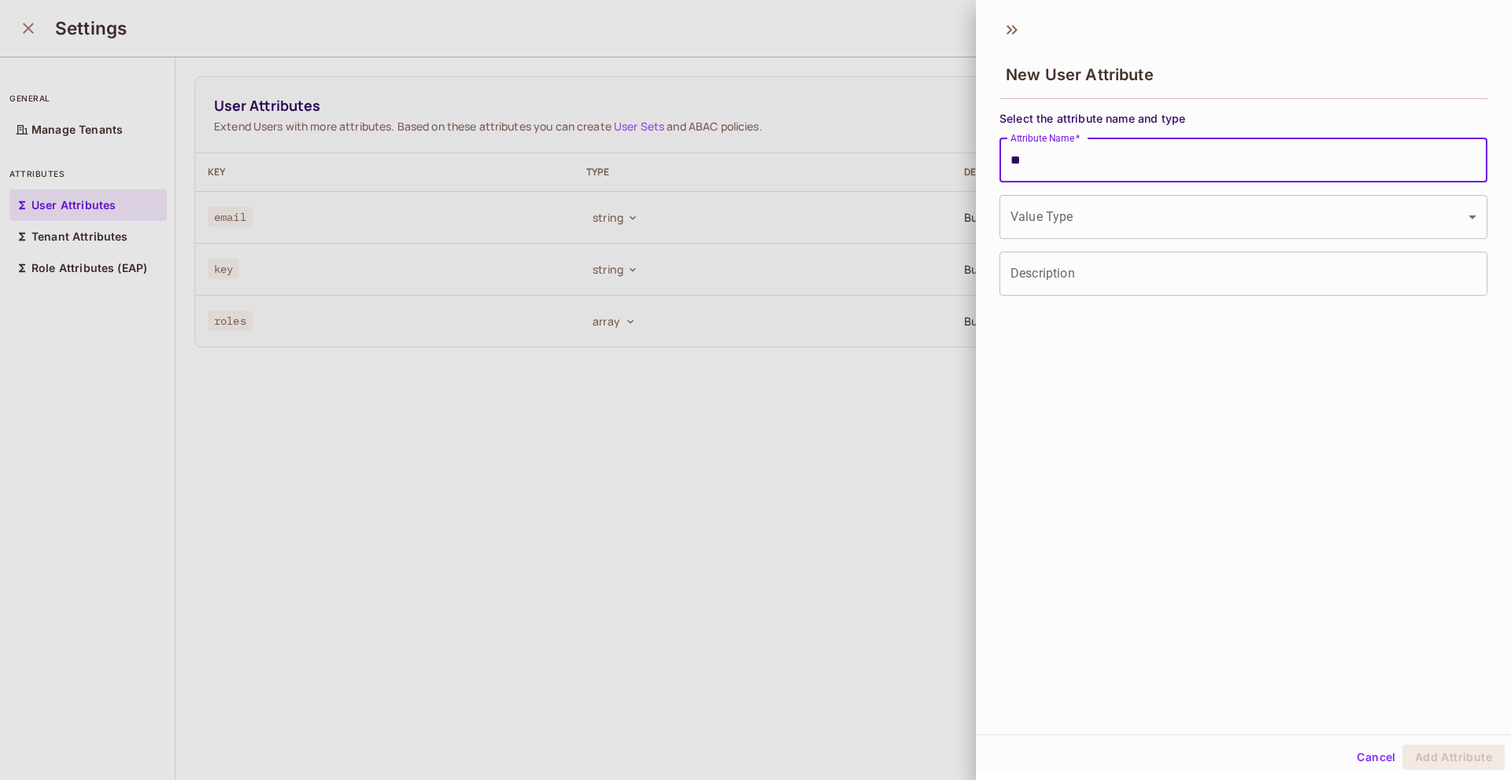
type input "*"
type input "*****"
click at [1024, 234] on body "P permit.io Projects Monitoring Settings Default Project Development Home Polic…" at bounding box center [755, 390] width 1511 height 780
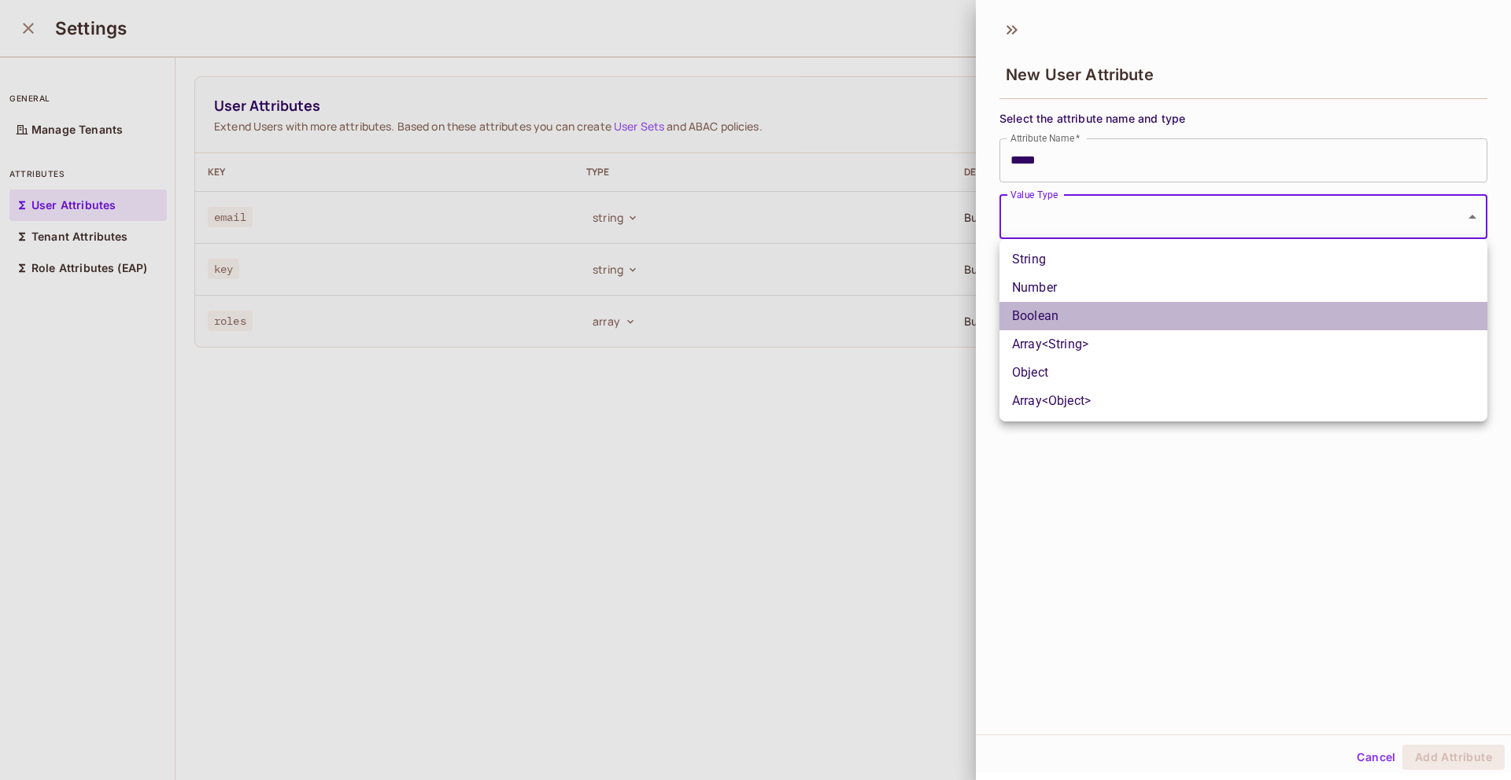
click at [1029, 309] on li "Boolean" at bounding box center [1243, 316] width 488 height 28
type input "****"
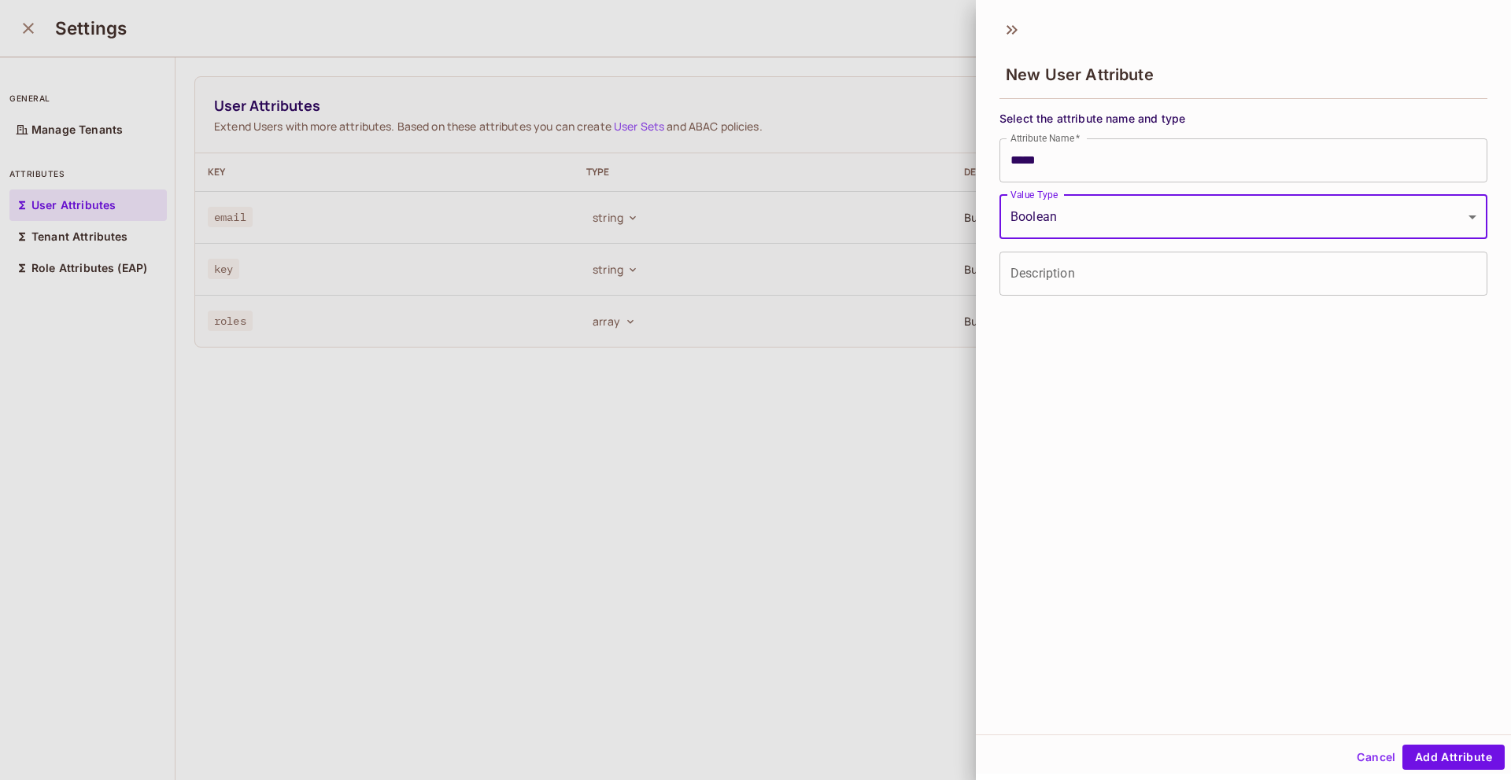
click at [1039, 286] on input "Description" at bounding box center [1243, 274] width 488 height 44
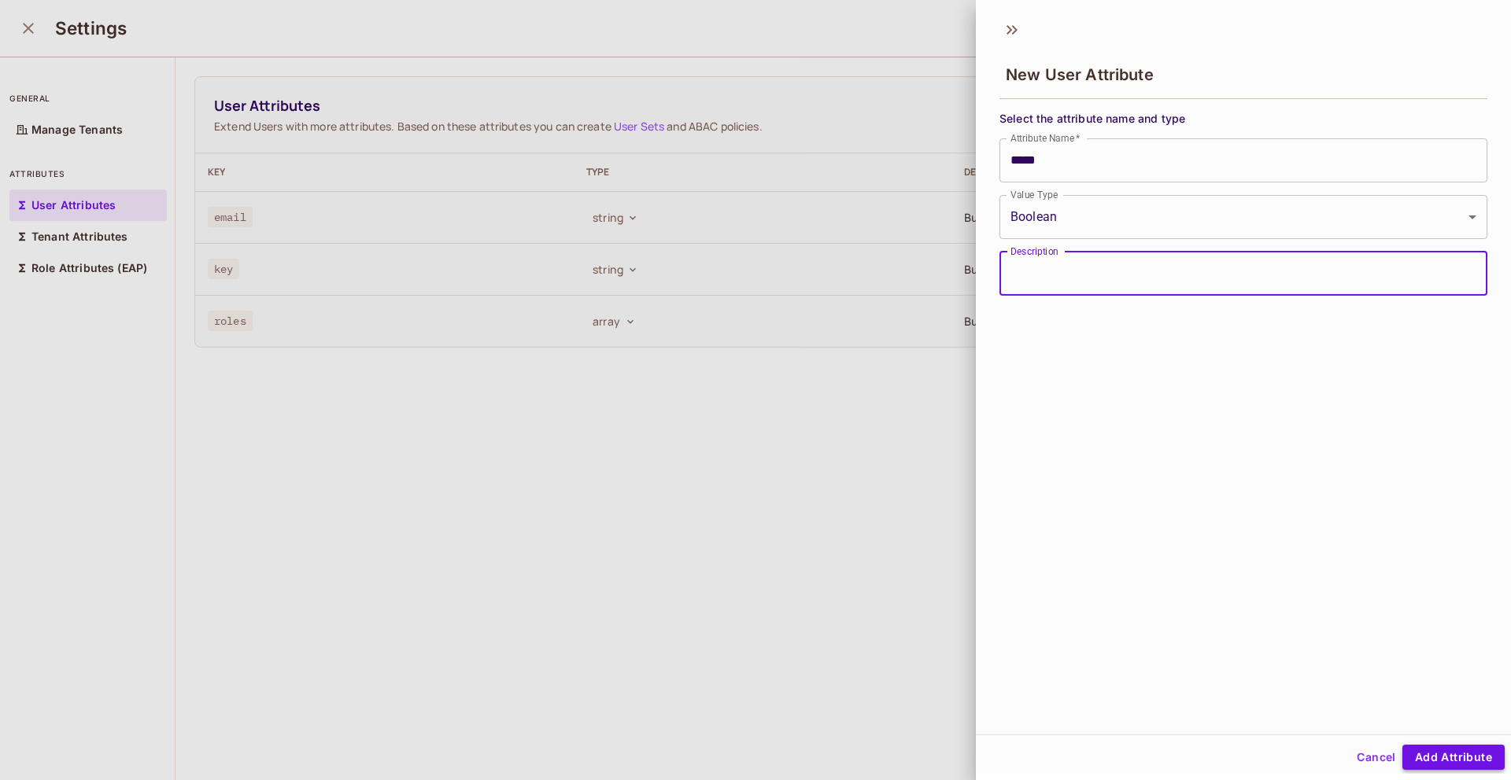
click at [1455, 753] on button "Add Attribute" at bounding box center [1453, 757] width 102 height 25
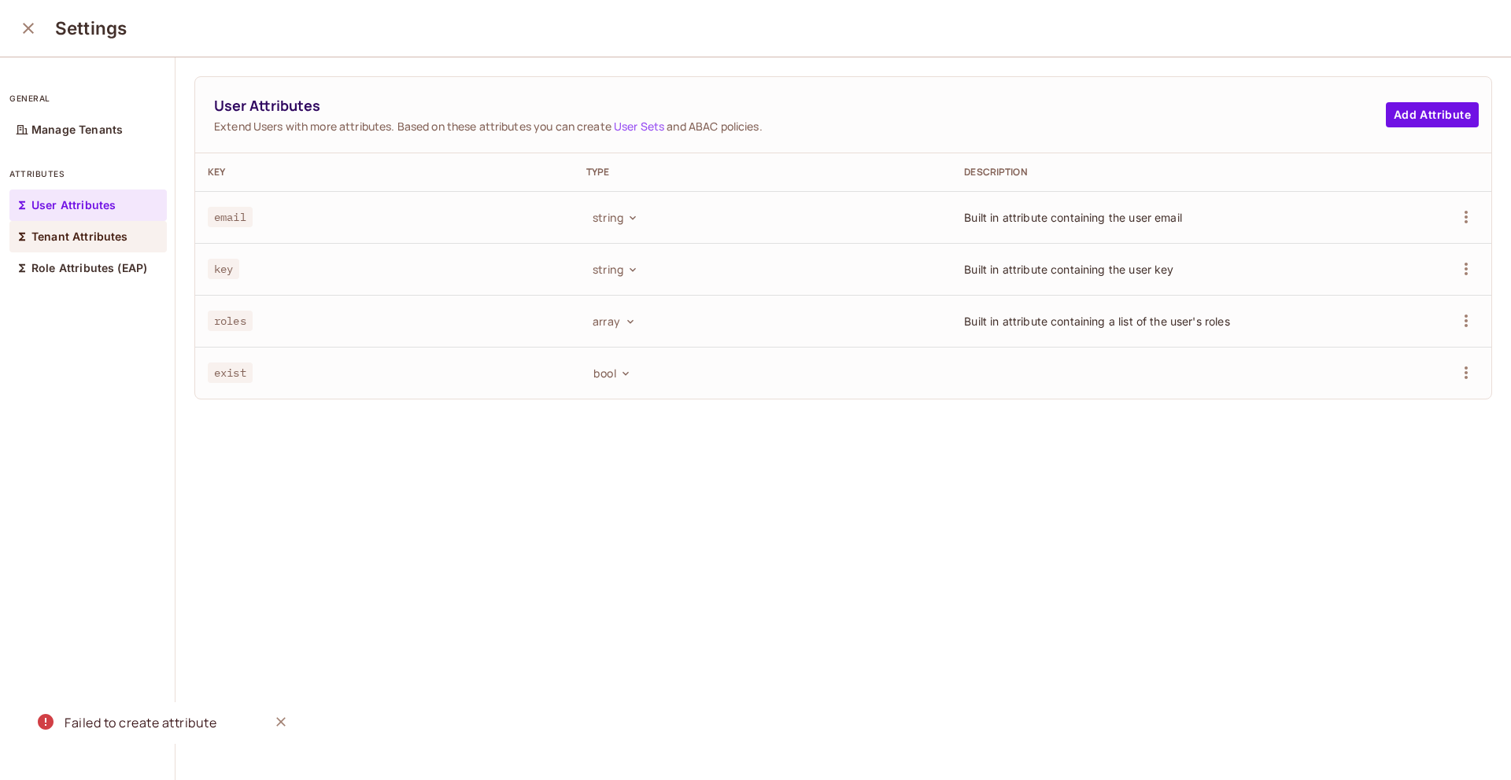
click at [100, 234] on p "Tenant Attributes" at bounding box center [79, 237] width 97 height 13
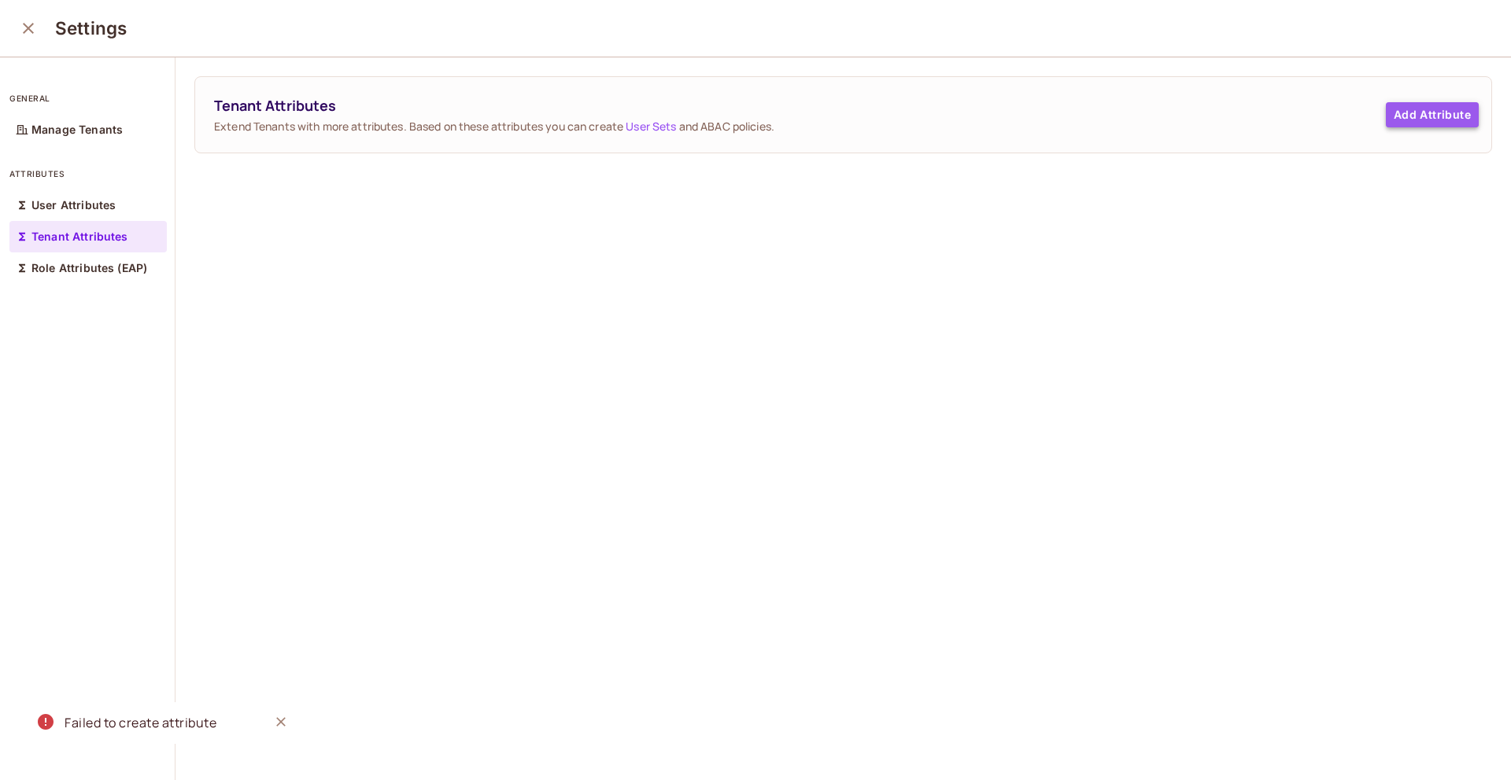
click at [1411, 118] on button "Add Attribute" at bounding box center [1431, 114] width 93 height 25
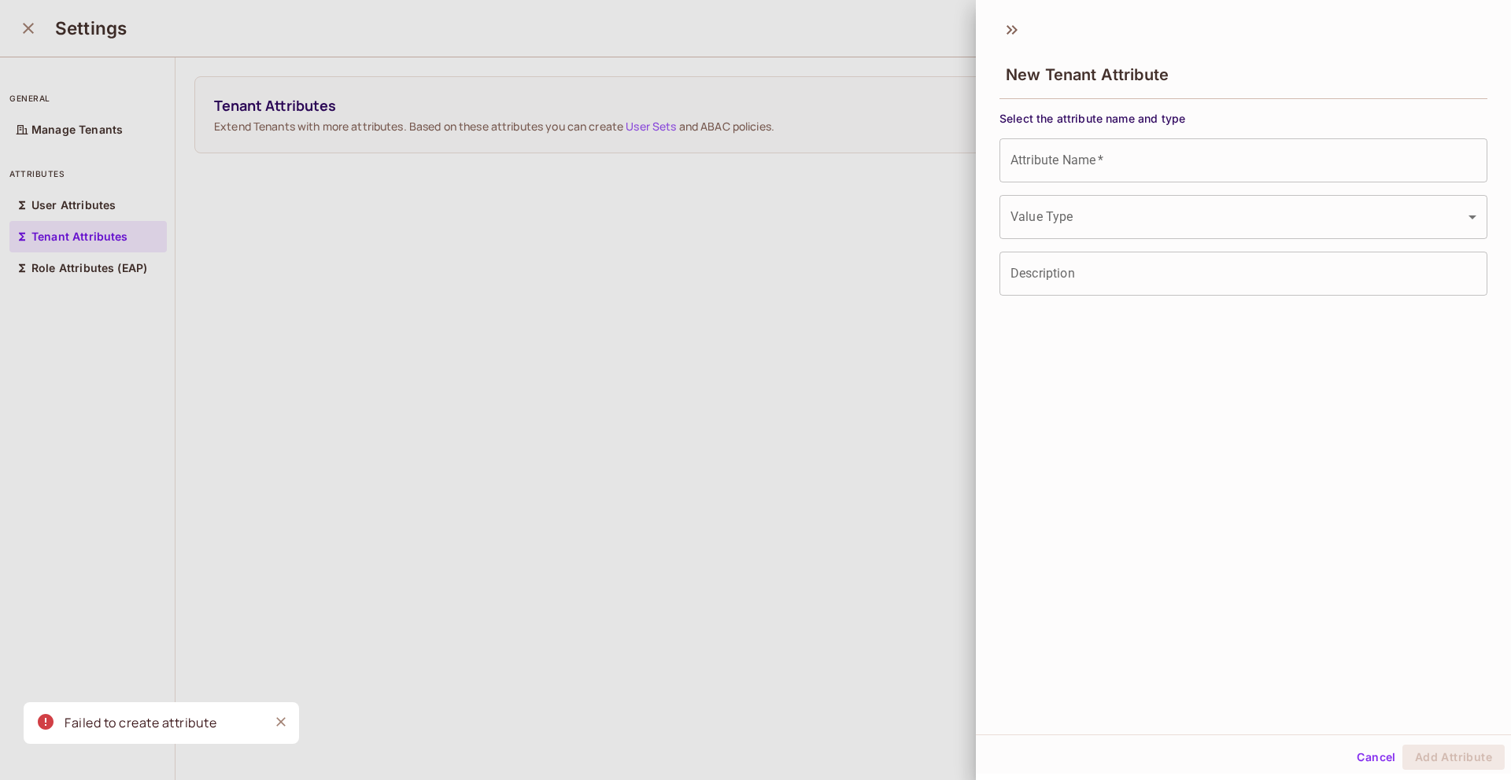
click at [1116, 121] on span "Select the attribute name and type" at bounding box center [1243, 118] width 488 height 15
click at [1107, 172] on input "Attribute Name   *" at bounding box center [1243, 160] width 488 height 44
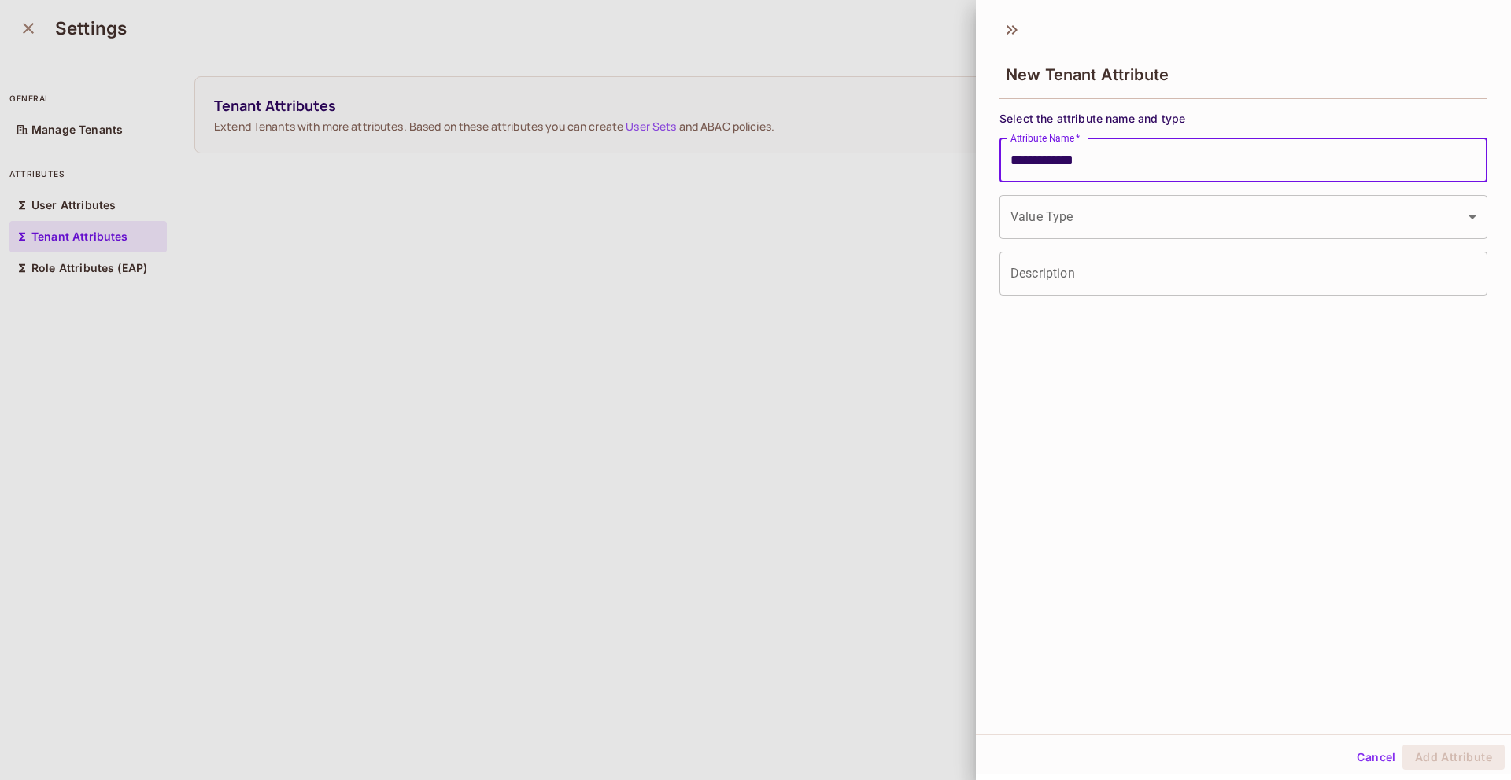
type input "**********"
click at [1081, 229] on body "**********" at bounding box center [755, 390] width 1511 height 780
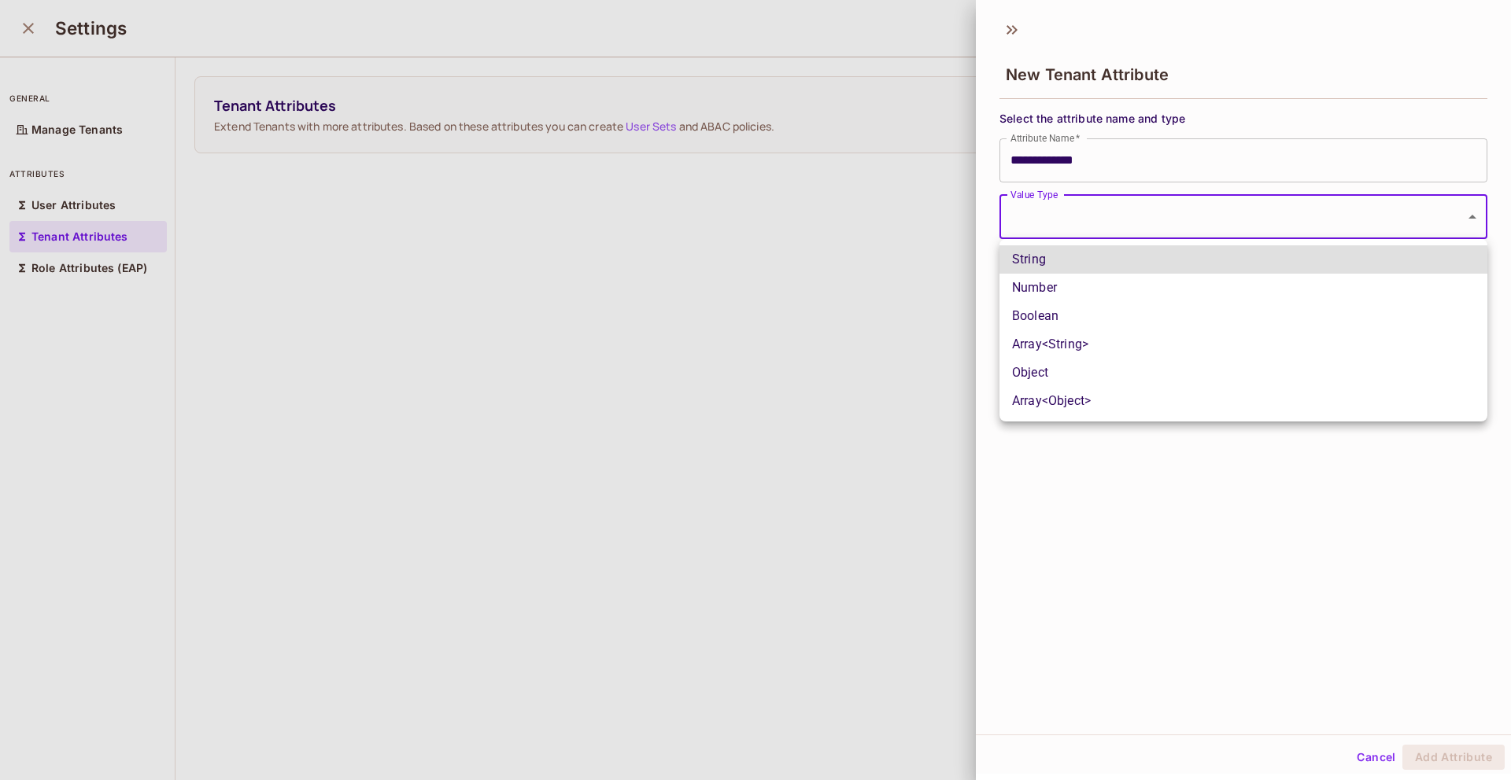
click at [1062, 308] on li "Boolean" at bounding box center [1243, 316] width 488 height 28
type input "****"
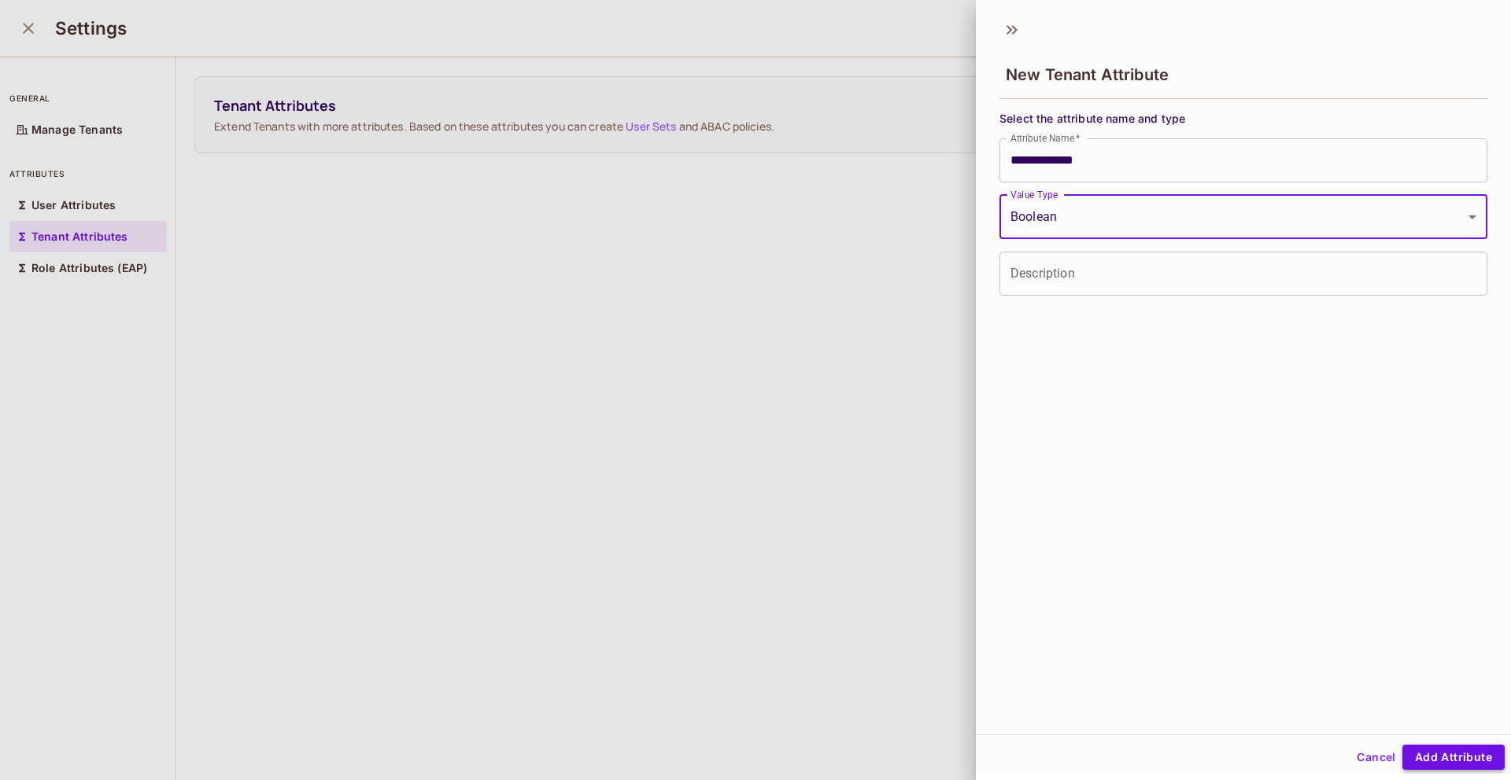
click at [1457, 769] on button "Add Attribute" at bounding box center [1453, 757] width 102 height 25
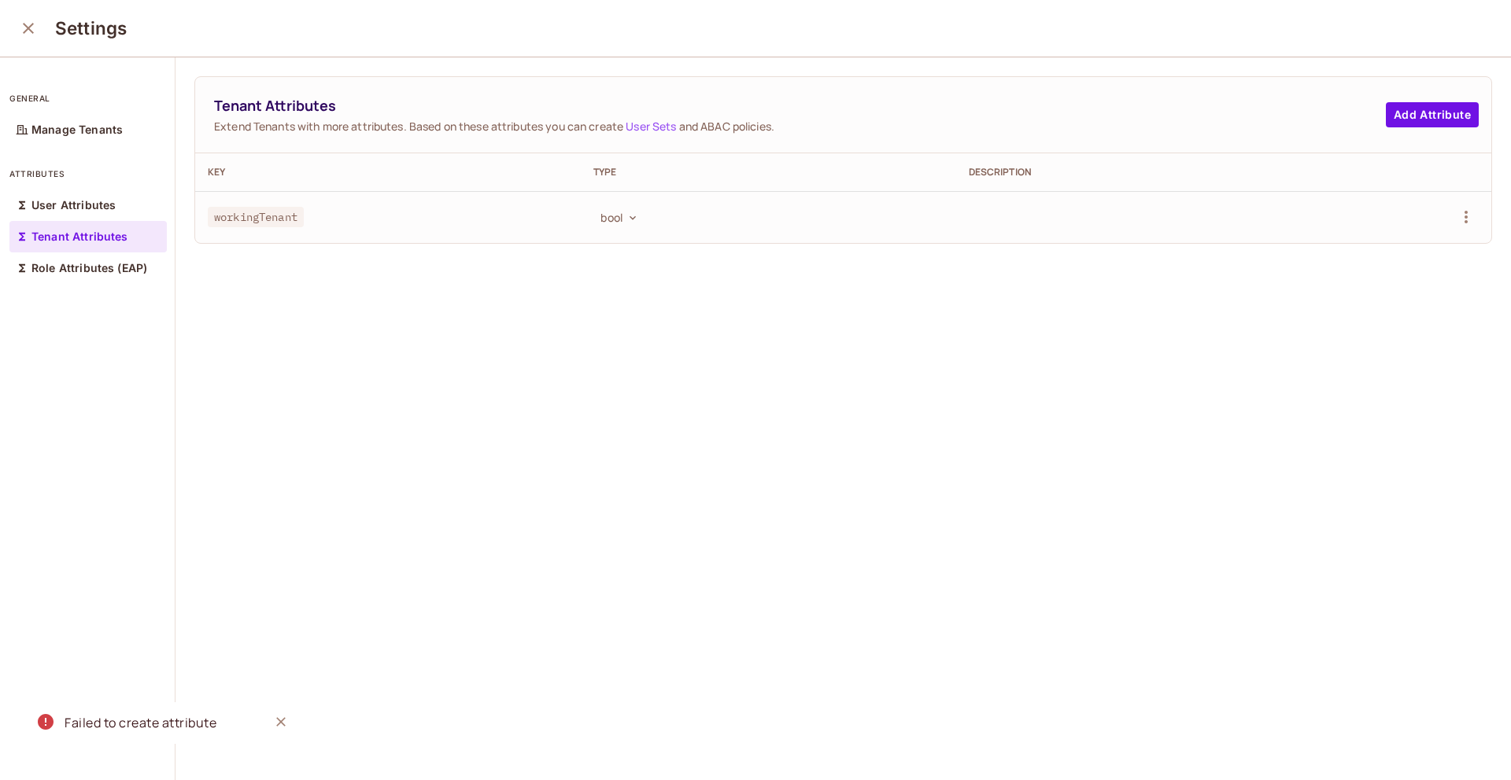
click at [647, 124] on link "User Sets" at bounding box center [650, 126] width 50 height 15
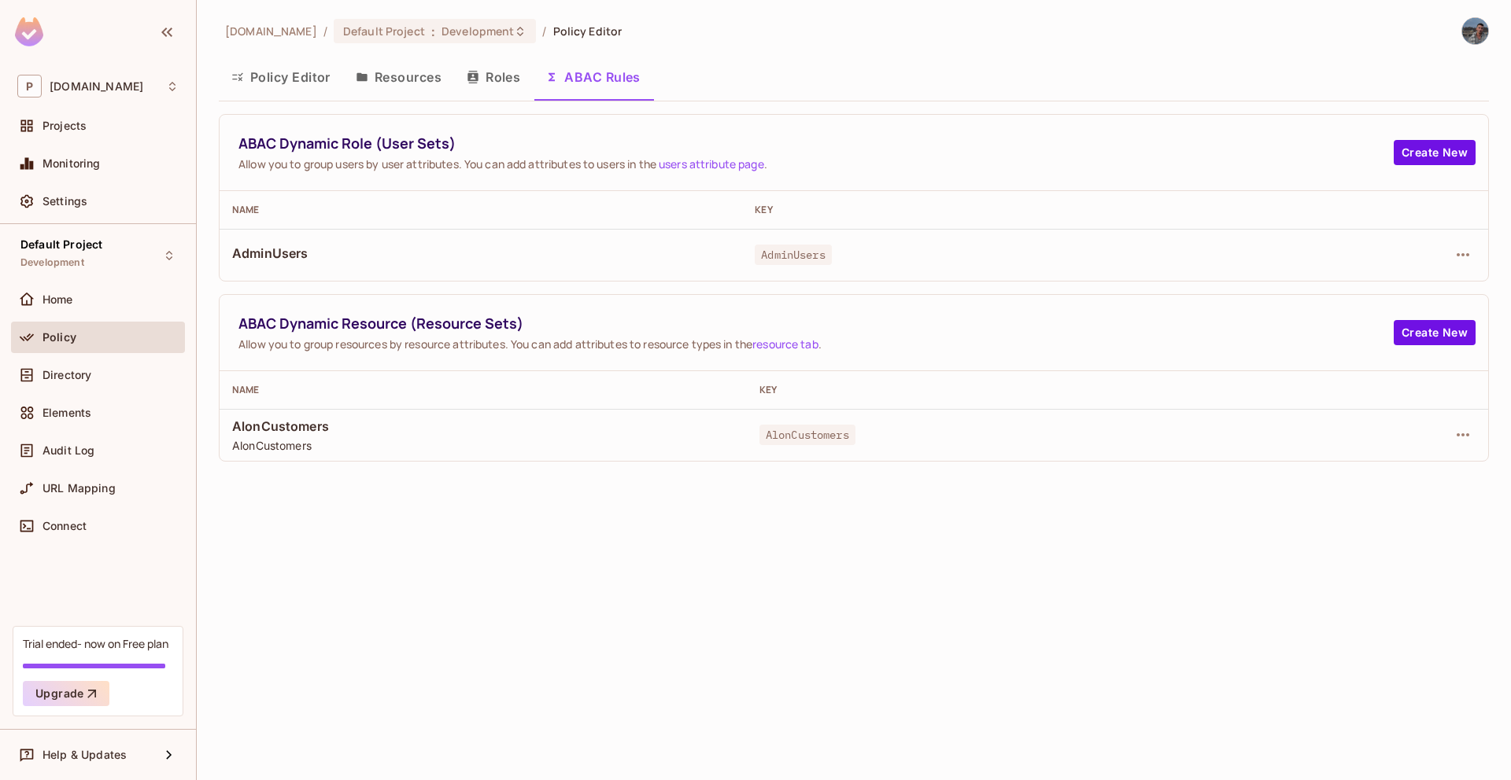
click at [734, 159] on link "users attribute page" at bounding box center [711, 164] width 105 height 15
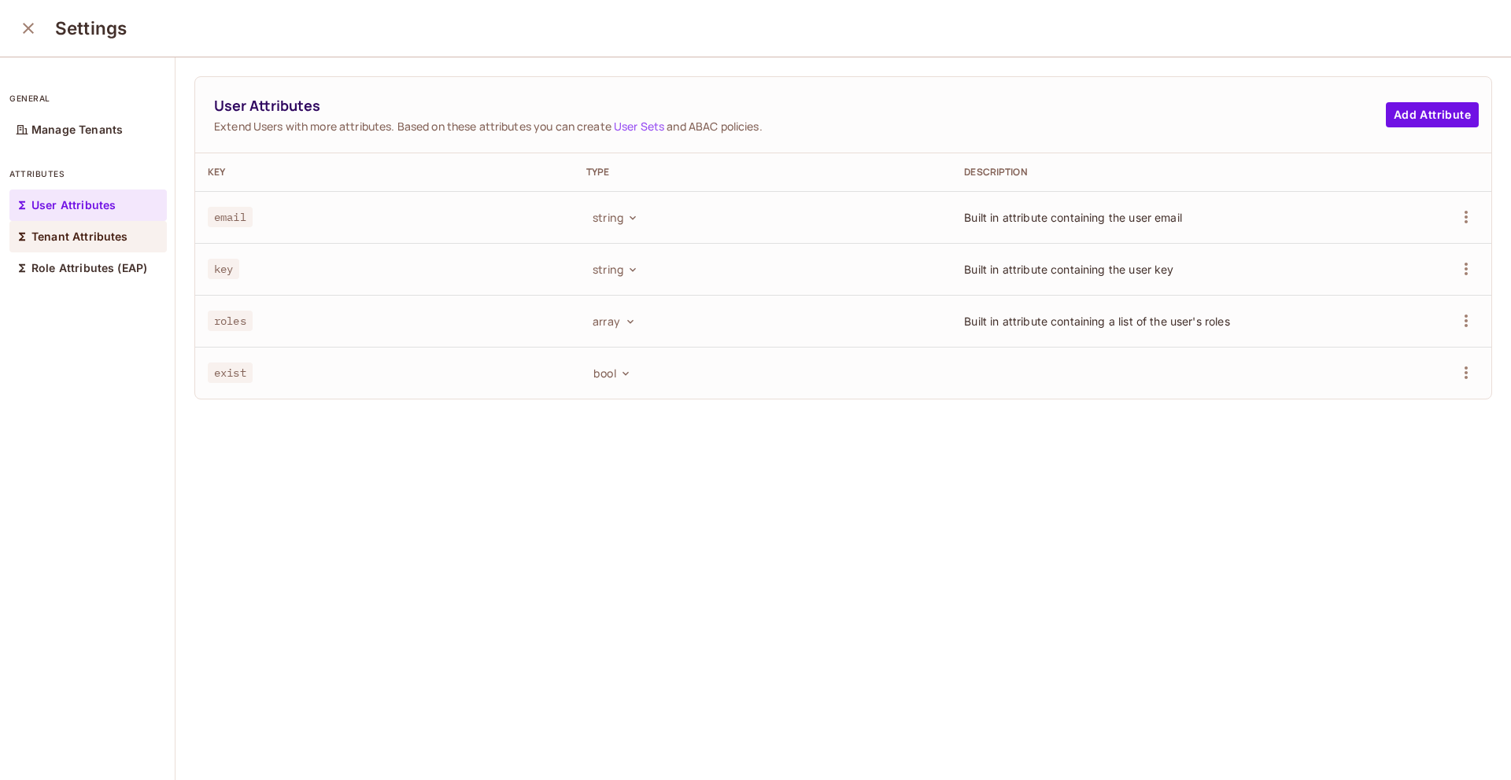
click at [80, 245] on div "Tenant Attributes" at bounding box center [87, 236] width 157 height 31
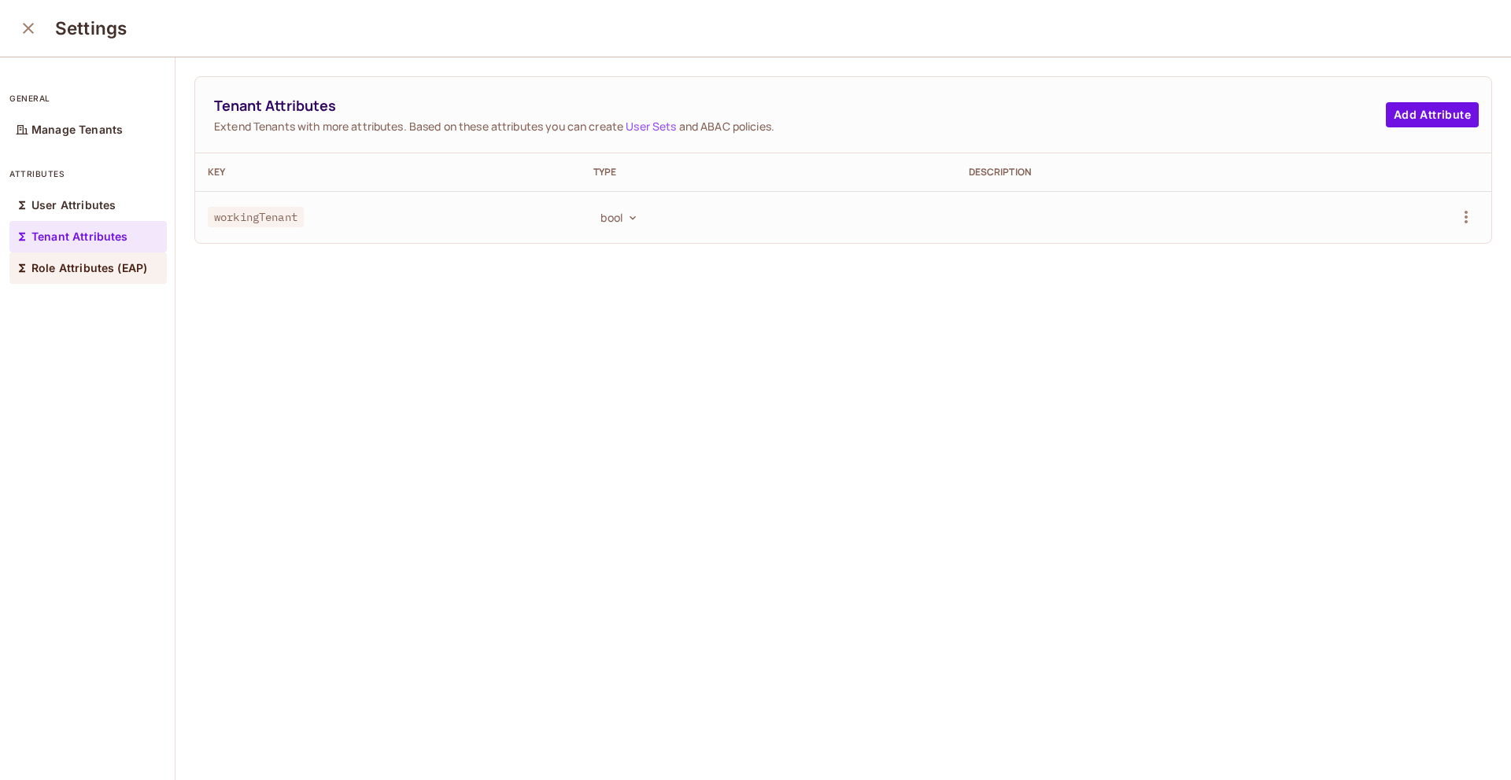
click at [70, 265] on p "Role Attributes (EAP)" at bounding box center [89, 268] width 116 height 13
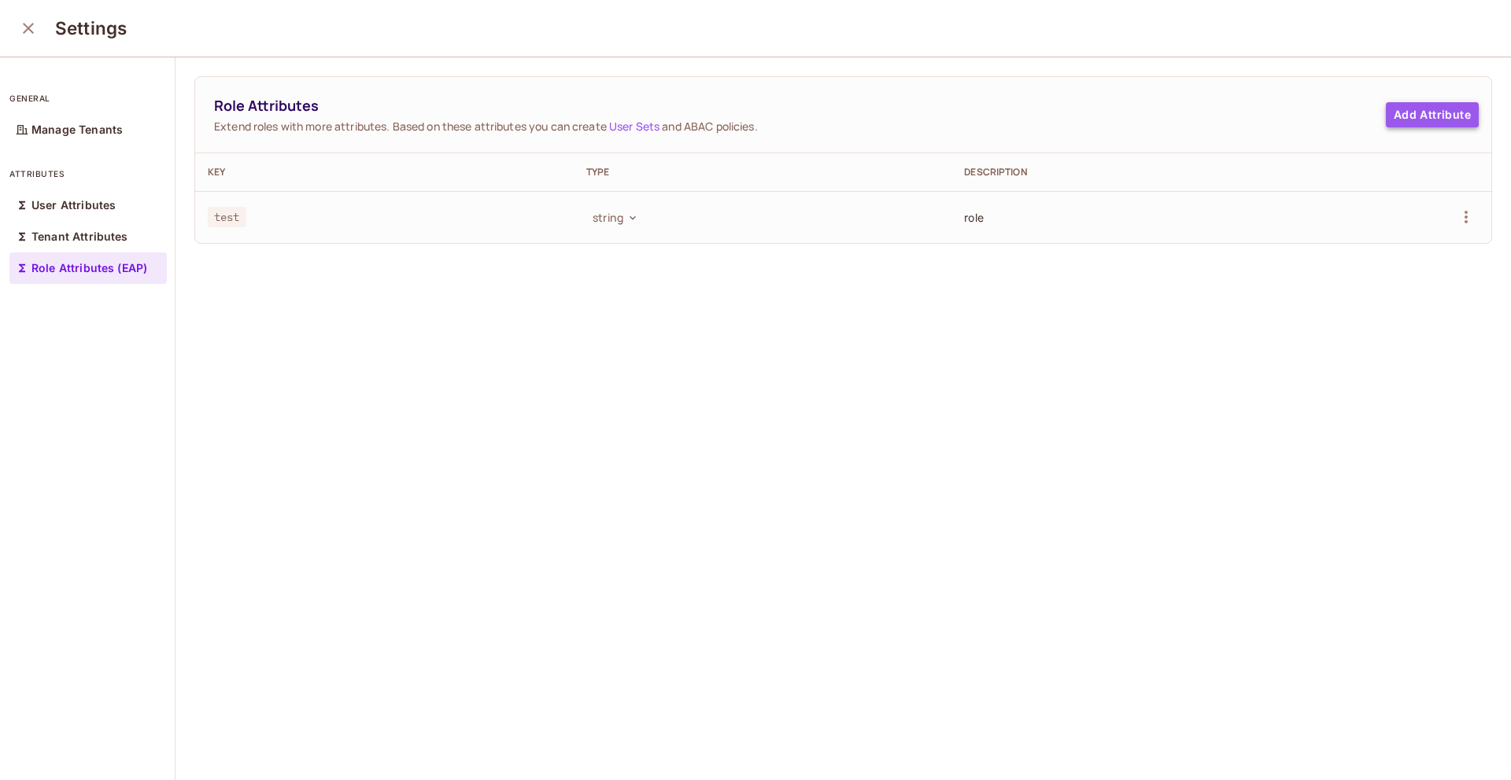
click at [1437, 112] on button "Add Attribute" at bounding box center [1431, 114] width 93 height 25
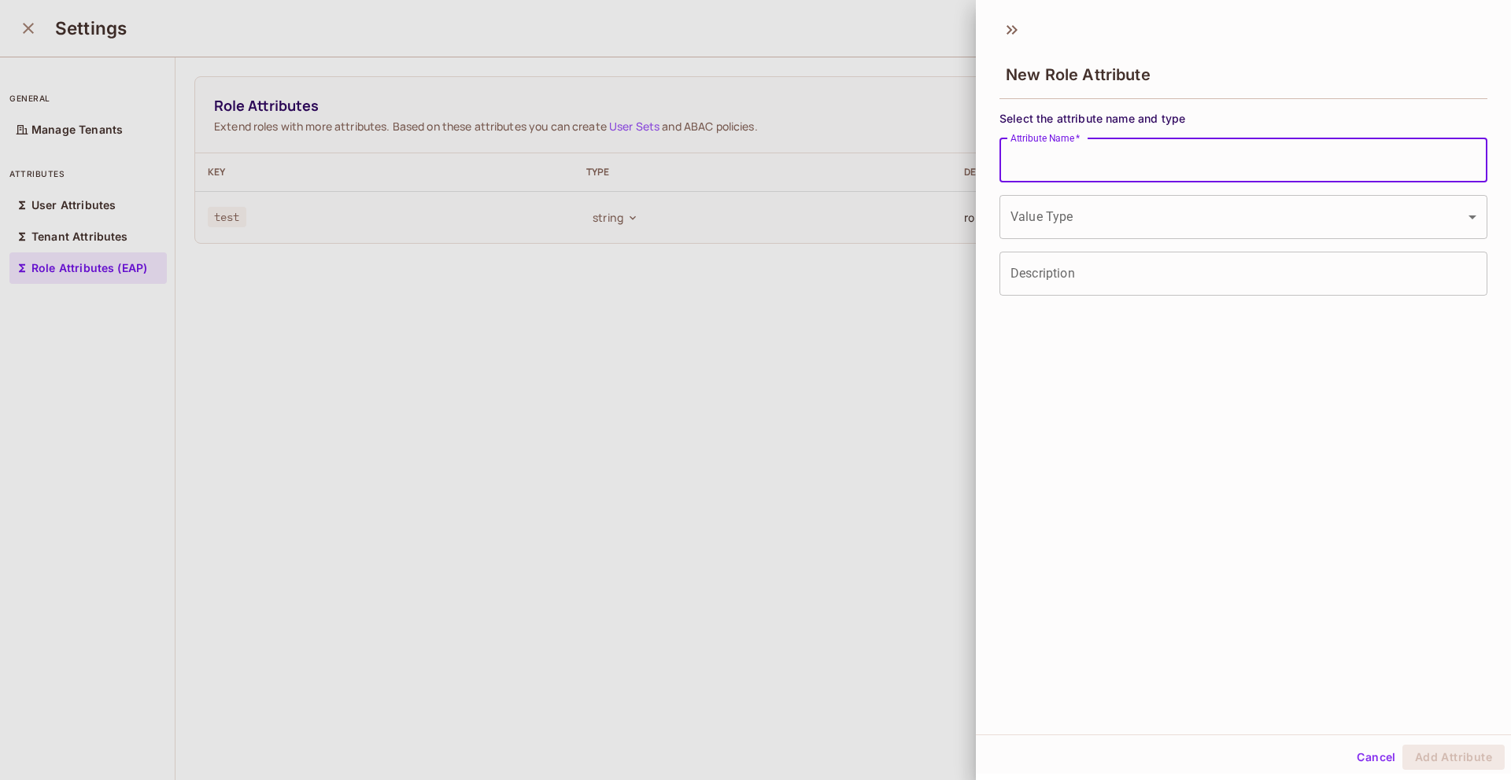
click at [1131, 175] on input "Attribute Name   *" at bounding box center [1243, 160] width 488 height 44
type input "*****"
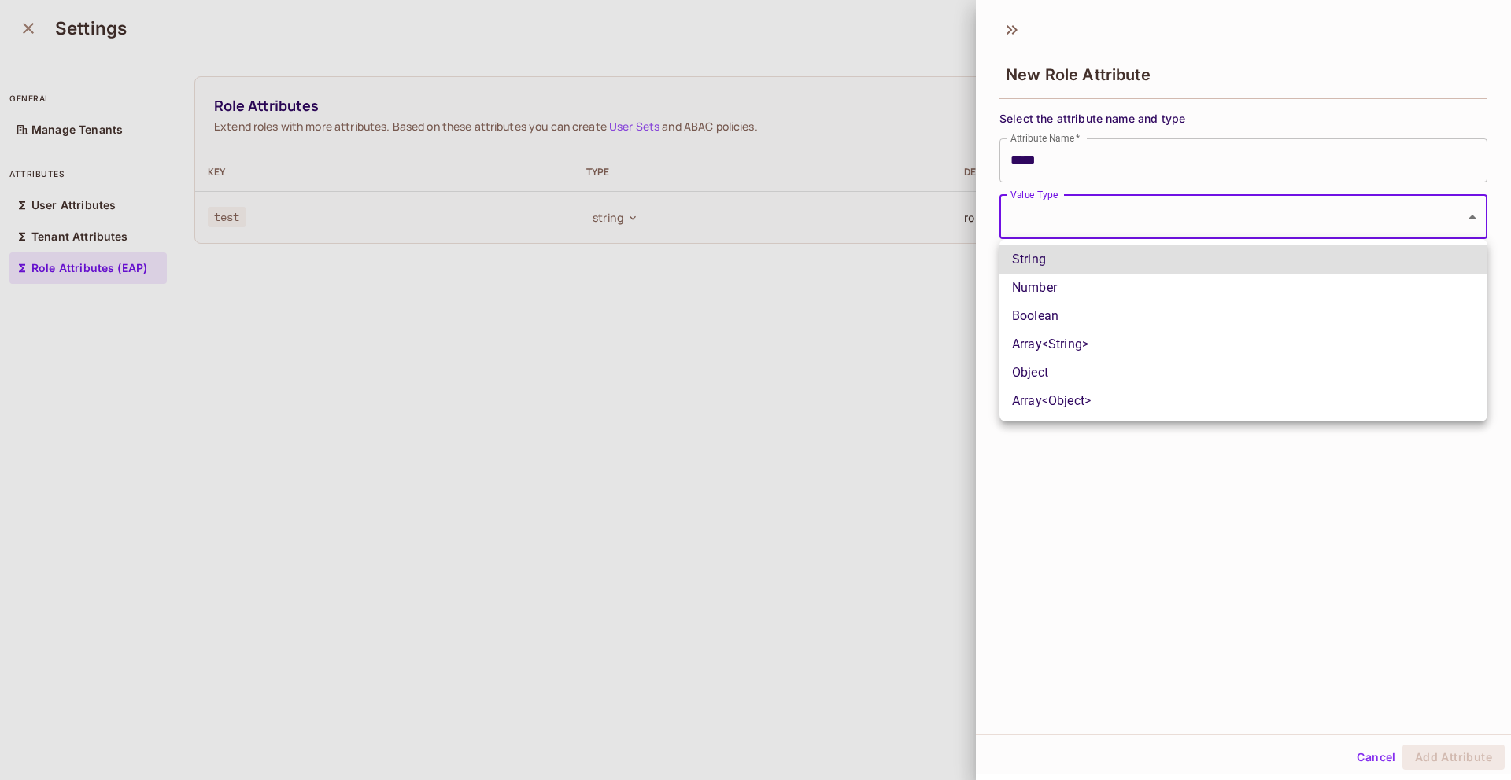
click at [1033, 194] on body "P [DOMAIN_NAME] Projects Monitoring Settings Default Project Development Home P…" at bounding box center [755, 390] width 1511 height 780
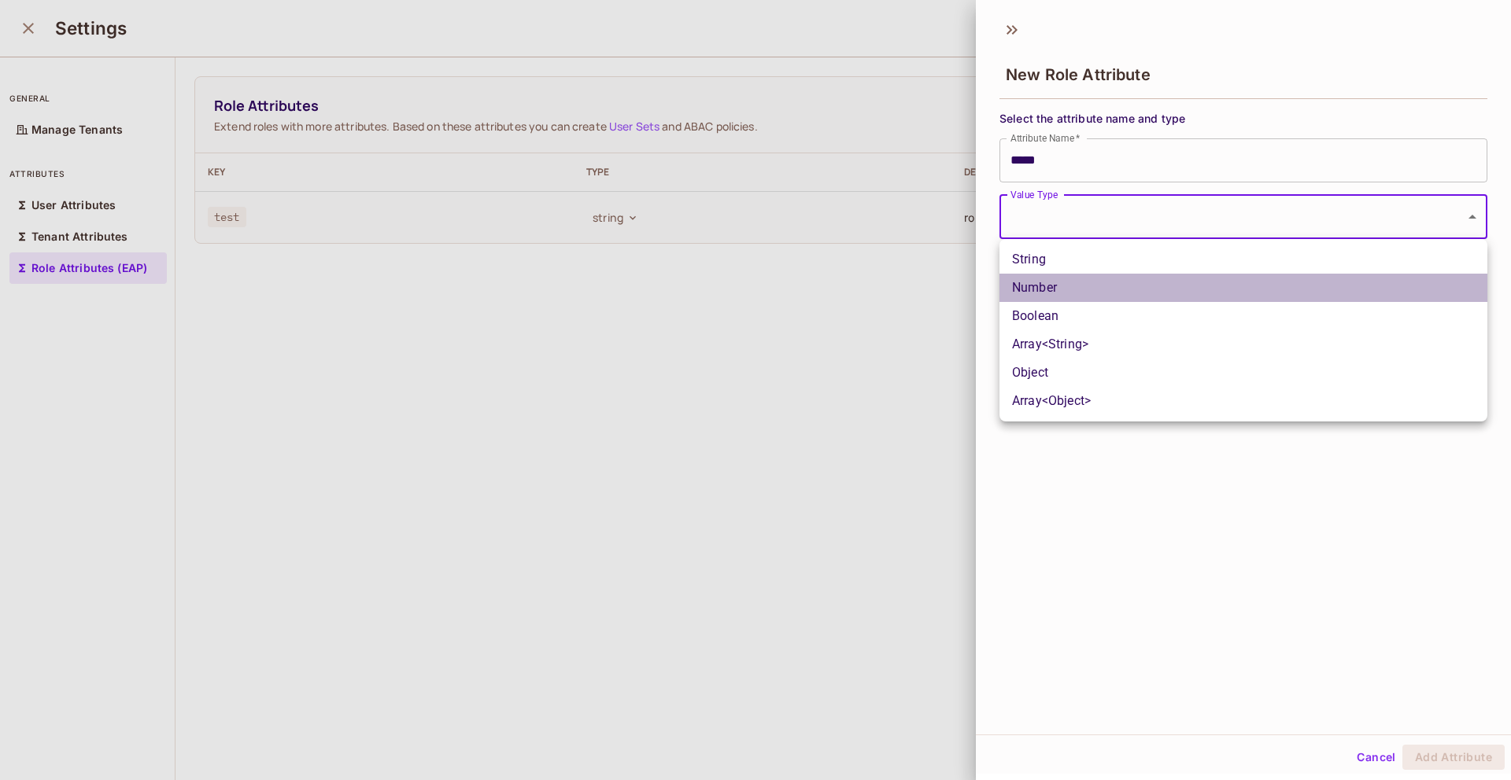
click at [1039, 284] on li "Number" at bounding box center [1243, 288] width 488 height 28
type input "******"
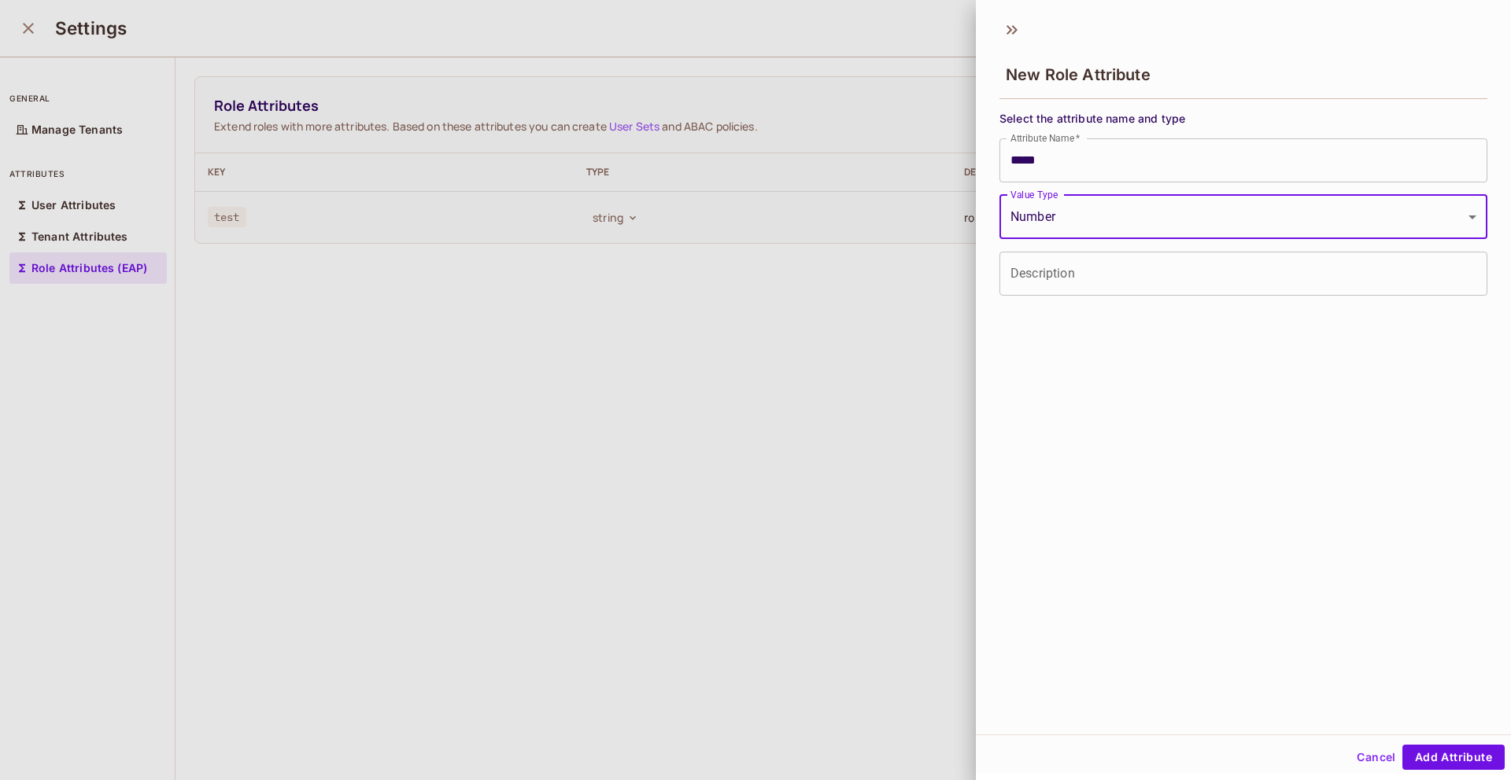
click at [1039, 284] on input "Description" at bounding box center [1243, 274] width 488 height 44
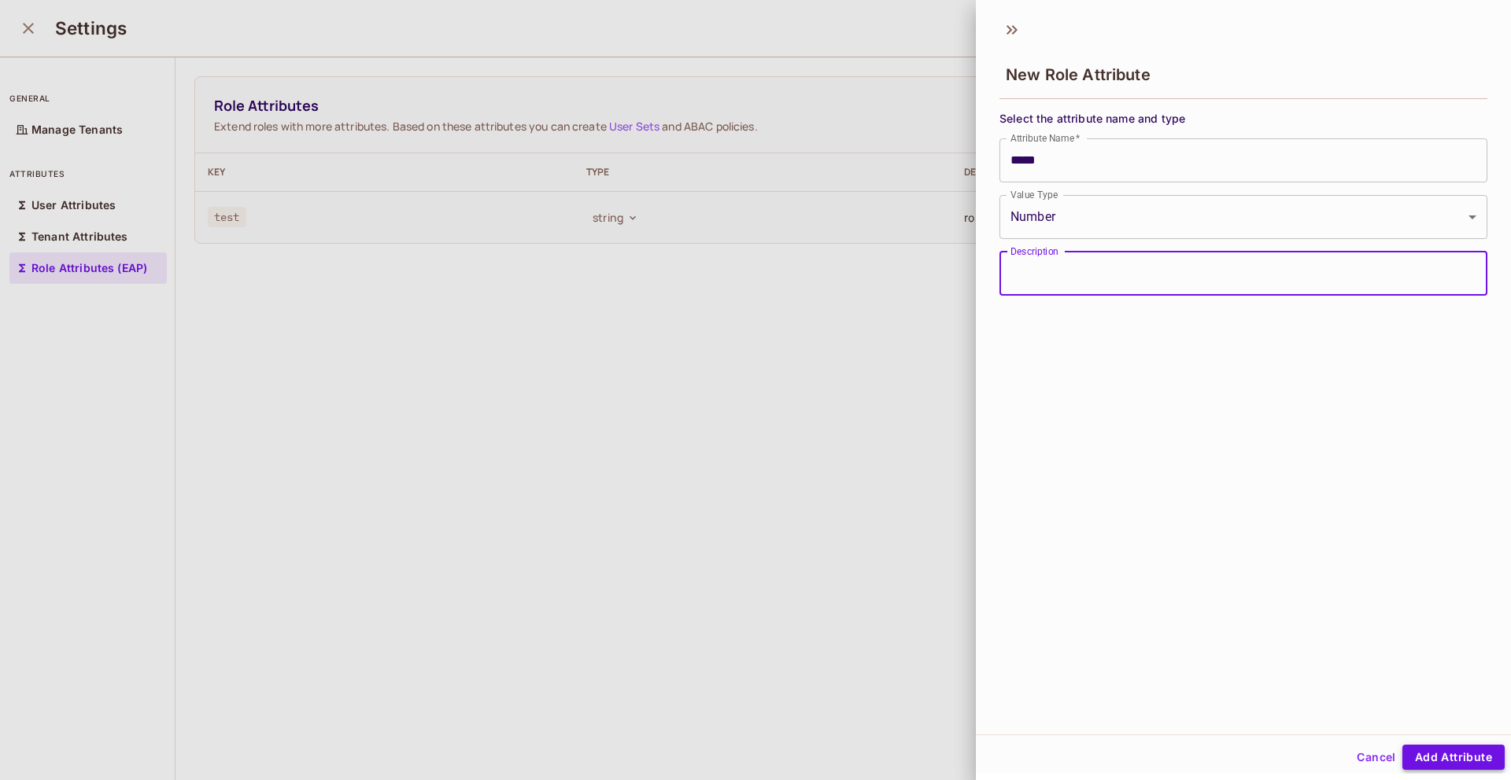
click at [1434, 749] on button "Add Attribute" at bounding box center [1453, 757] width 102 height 25
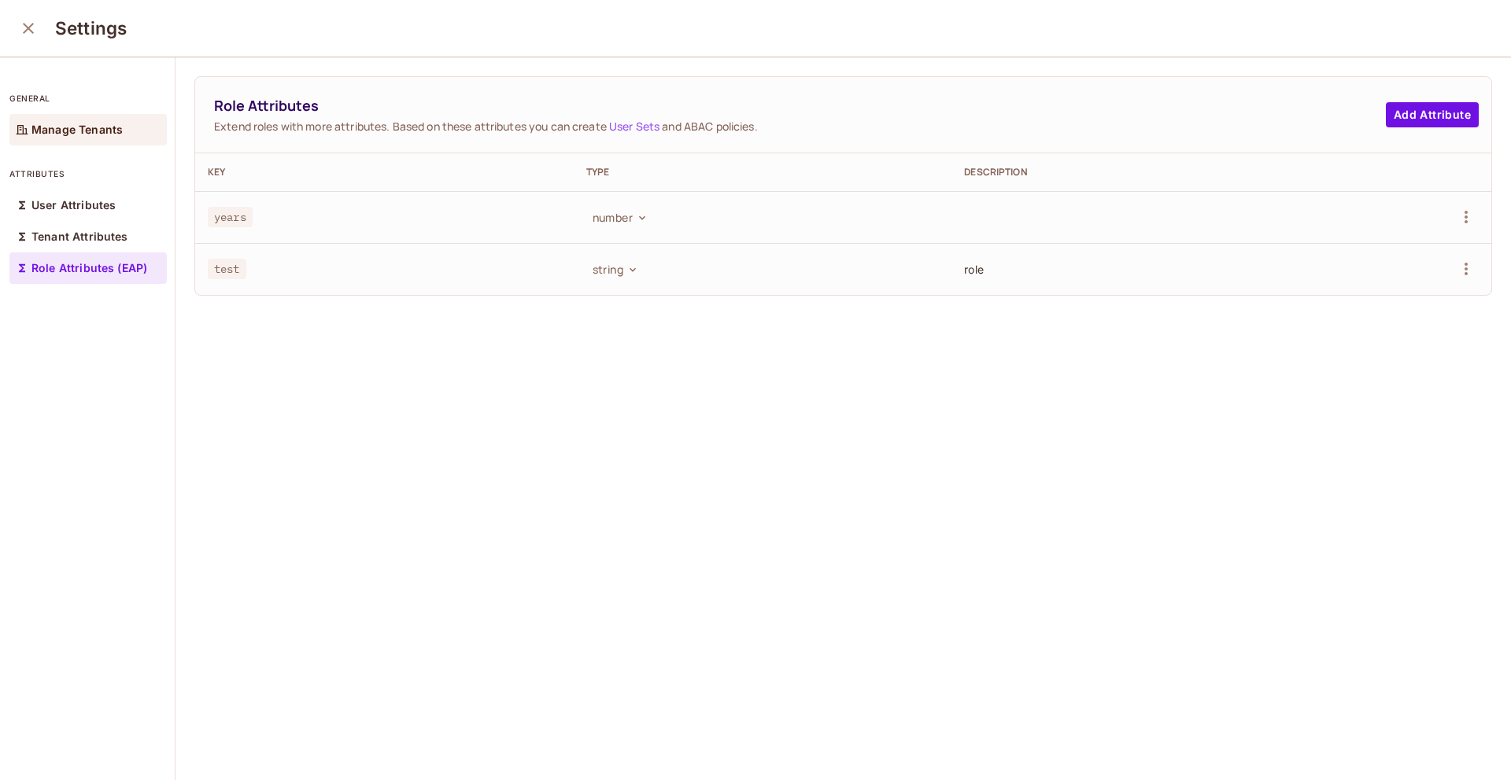
click at [79, 117] on div "Manage Tenants" at bounding box center [87, 129] width 157 height 31
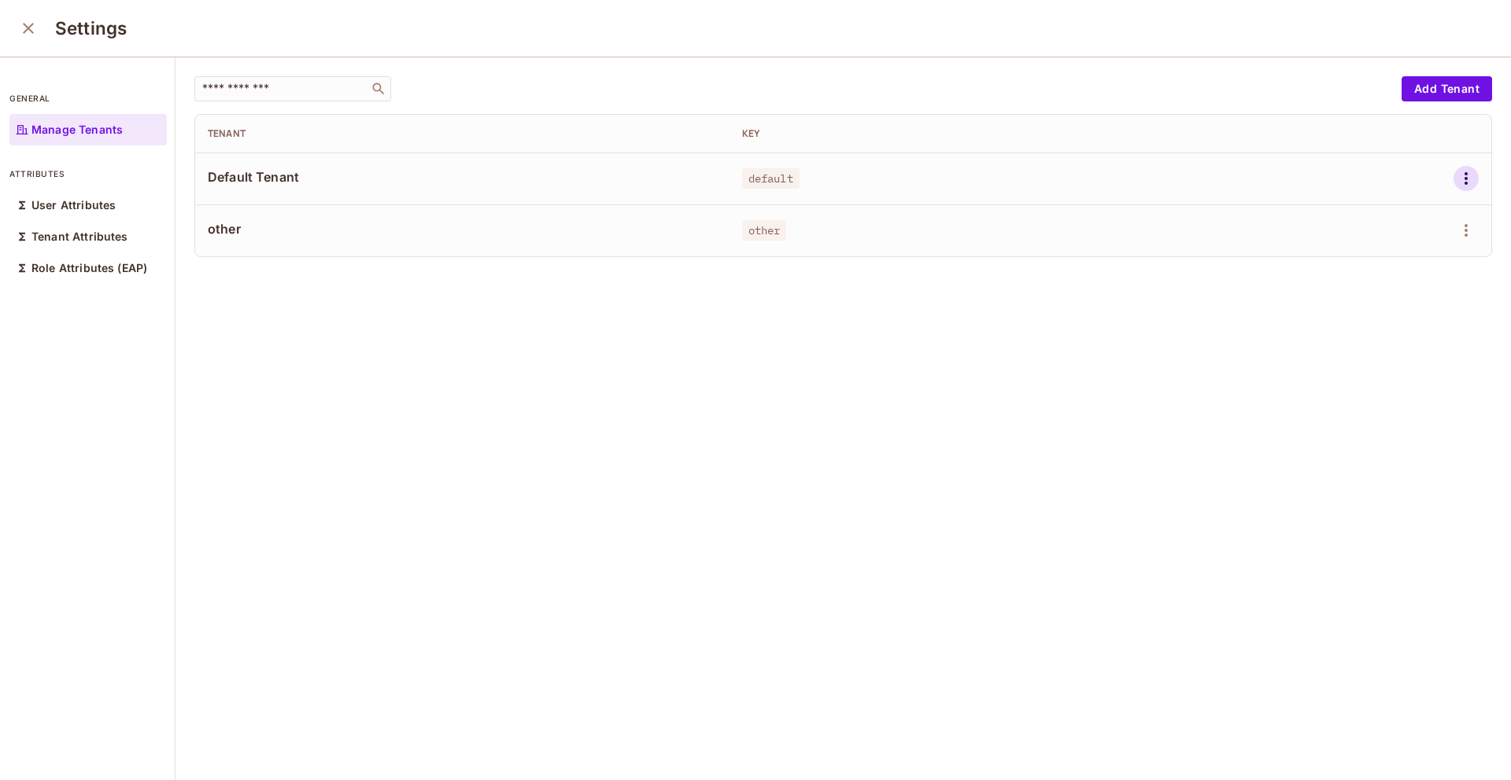
click at [1458, 183] on icon "button" at bounding box center [1465, 178] width 19 height 19
click at [1372, 254] on div "Edit Attributes" at bounding box center [1411, 250] width 78 height 16
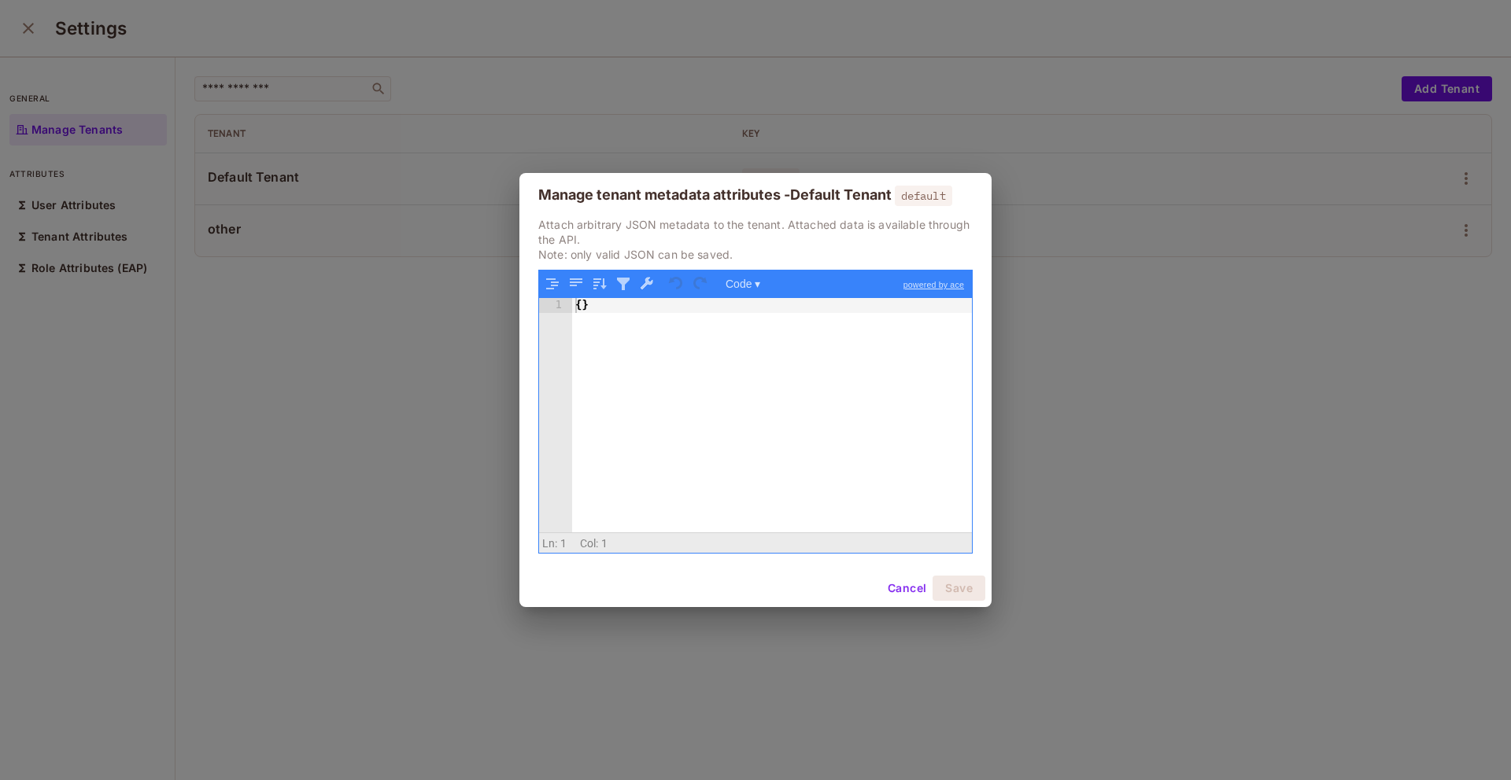
click at [906, 580] on button "Cancel" at bounding box center [906, 588] width 51 height 25
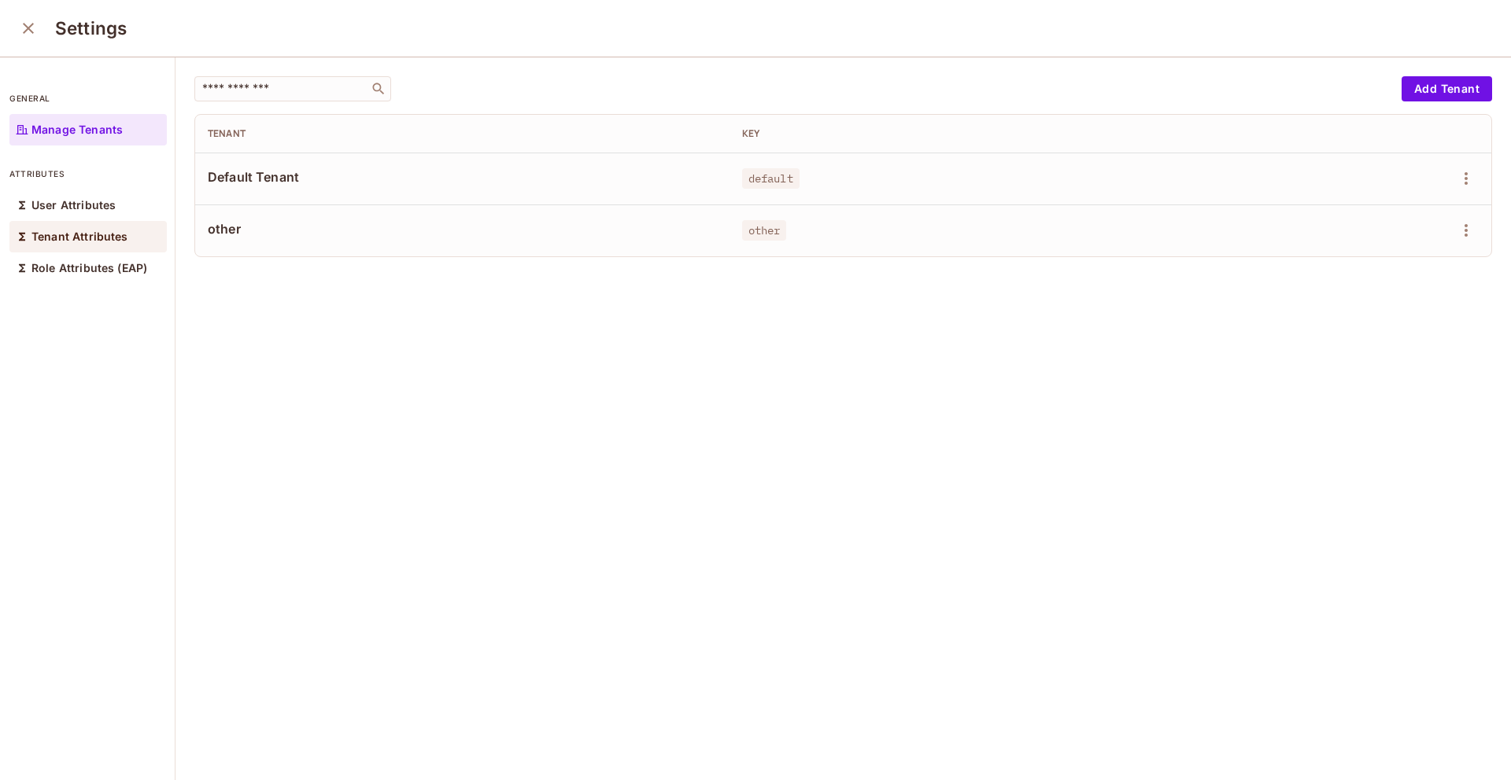
click at [60, 243] on div "Tenant Attributes" at bounding box center [87, 236] width 157 height 31
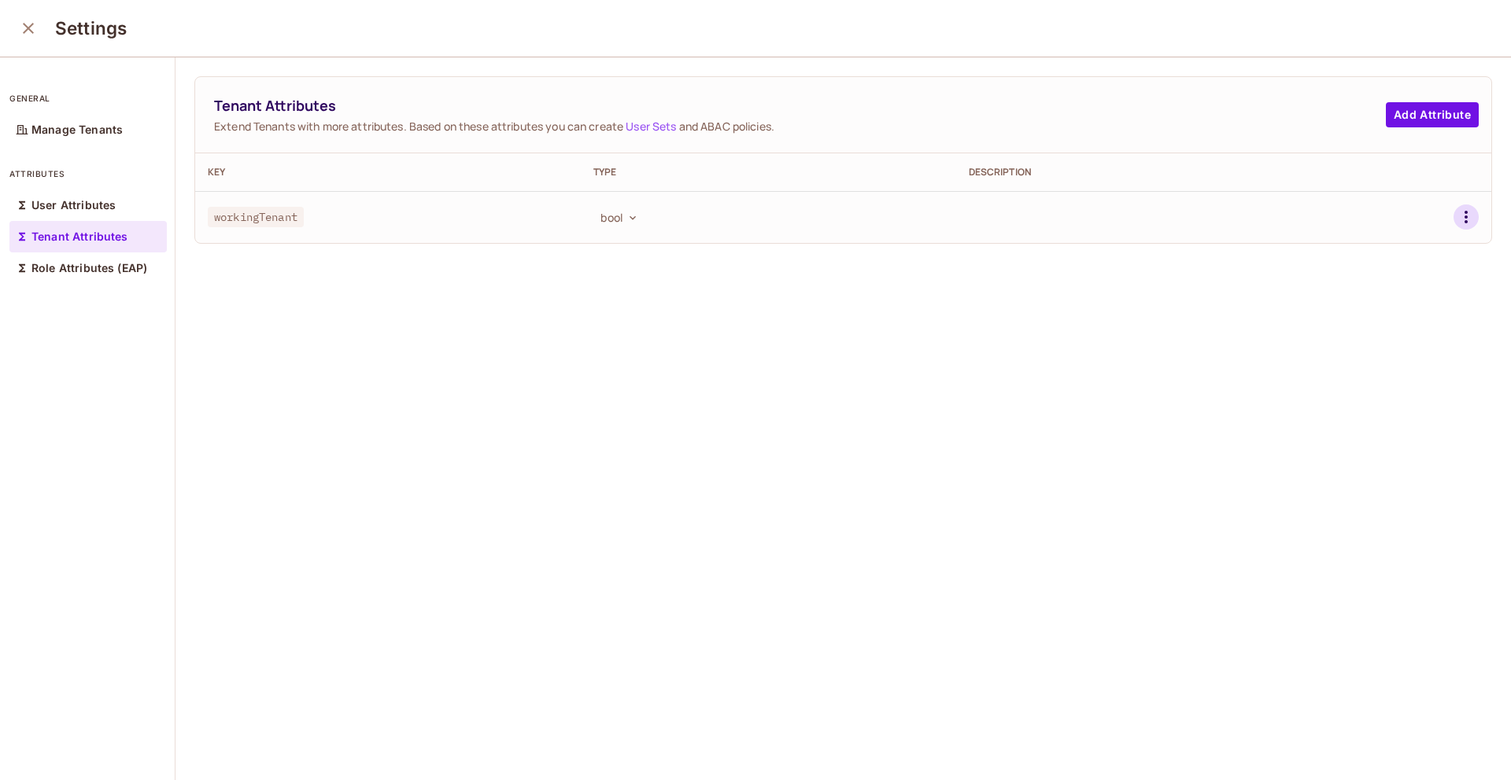
click at [1467, 224] on icon "button" at bounding box center [1465, 217] width 19 height 19
click at [1334, 267] on li "Edit" at bounding box center [1393, 253] width 146 height 35
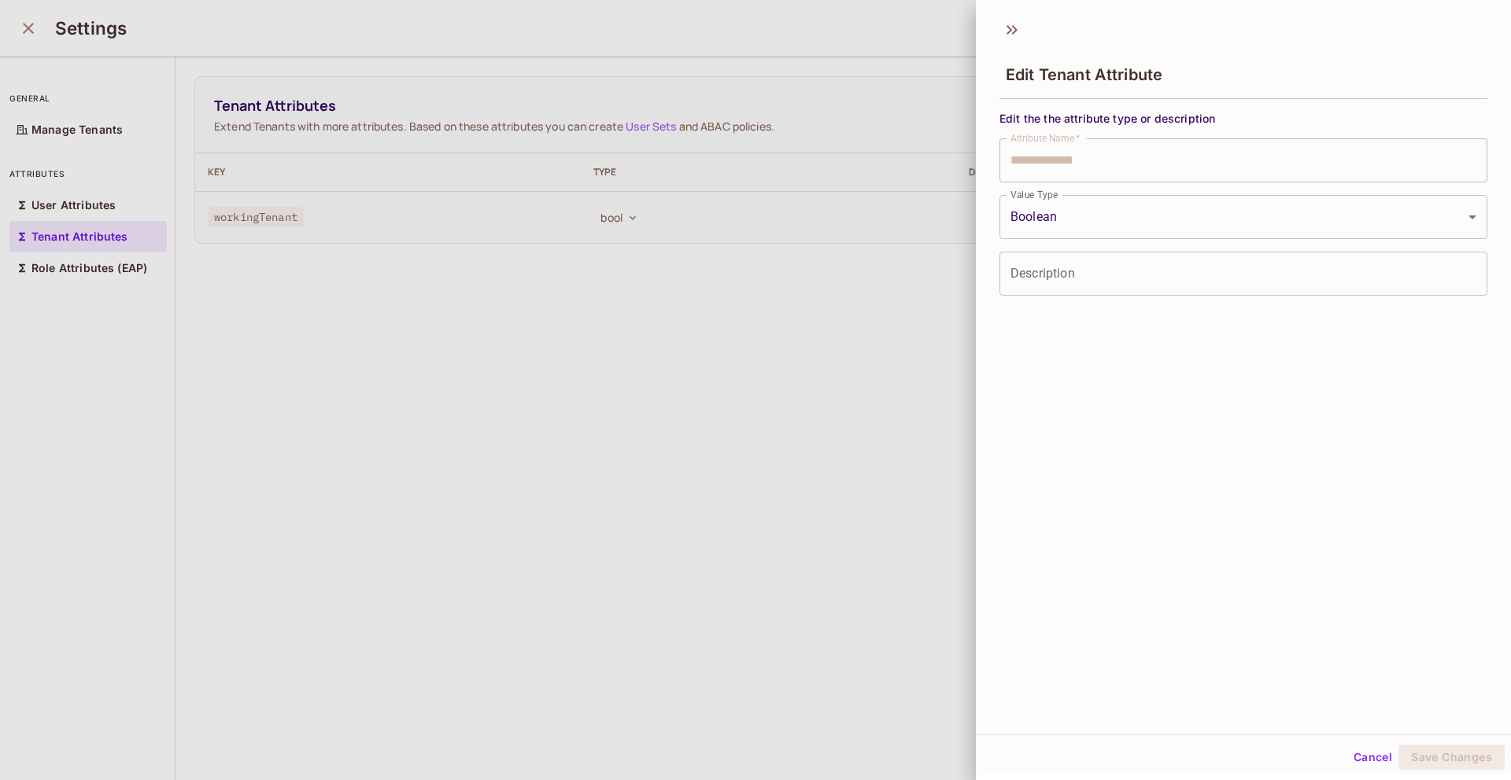
click at [881, 334] on div at bounding box center [755, 390] width 1511 height 780
